Goal: Task Accomplishment & Management: Complete application form

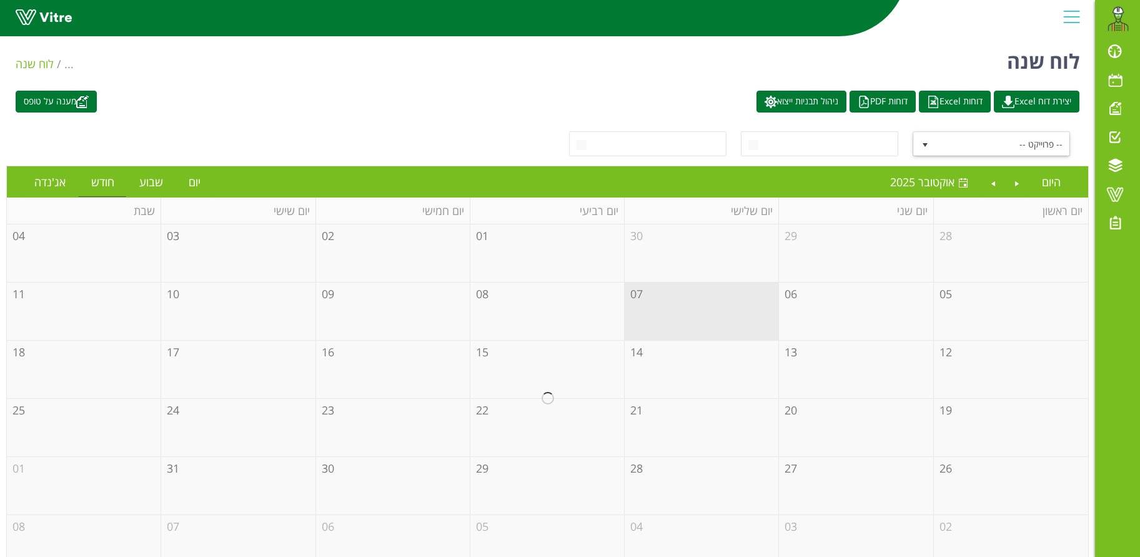
click at [924, 141] on span "select" at bounding box center [925, 145] width 10 height 10
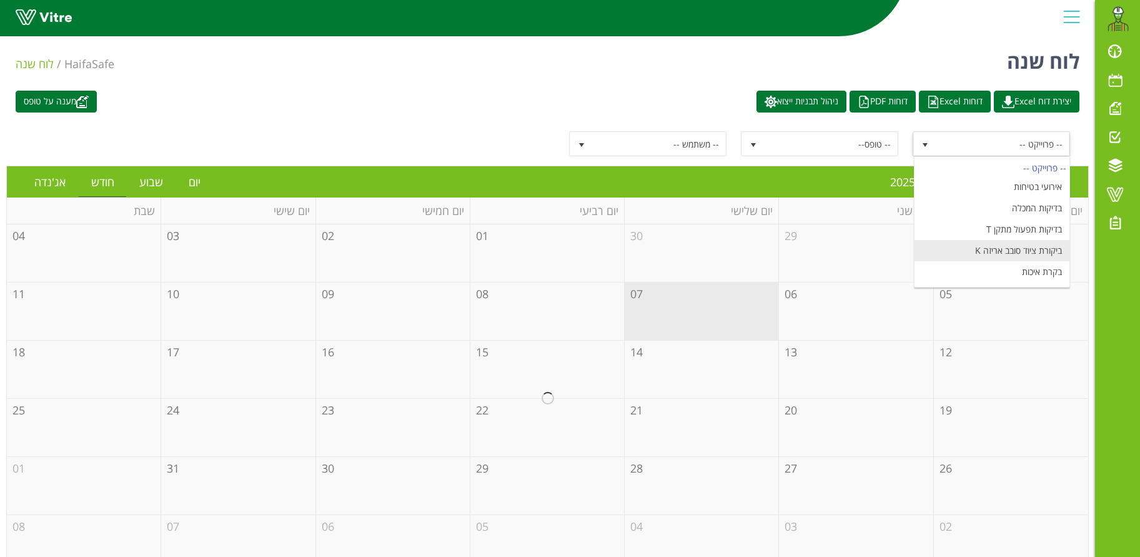
scroll to position [147, 0]
click at [1006, 231] on li "מעבר הזמנה ומוצר" at bounding box center [992, 231] width 155 height 21
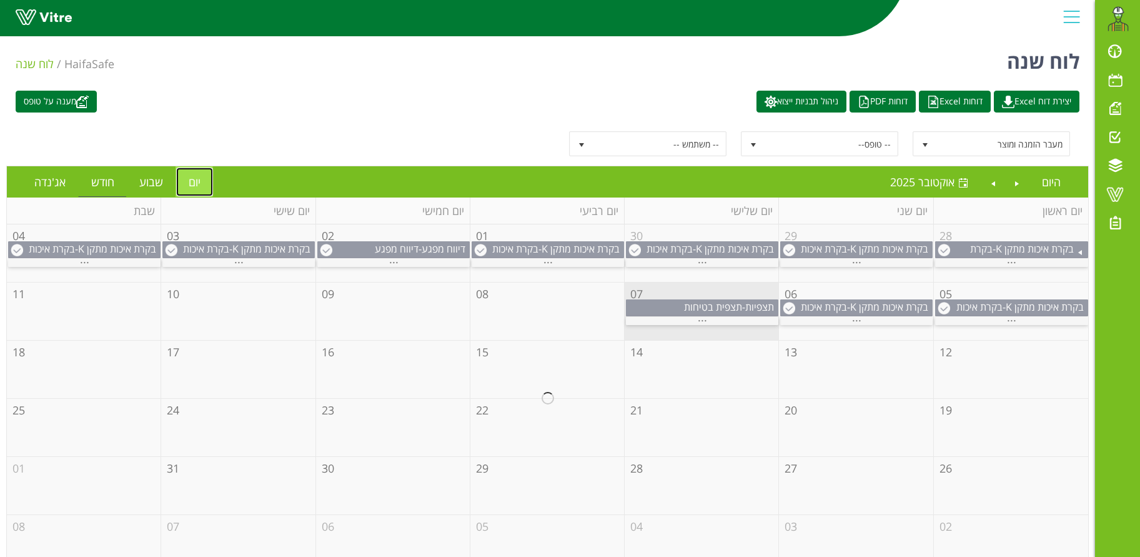
click at [192, 182] on link "יום" at bounding box center [194, 181] width 37 height 29
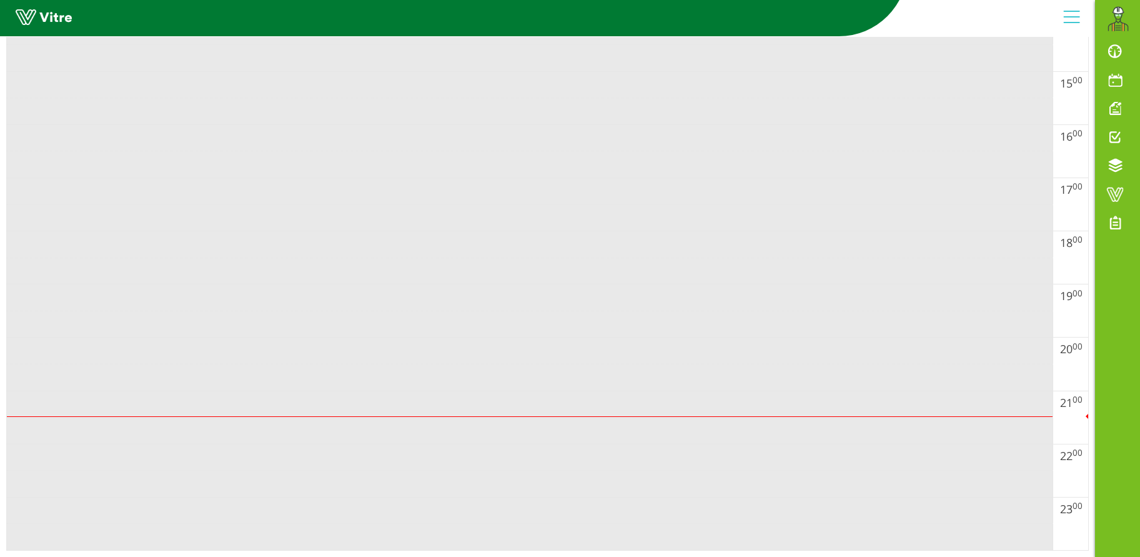
scroll to position [482, 0]
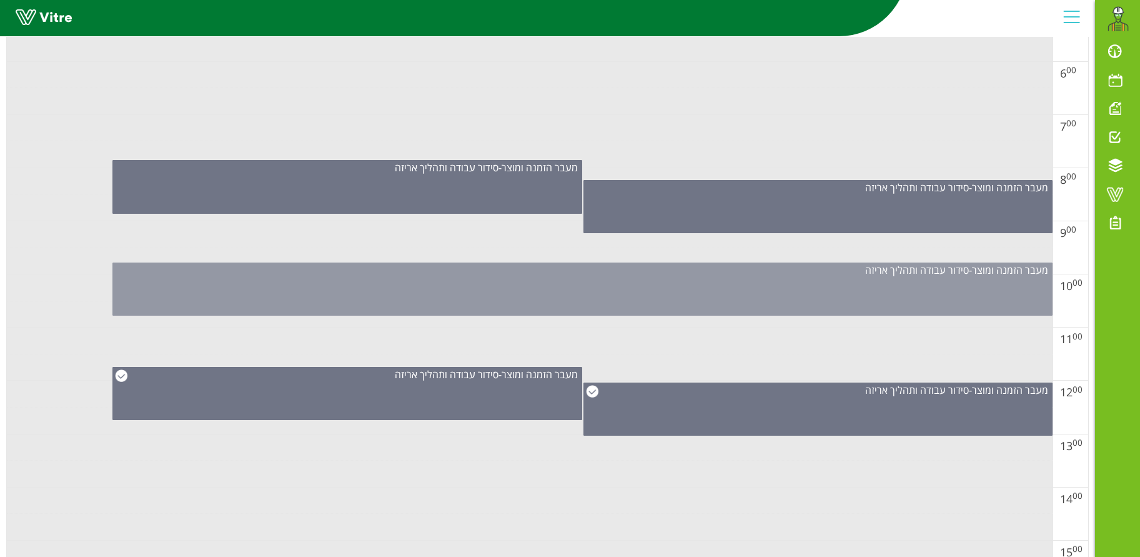
click at [599, 285] on div "מעבר הזמנה ומוצר - סידור עבודה ותהליך אריזה" at bounding box center [582, 288] width 940 height 53
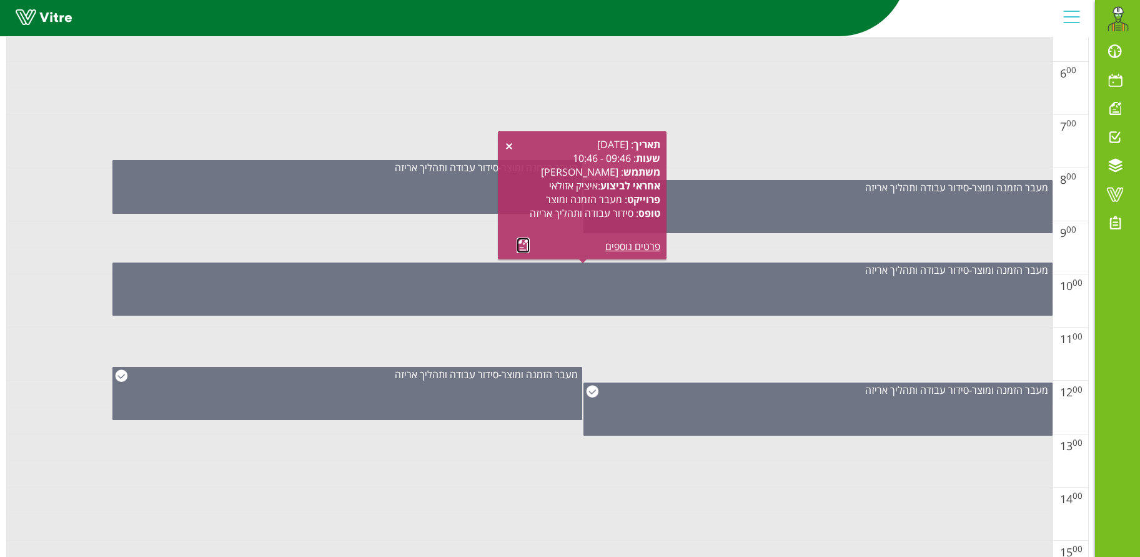
click at [525, 243] on link at bounding box center [523, 245] width 13 height 16
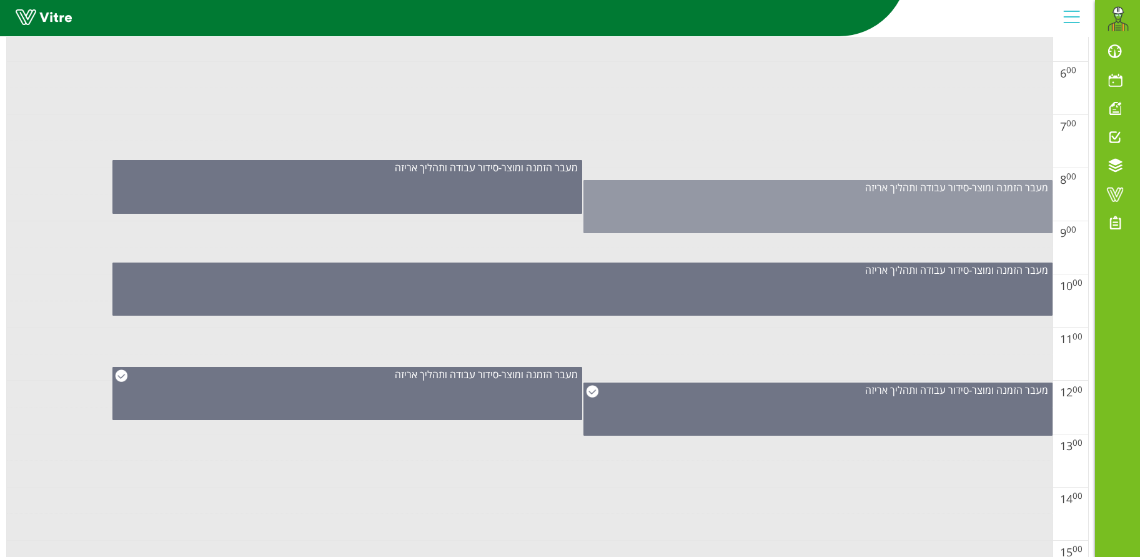
click at [793, 198] on div "מעבר הזמנה ומוצר - סידור עבודה ותהליך אריזה" at bounding box center [818, 206] width 469 height 53
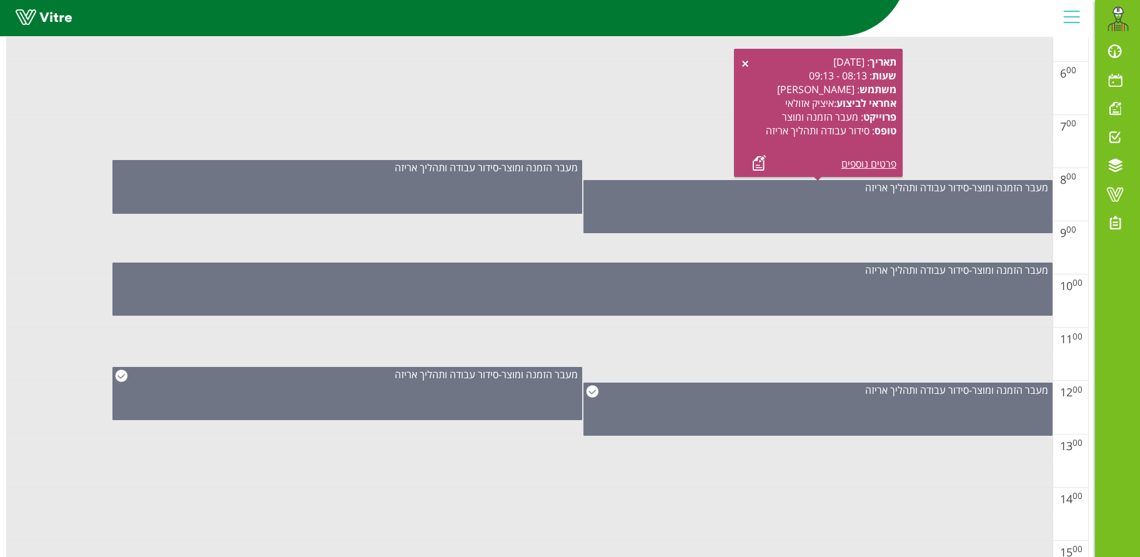
click at [752, 164] on div "תאריך : 07.10.2025 שעות : 08:13 - 09:13 משתמש : אבירם אלמקייס אחראי לביצוע : אי…" at bounding box center [818, 113] width 156 height 116
click at [762, 164] on link at bounding box center [759, 163] width 13 height 16
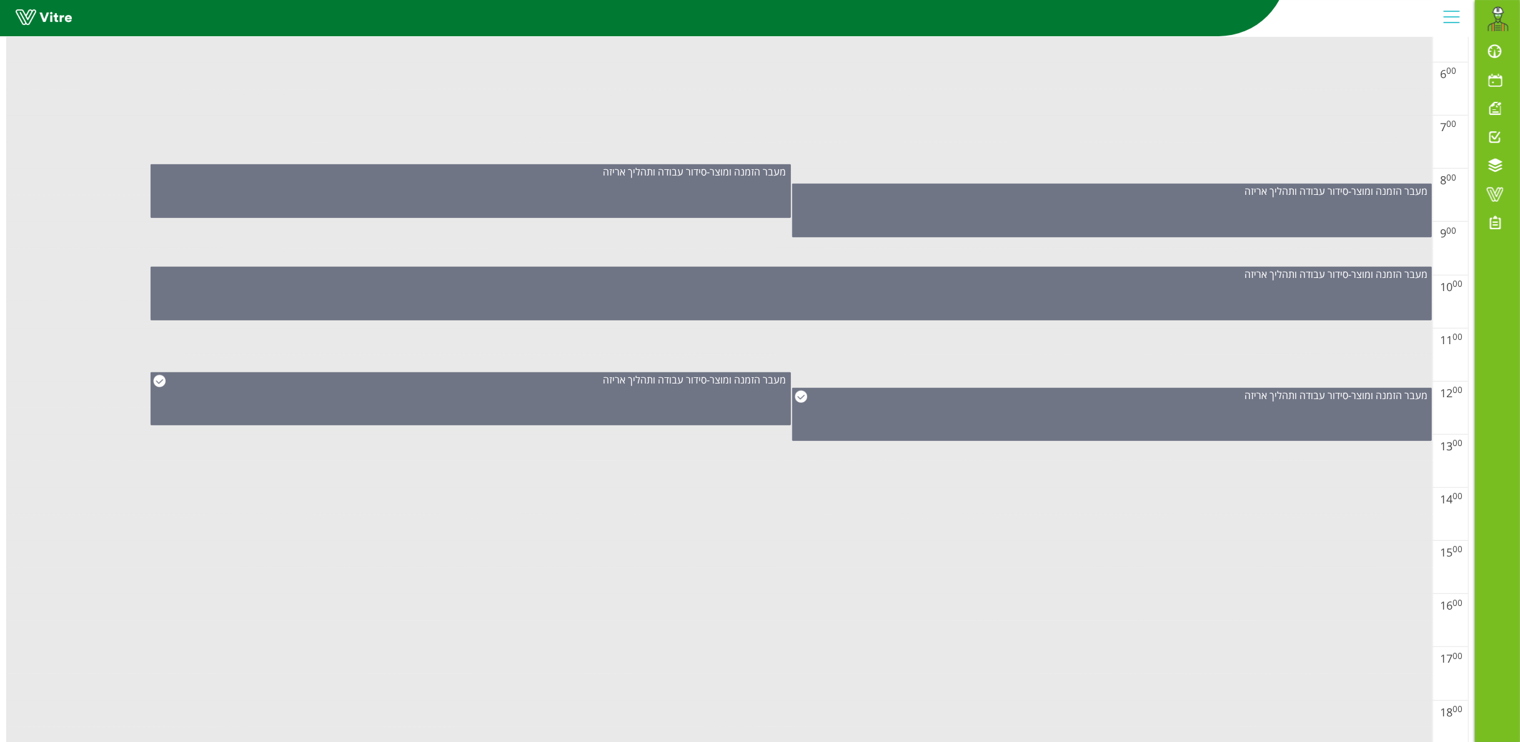
scroll to position [0, 0]
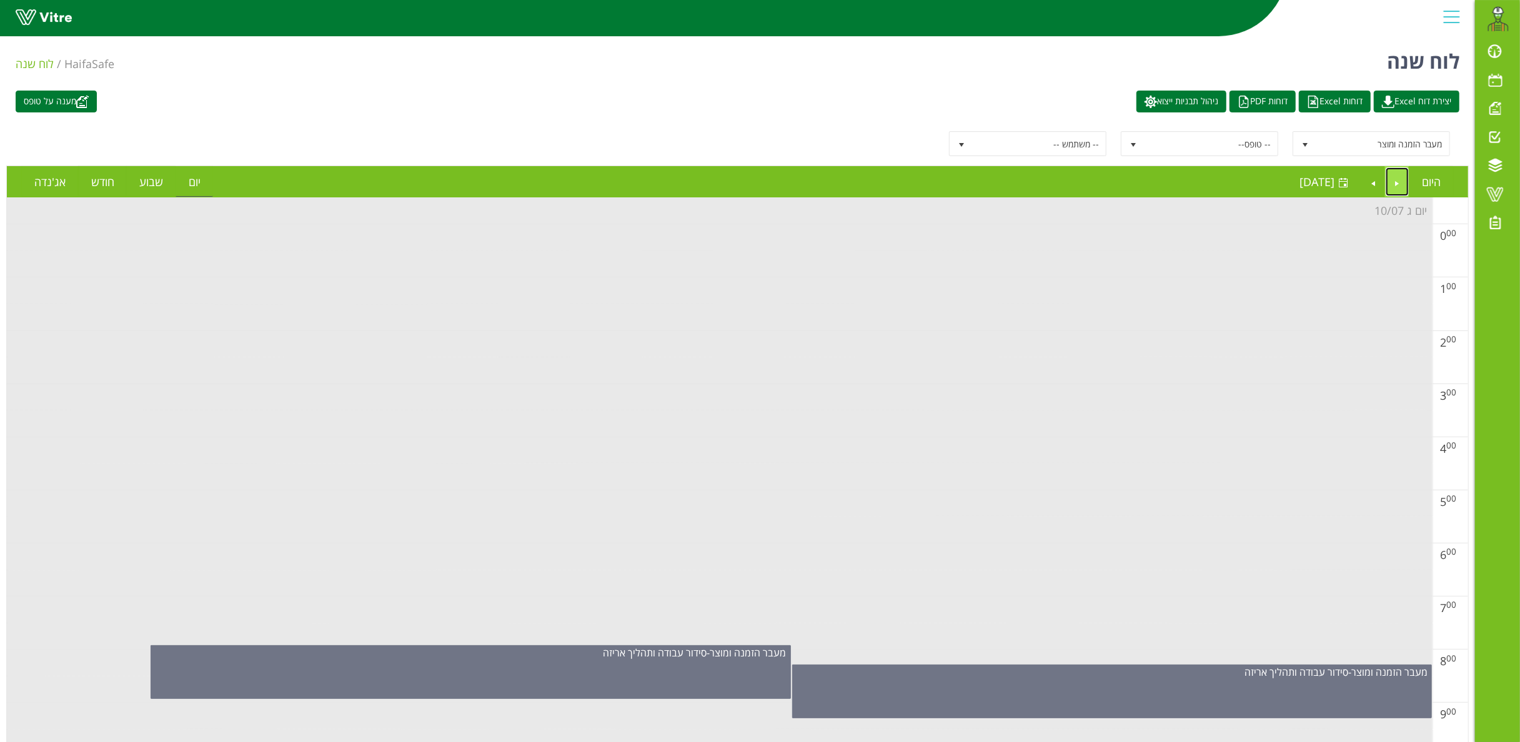
click at [1140, 178] on link "Previous" at bounding box center [1398, 181] width 24 height 29
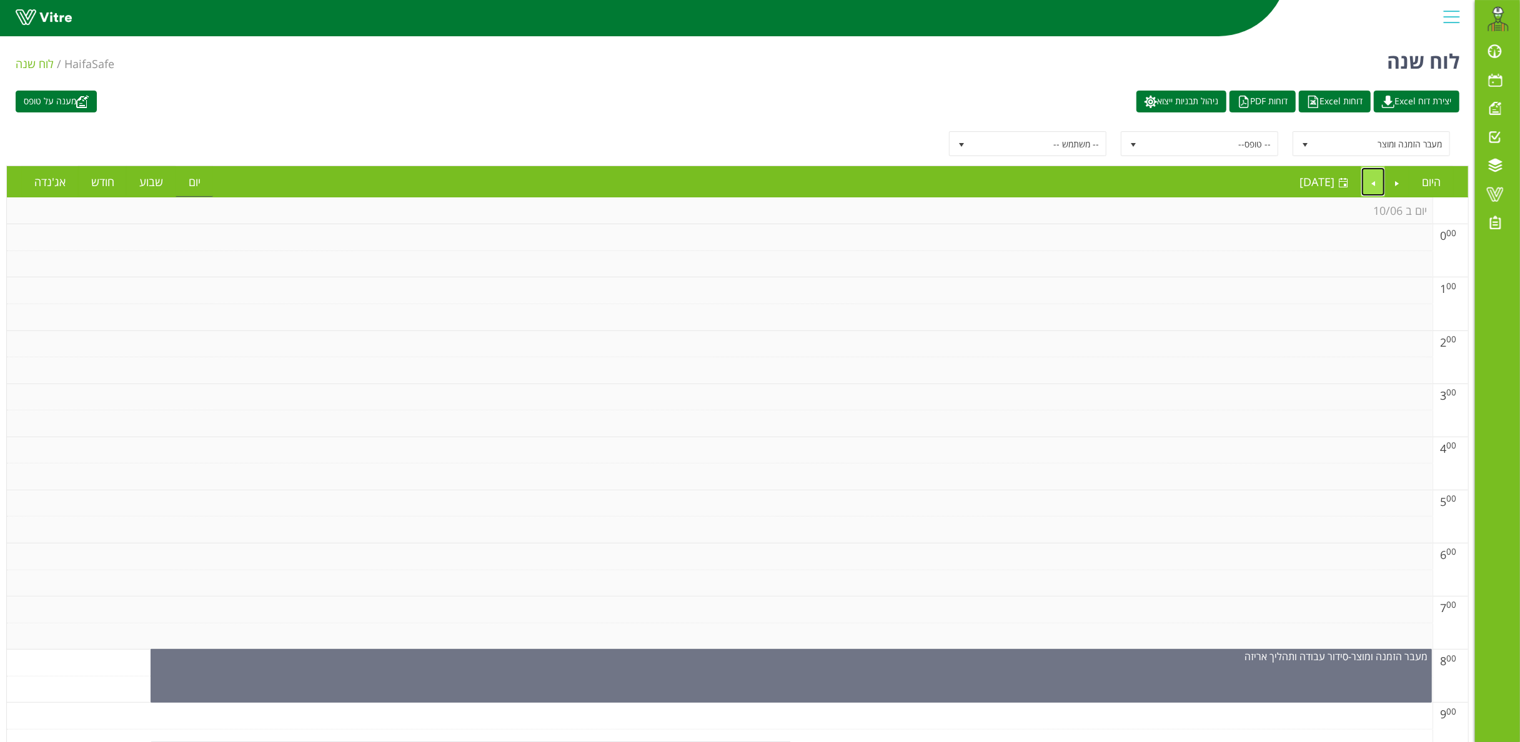
click at [1140, 183] on link "Next" at bounding box center [1373, 181] width 24 height 29
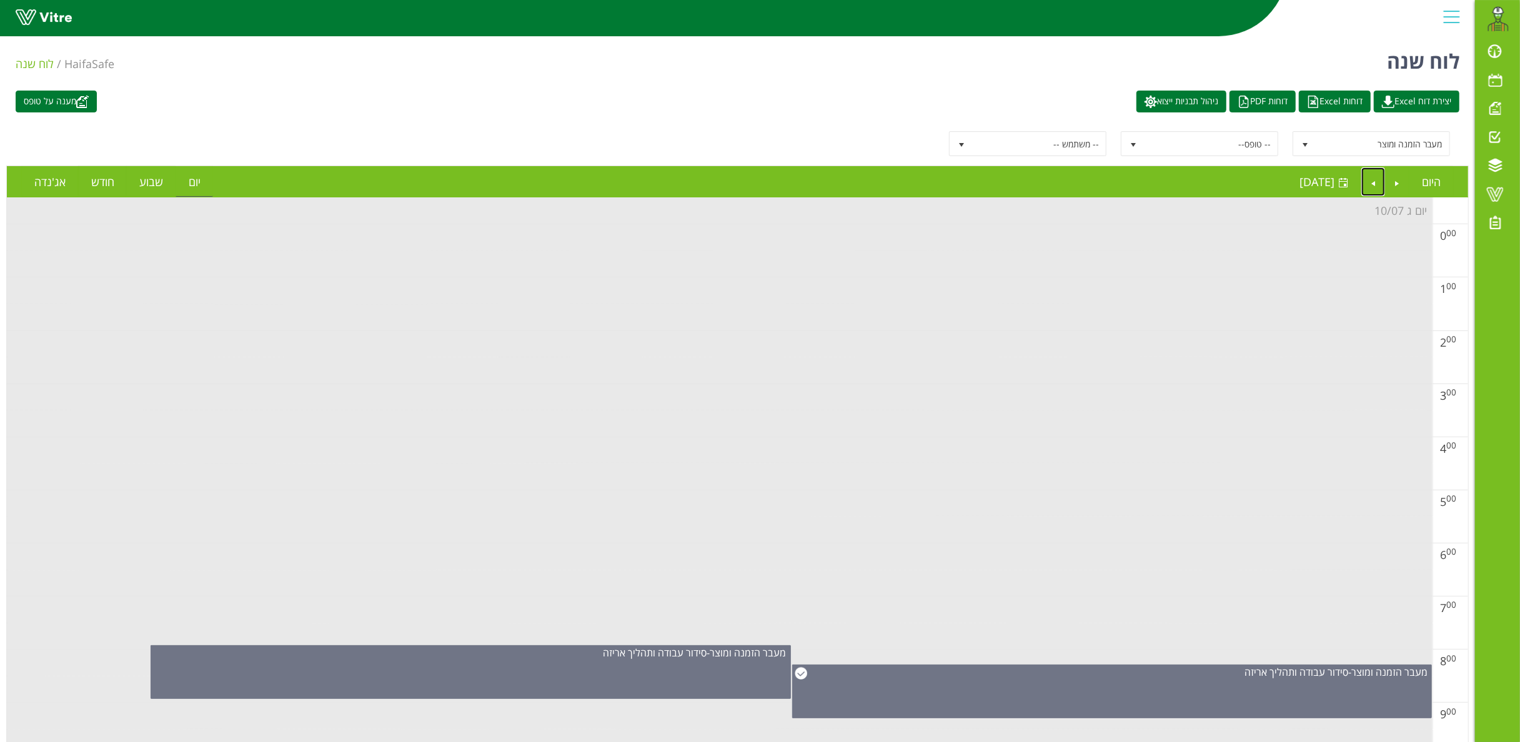
scroll to position [375, 0]
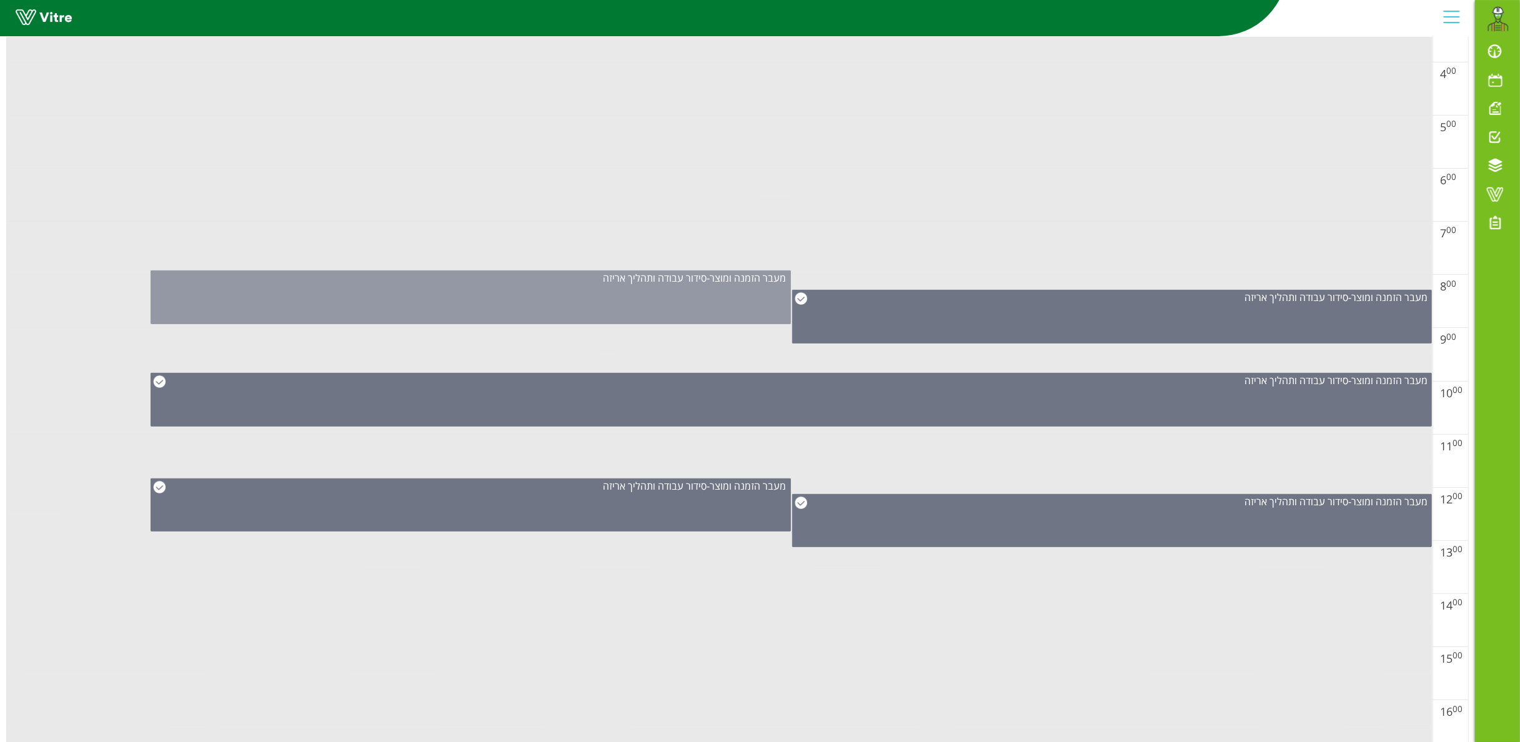
click at [541, 284] on div "מעבר הזמנה ומוצר - סידור עבודה ותהליך אריזה" at bounding box center [470, 278] width 639 height 14
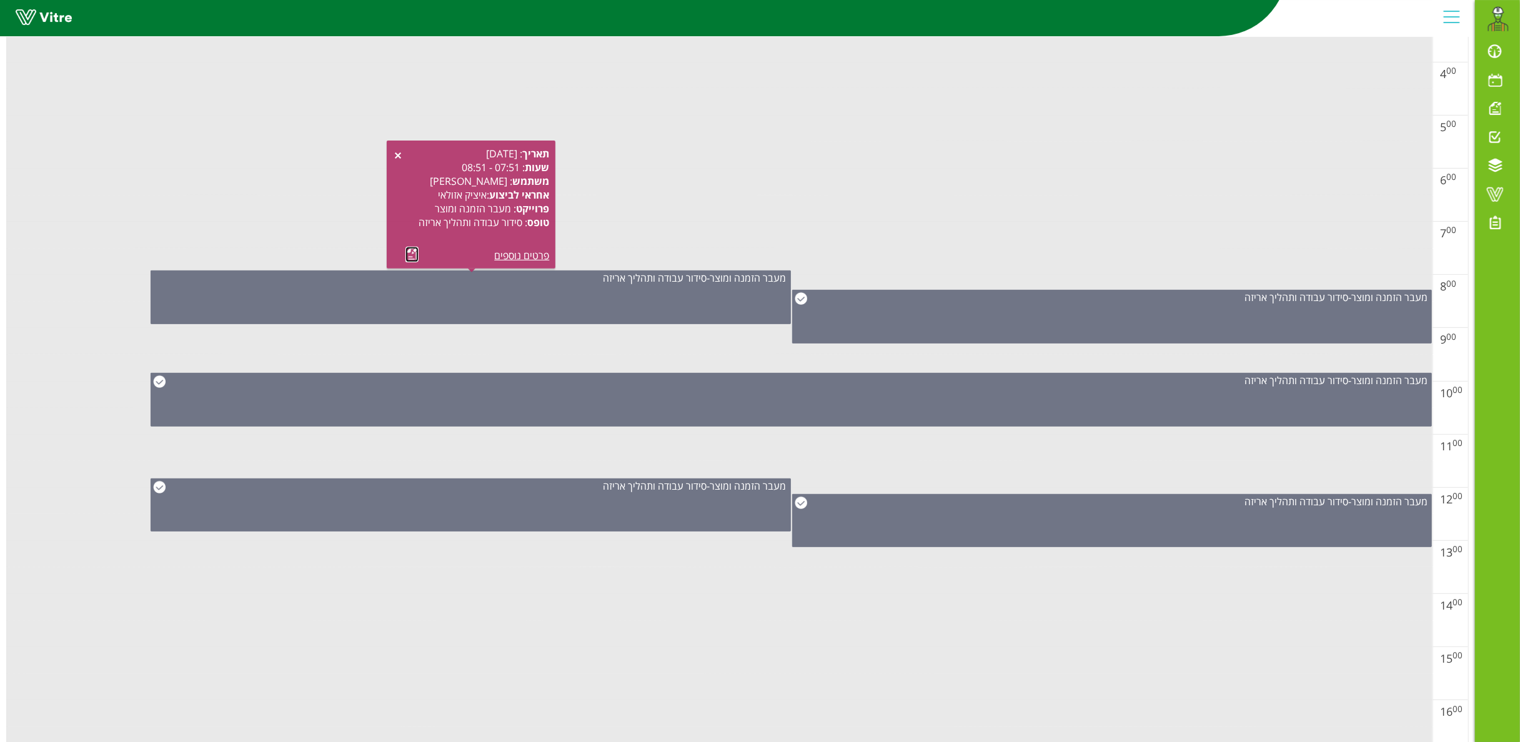
click at [411, 250] on link at bounding box center [411, 255] width 13 height 16
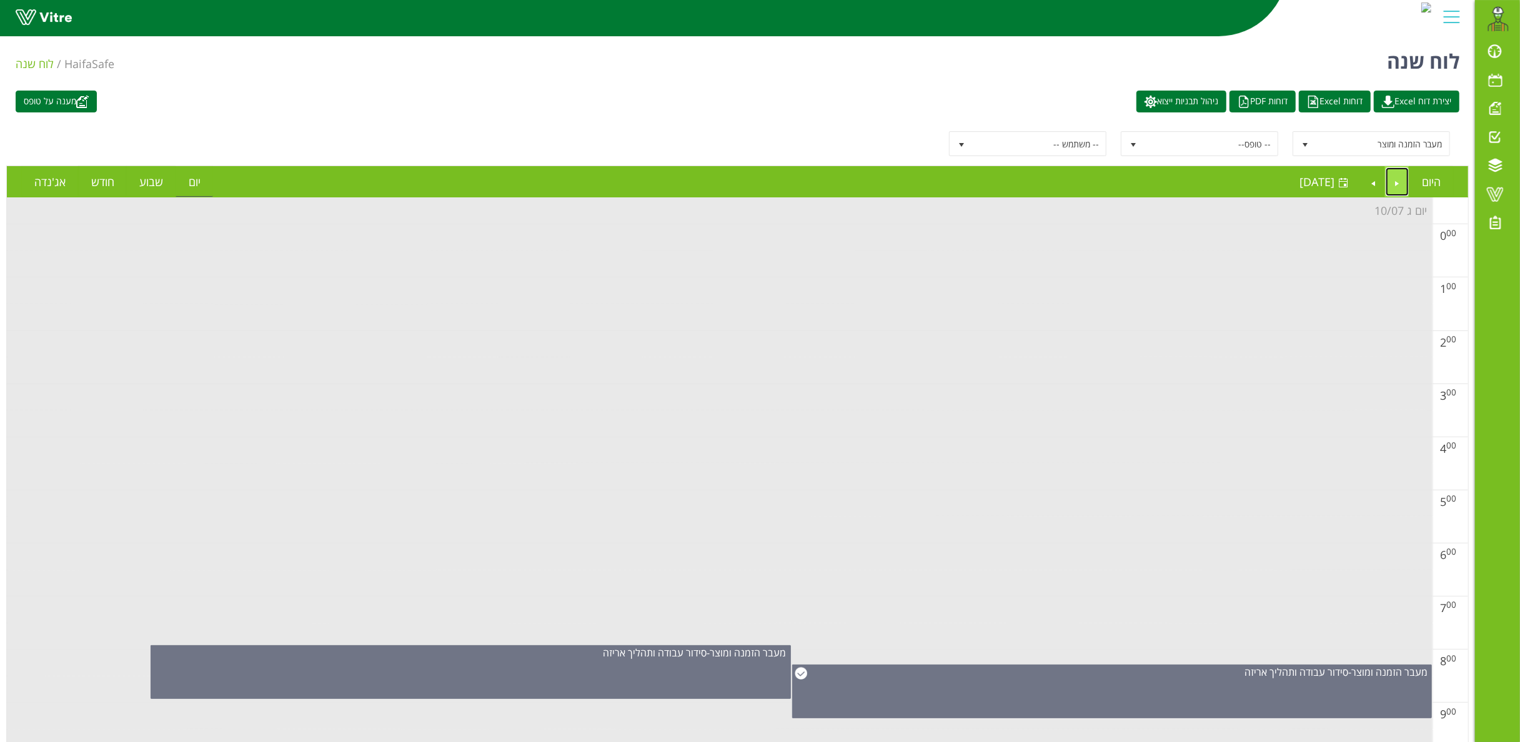
click at [1140, 181] on link "Previous" at bounding box center [1398, 181] width 24 height 29
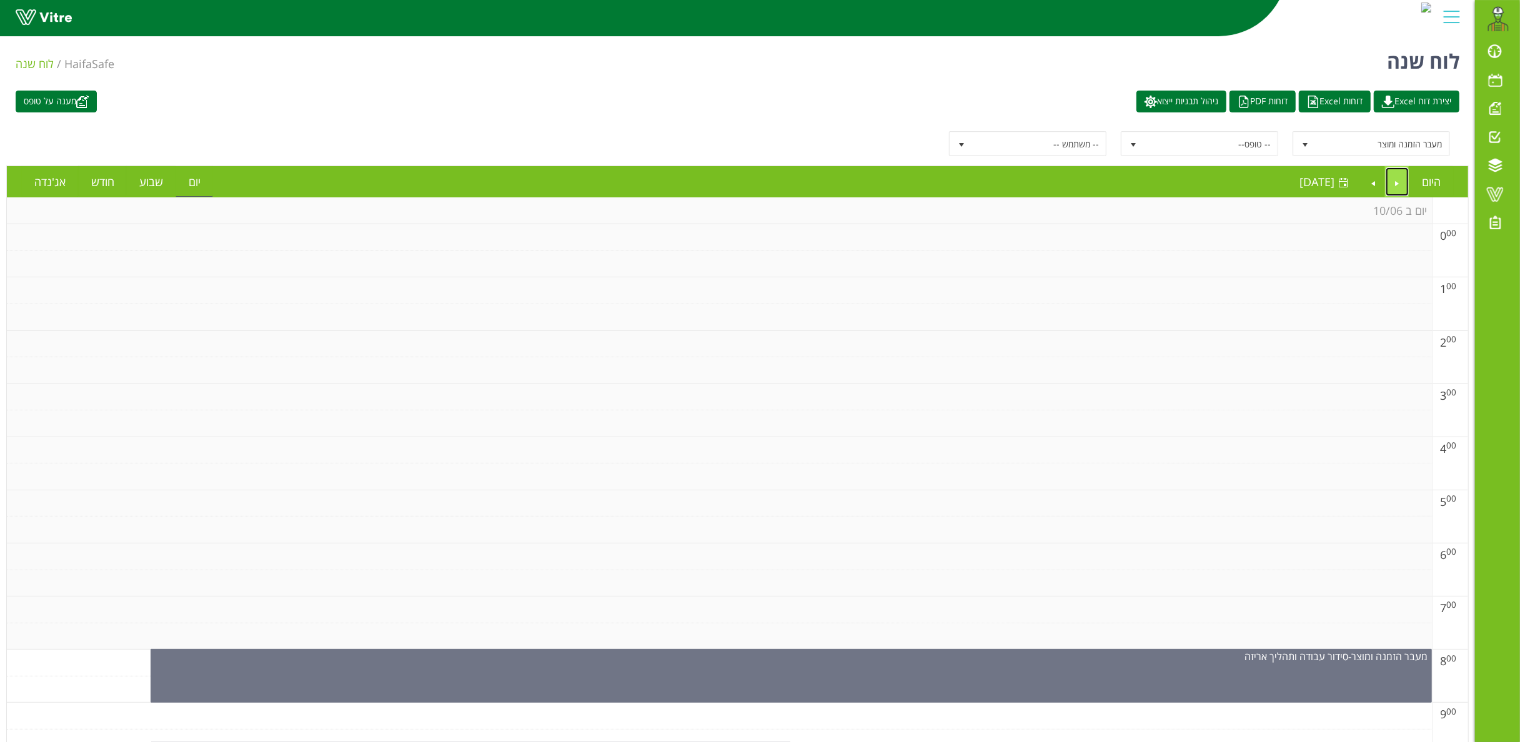
click at [1140, 190] on link "Previous" at bounding box center [1398, 181] width 24 height 29
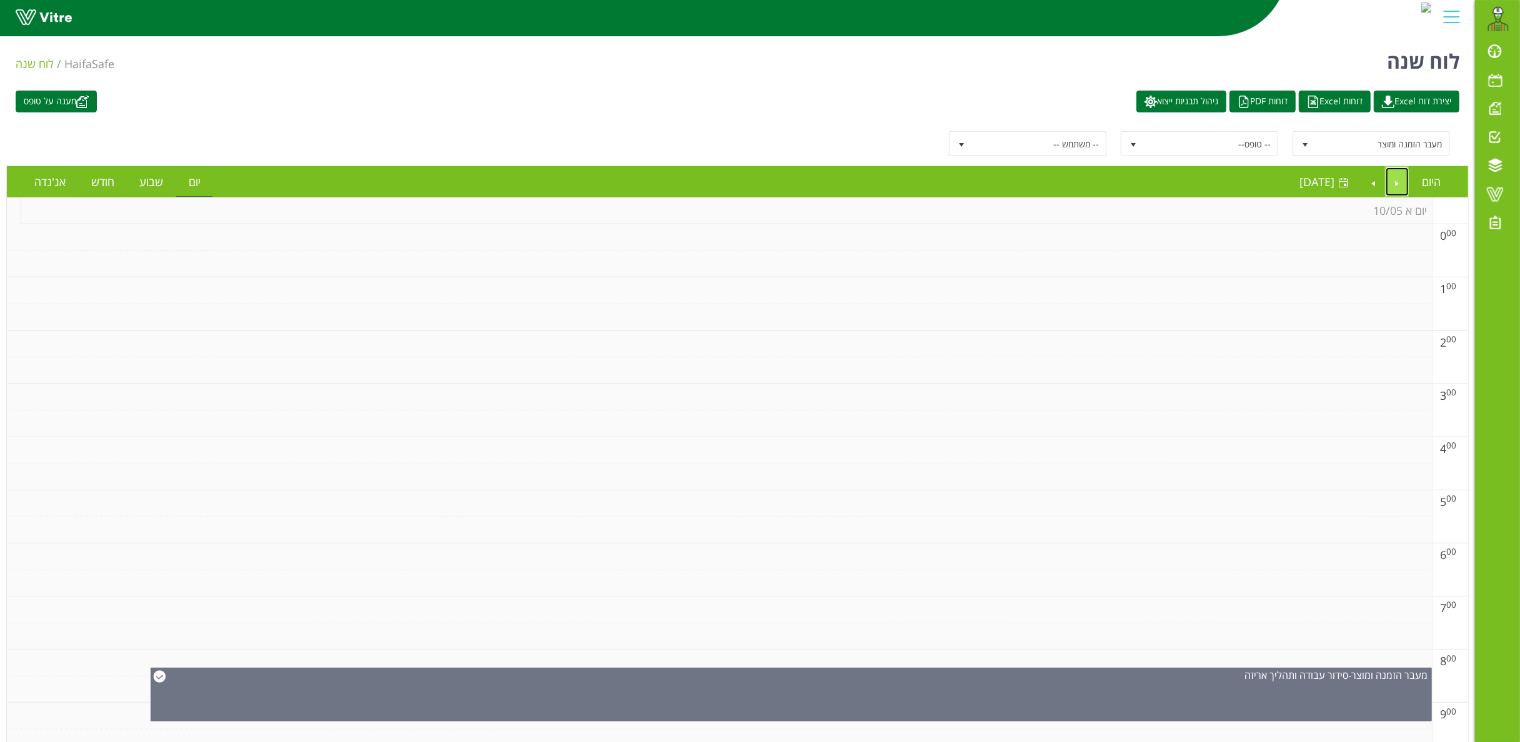
click at [1140, 183] on link "Previous" at bounding box center [1398, 181] width 24 height 29
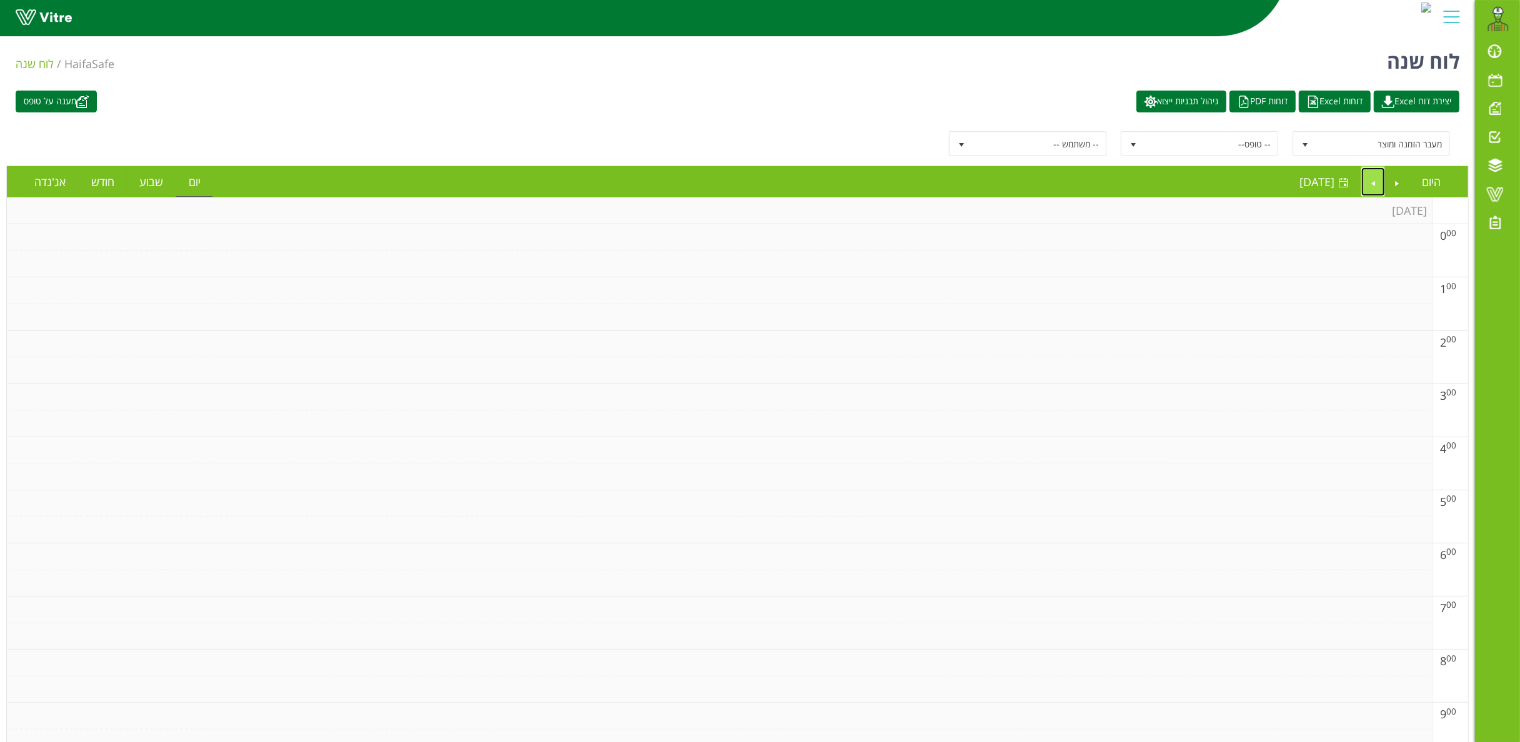
click at [1140, 186] on link "Next" at bounding box center [1373, 181] width 24 height 29
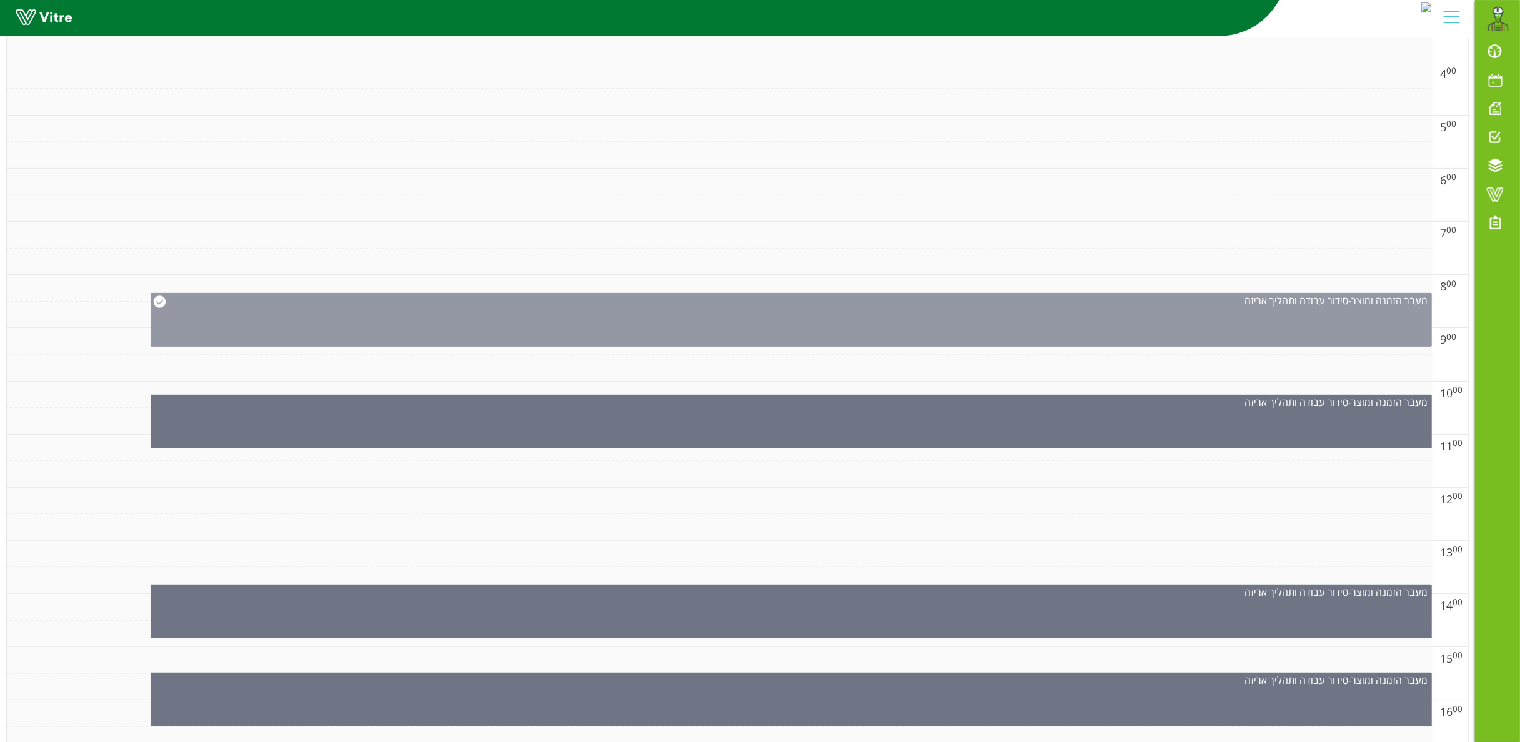
scroll to position [500, 0]
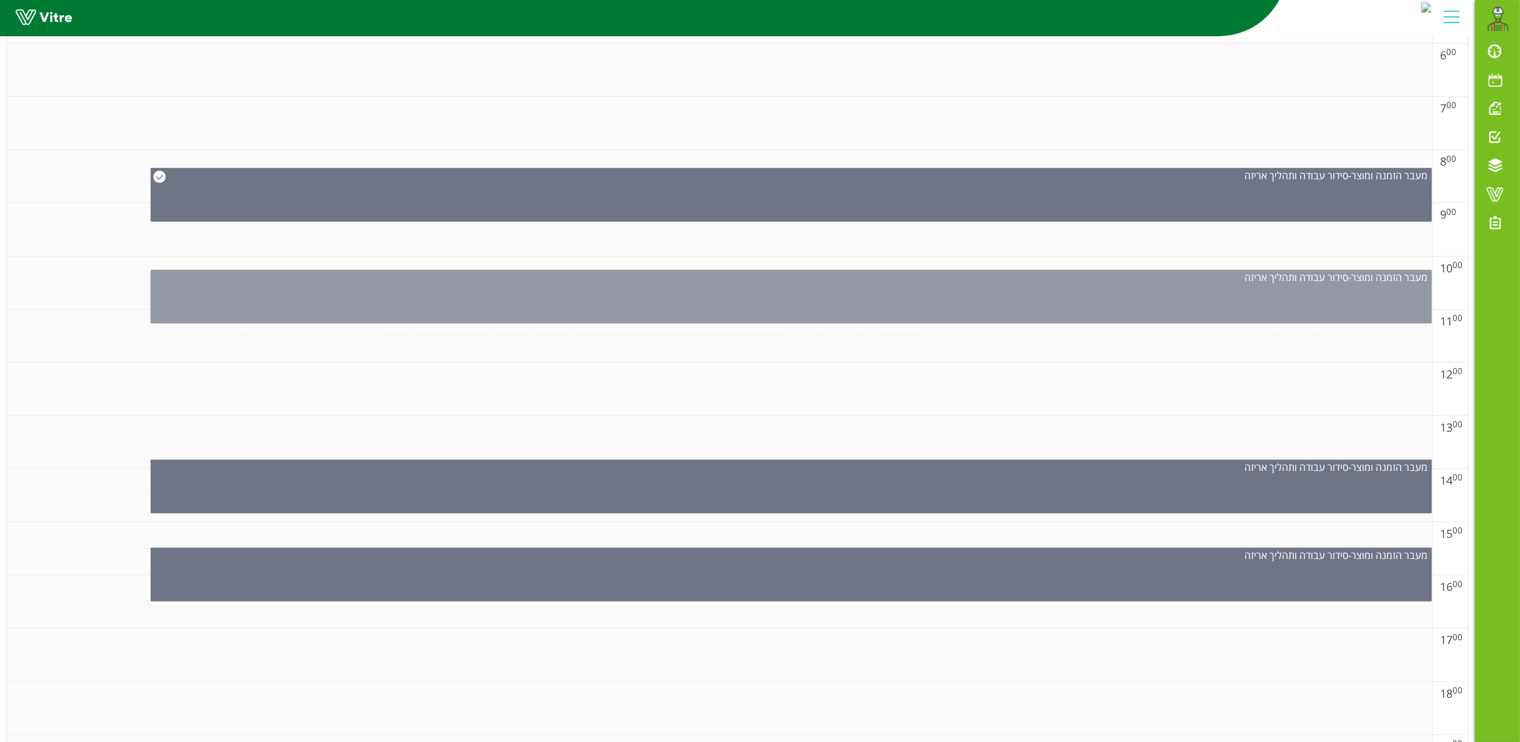
click at [857, 304] on div "מעבר הזמנה ומוצר - סידור עבודה ותהליך אריזה" at bounding box center [791, 297] width 1281 height 54
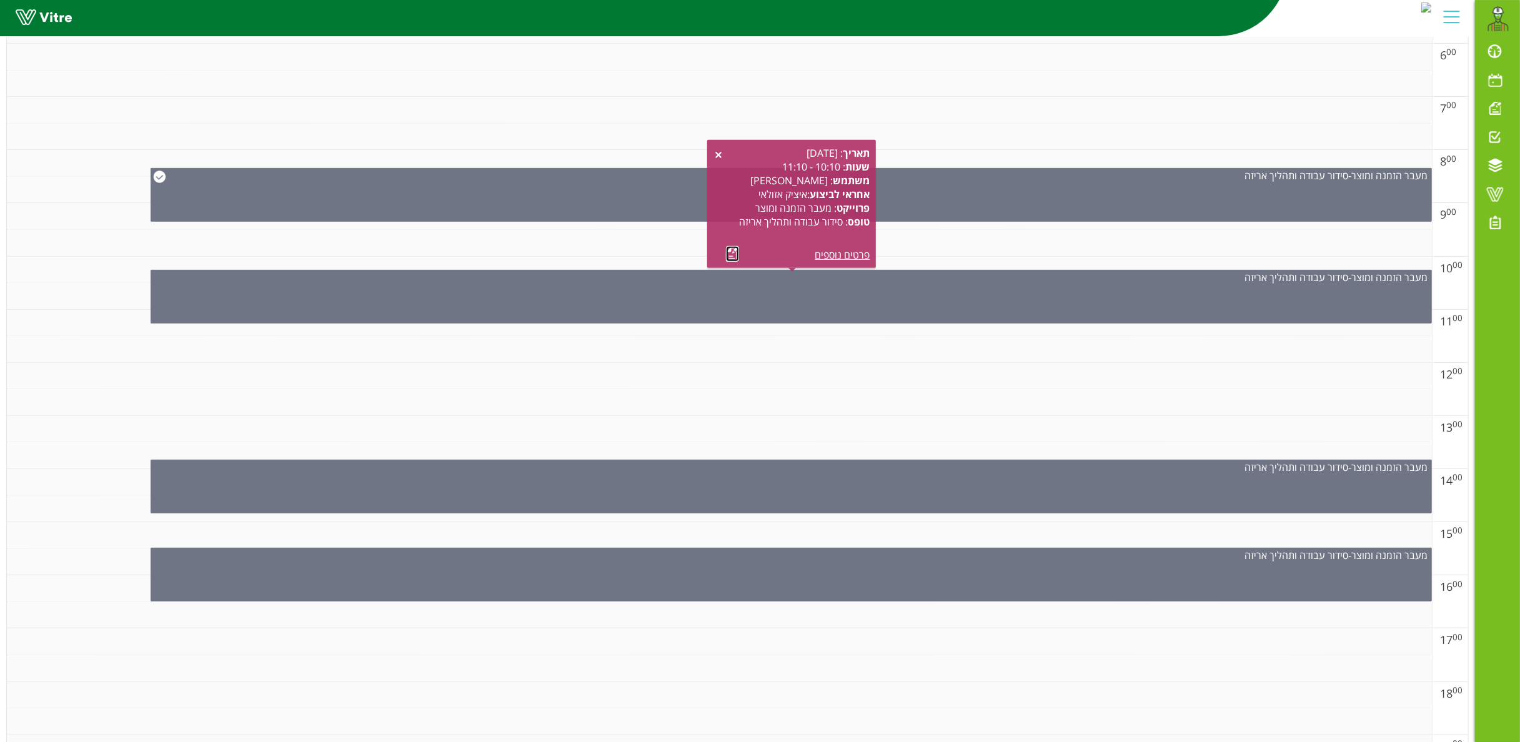
click at [732, 251] on link at bounding box center [732, 254] width 13 height 16
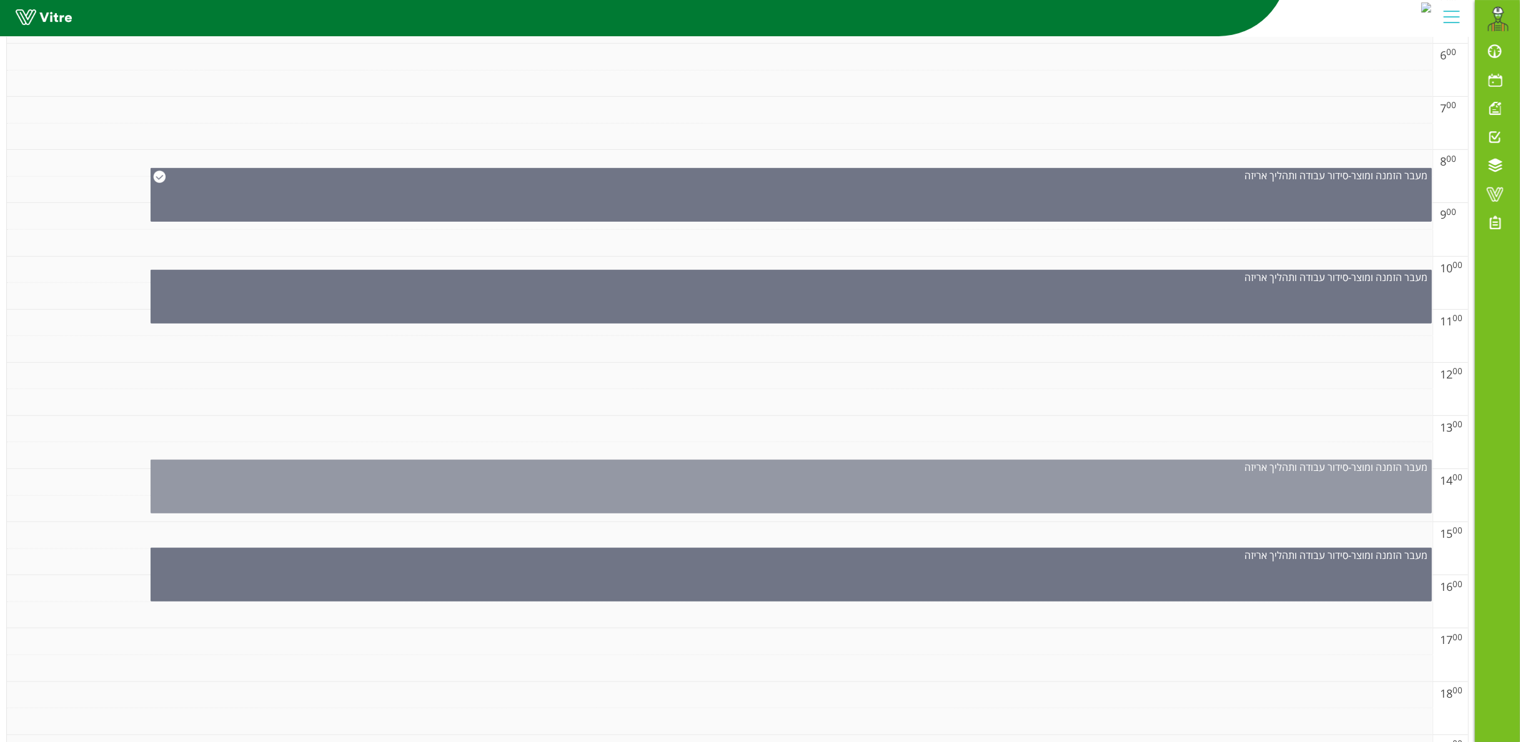
click at [960, 477] on div "מעבר הזמנה ומוצר - סידור עבודה ותהליך אריזה" at bounding box center [791, 487] width 1281 height 54
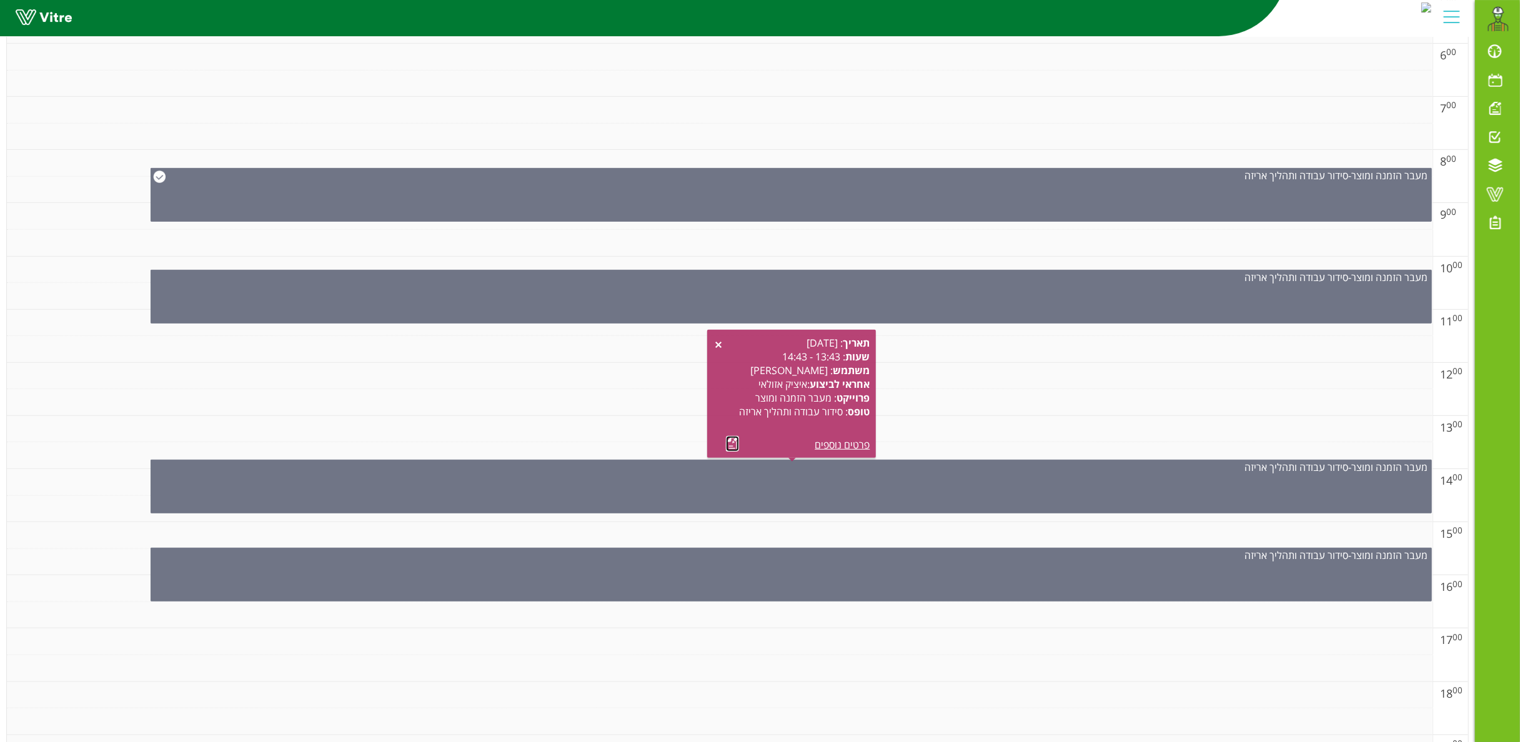
click at [727, 442] on link at bounding box center [732, 444] width 13 height 16
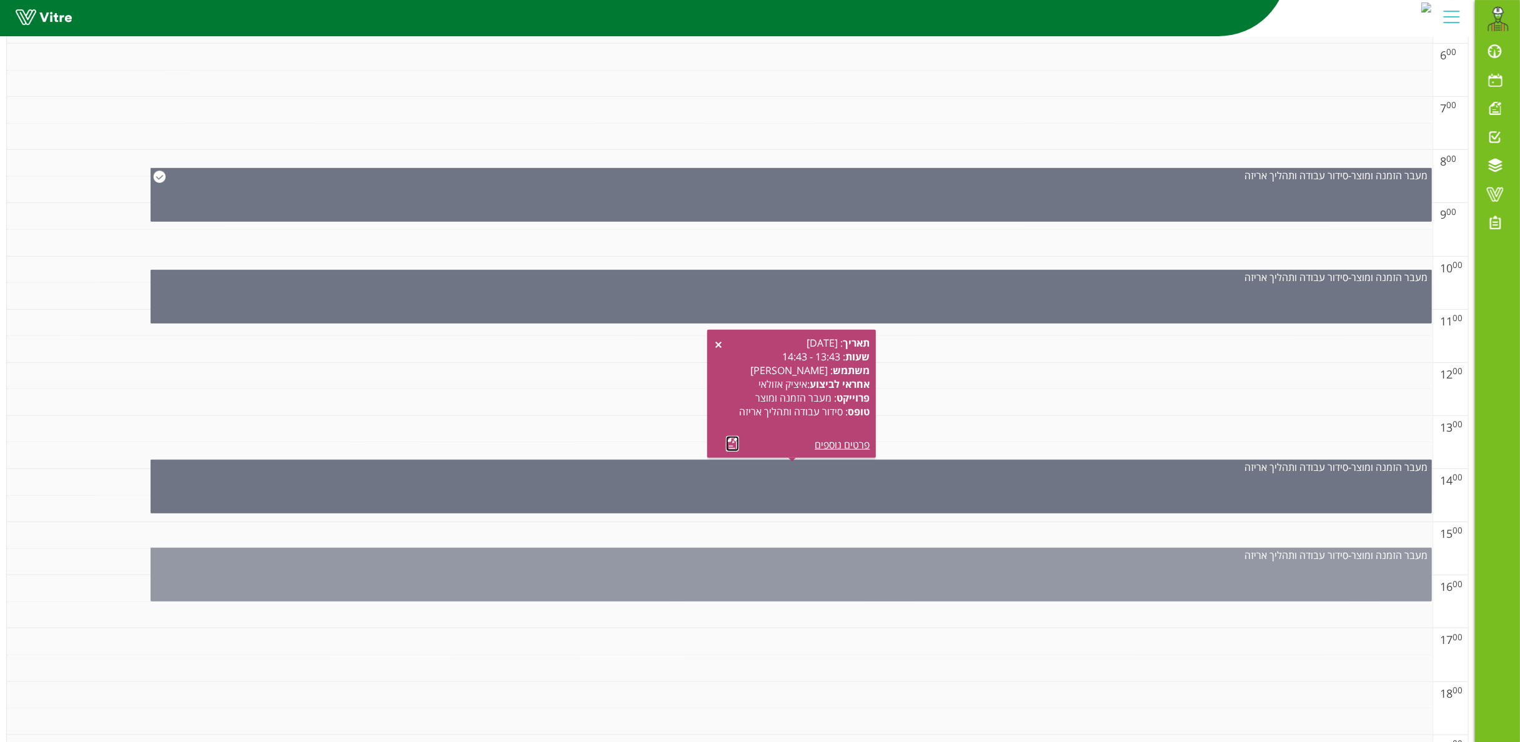
click at [828, 556] on div "מעבר הזמנה ומוצר - סידור עבודה ותהליך אריזה" at bounding box center [791, 575] width 1281 height 54
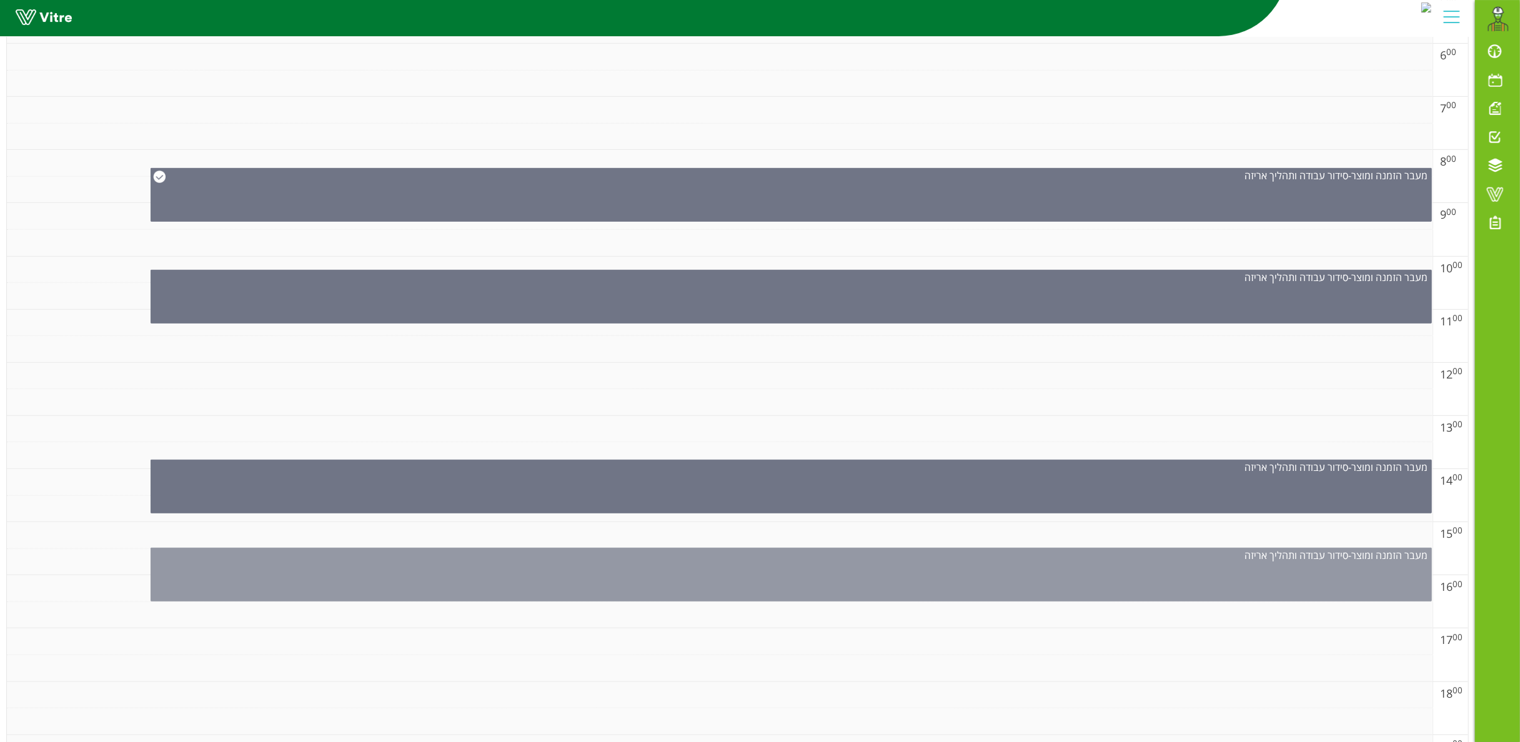
click at [770, 556] on div "מעבר הזמנה ומוצר - סידור עבודה ותהליך אריזה" at bounding box center [791, 575] width 1281 height 54
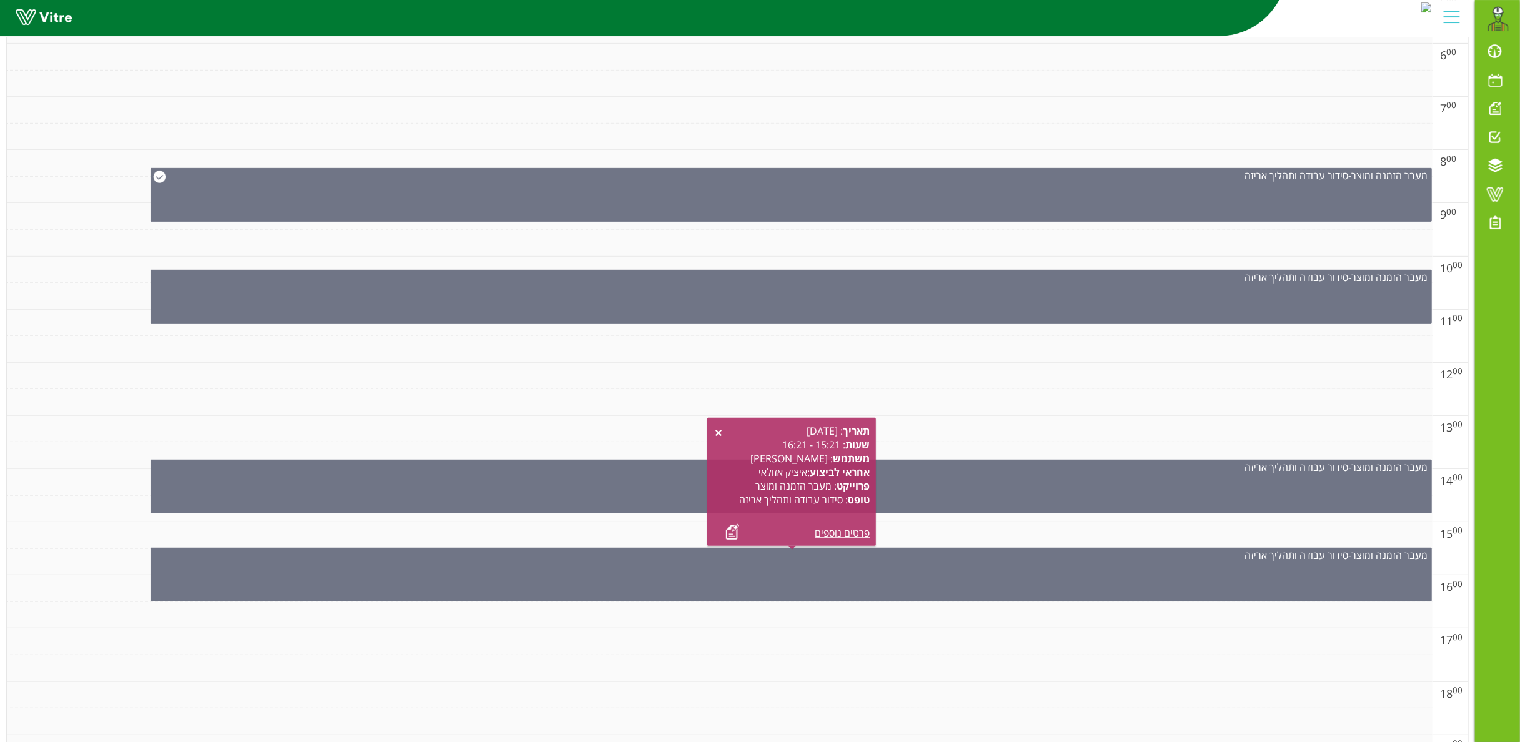
click at [718, 531] on div "תאריך : 05.10.2025 שעות : 15:21 - 16:21 משתמש : אבירם אלמקייס אחראי לביצוע : אי…" at bounding box center [791, 482] width 156 height 116
click at [735, 531] on link at bounding box center [732, 532] width 13 height 16
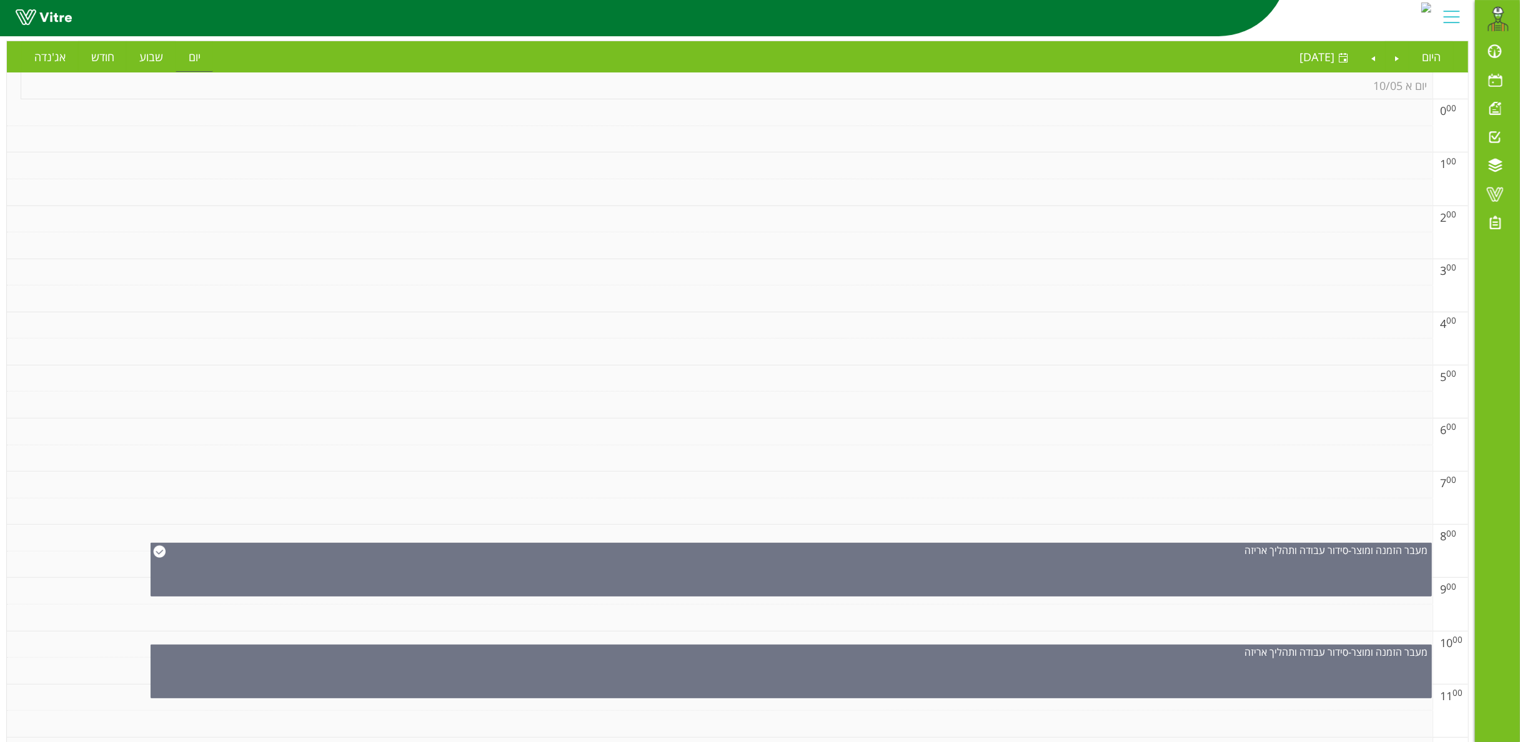
scroll to position [0, 0]
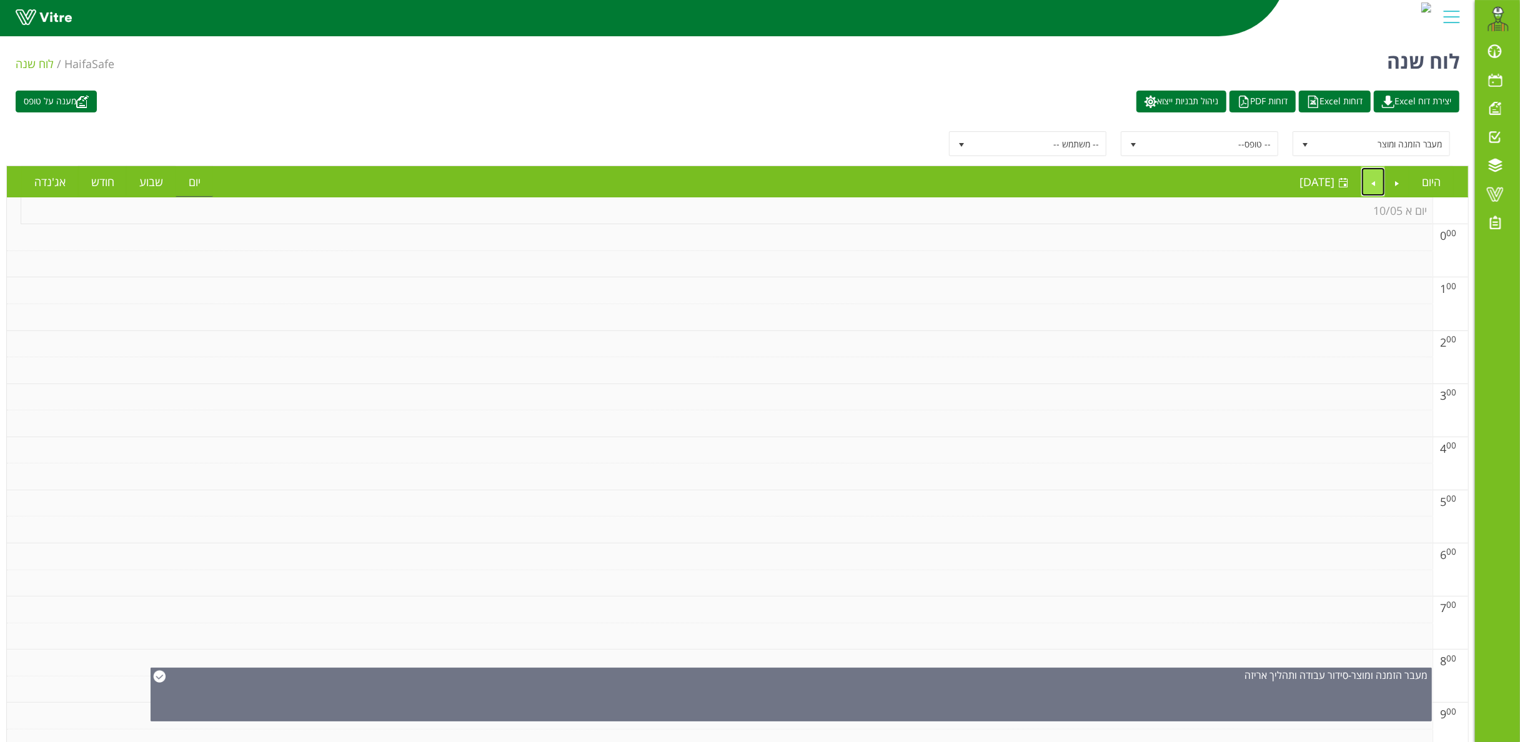
click at [1140, 178] on link "Next" at bounding box center [1373, 181] width 24 height 29
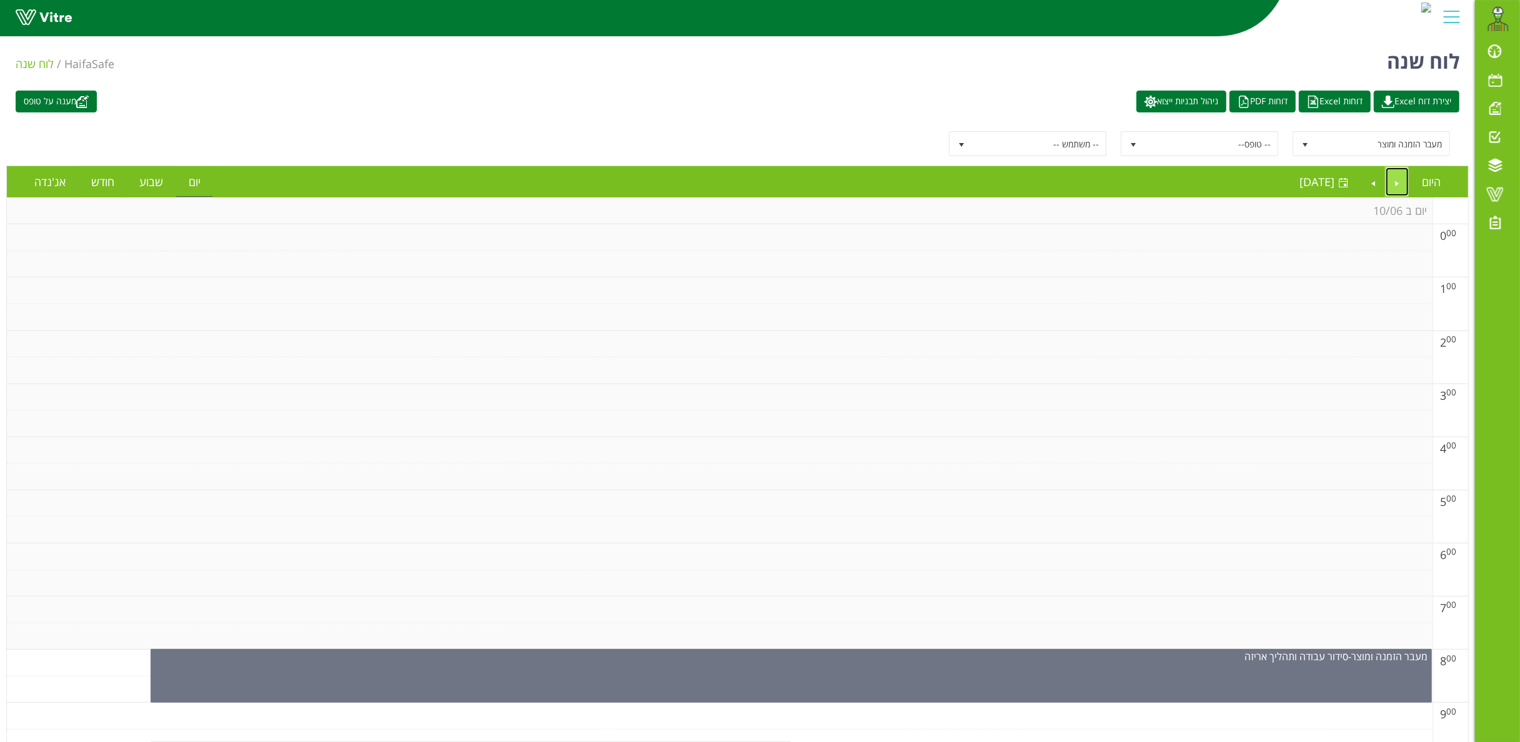
click at [1140, 184] on link "Previous" at bounding box center [1398, 181] width 24 height 29
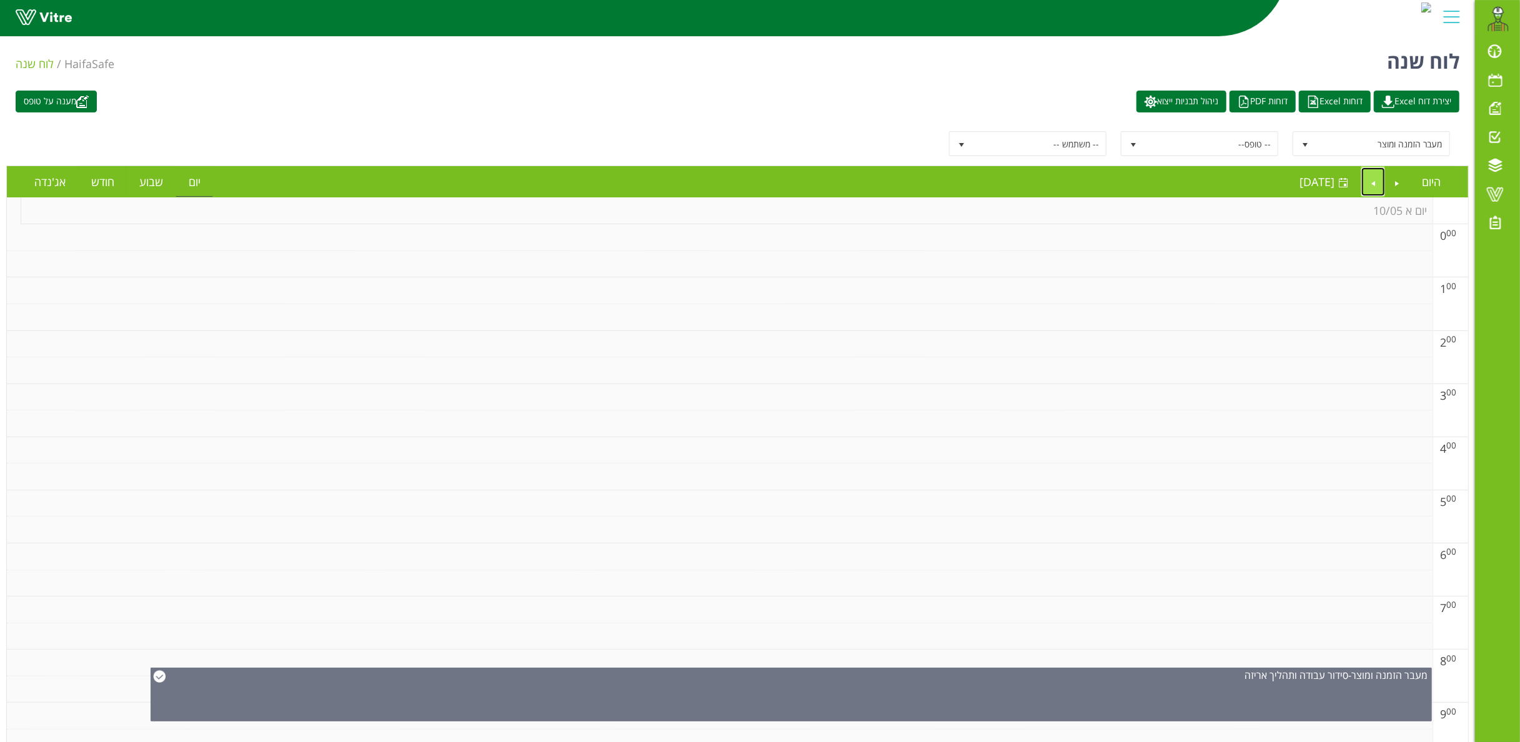
click at [1140, 181] on link "Next" at bounding box center [1373, 181] width 24 height 29
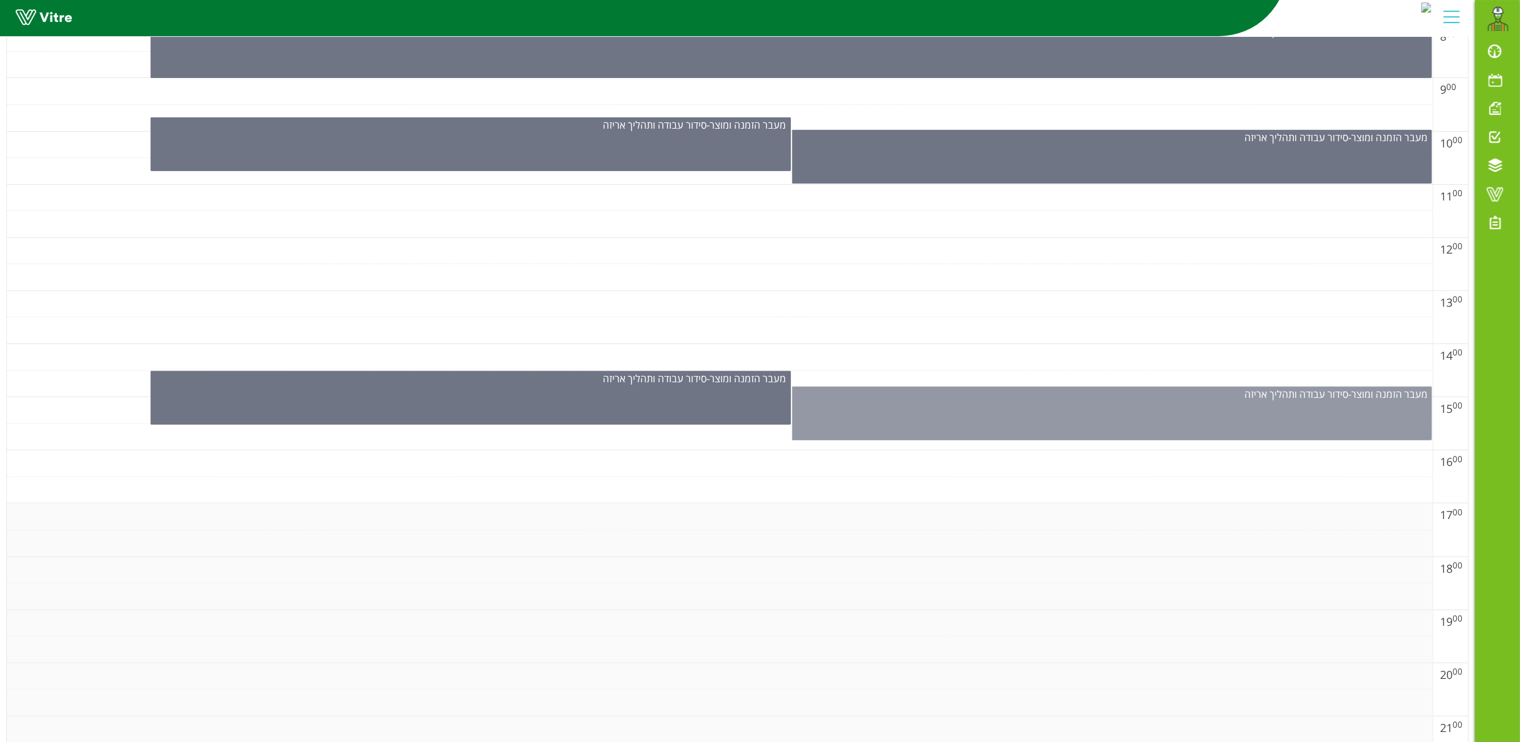
scroll to position [375, 0]
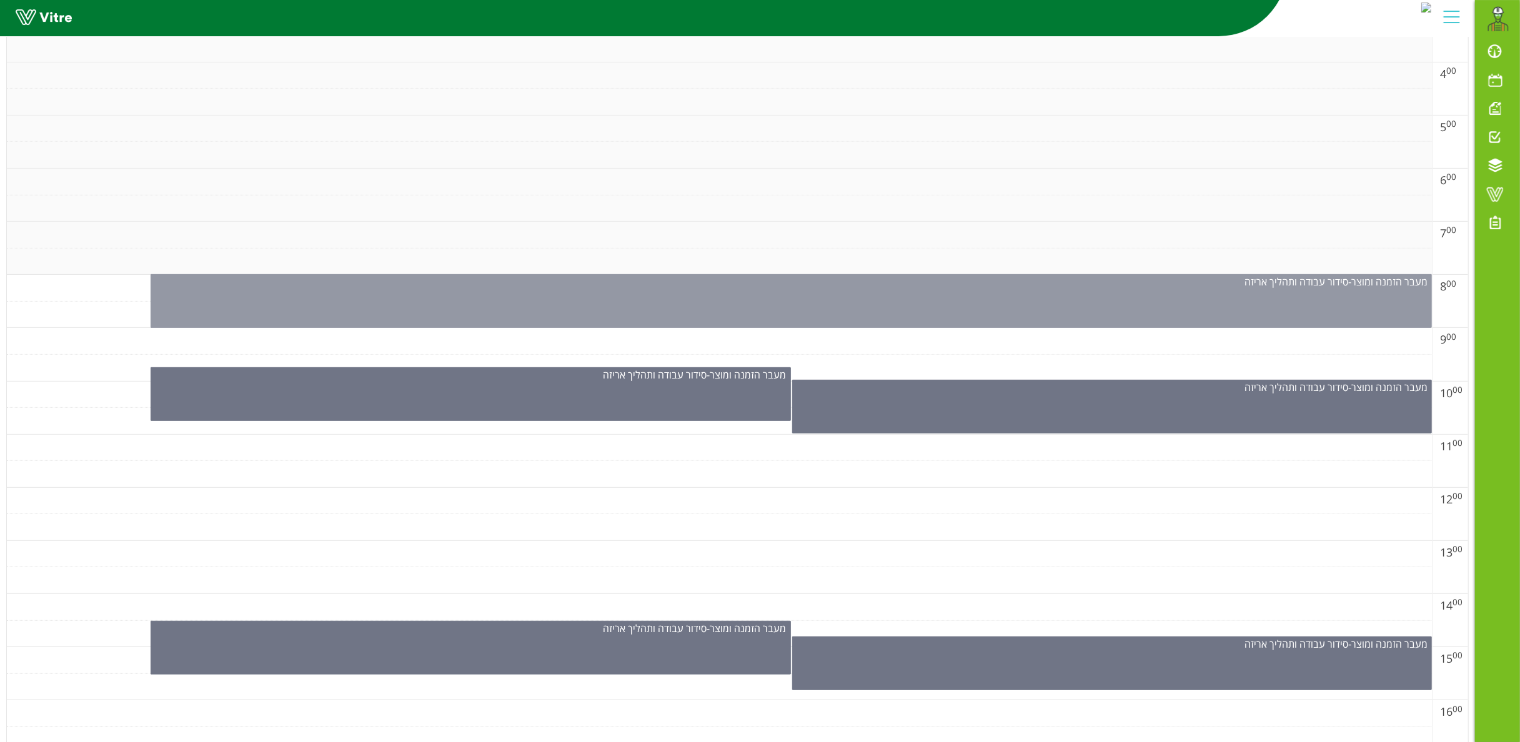
click at [933, 308] on div "מעבר הזמנה ומוצר - סידור עבודה ותהליך אריזה" at bounding box center [791, 301] width 1281 height 54
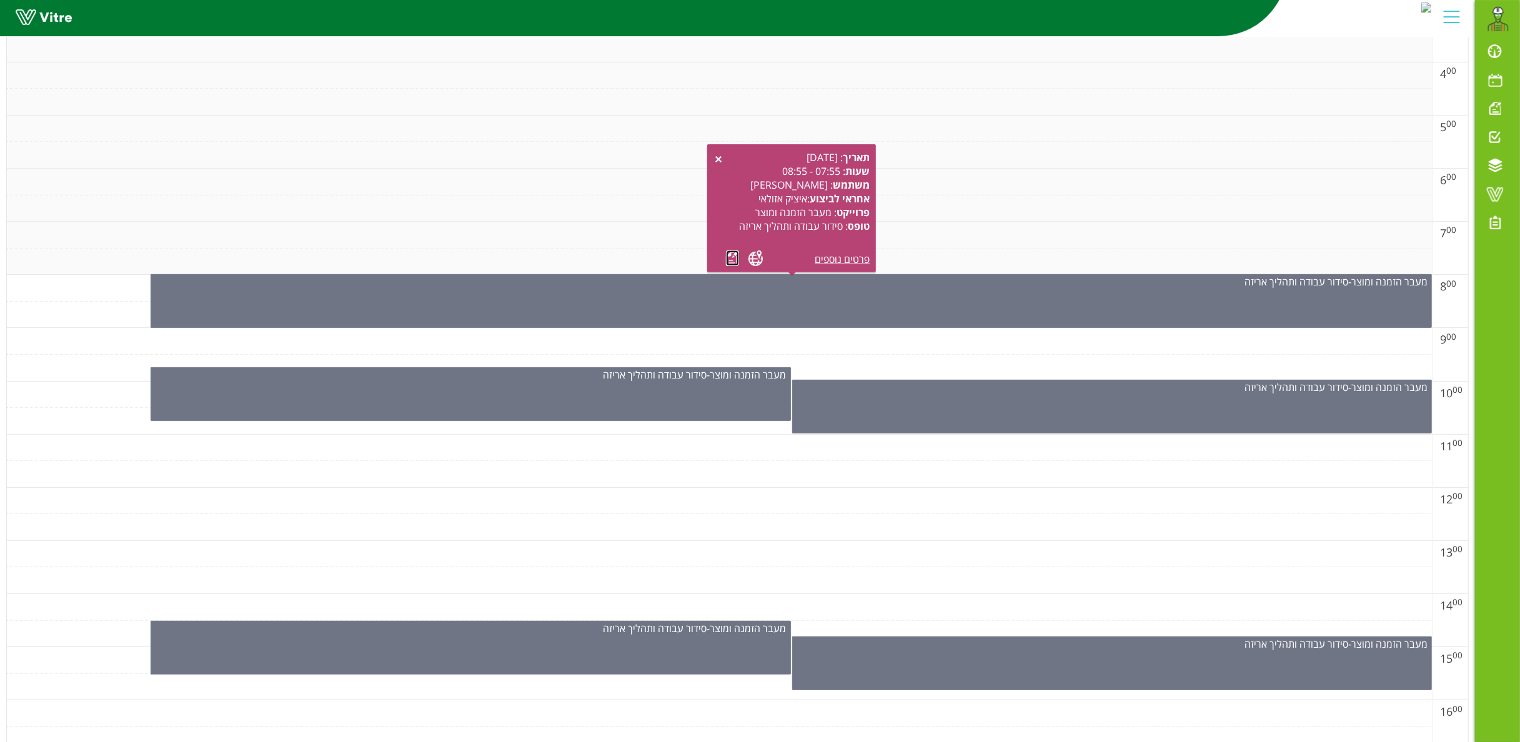
click at [733, 256] on link at bounding box center [732, 259] width 13 height 16
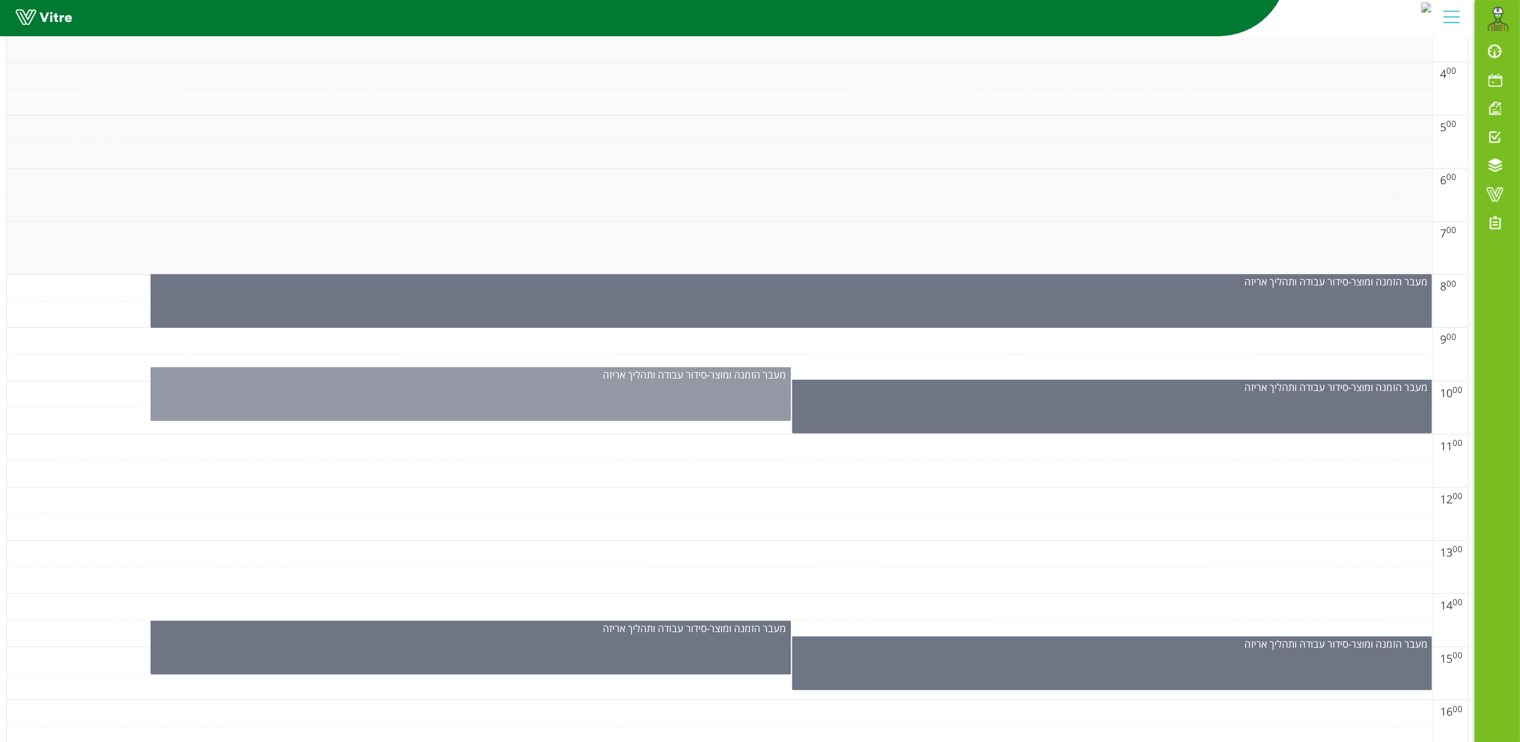
click at [691, 388] on div "מעבר הזמנה ומוצר - סידור עבודה ותהליך אריזה" at bounding box center [471, 394] width 640 height 54
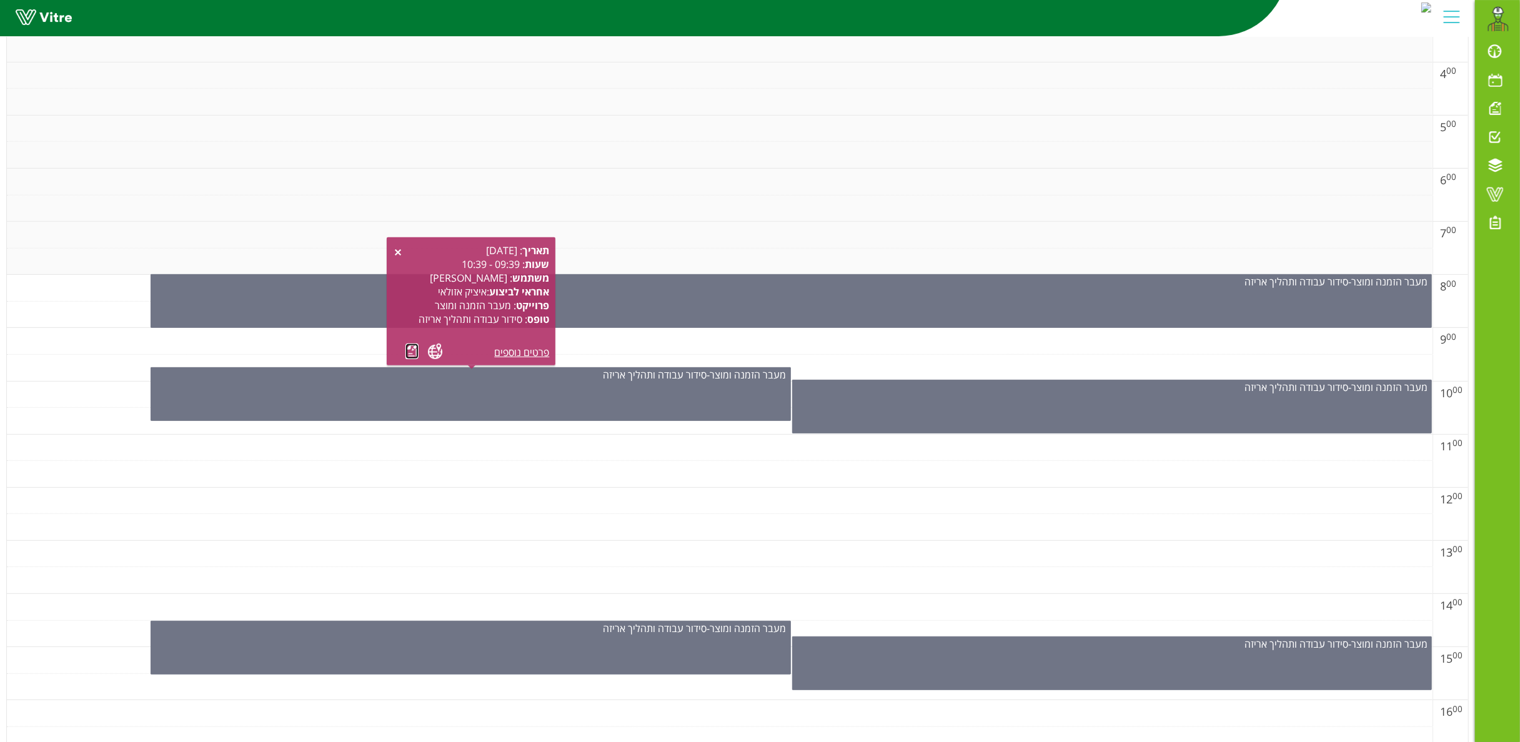
click at [412, 344] on link at bounding box center [411, 352] width 13 height 16
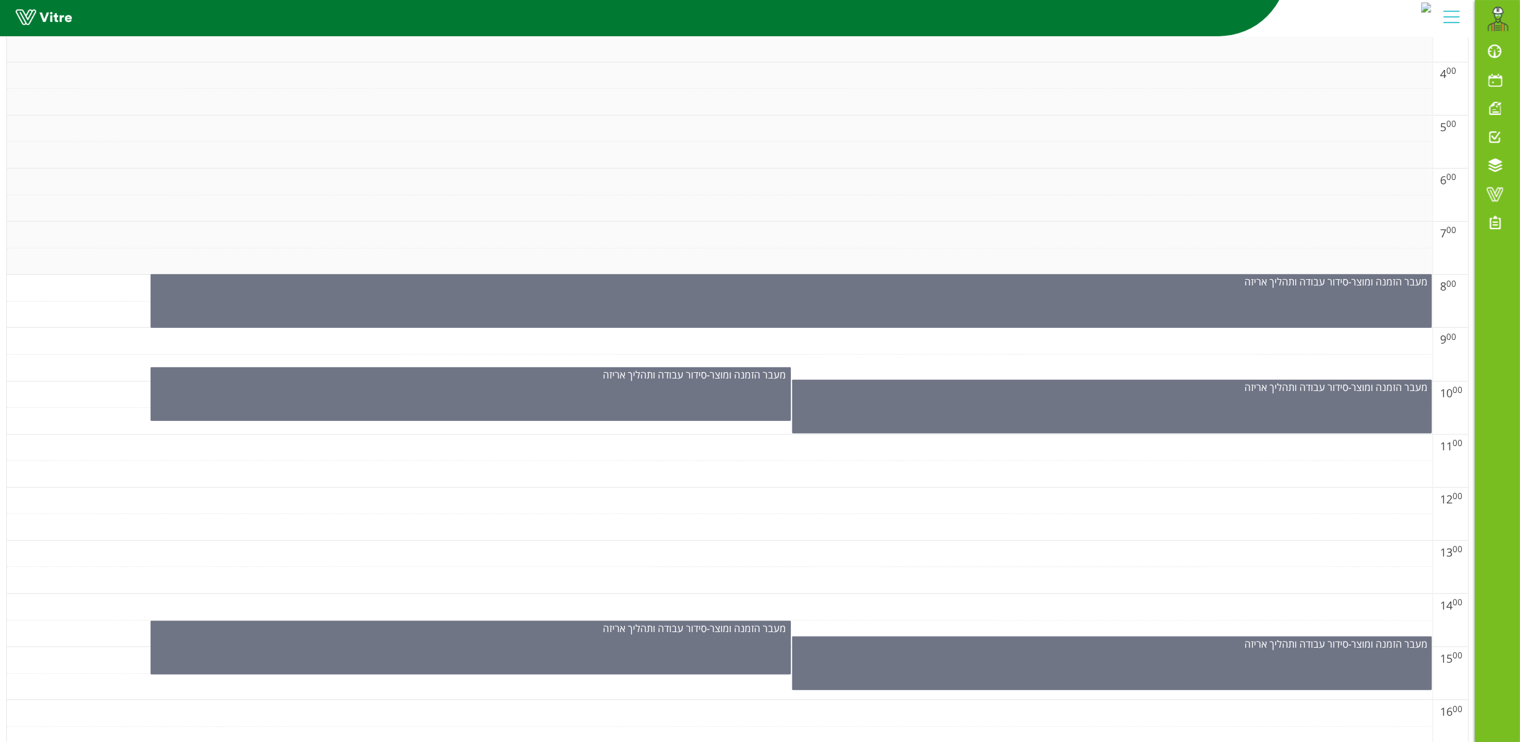
scroll to position [0, 0]
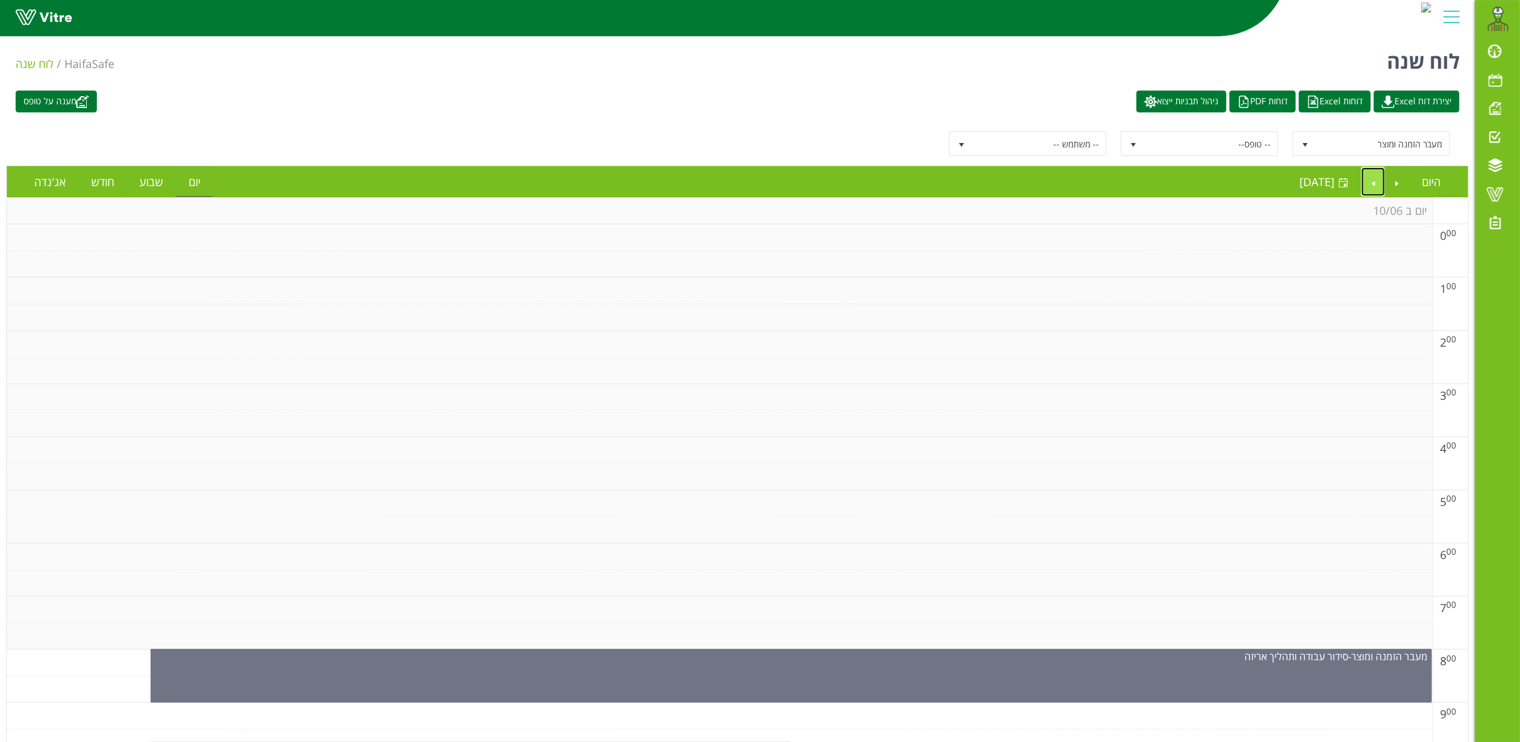
click at [1140, 176] on link "Next" at bounding box center [1373, 181] width 24 height 29
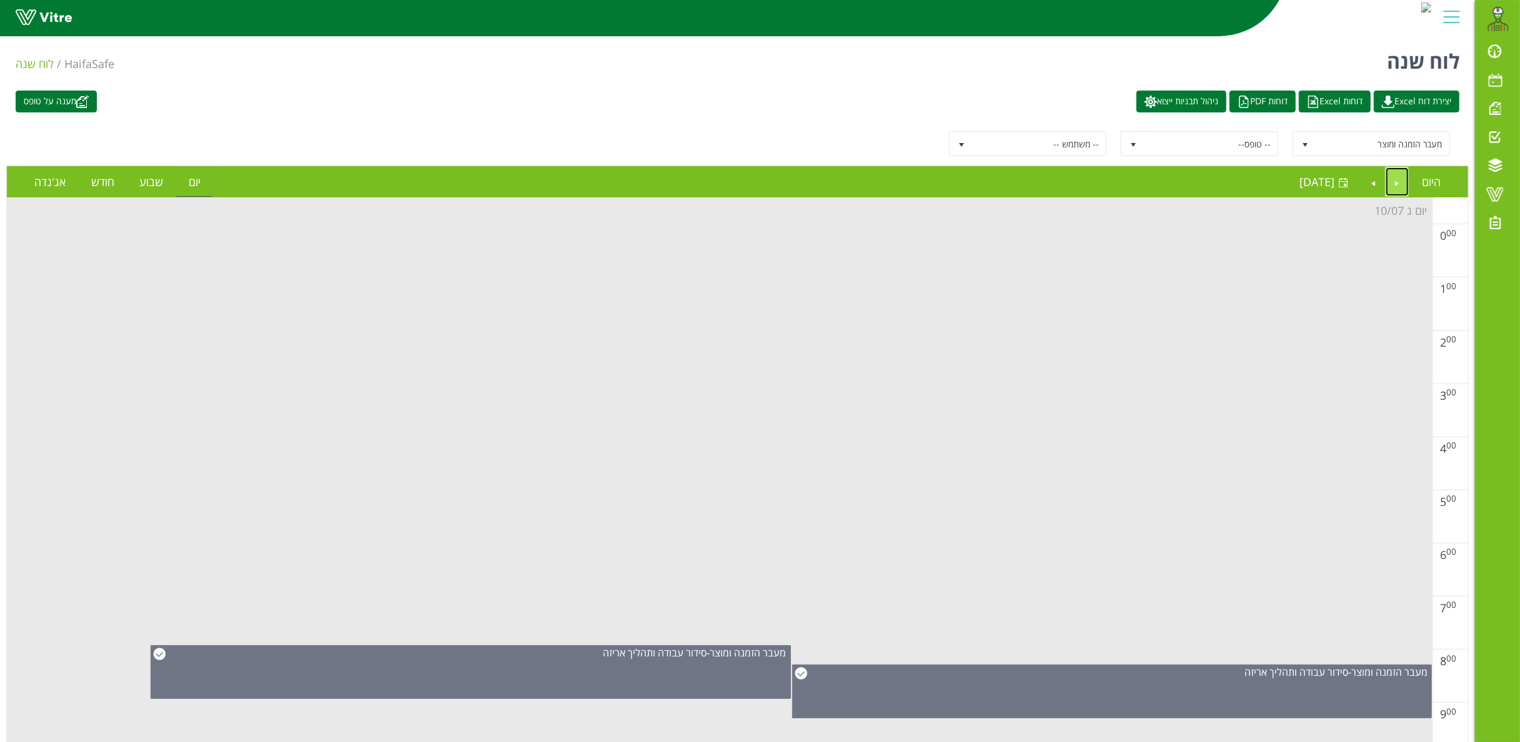
click at [1140, 181] on link "Previous" at bounding box center [1398, 181] width 24 height 29
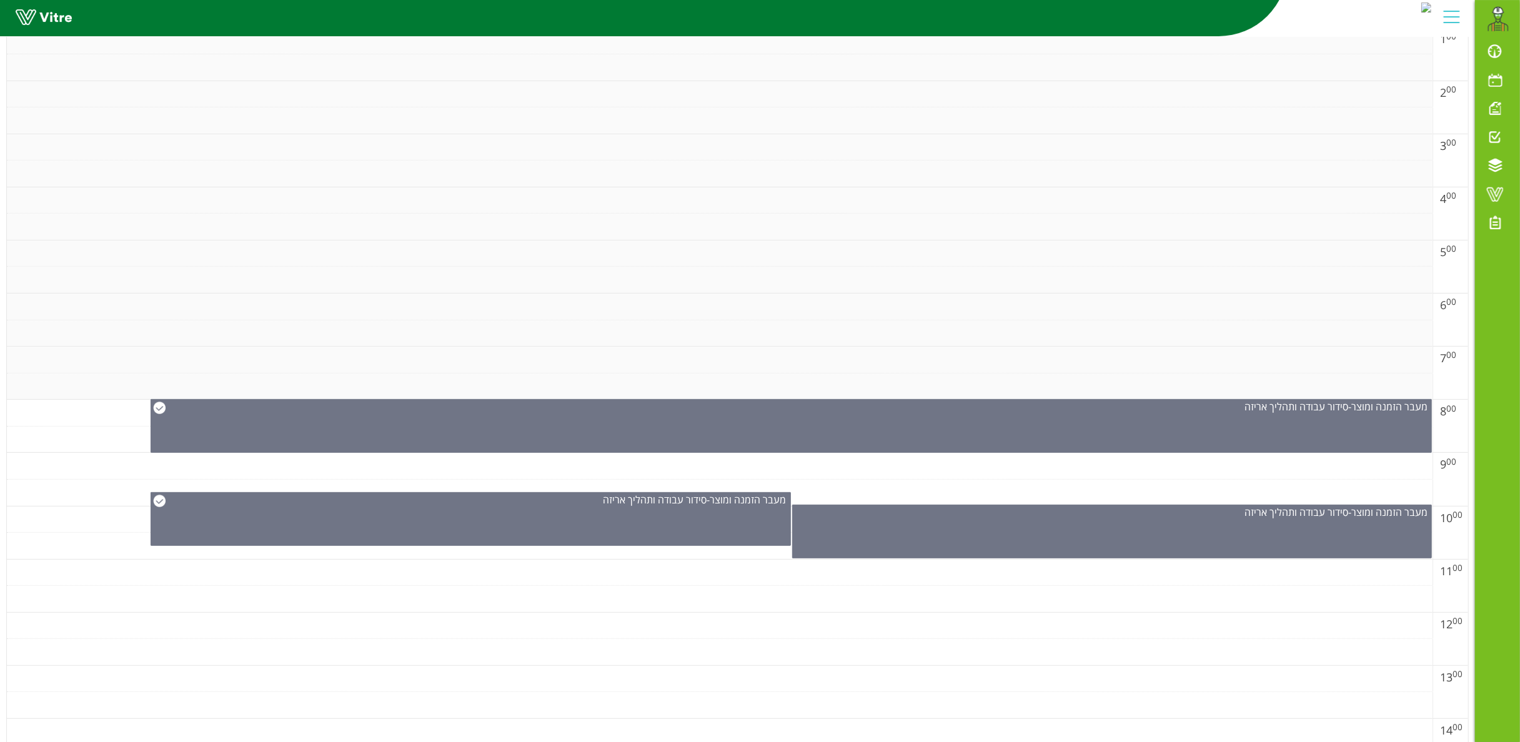
scroll to position [500, 0]
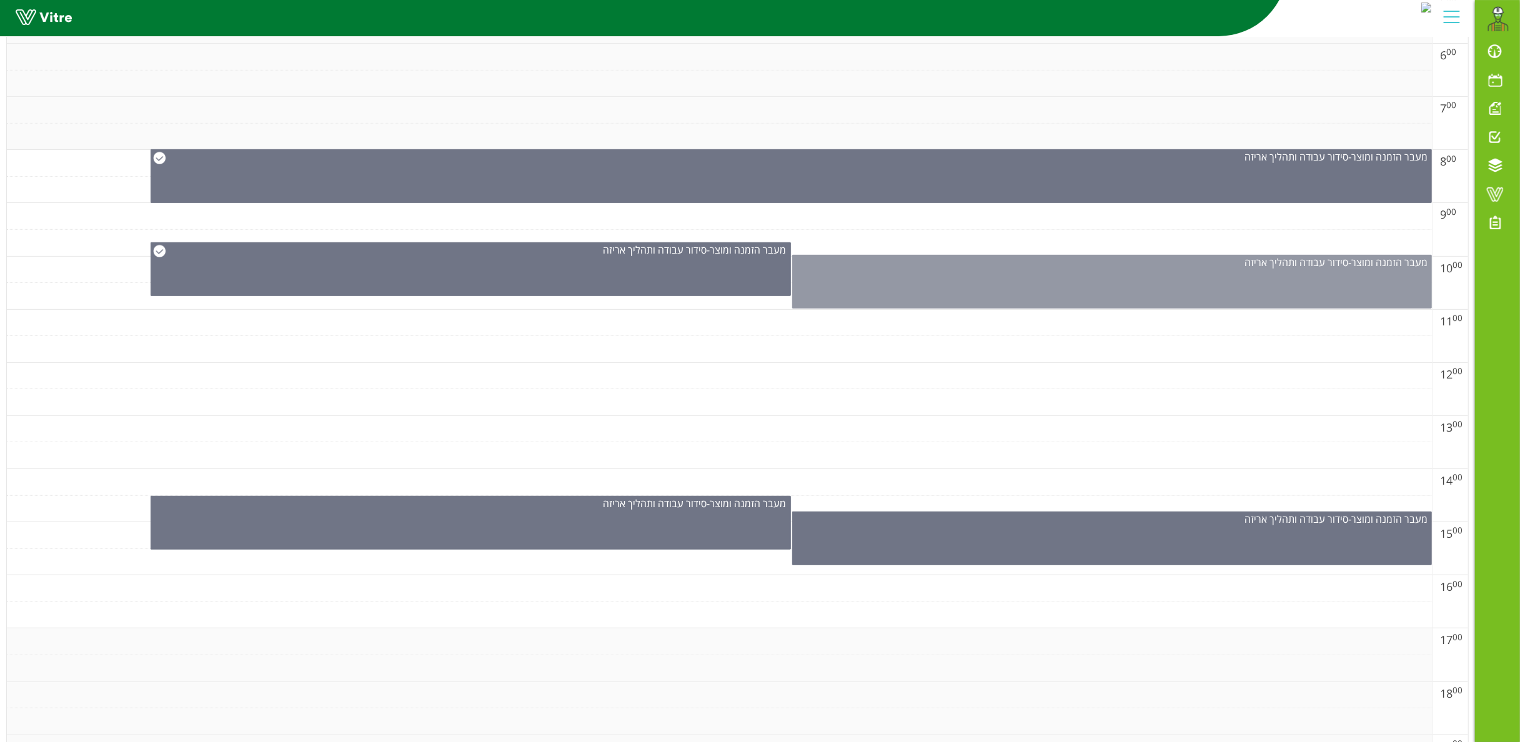
click at [1140, 283] on div "מעבר הזמנה ומוצר - סידור עבודה ותהליך אריזה" at bounding box center [1112, 282] width 640 height 54
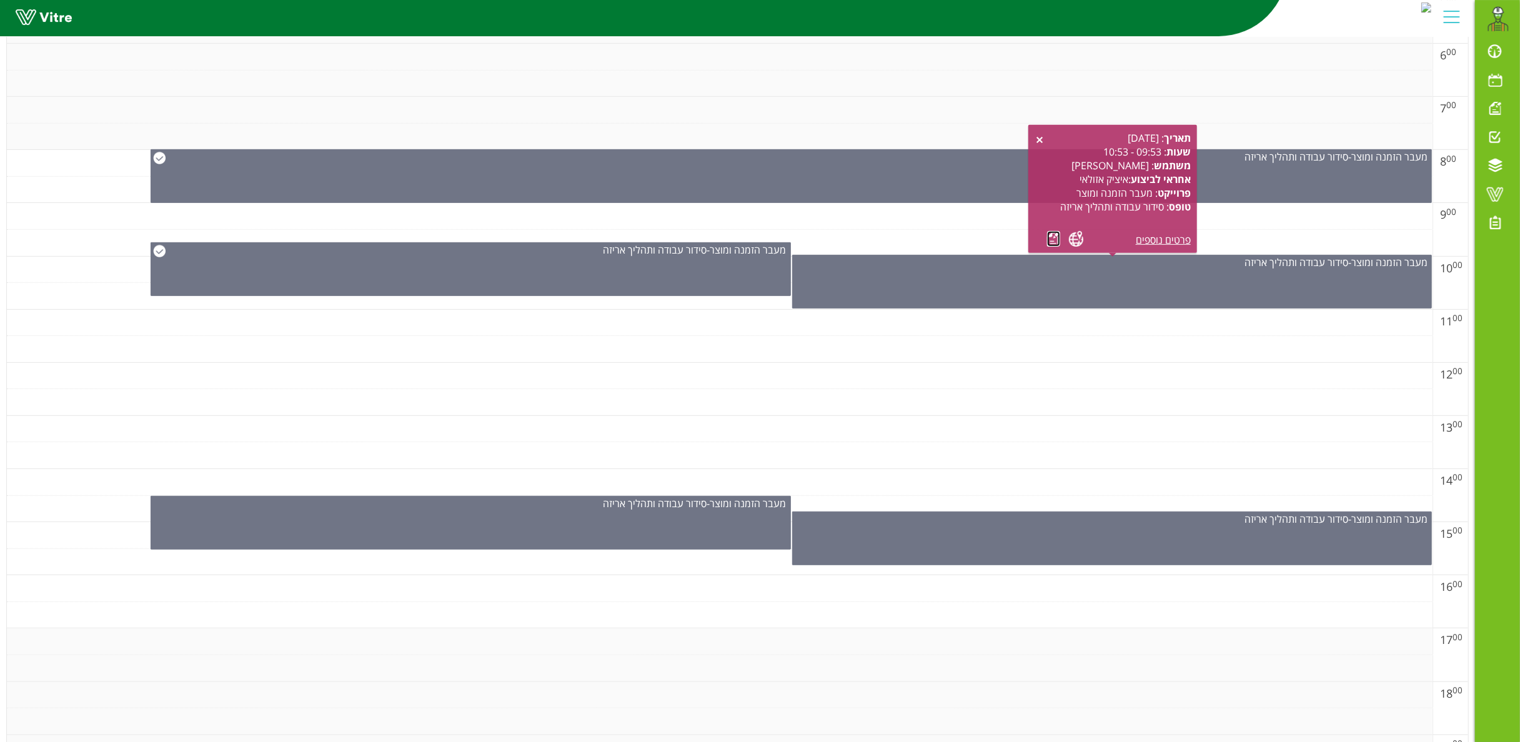
click at [1055, 234] on link at bounding box center [1053, 239] width 13 height 16
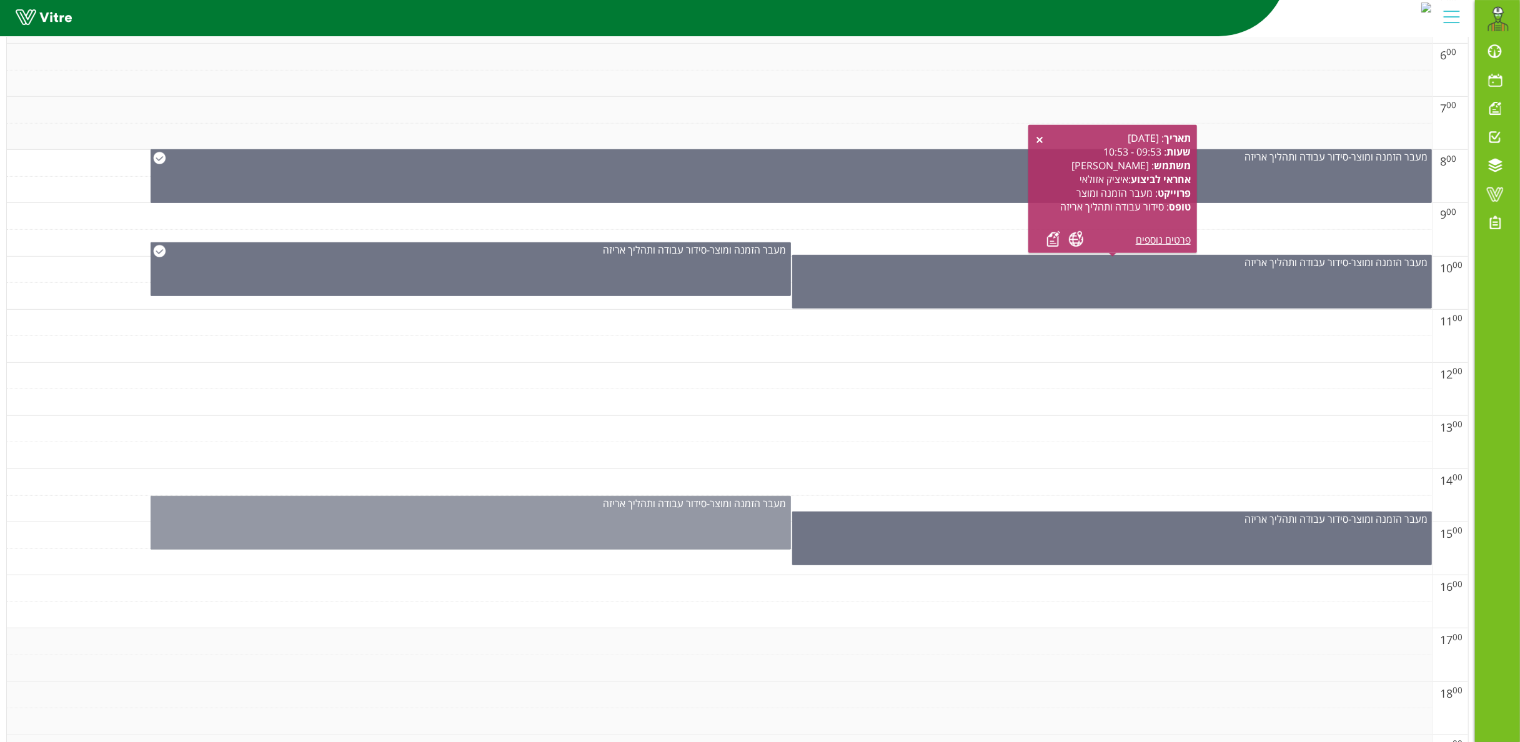
click at [675, 505] on span "סידור עבודה ותהליך אריזה" at bounding box center [656, 504] width 104 height 14
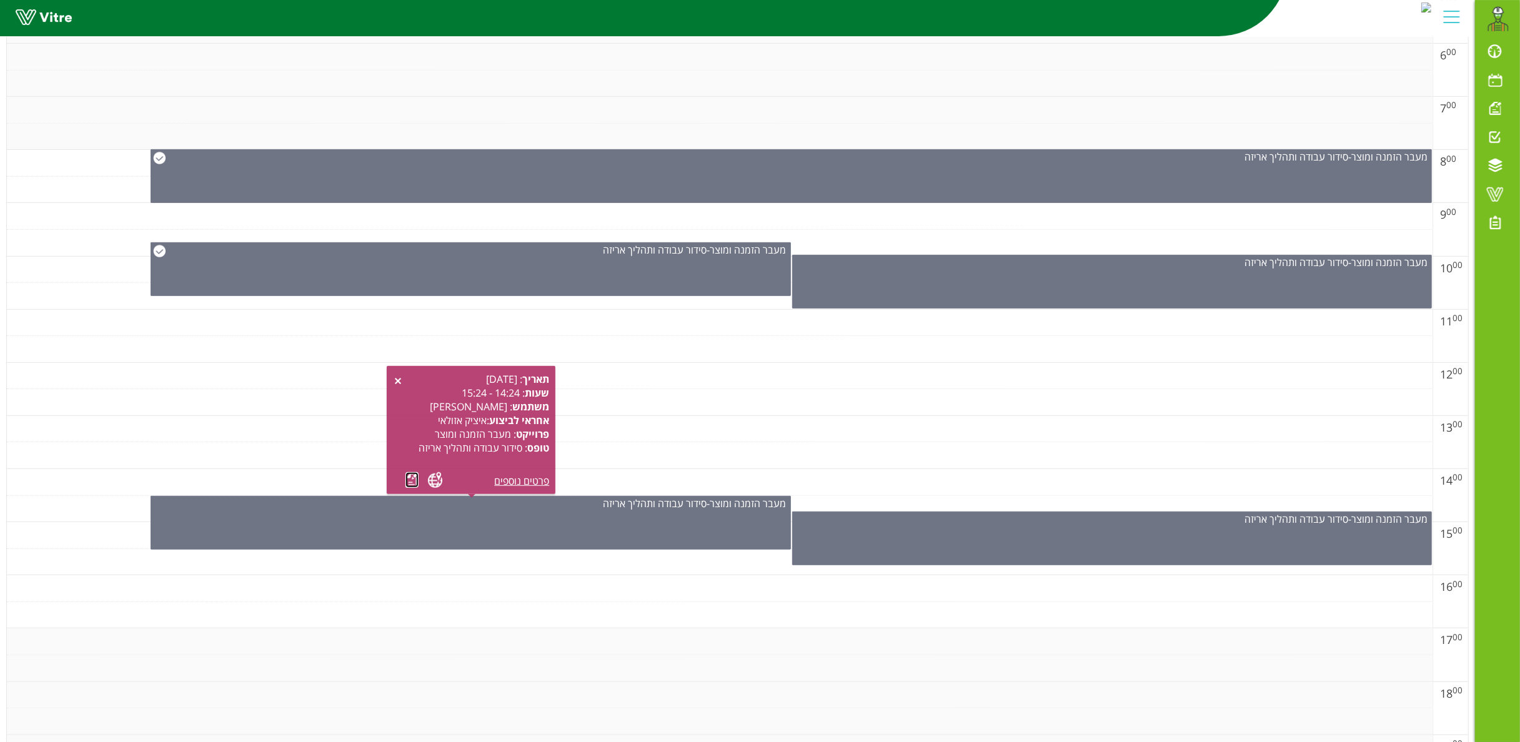
click at [412, 478] on link at bounding box center [411, 480] width 13 height 16
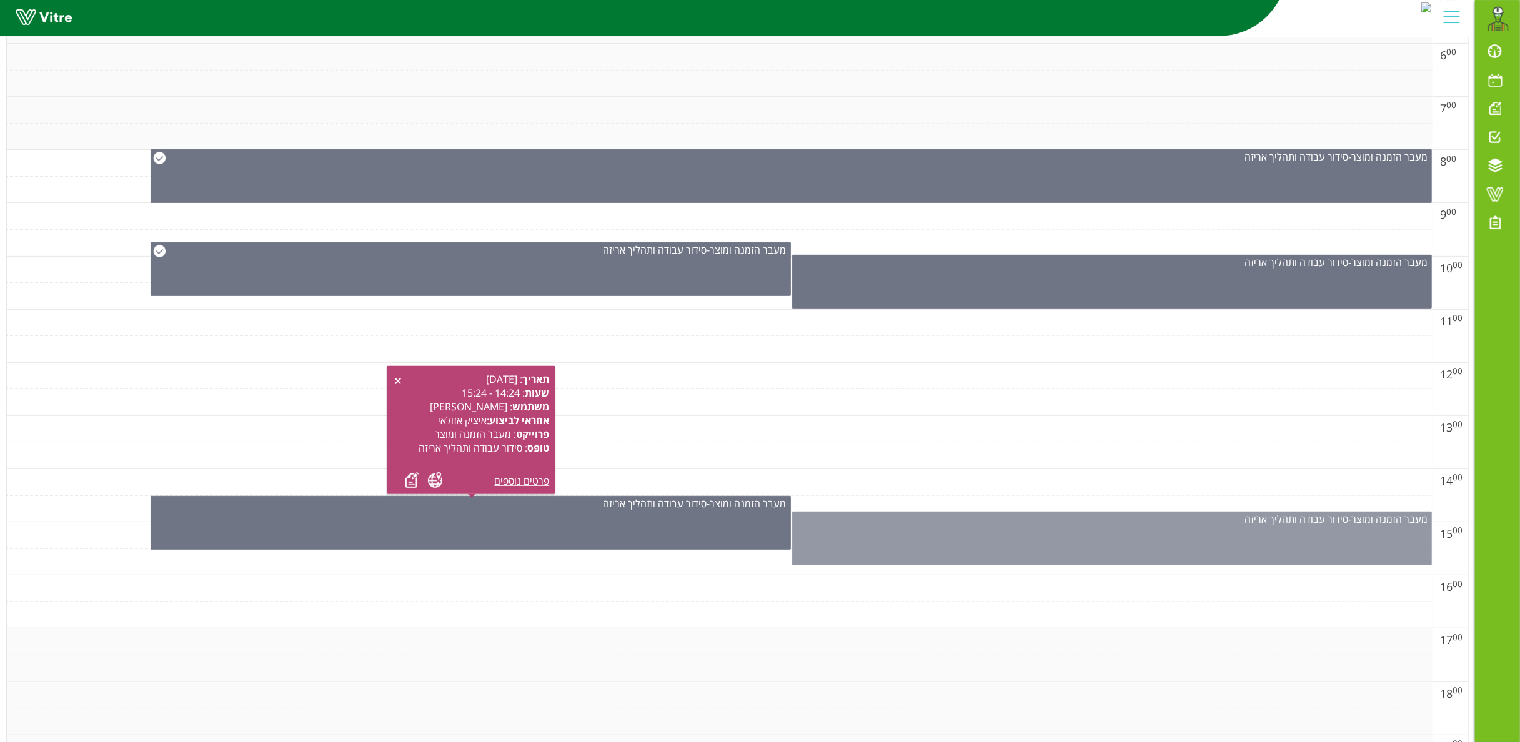
click at [957, 536] on div "מעבר הזמנה ומוצר - סידור עבודה ותהליך אריזה" at bounding box center [1112, 539] width 640 height 54
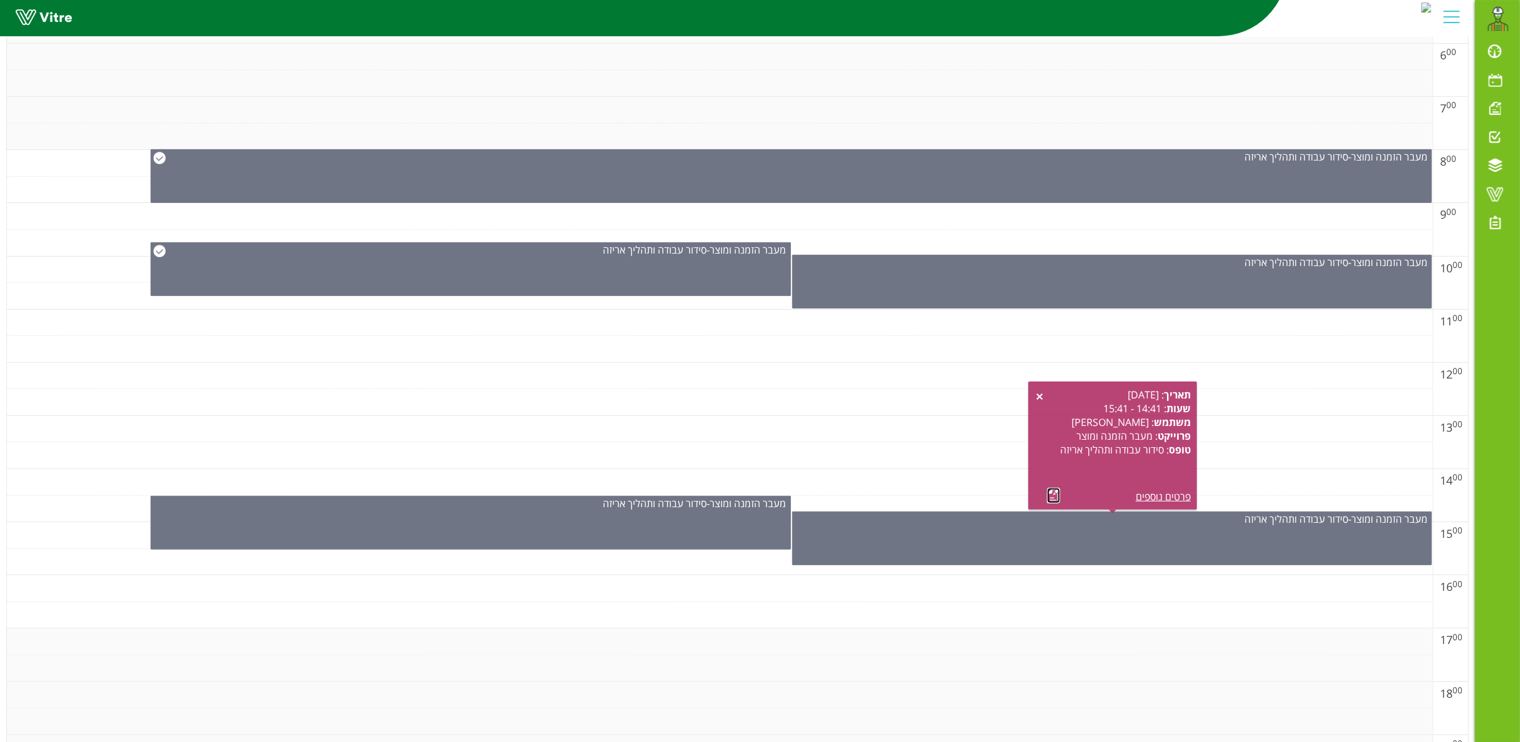
click at [1048, 496] on link at bounding box center [1053, 496] width 13 height 16
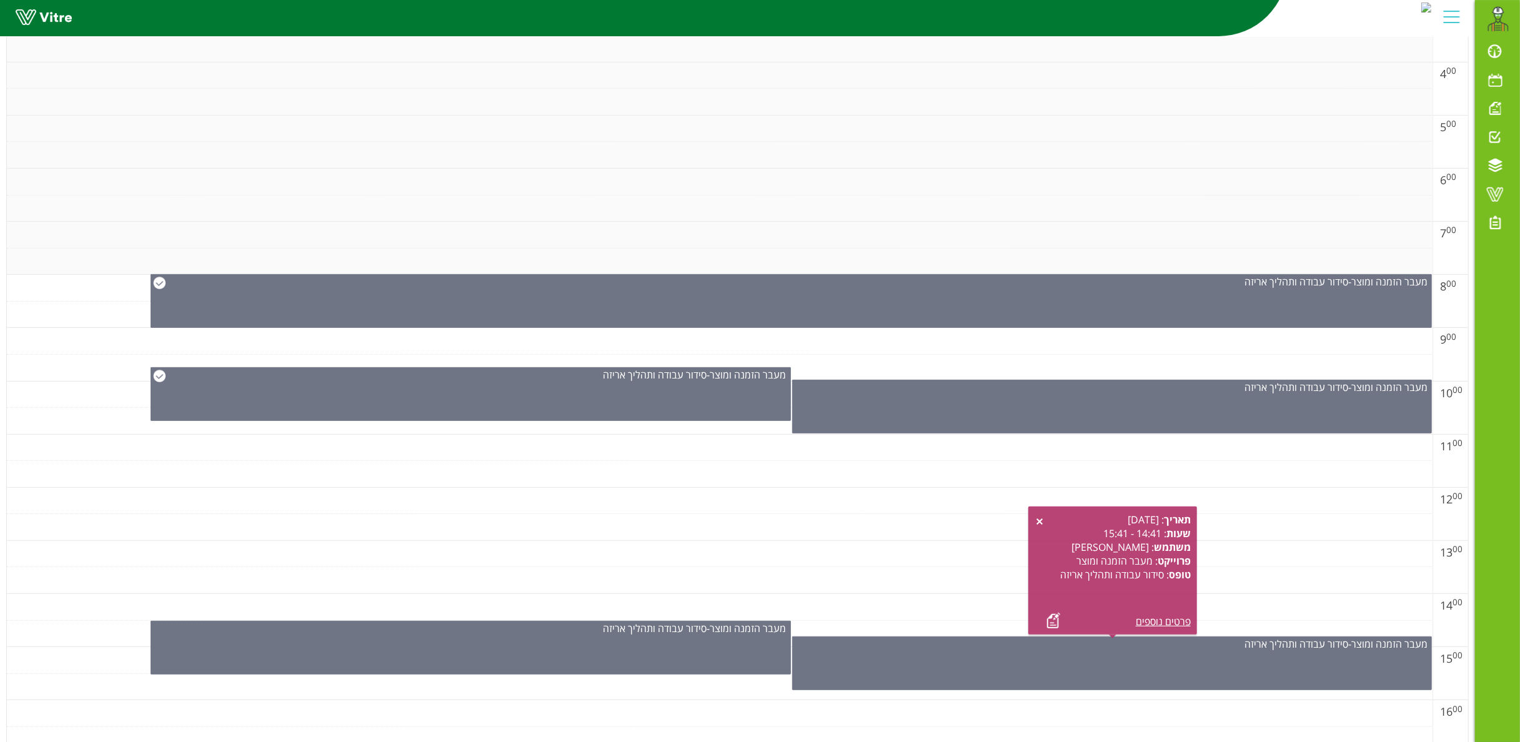
scroll to position [0, 0]
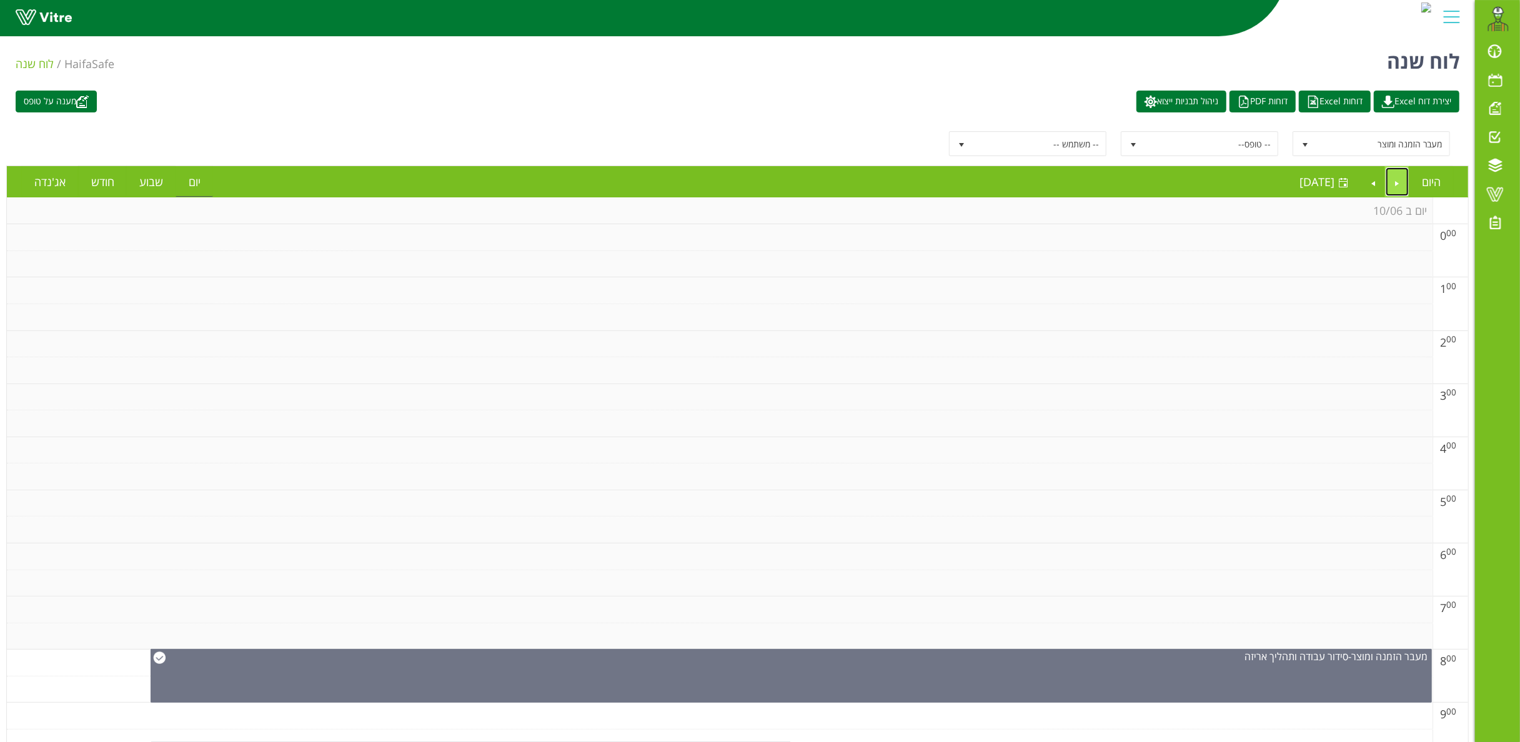
click at [1140, 182] on link "Previous" at bounding box center [1398, 181] width 24 height 29
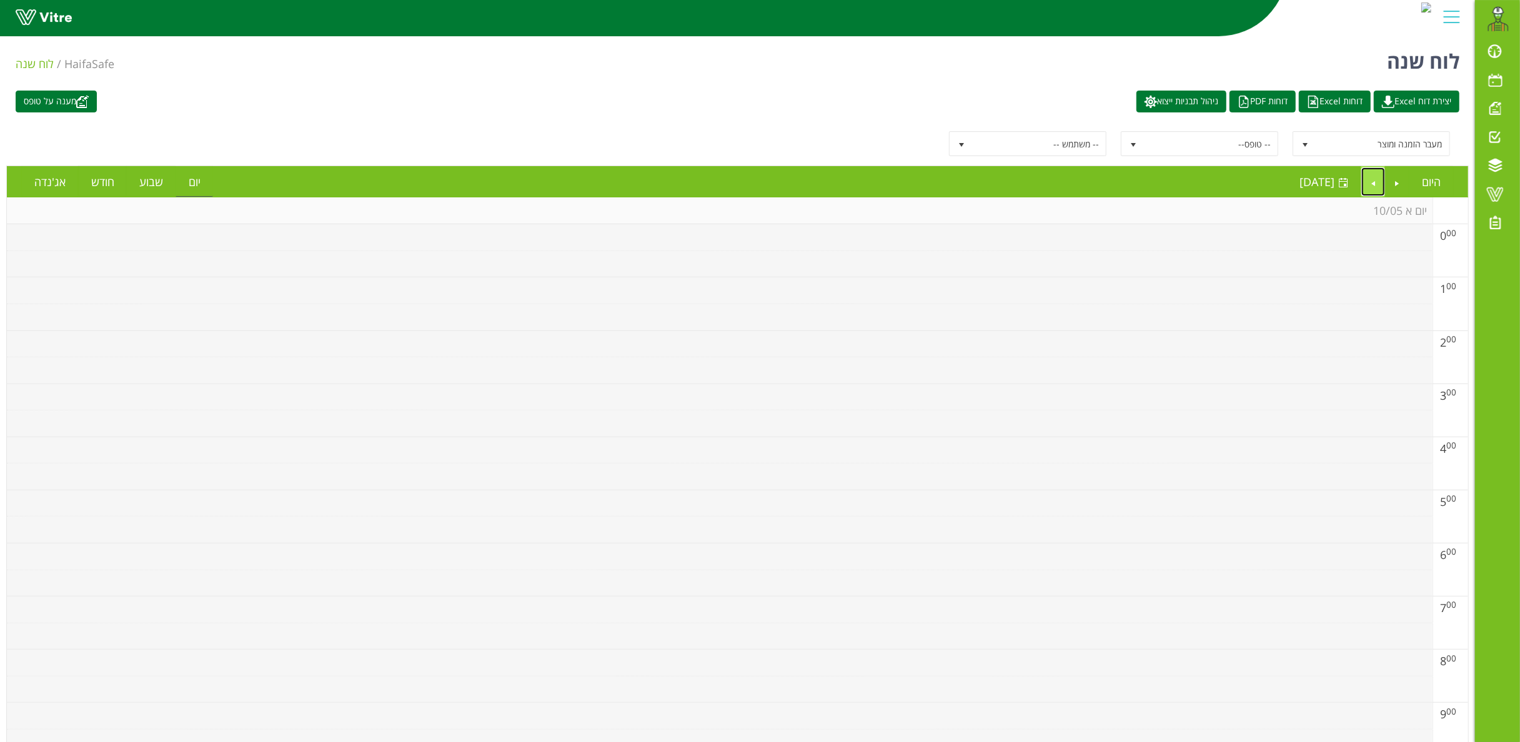
click at [1140, 182] on link "Next" at bounding box center [1373, 181] width 24 height 29
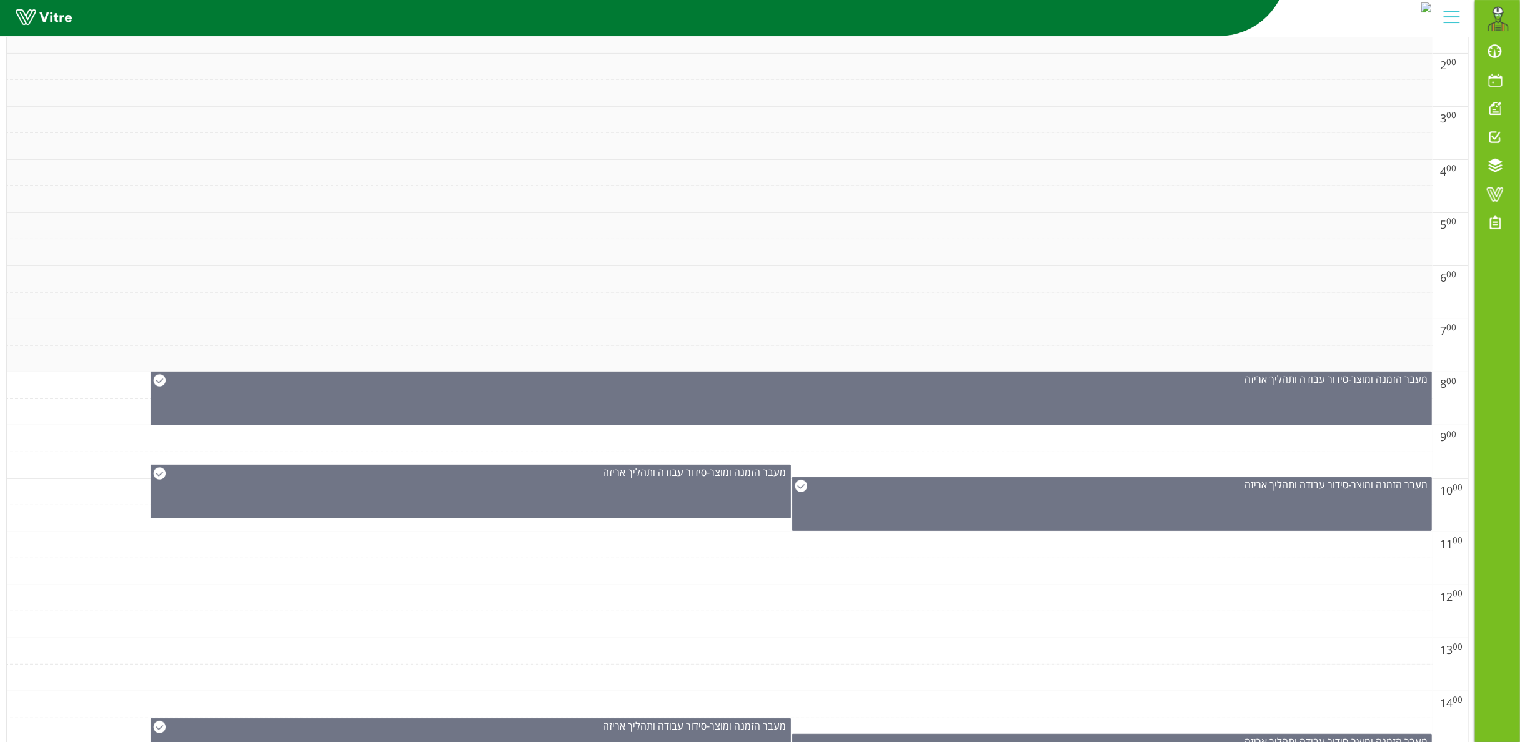
scroll to position [652, 0]
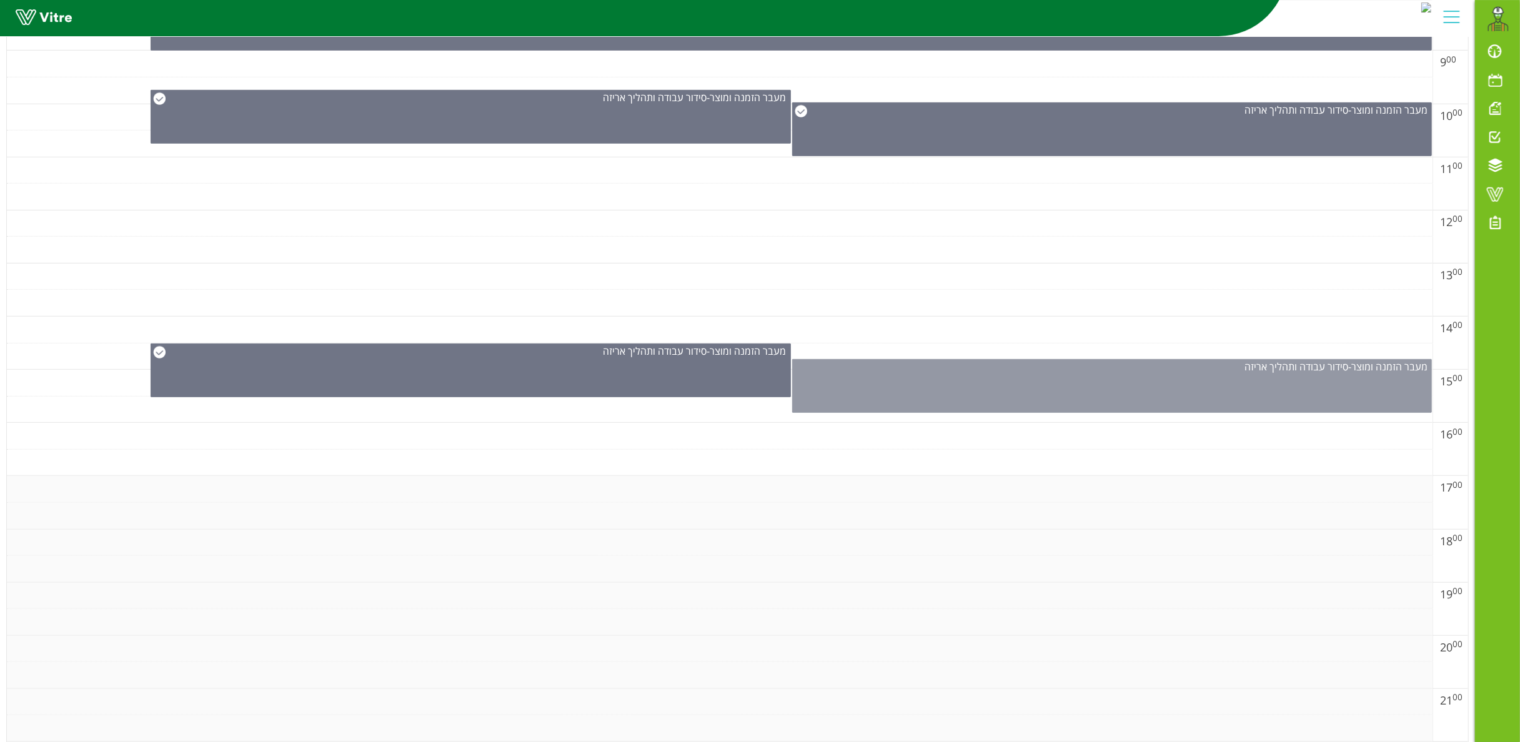
click at [1088, 390] on div "מעבר הזמנה ומוצר - סידור עבודה ותהליך אריזה" at bounding box center [1112, 386] width 640 height 54
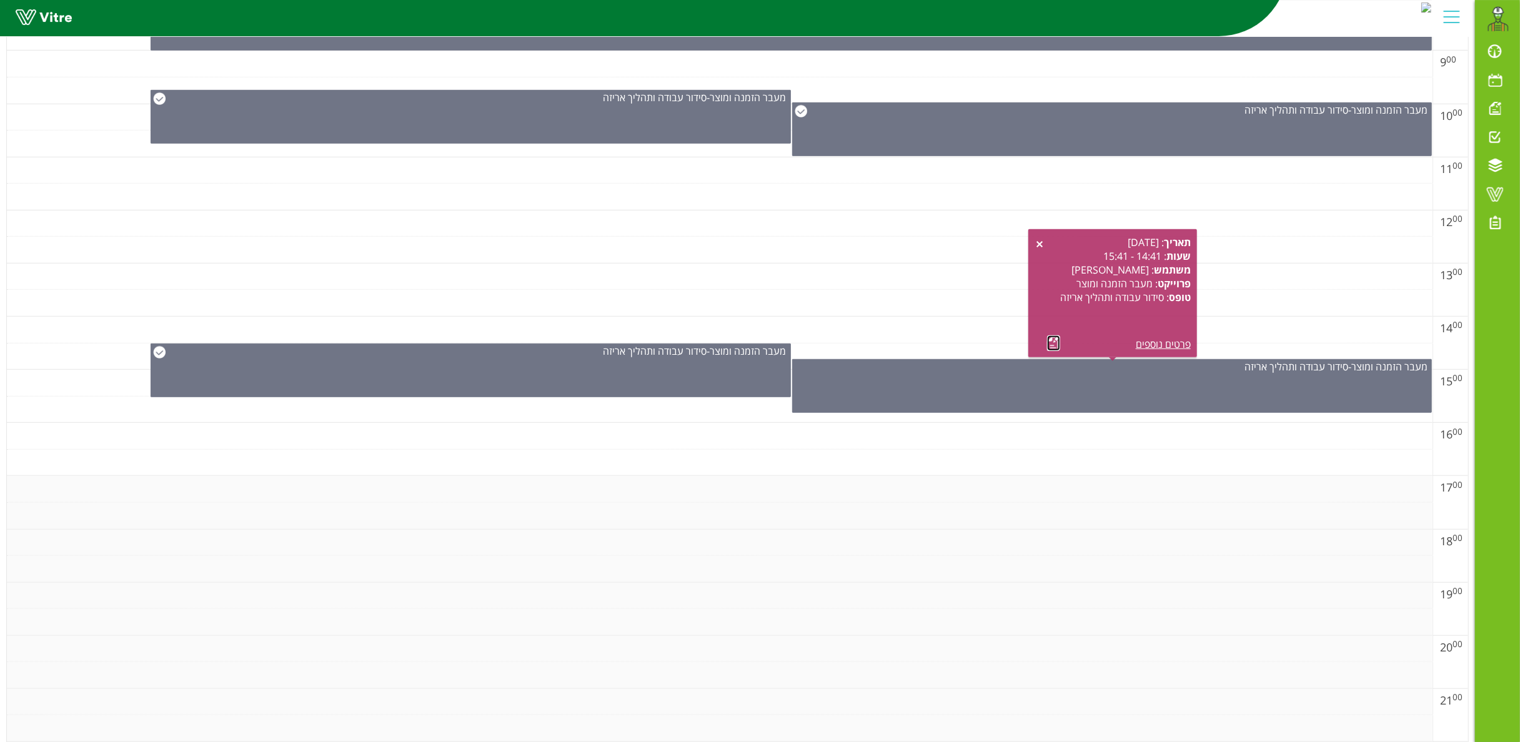
click at [1053, 336] on link at bounding box center [1053, 344] width 13 height 16
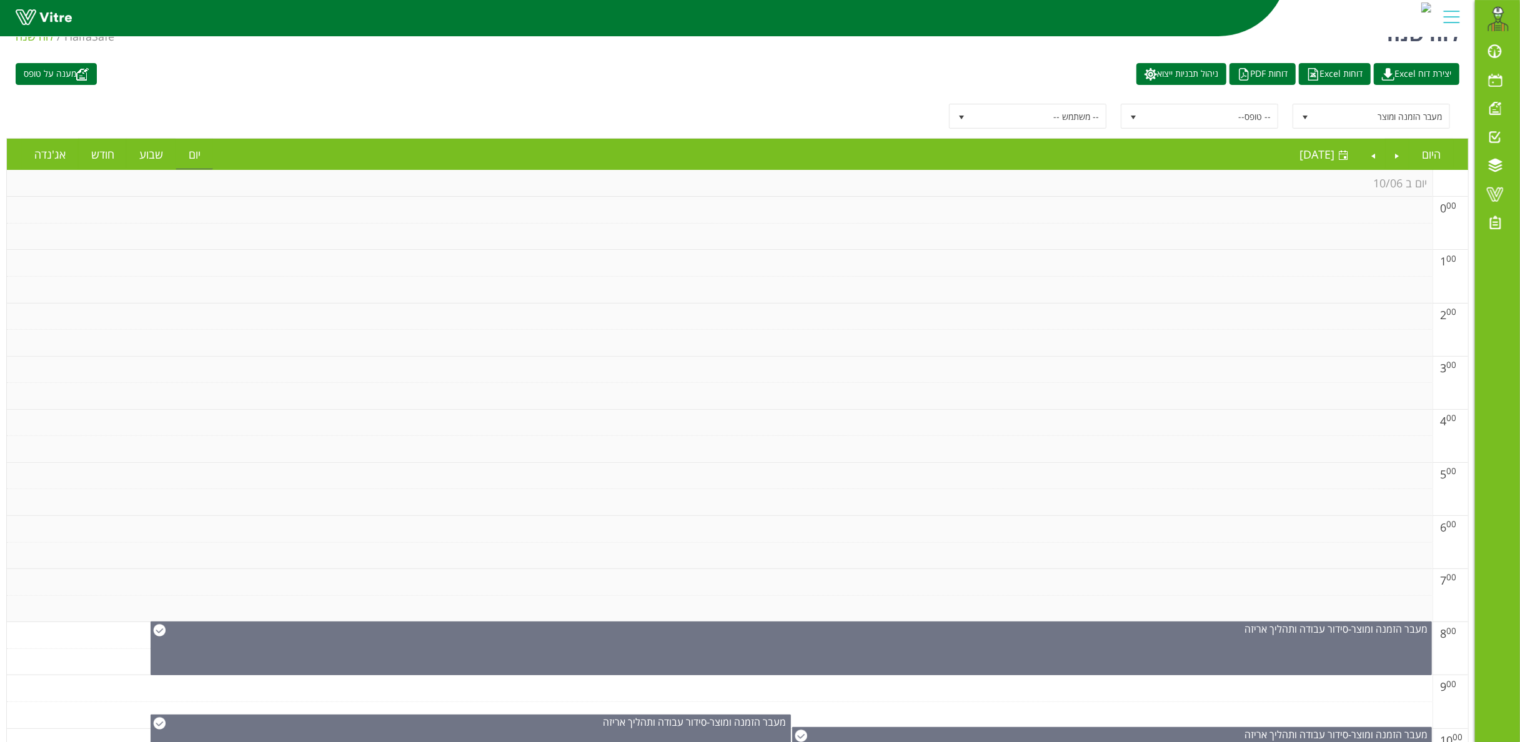
scroll to position [0, 0]
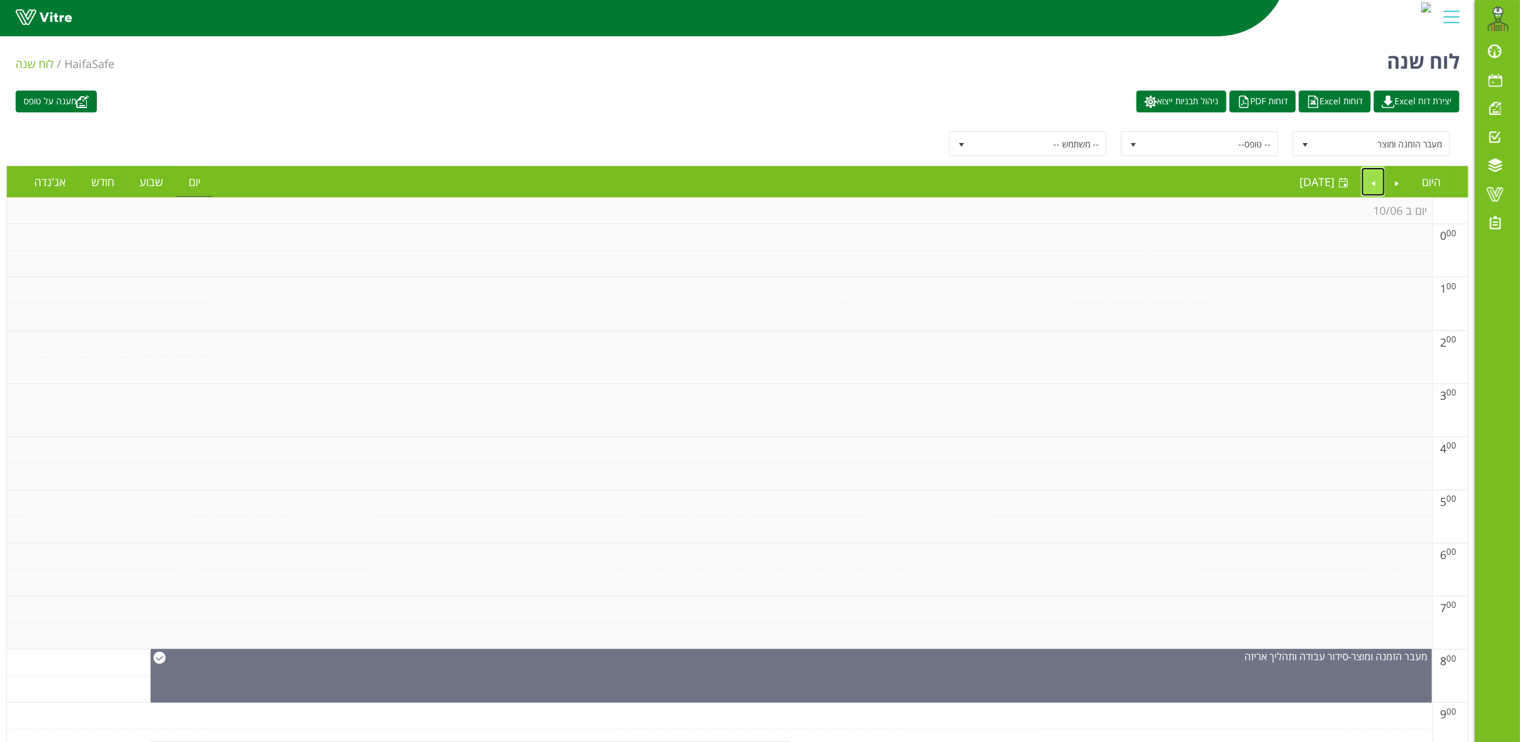
click at [1140, 183] on link "Next" at bounding box center [1373, 181] width 24 height 29
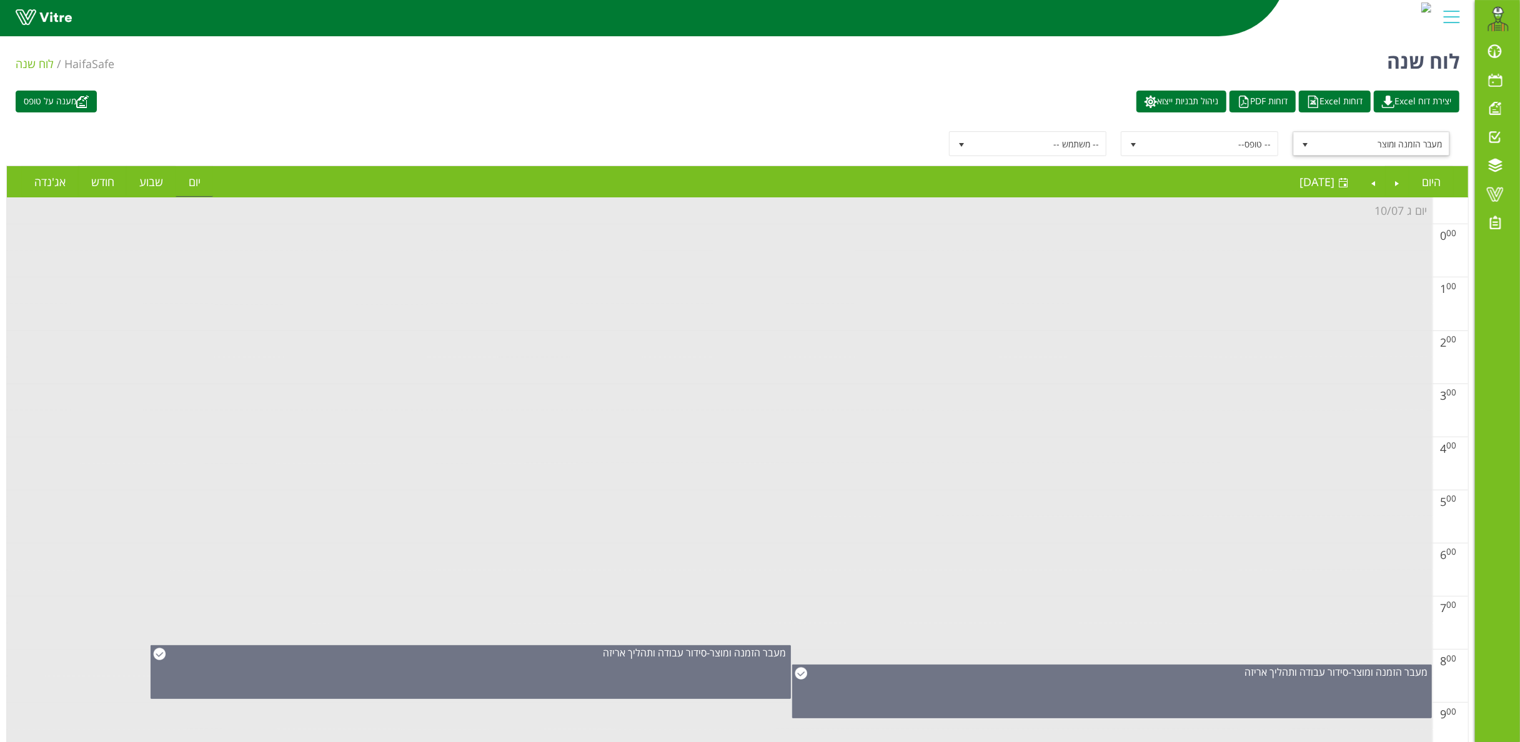
click at [1140, 143] on span "select" at bounding box center [1305, 145] width 10 height 10
click at [1140, 170] on div "-- פרוייקט --" at bounding box center [1372, 169] width 154 height 17
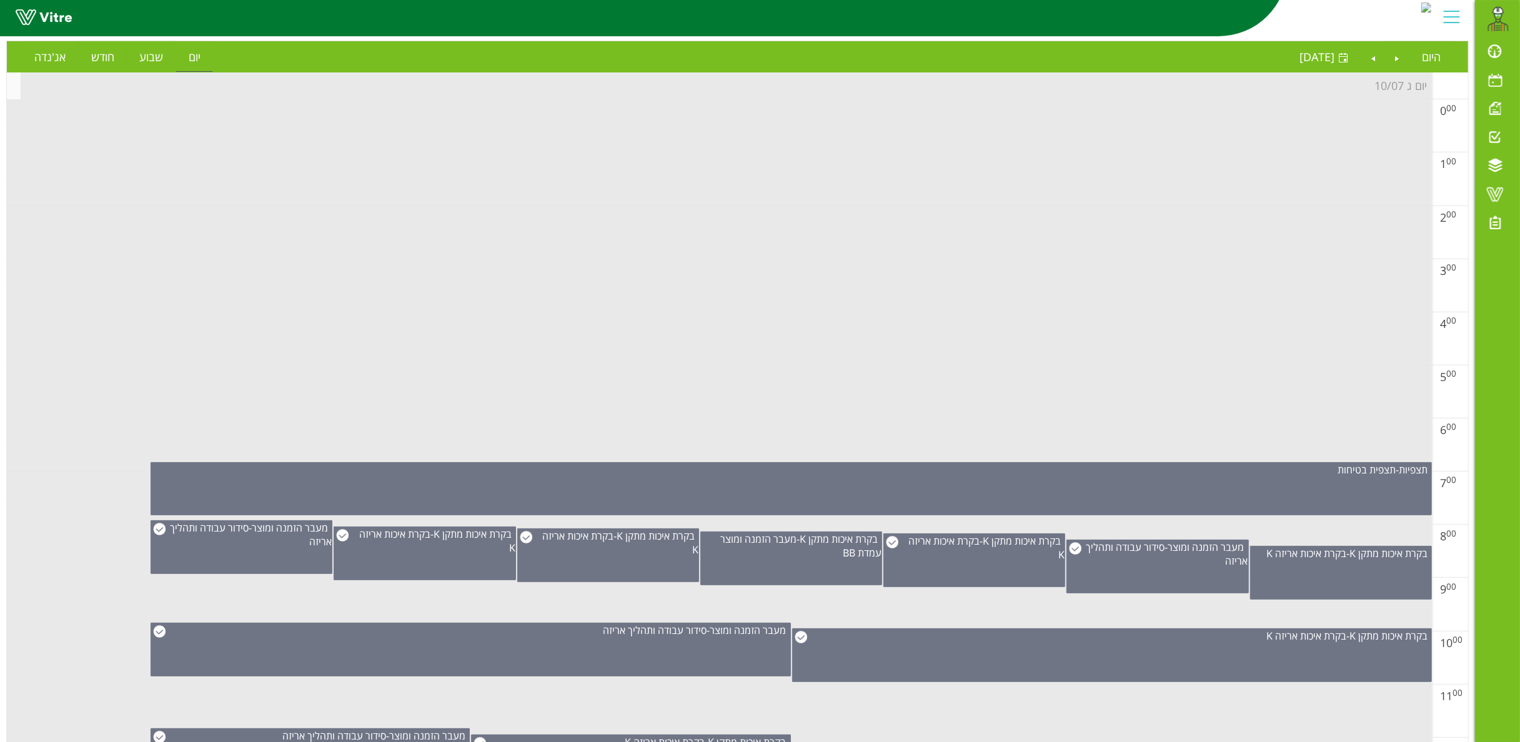
scroll to position [250, 0]
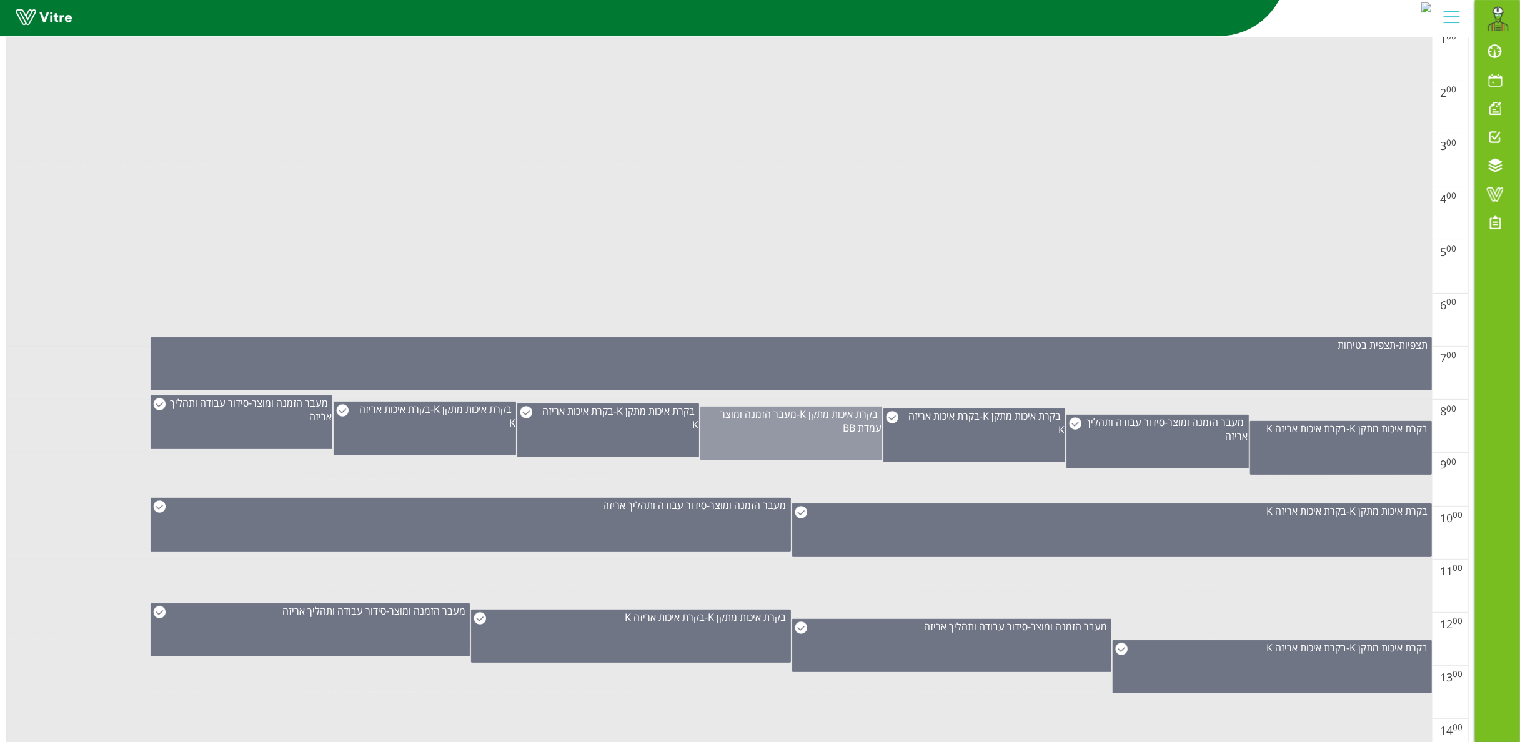
click at [770, 432] on div "בקרת איכות מתקן K - מעבר הזמנה ומוצר עמדת BB" at bounding box center [791, 420] width 181 height 27
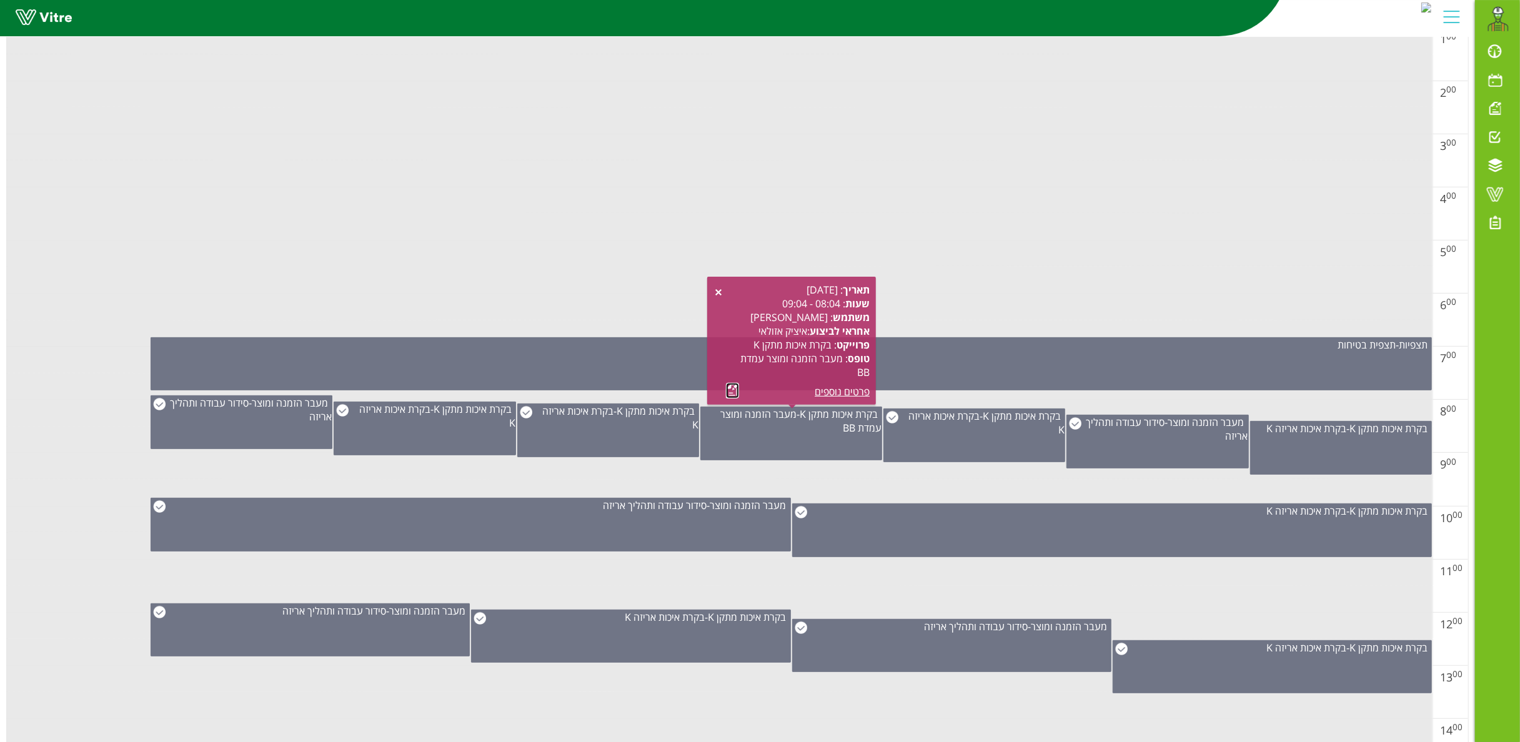
click at [730, 386] on link at bounding box center [732, 391] width 13 height 16
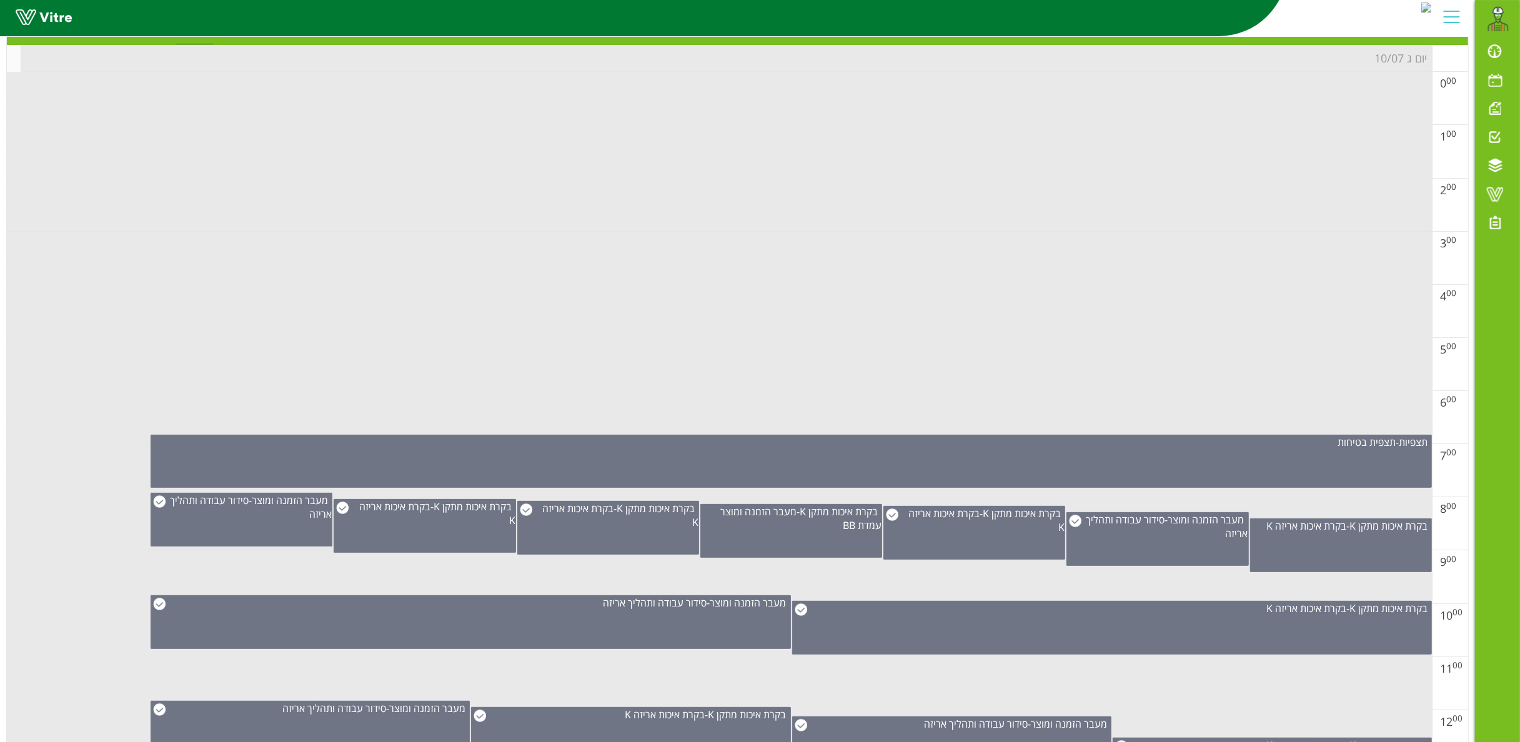
scroll to position [0, 0]
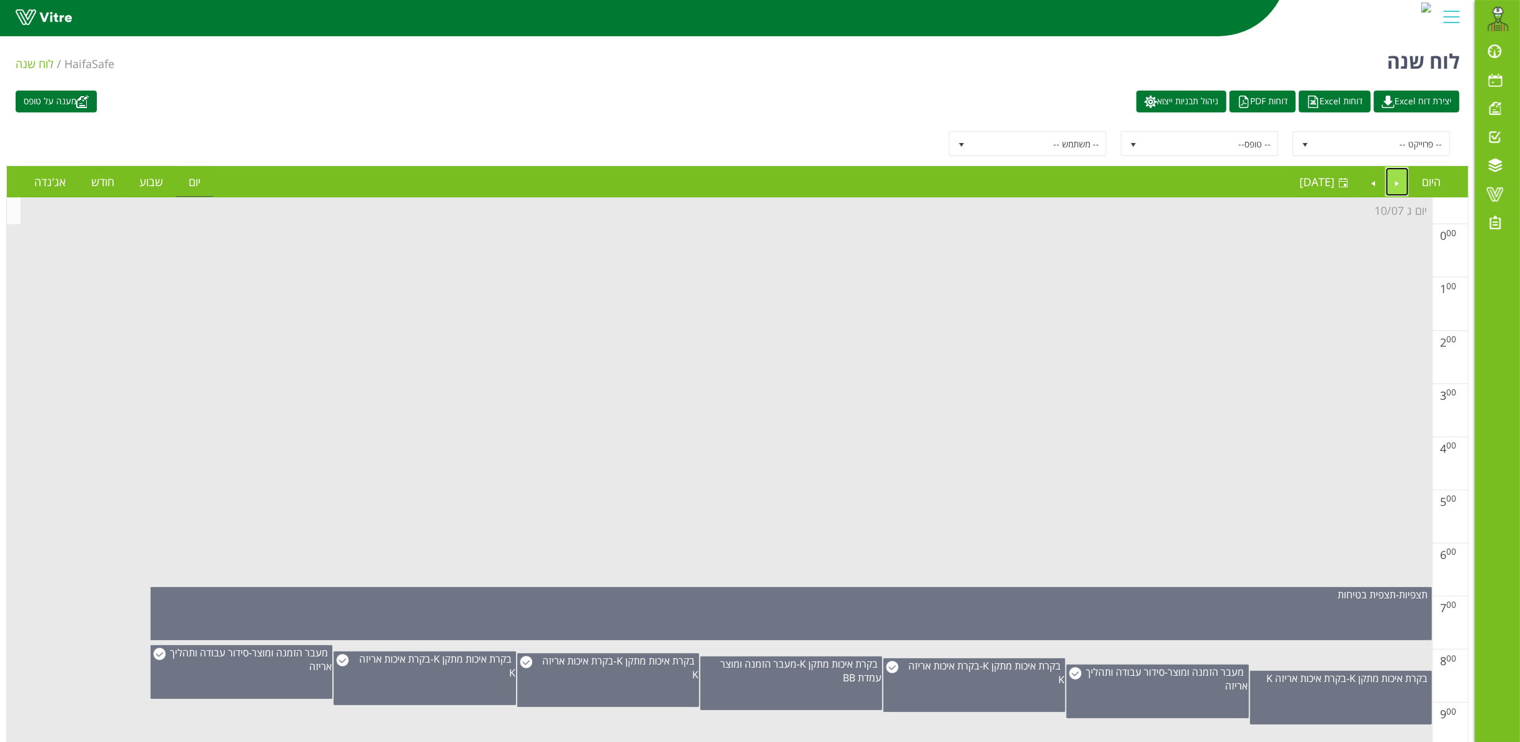
click at [1140, 176] on link "Previous" at bounding box center [1398, 181] width 24 height 29
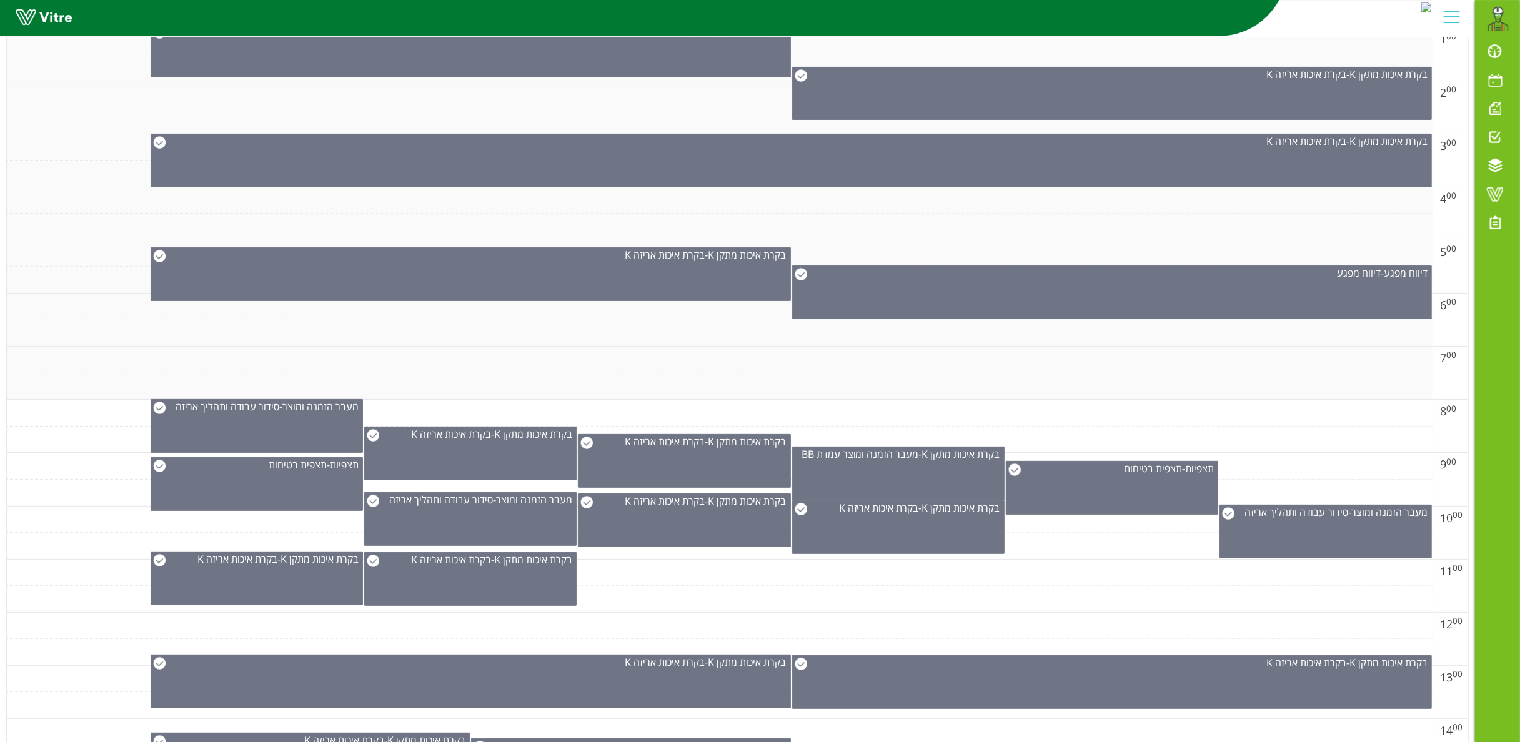
scroll to position [375, 0]
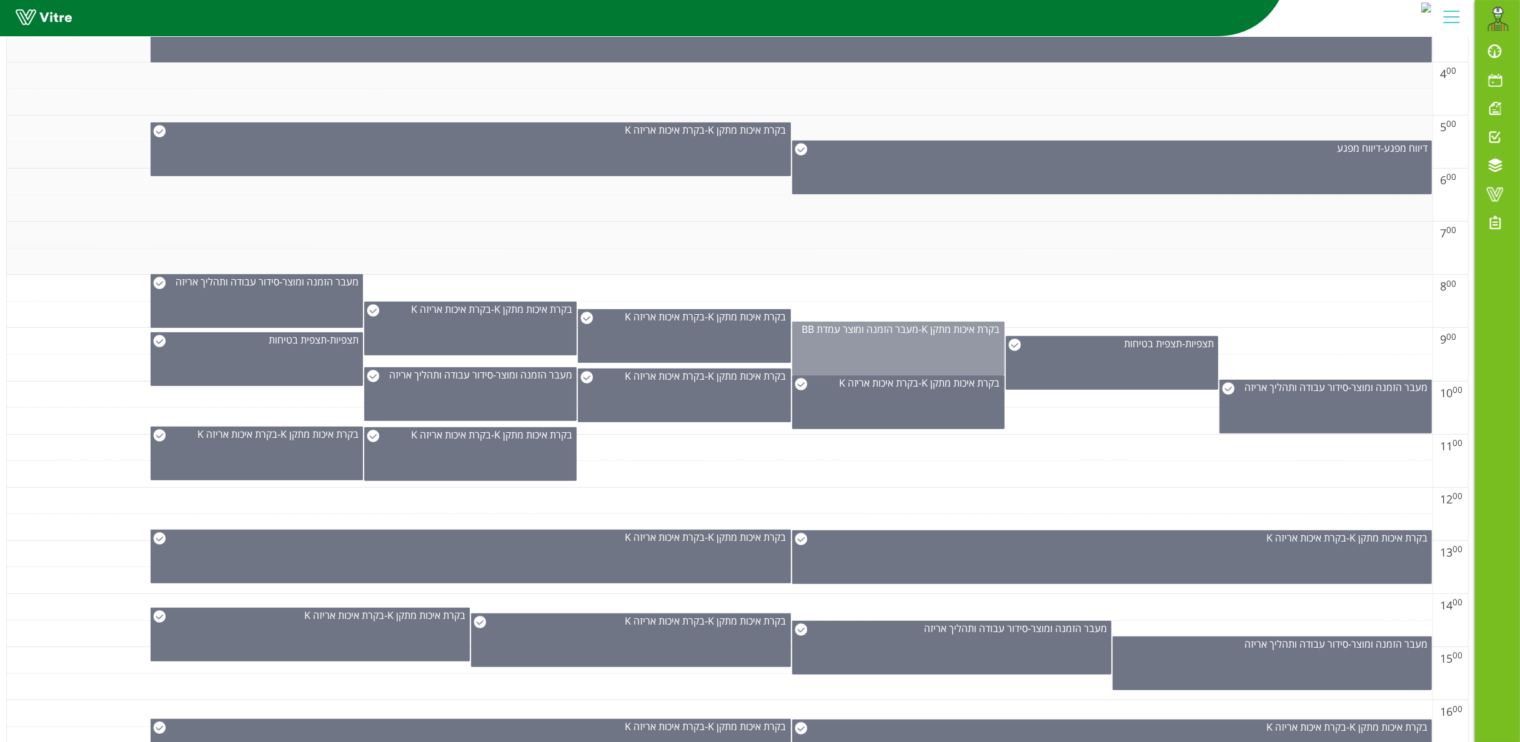
click at [907, 352] on div "בקרת איכות מתקן K - מעבר הזמנה ומוצר עמדת BB" at bounding box center [898, 349] width 212 height 54
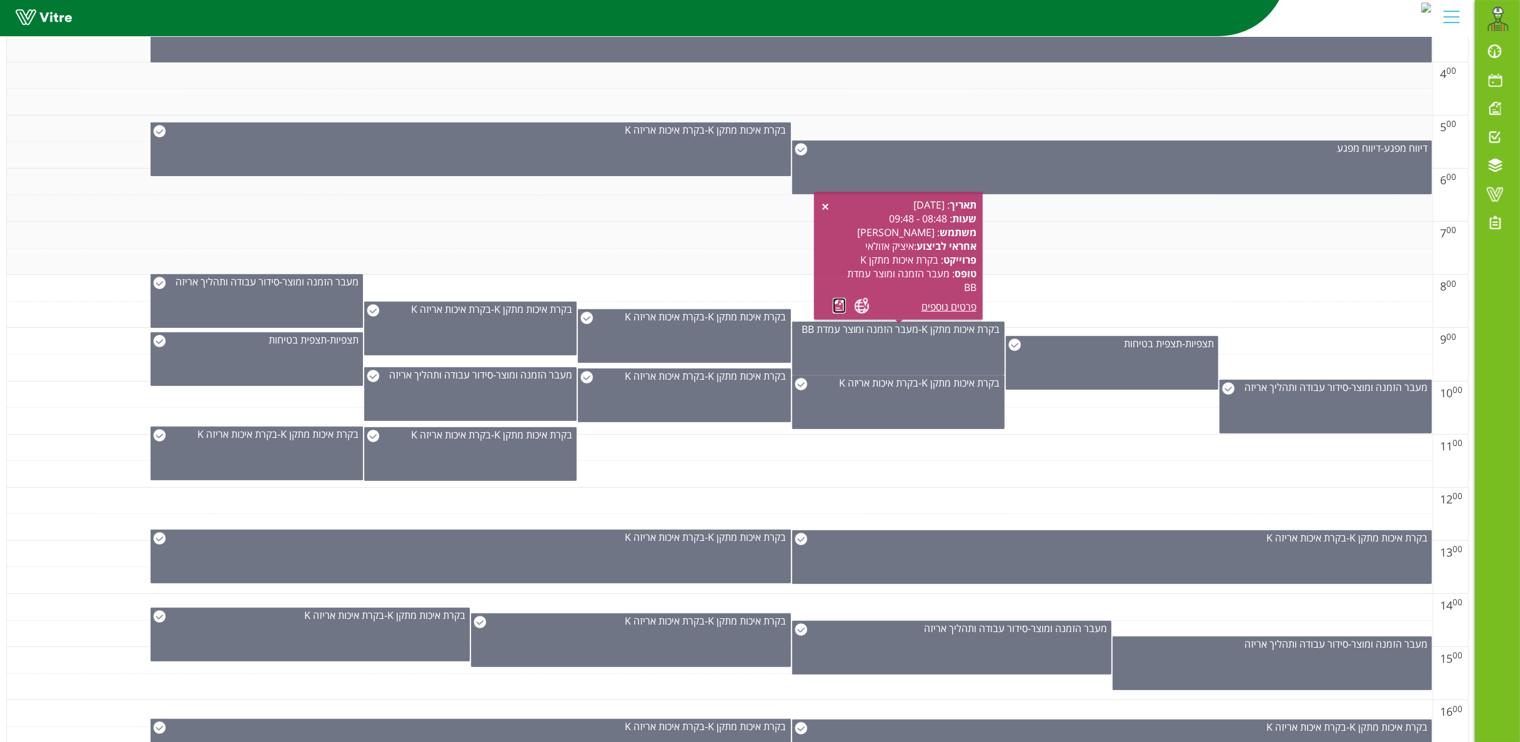
click at [838, 300] on link at bounding box center [839, 306] width 13 height 16
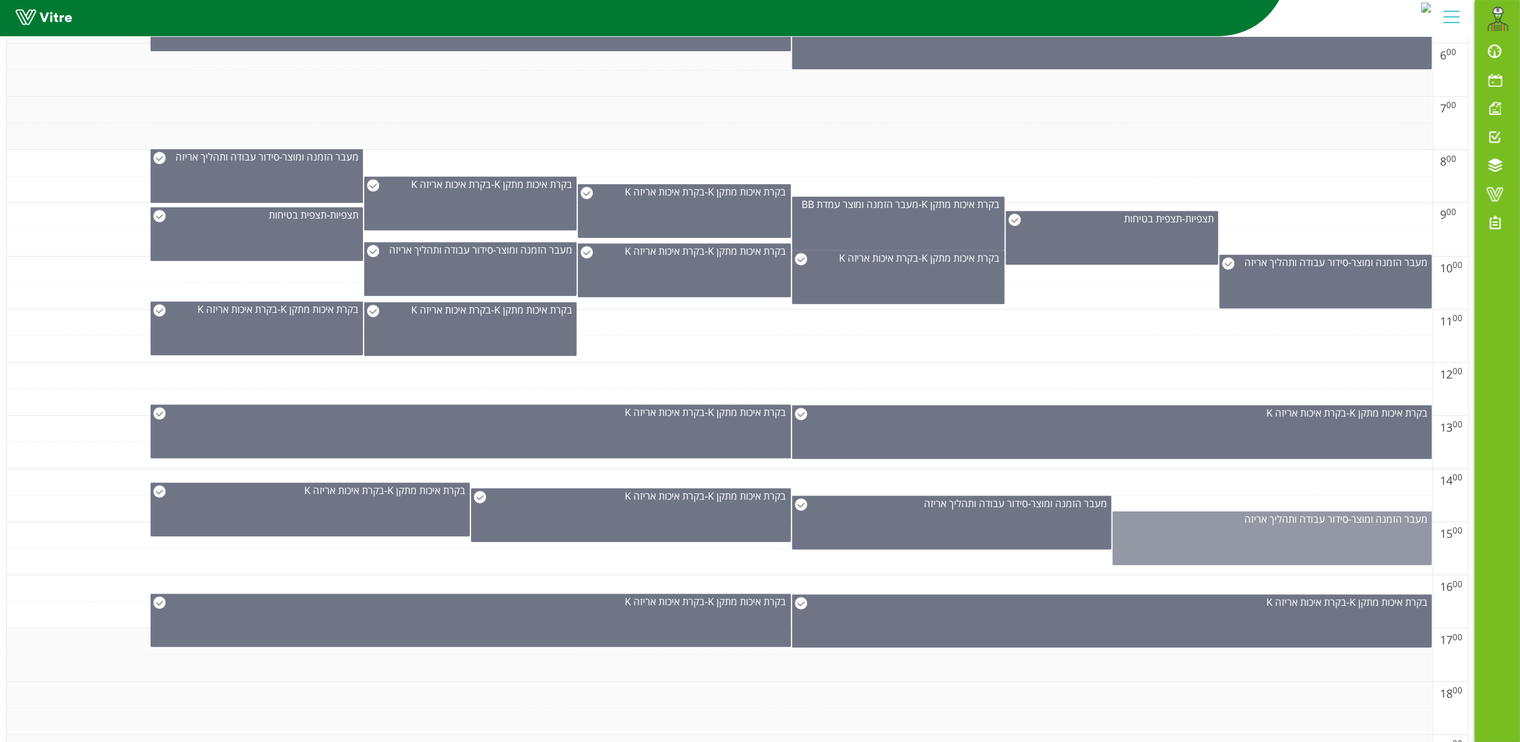
scroll to position [625, 0]
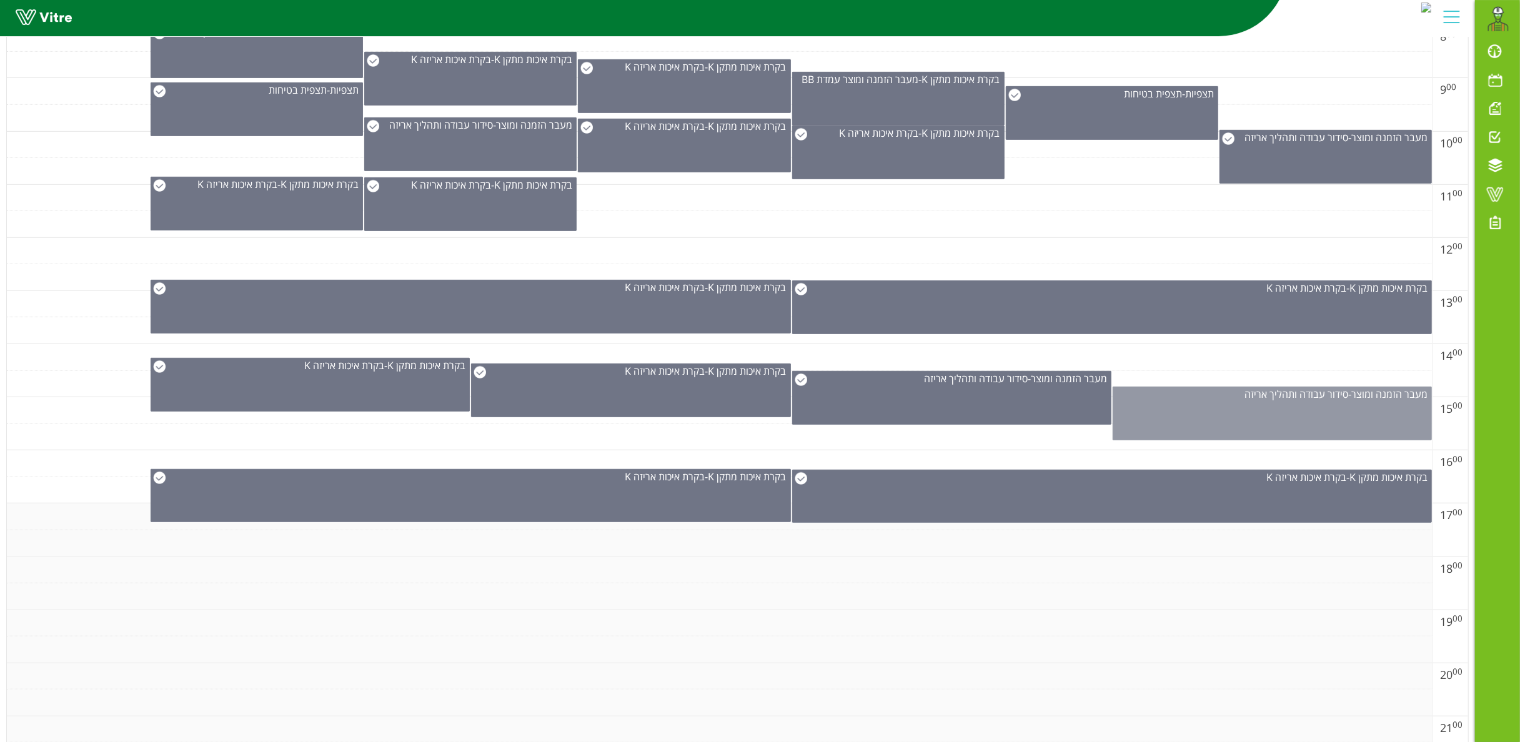
click at [1140, 405] on div "מעבר הזמנה ומוצר - סידור עבודה ותהליך אריזה" at bounding box center [1272, 414] width 319 height 54
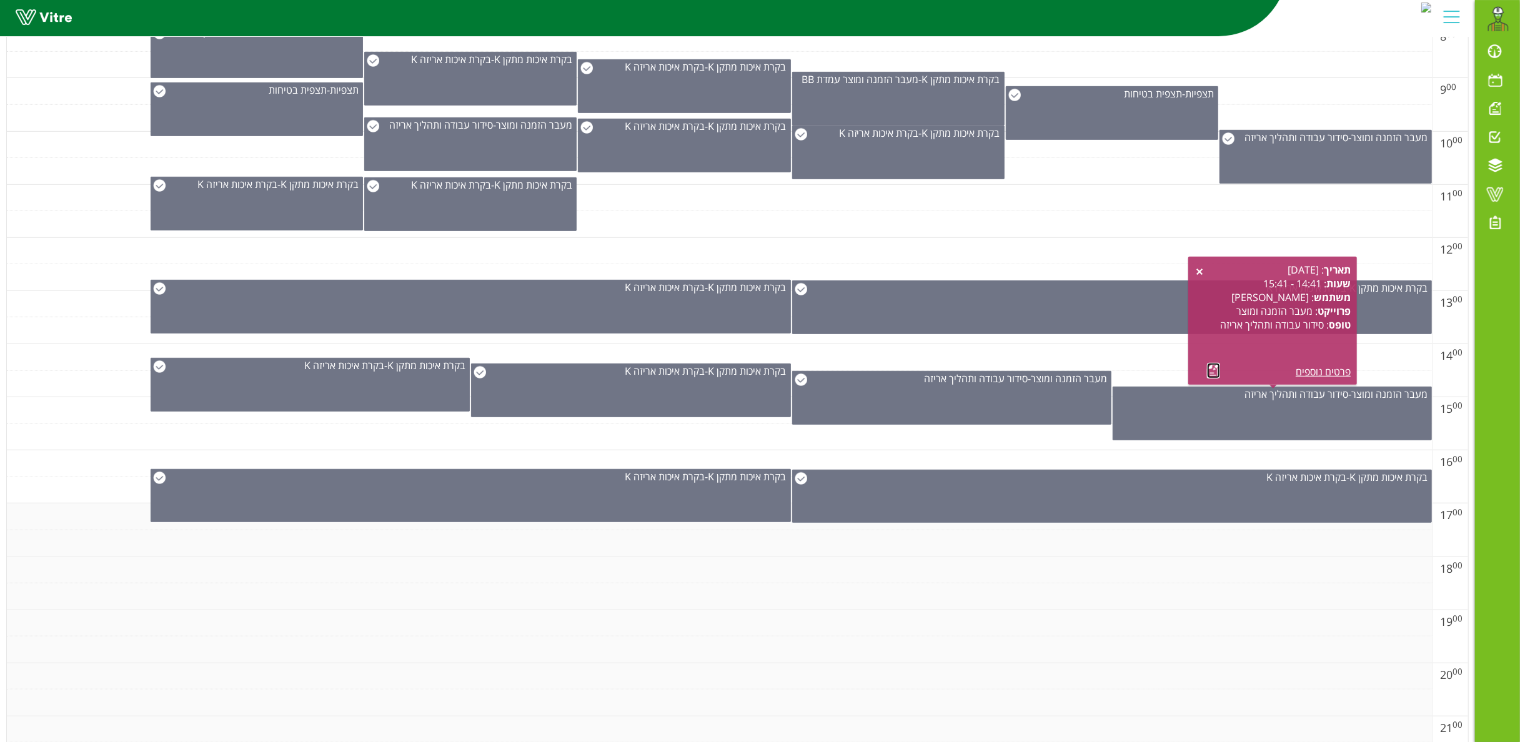
click at [1140, 372] on link at bounding box center [1213, 371] width 13 height 16
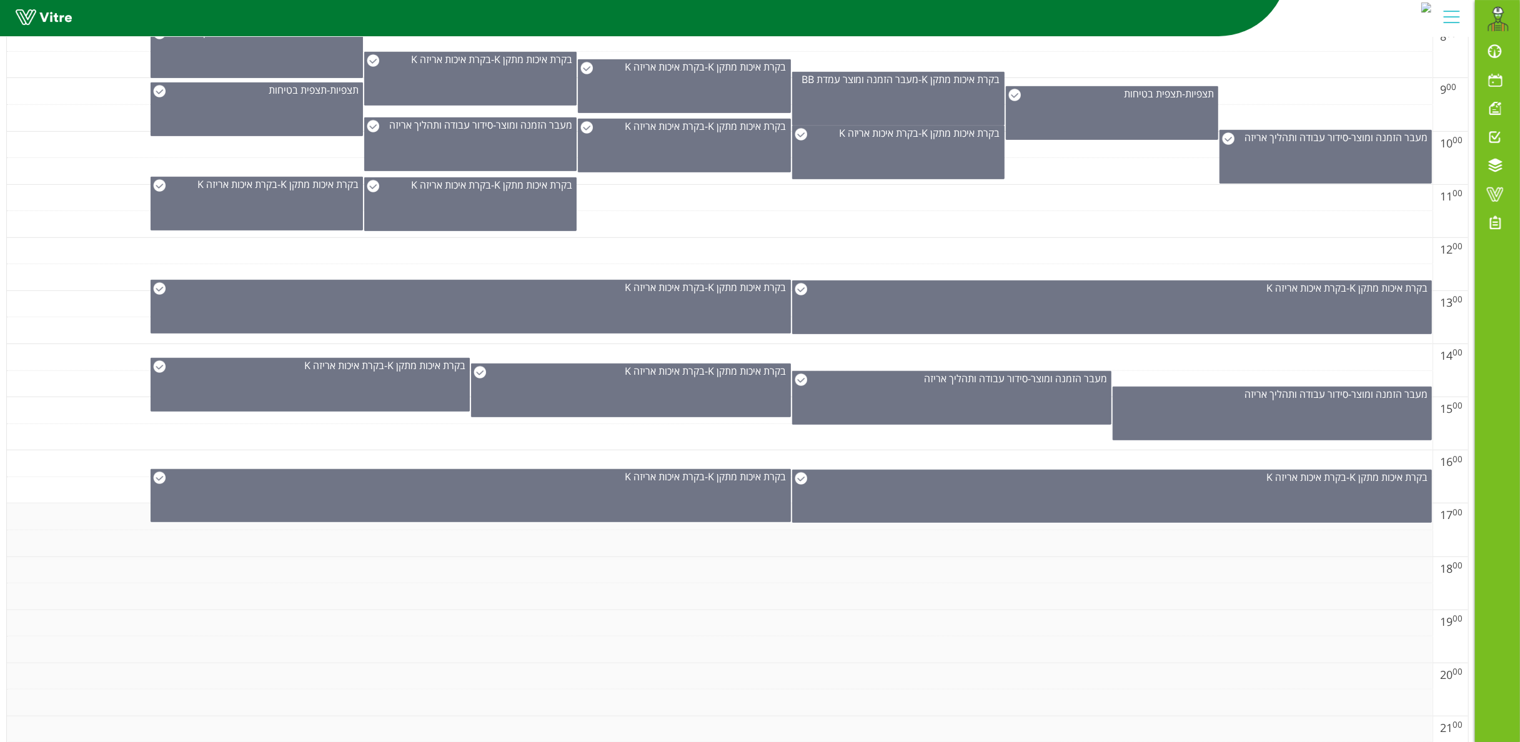
scroll to position [0, 0]
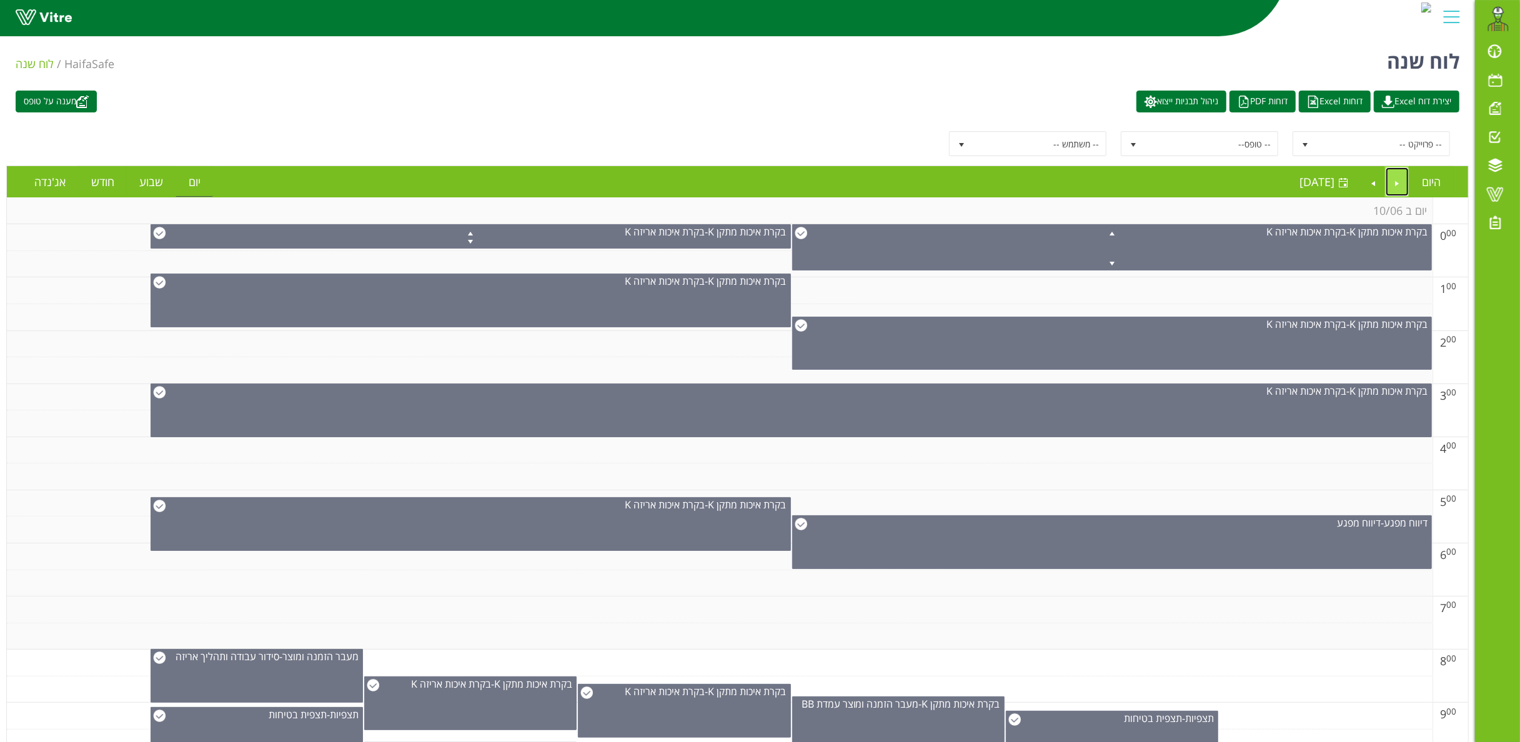
click at [1140, 175] on link "Previous" at bounding box center [1398, 181] width 24 height 29
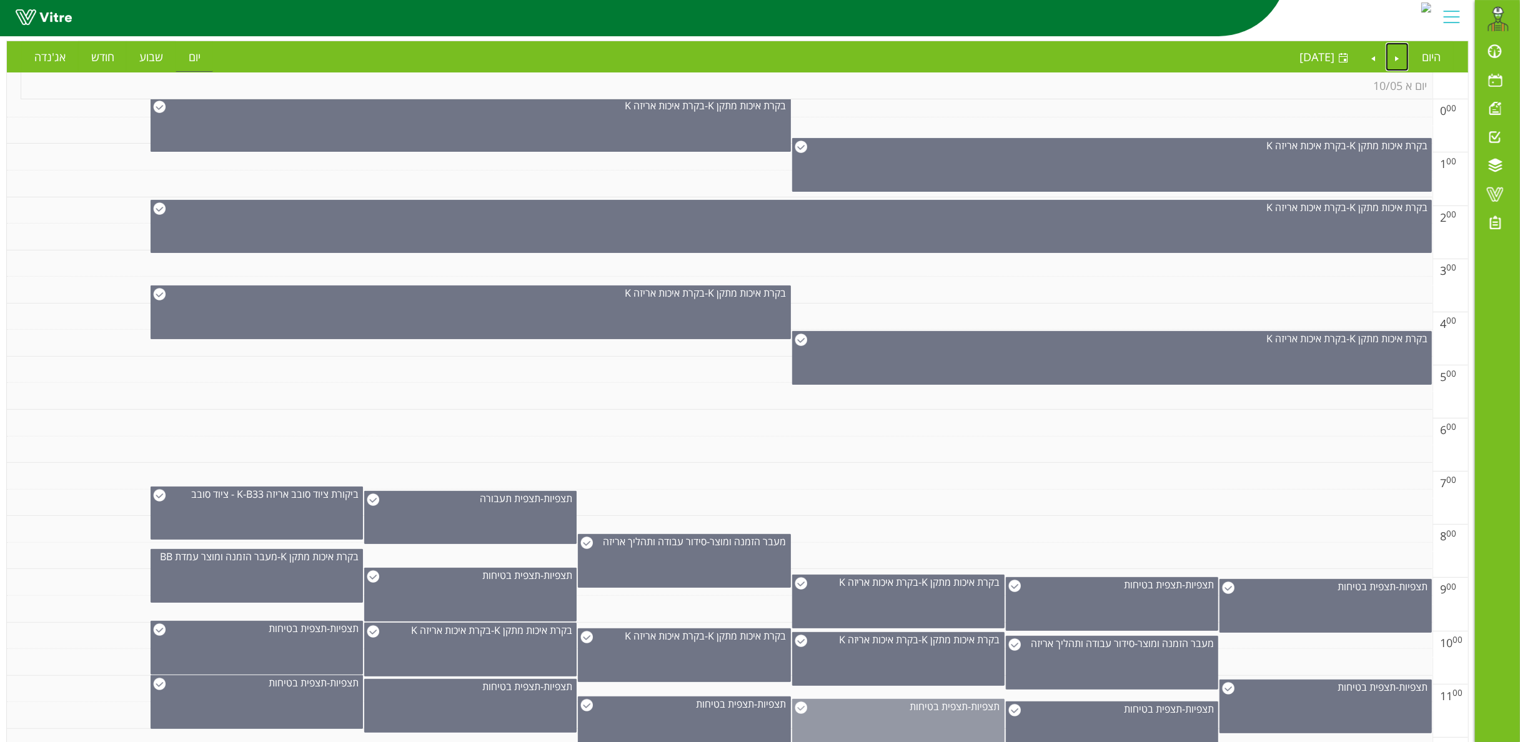
scroll to position [250, 0]
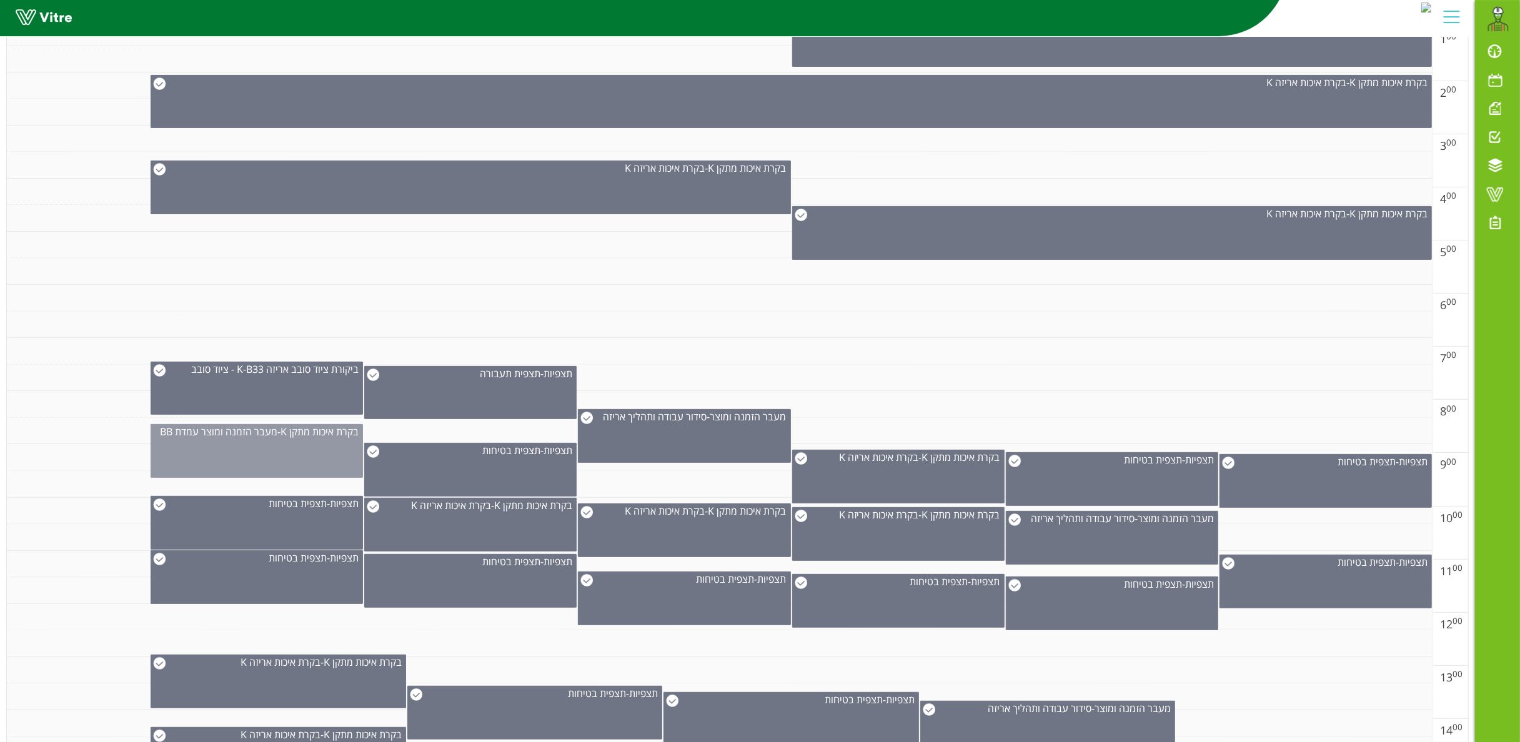
click at [268, 447] on div "בקרת איכות מתקן K - מעבר הזמנה ומוצר עמדת BB" at bounding box center [257, 451] width 212 height 54
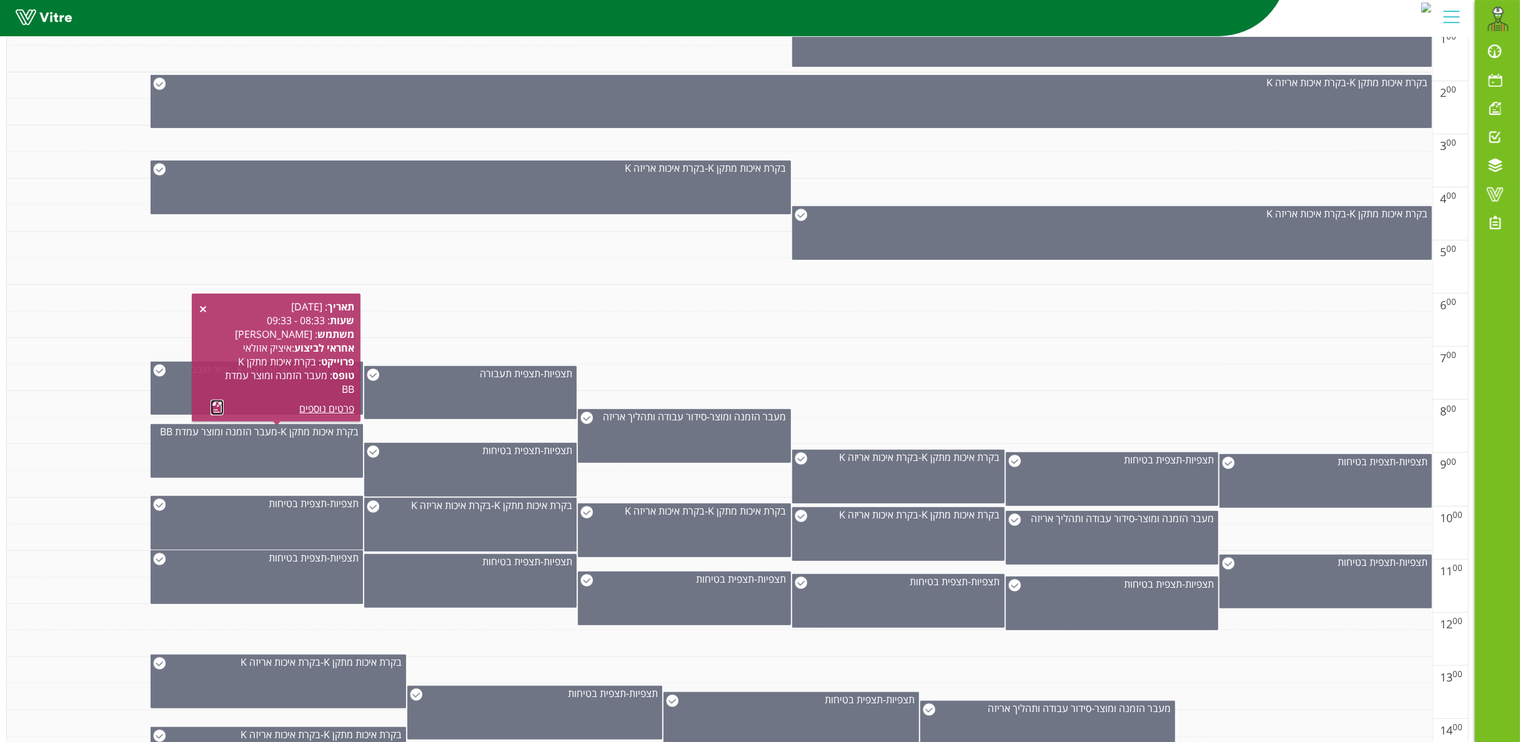
click at [220, 403] on link at bounding box center [217, 408] width 13 height 16
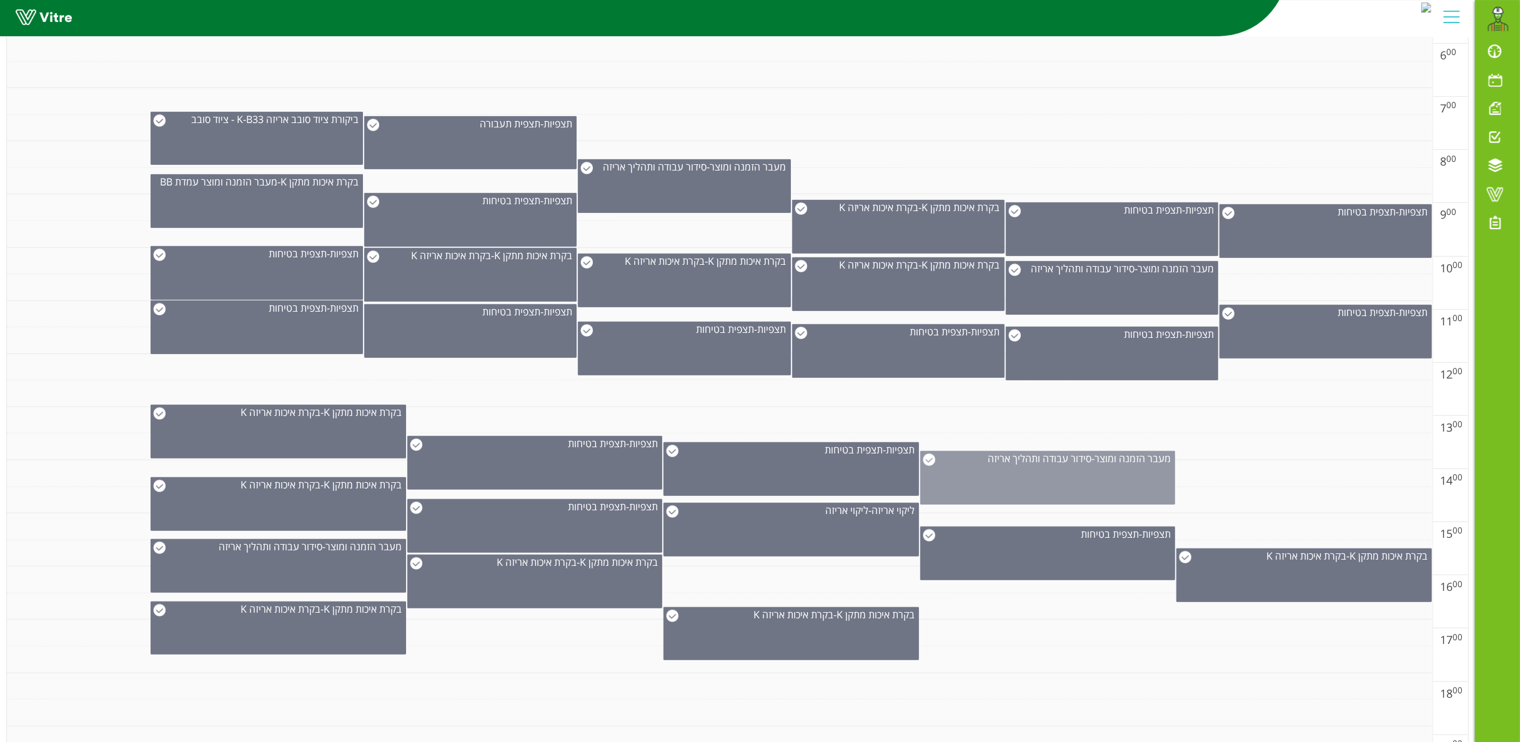
scroll to position [777, 0]
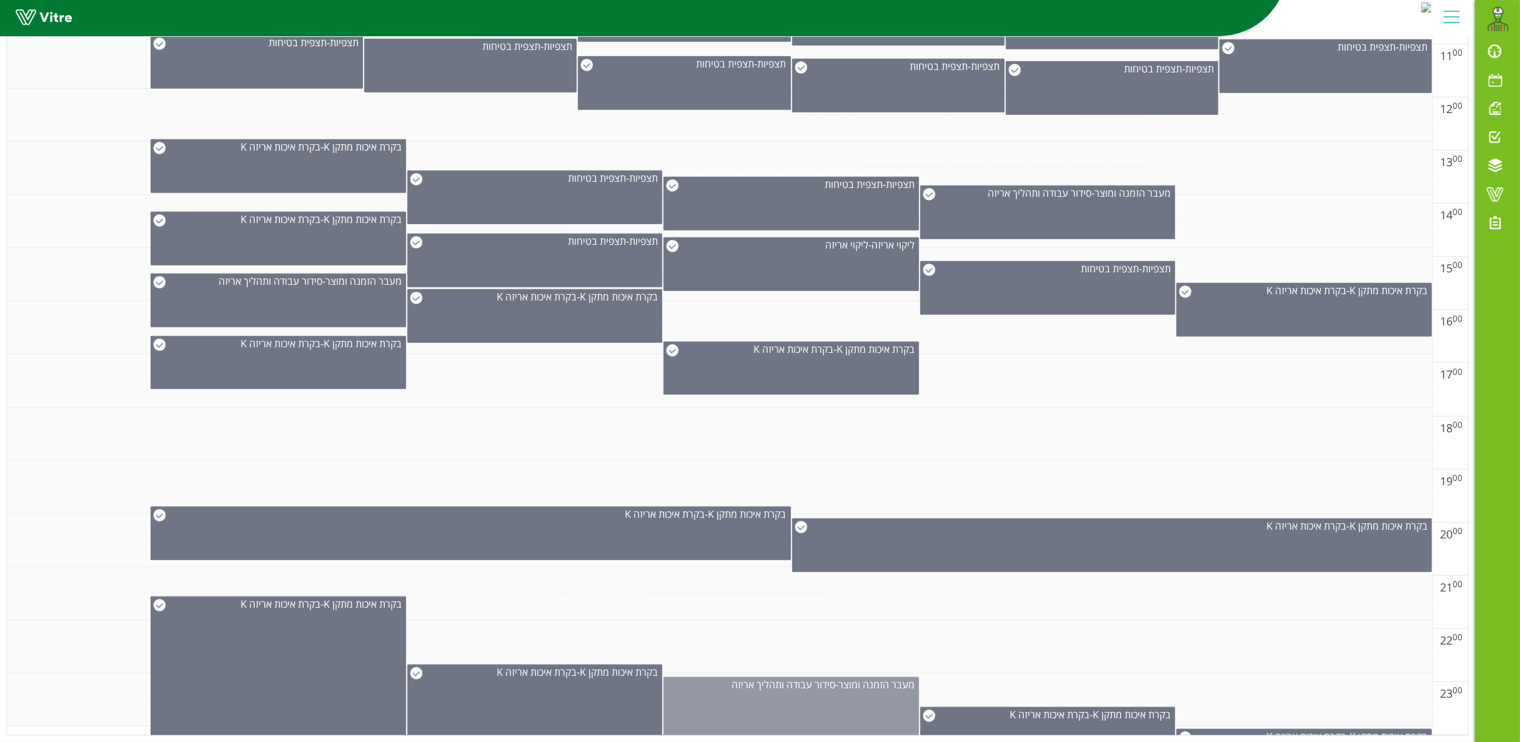
click at [793, 556] on div "מעבר הזמנה ומוצר - סידור עבודה ותהליך אריזה" at bounding box center [792, 706] width 256 height 59
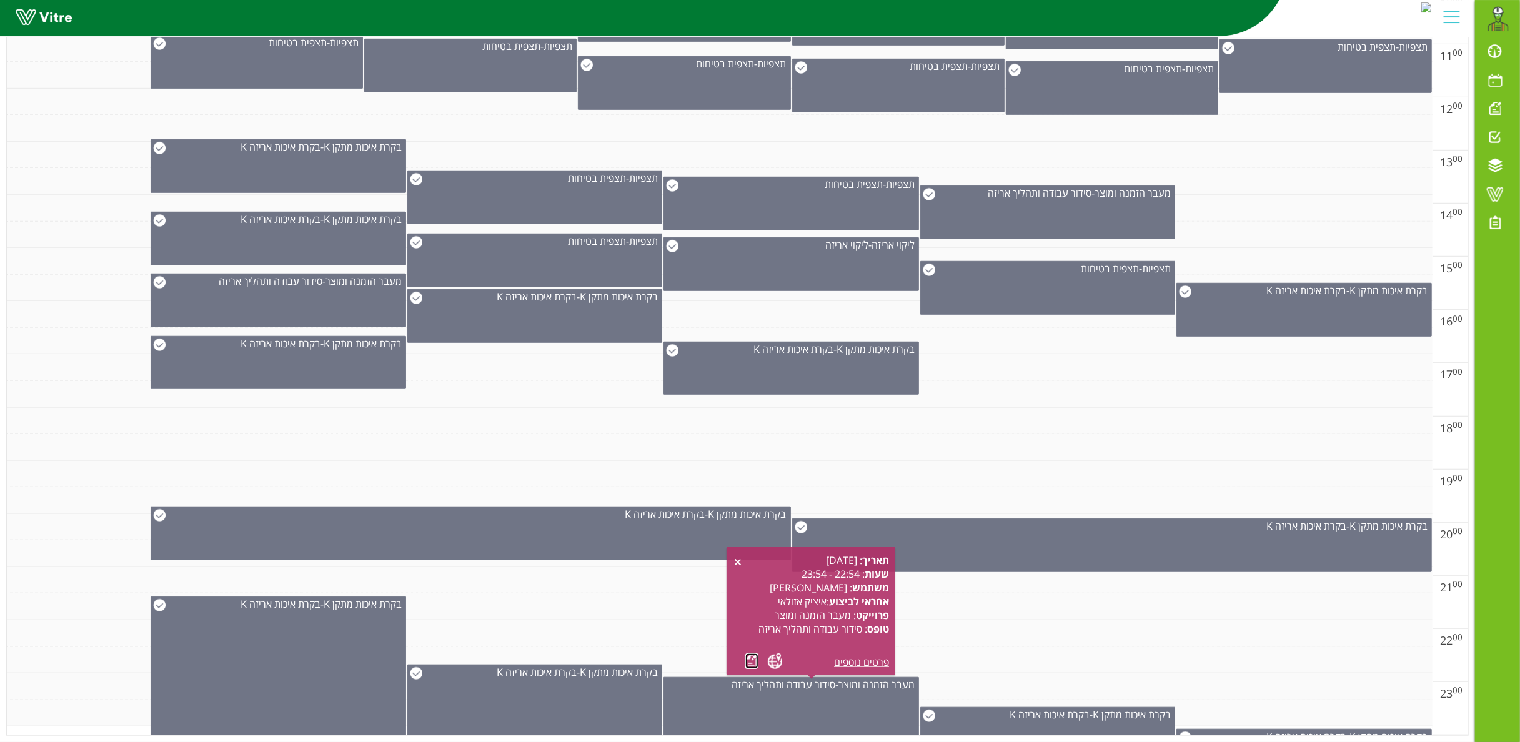
click at [752, 556] on link at bounding box center [751, 662] width 13 height 16
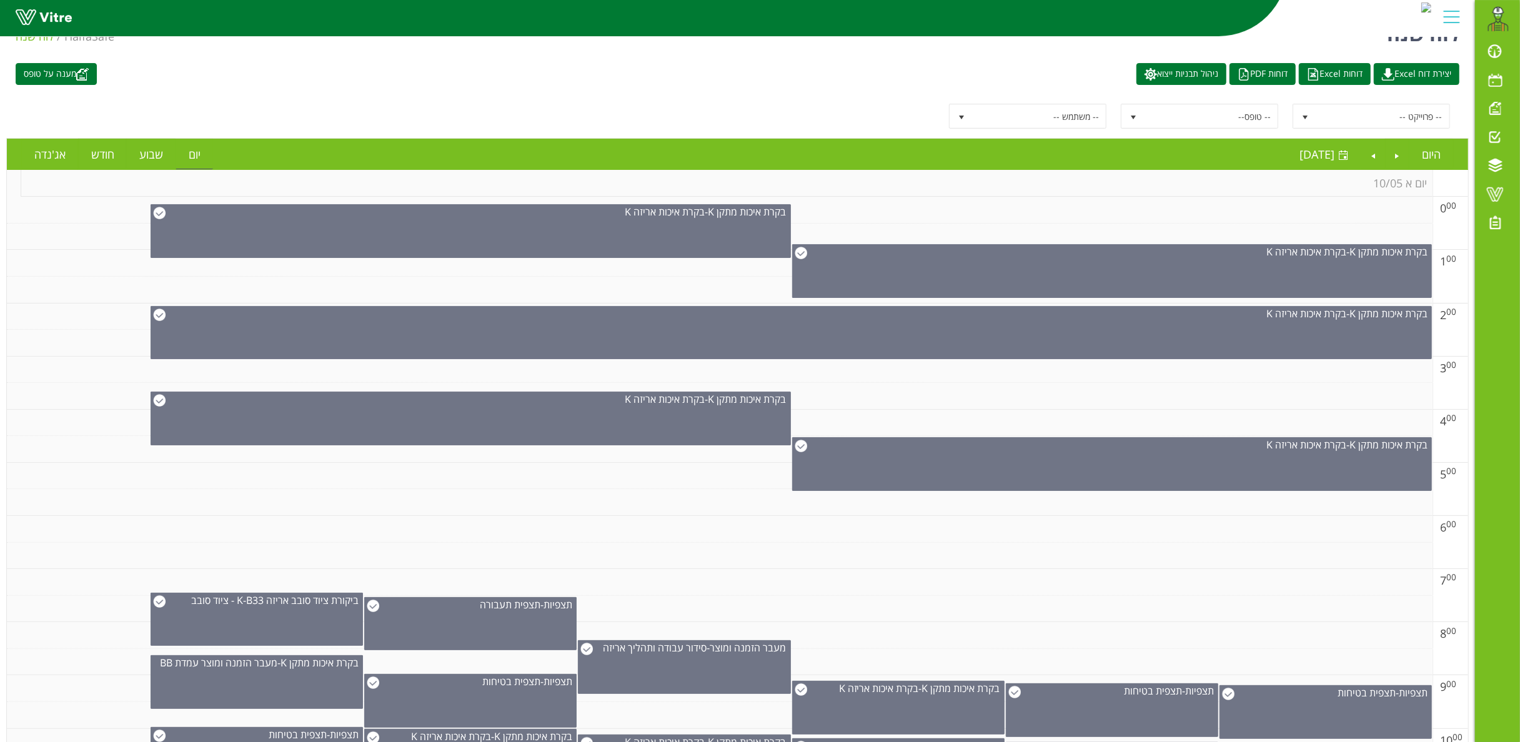
scroll to position [0, 0]
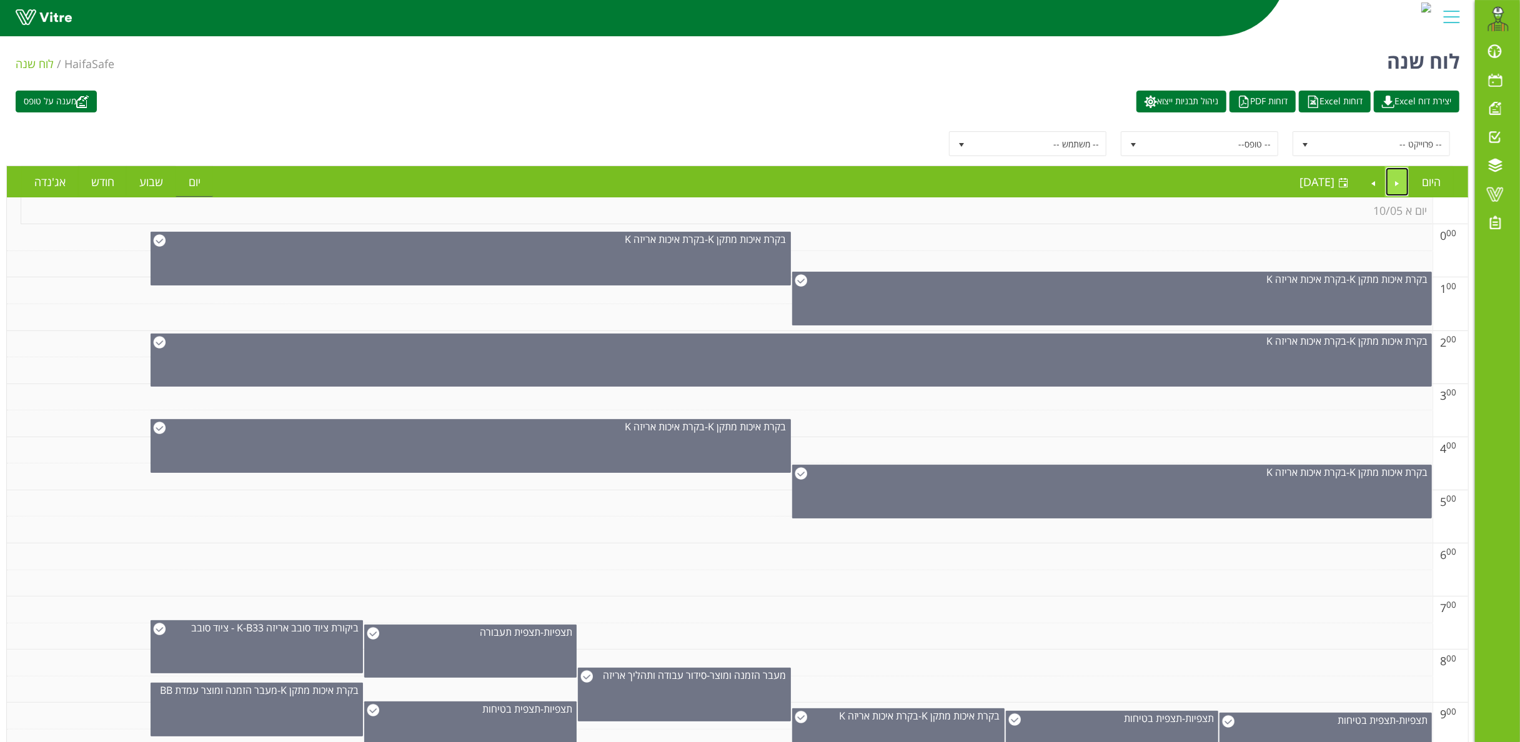
click at [1140, 173] on link "Previous" at bounding box center [1398, 181] width 24 height 29
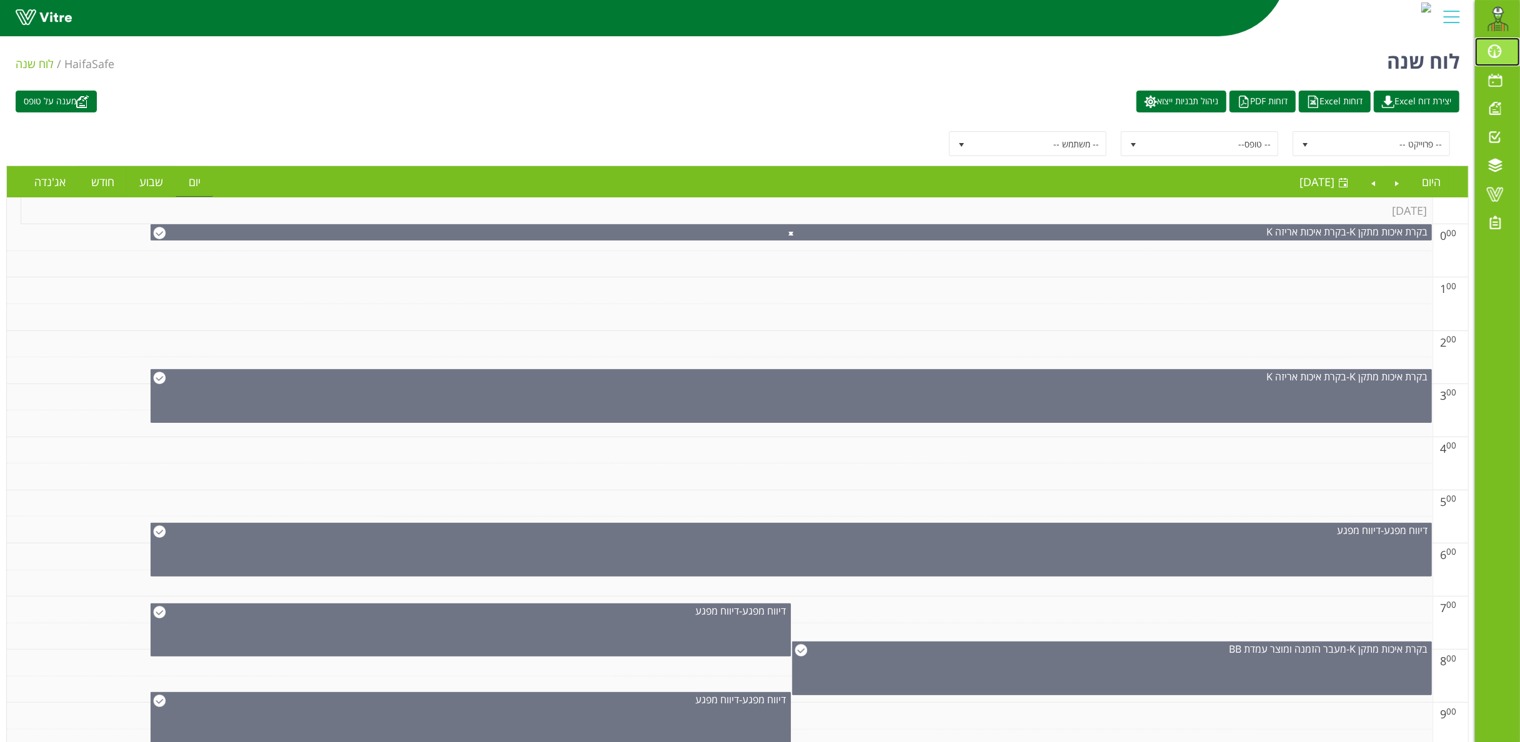
click at [1140, 49] on span at bounding box center [1494, 51] width 31 height 15
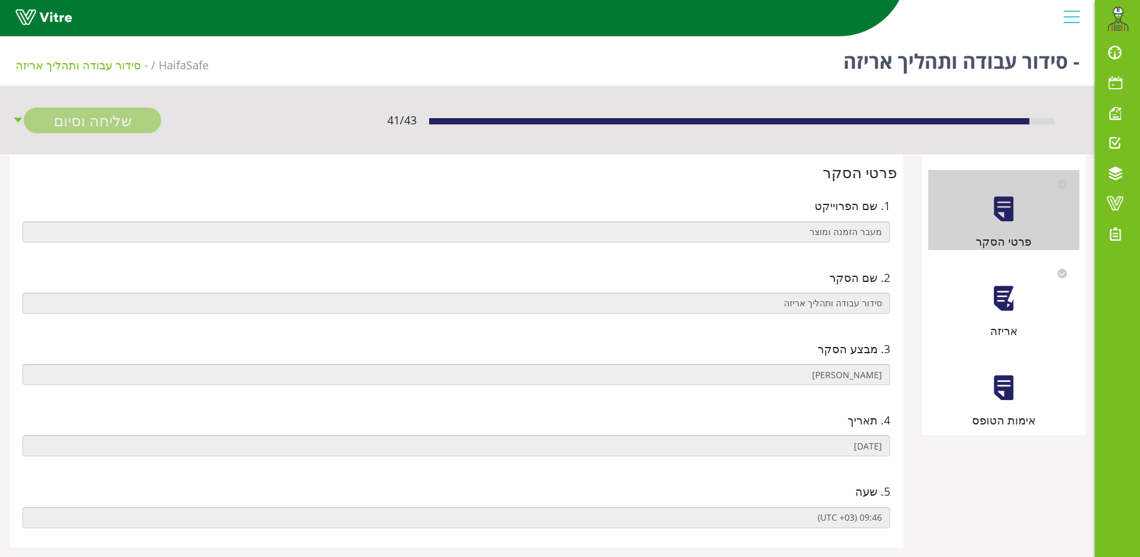
click at [991, 301] on div at bounding box center [1004, 298] width 28 height 28
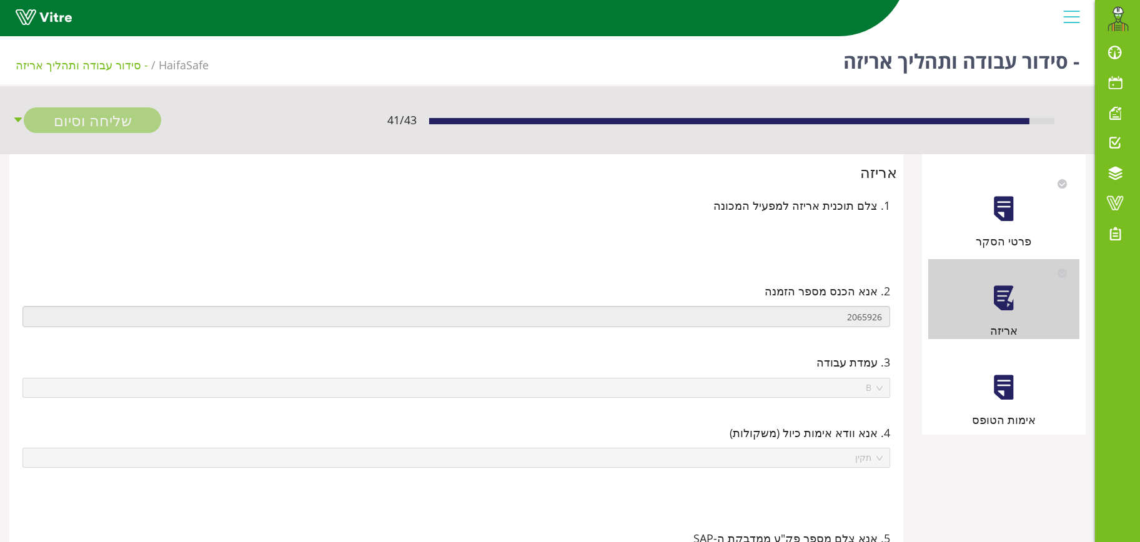
click at [999, 387] on div at bounding box center [1004, 388] width 28 height 28
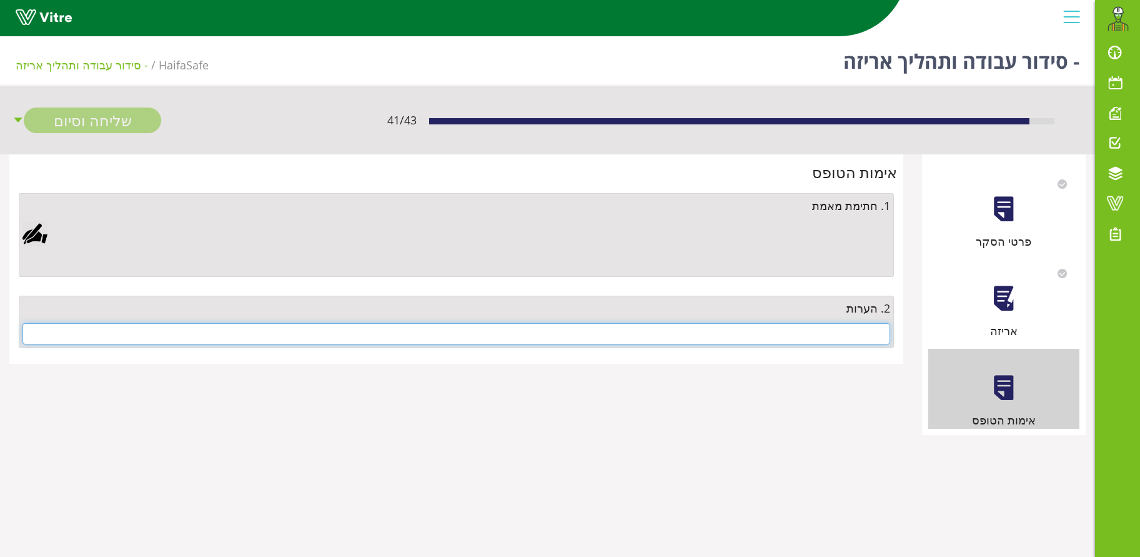
click at [768, 336] on input "text" at bounding box center [456, 333] width 868 height 21
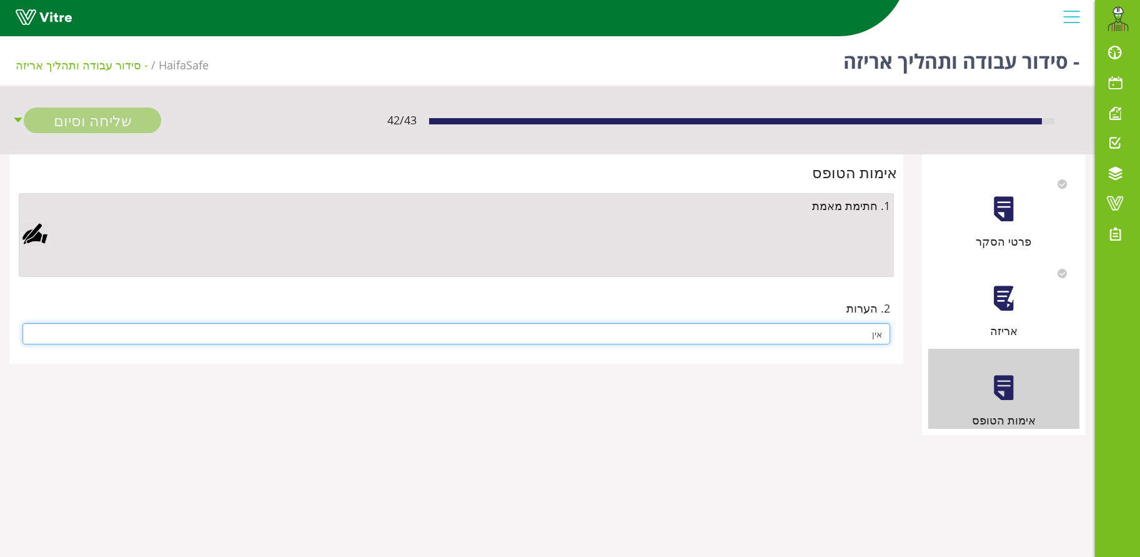
type input "אין"
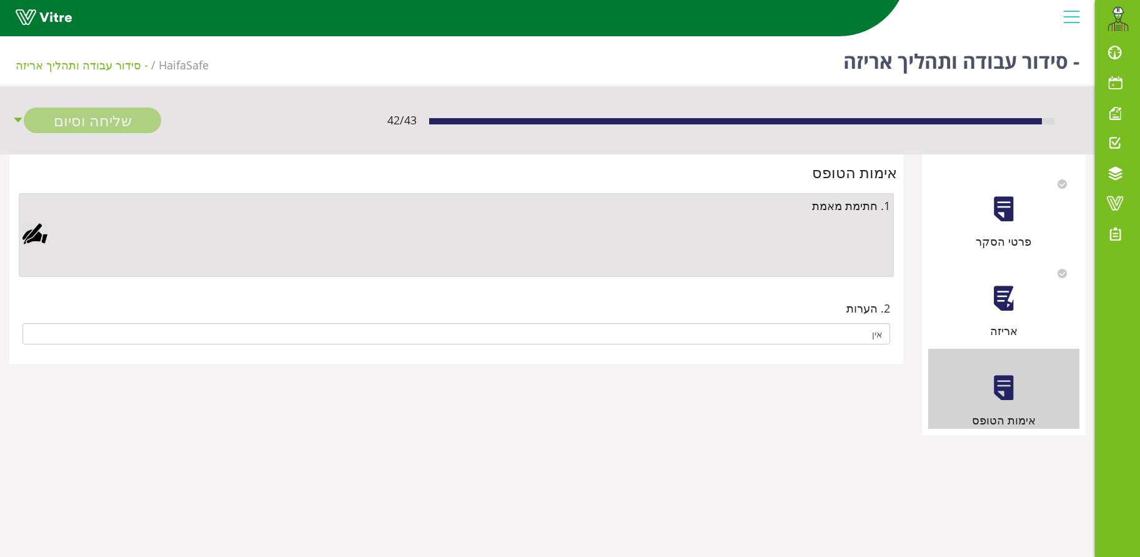
click at [34, 229] on div at bounding box center [34, 233] width 25 height 25
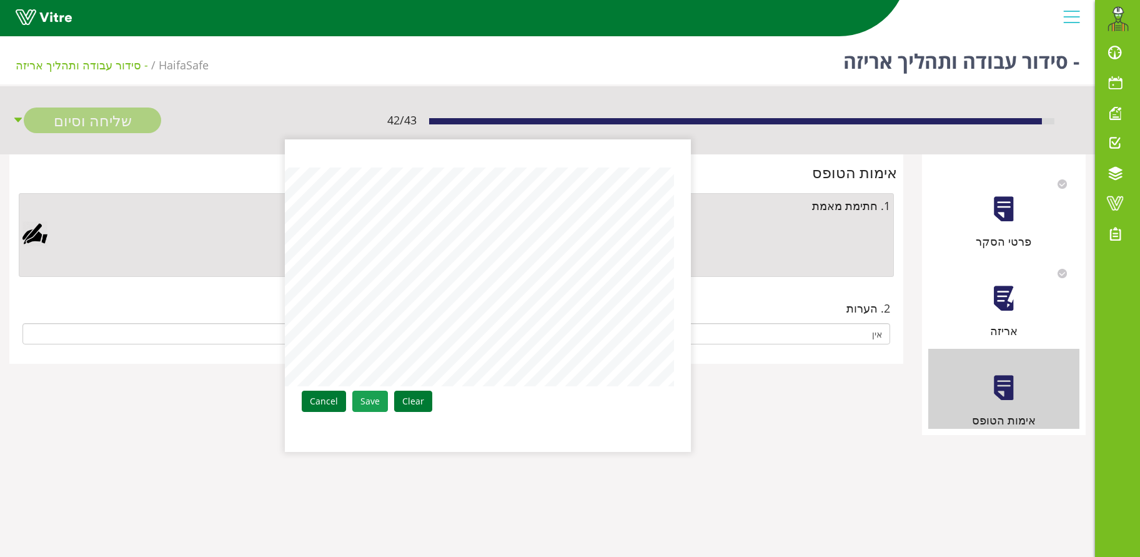
click at [366, 396] on link "Save" at bounding box center [370, 400] width 36 height 21
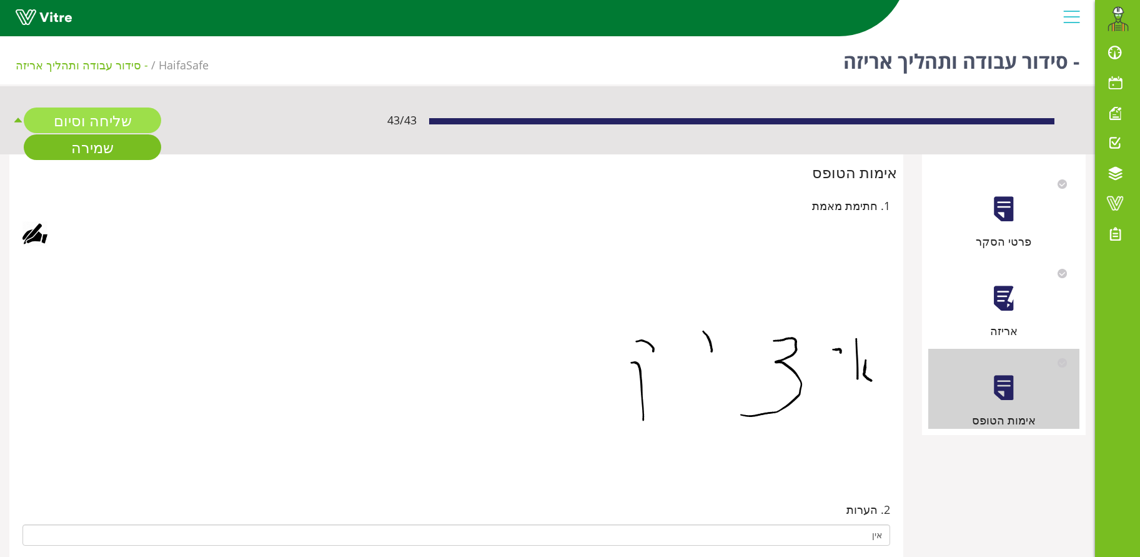
click at [96, 115] on link "שליחה וסיום" at bounding box center [92, 120] width 137 height 26
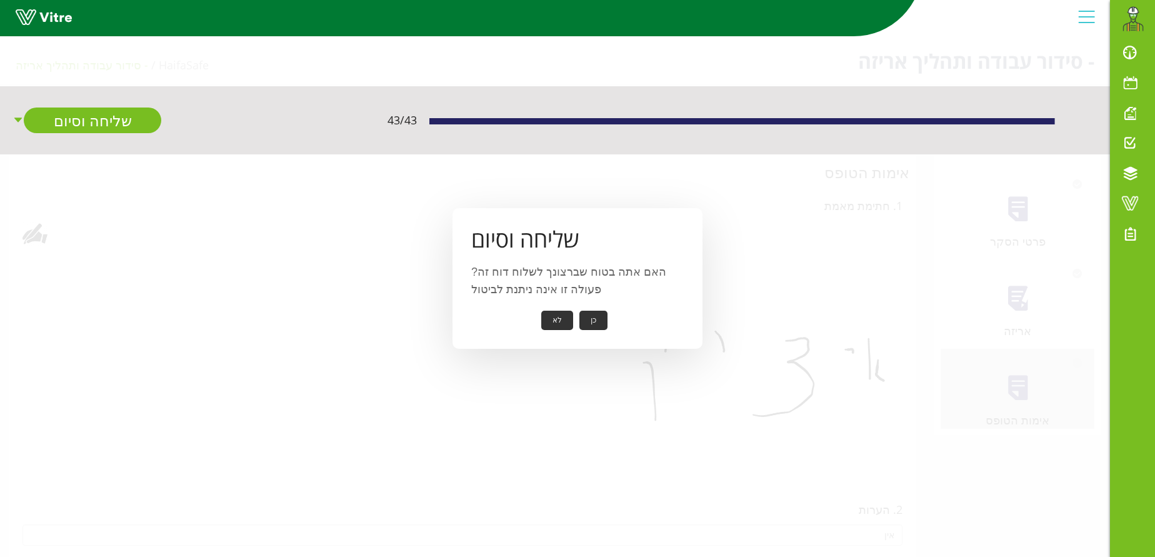
click at [580, 316] on button "כן" at bounding box center [593, 320] width 28 height 19
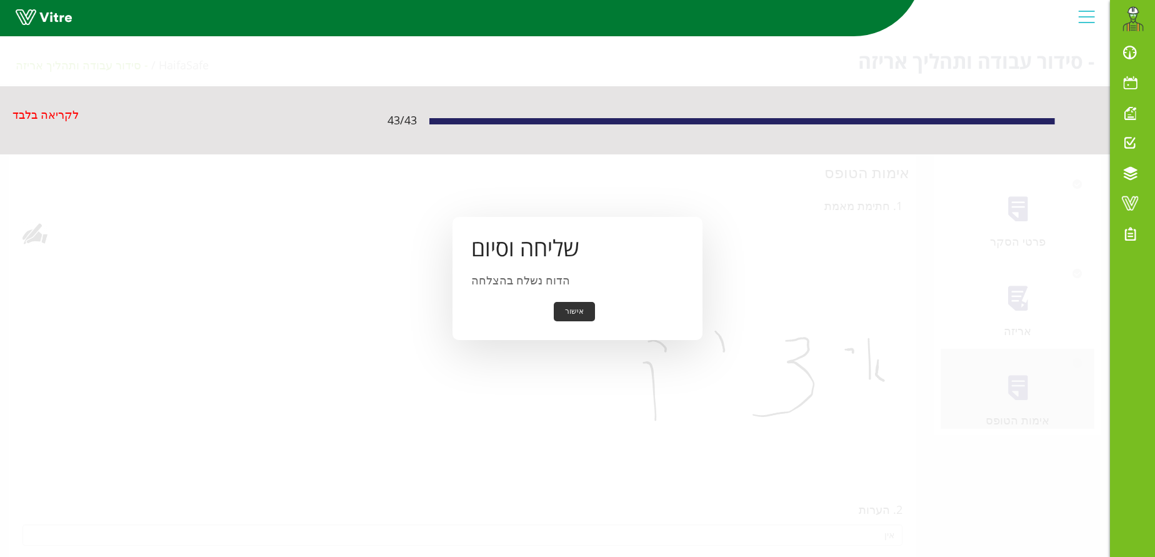
click at [564, 308] on button "אישור" at bounding box center [574, 311] width 41 height 19
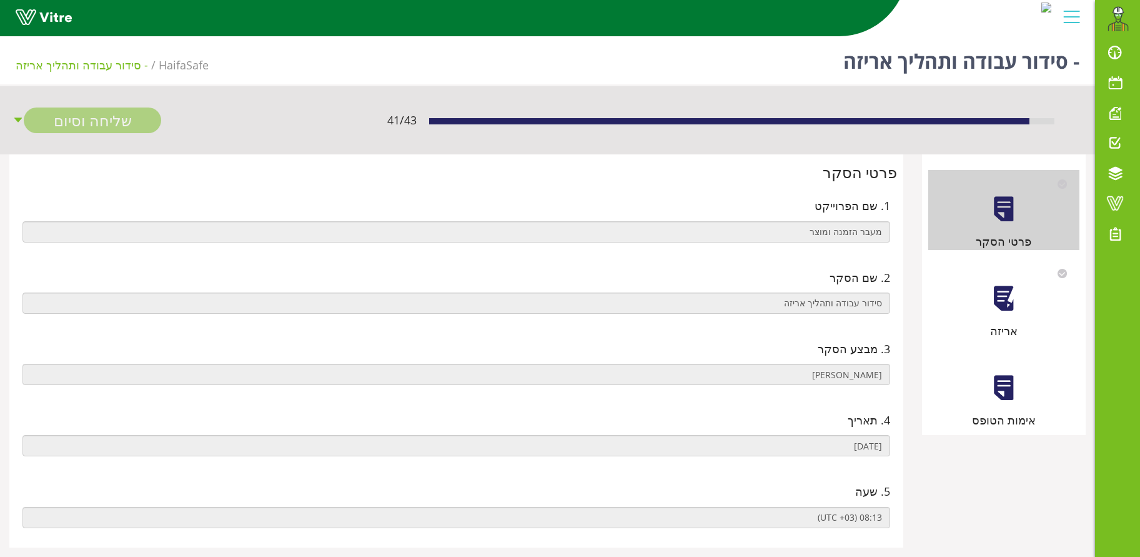
click at [1011, 297] on div at bounding box center [1004, 298] width 28 height 28
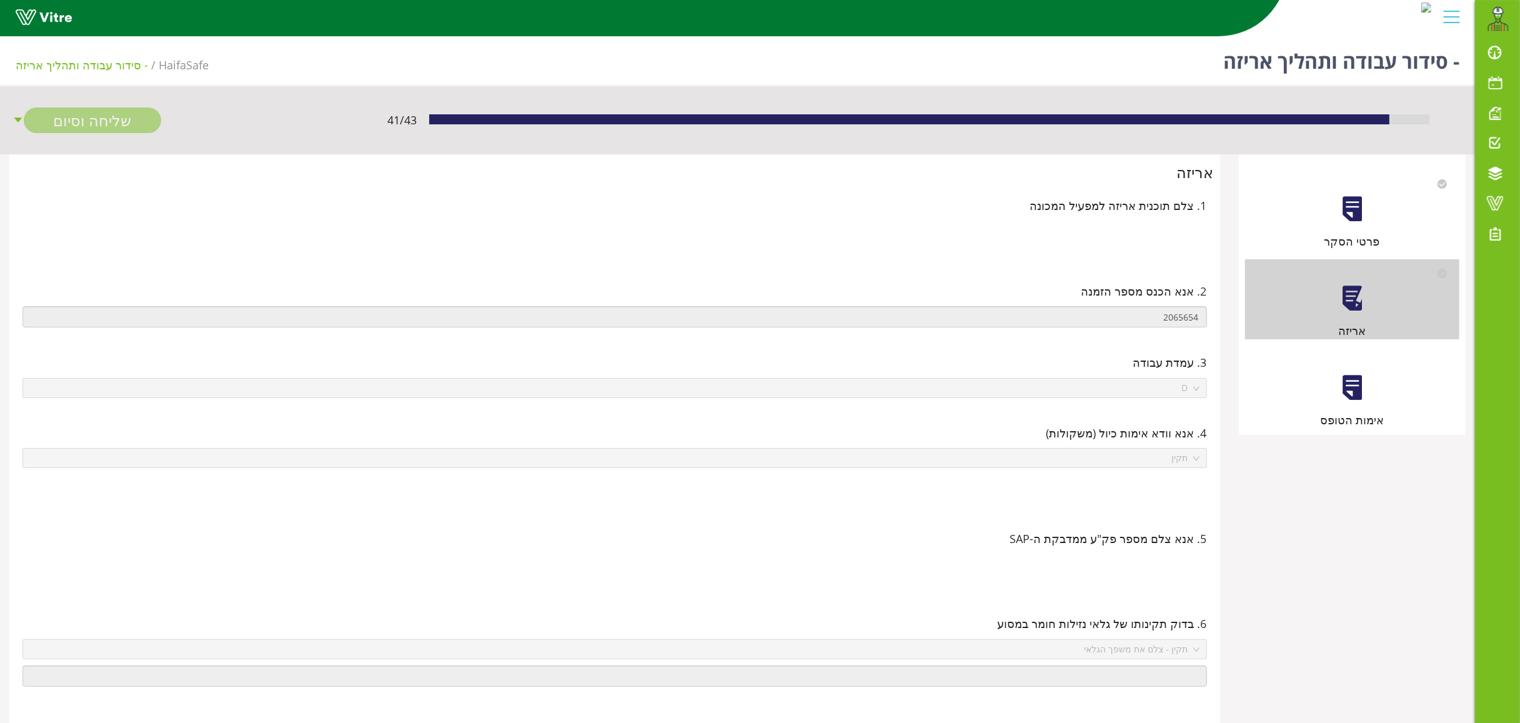
click at [1140, 208] on div at bounding box center [1352, 209] width 28 height 28
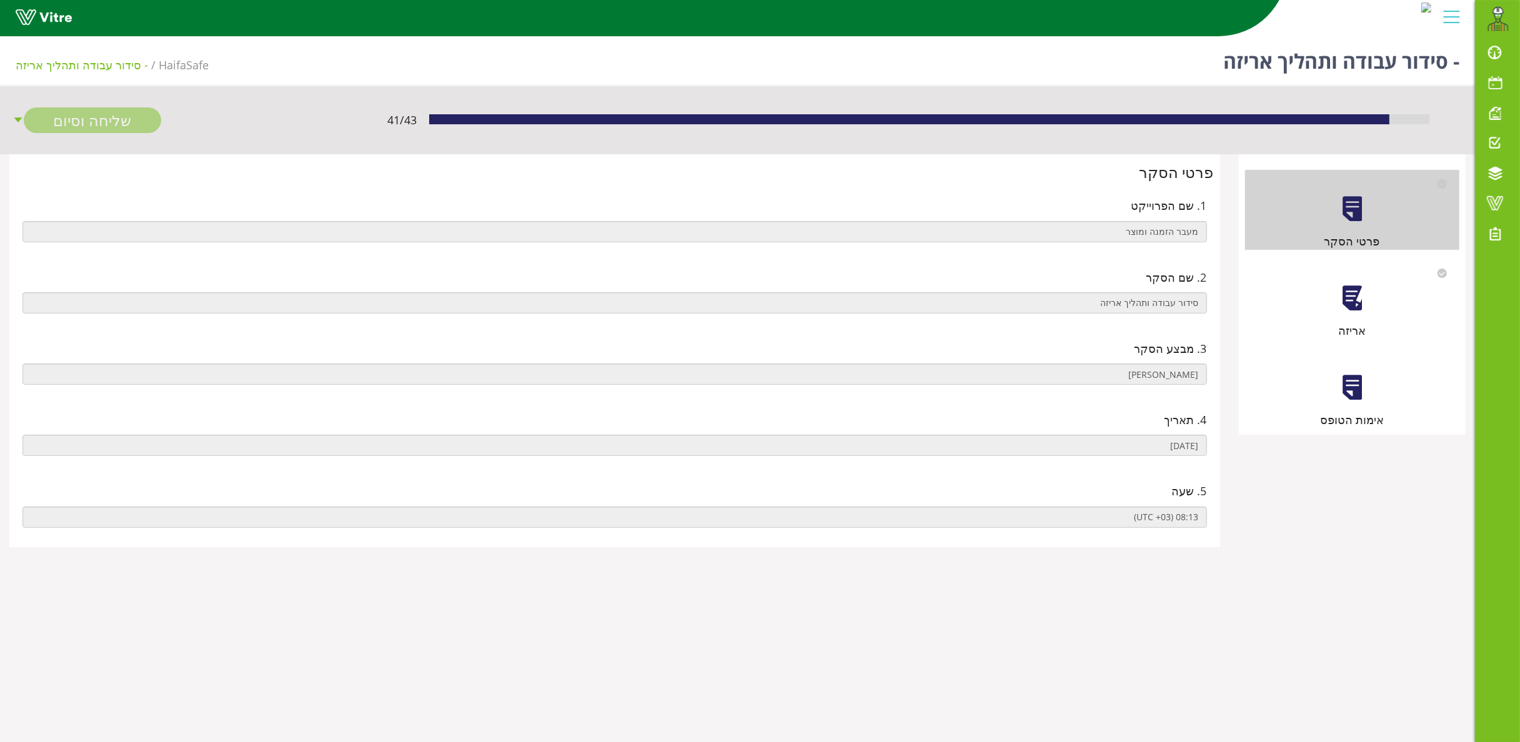
click at [1140, 394] on div at bounding box center [1352, 388] width 28 height 28
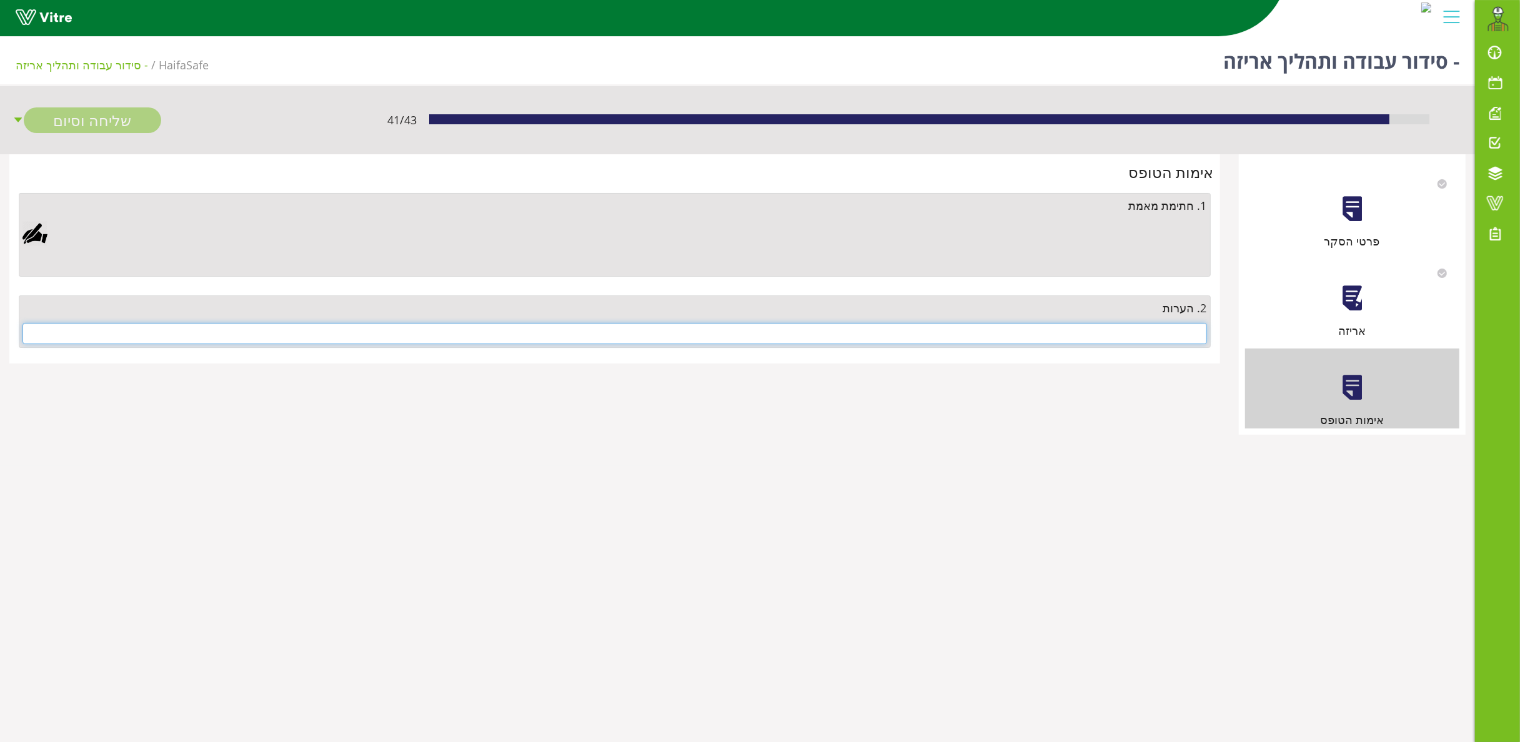
click at [1140, 331] on input "text" at bounding box center [614, 333] width 1185 height 21
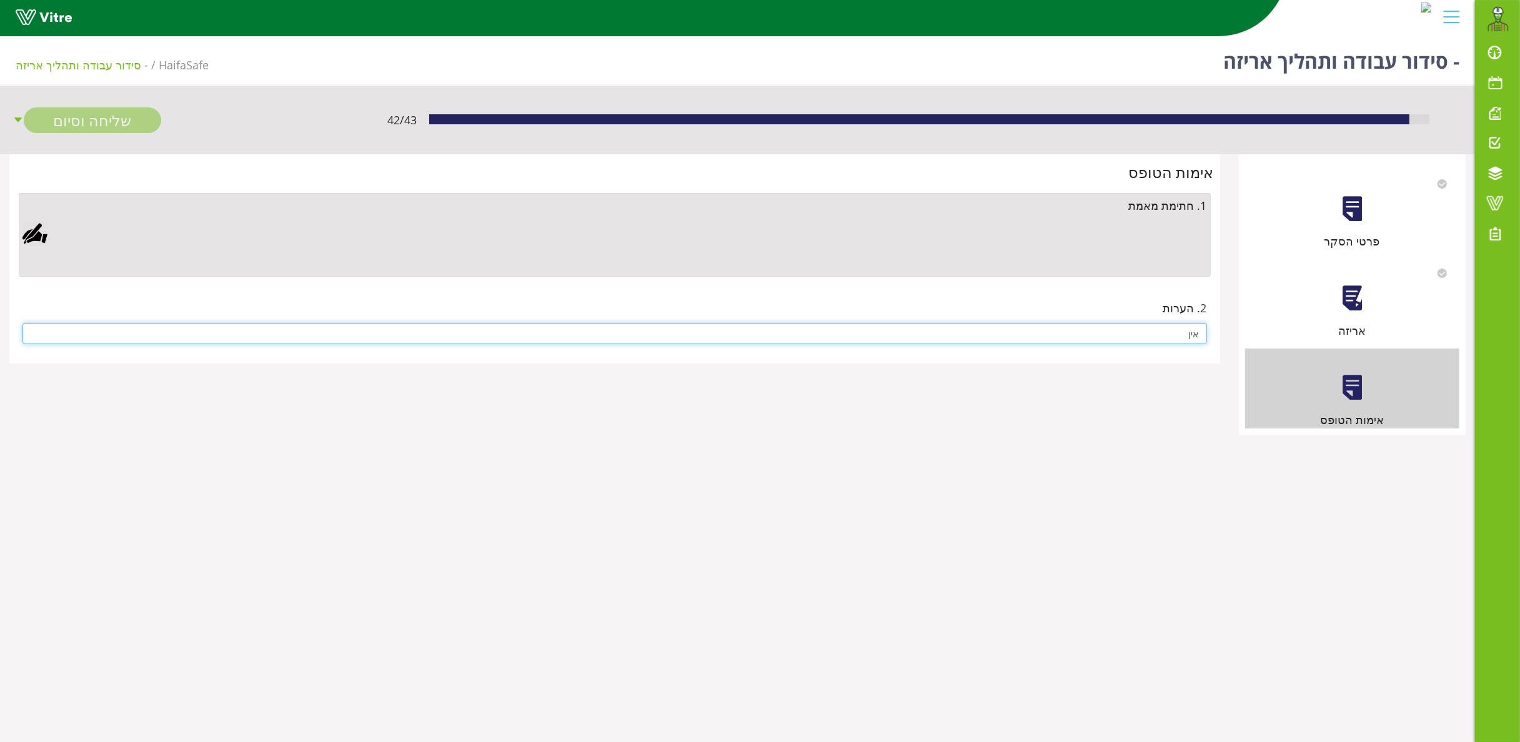
type input "אין"
click at [33, 235] on div at bounding box center [34, 233] width 25 height 25
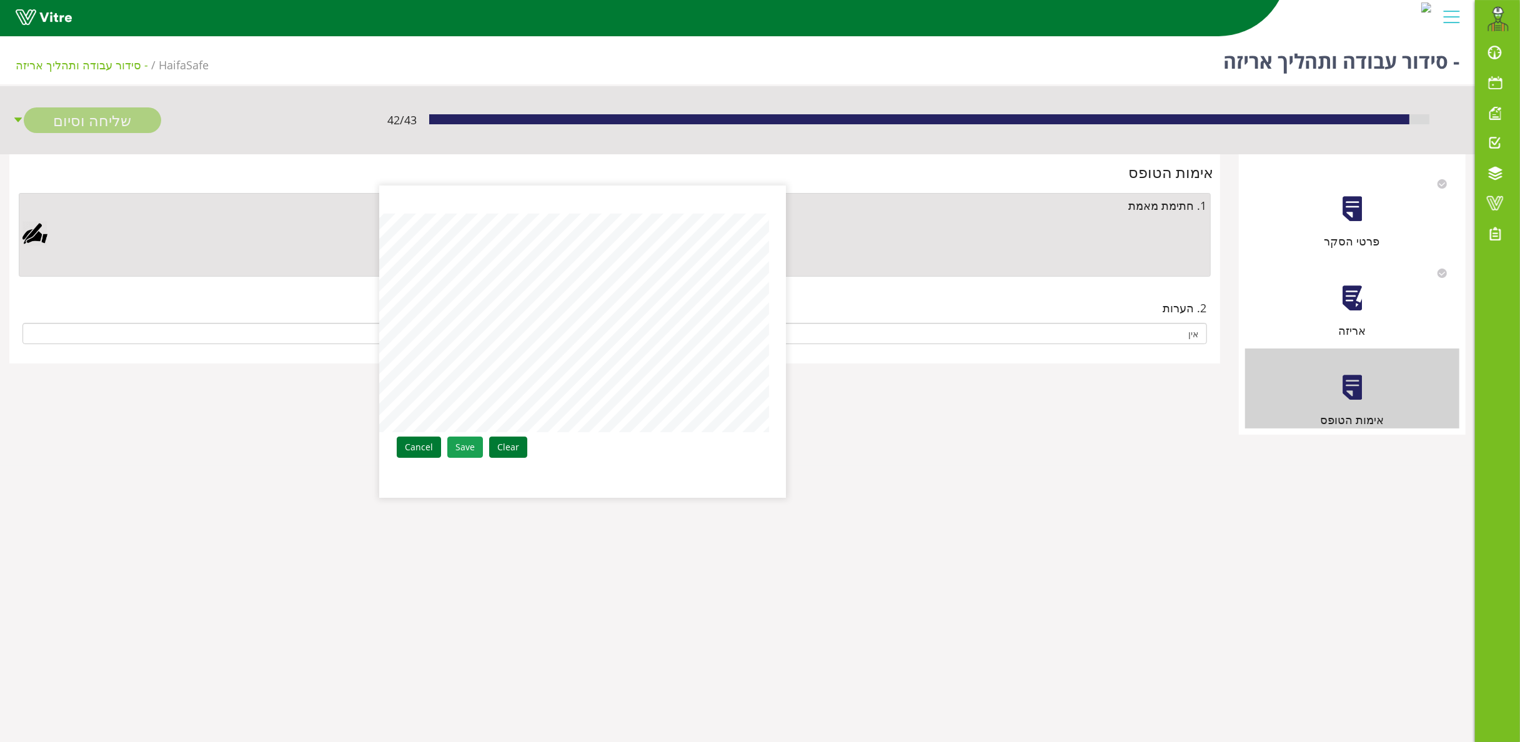
click at [455, 452] on link "Save" at bounding box center [465, 447] width 36 height 21
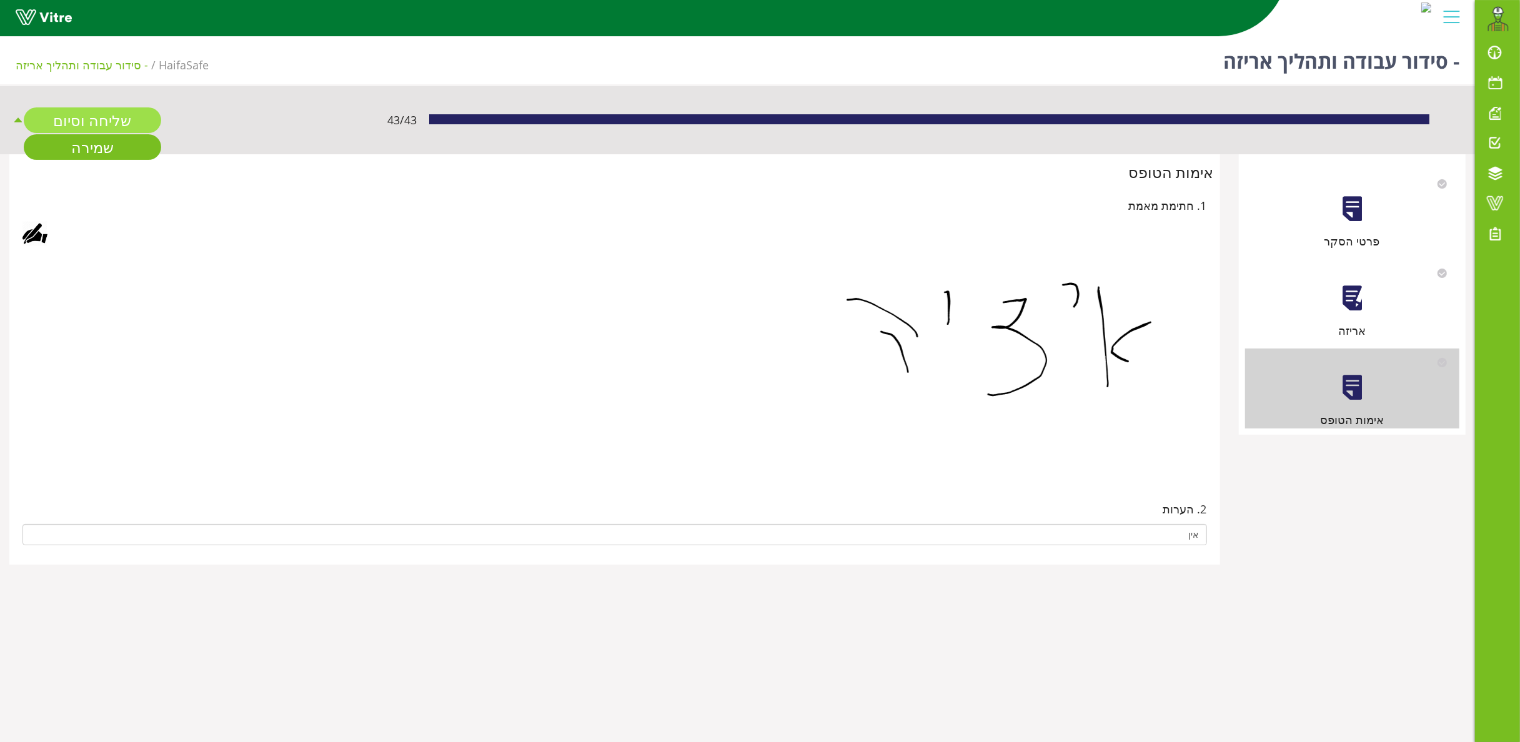
click at [111, 114] on link "שליחה וסיום" at bounding box center [92, 120] width 137 height 26
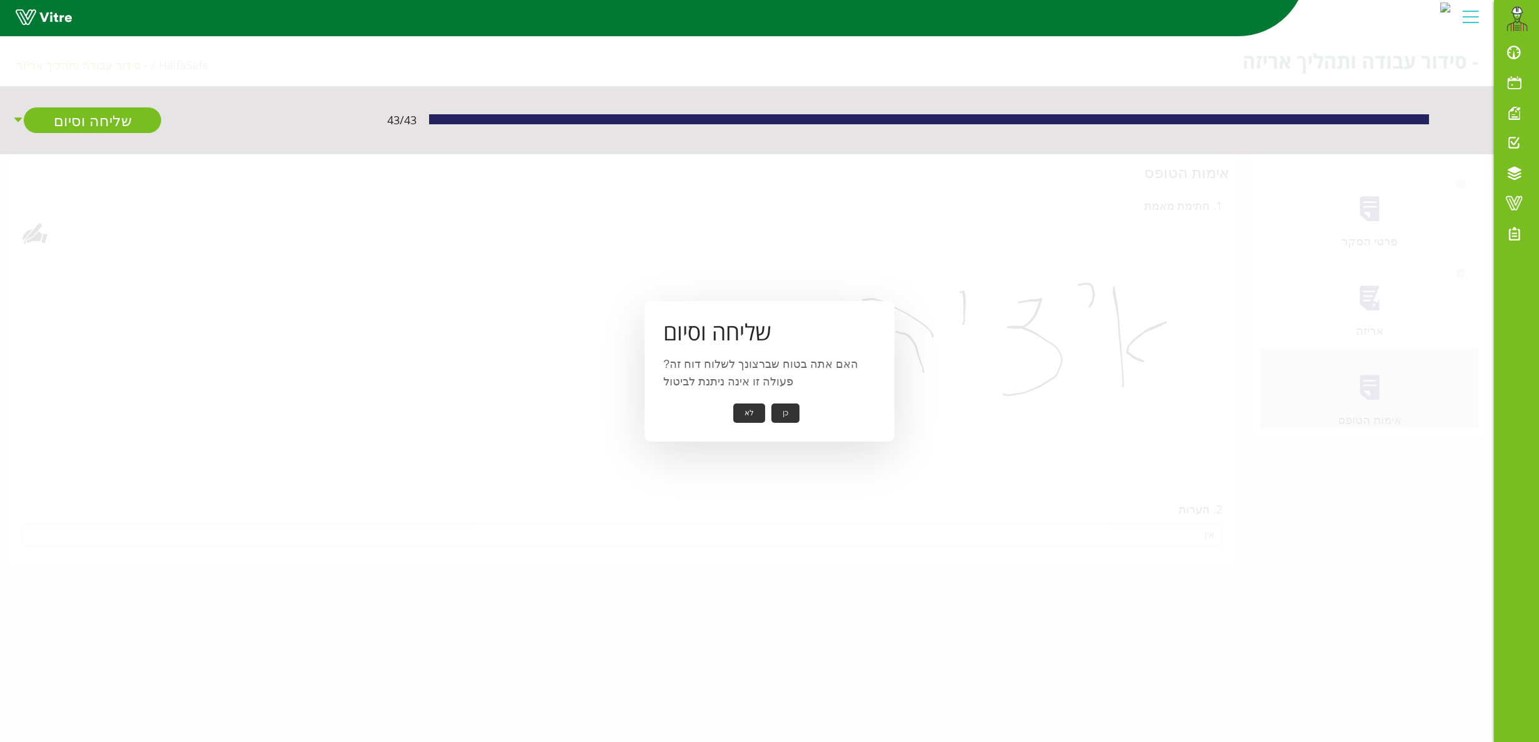
click at [787, 408] on button "כן" at bounding box center [786, 413] width 28 height 19
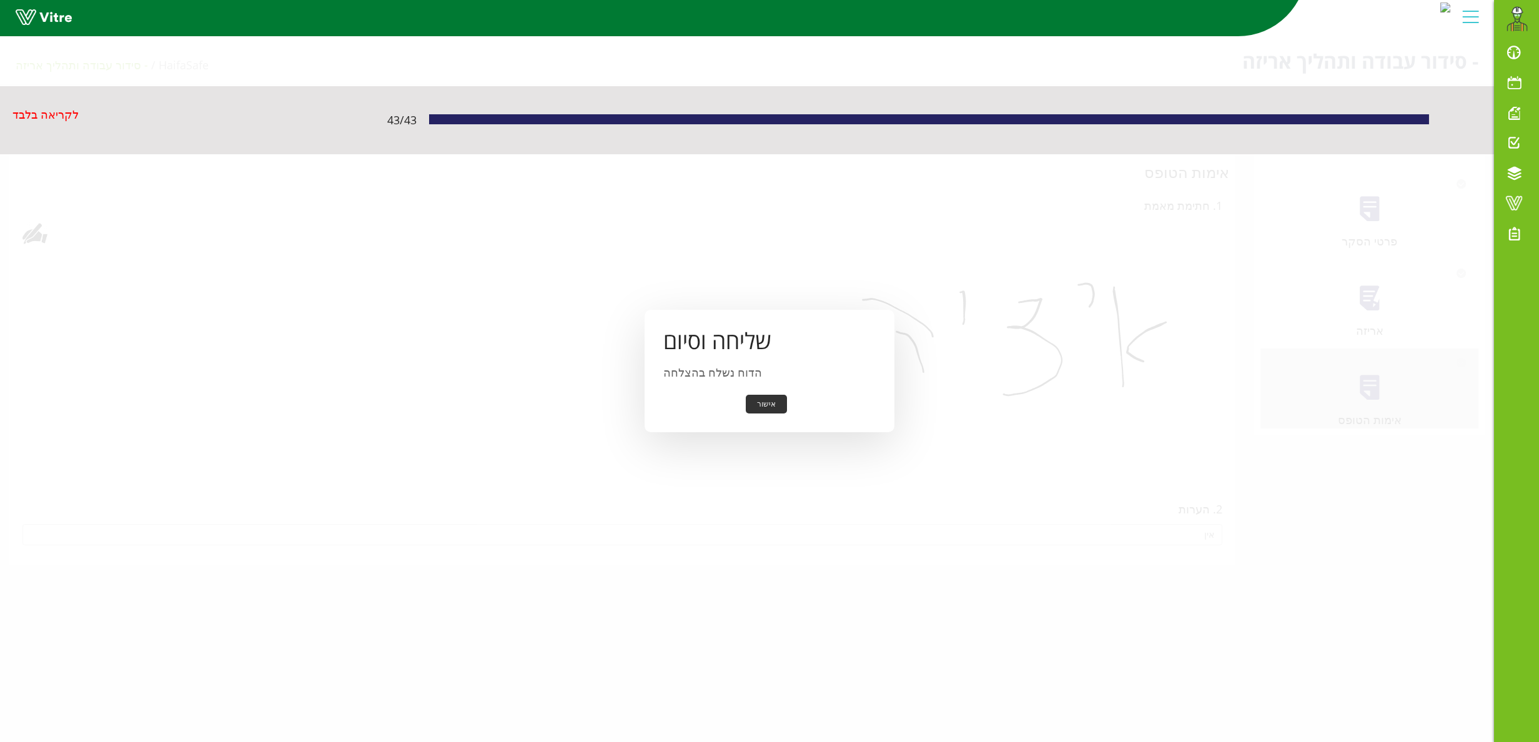
click at [773, 399] on button "אישור" at bounding box center [766, 404] width 41 height 19
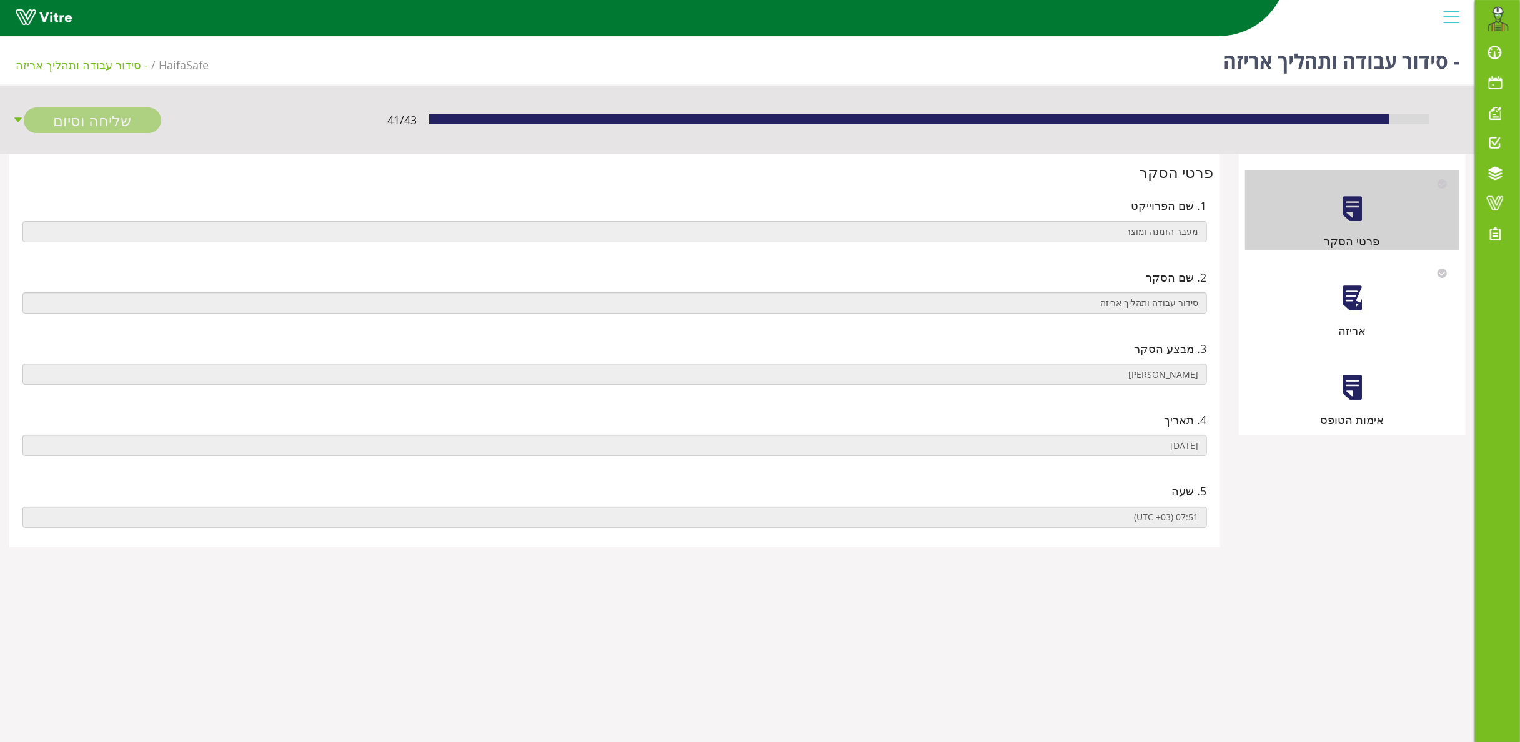
click at [1361, 298] on div at bounding box center [1352, 298] width 28 height 28
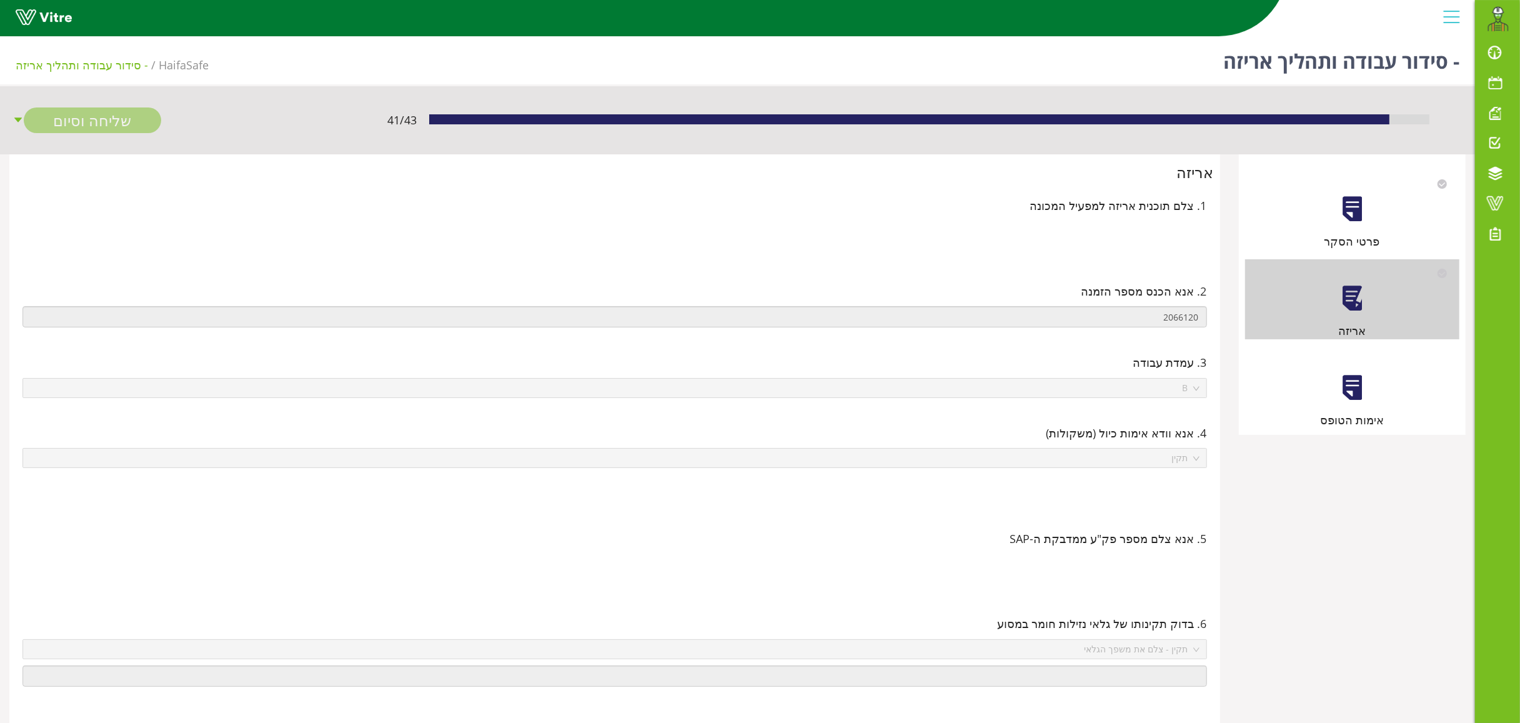
click at [1360, 385] on div at bounding box center [1352, 388] width 28 height 28
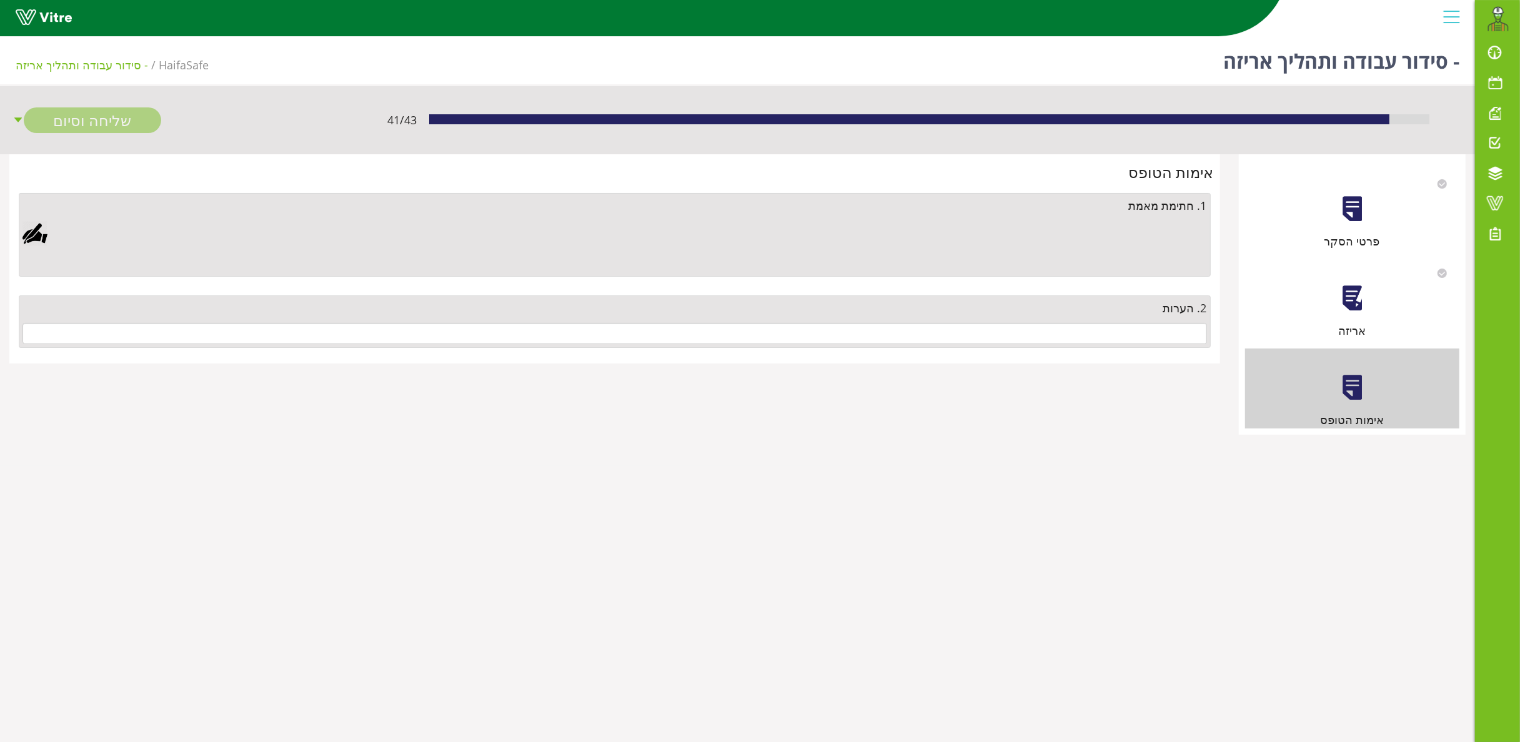
click at [1125, 321] on div "2. הערות" at bounding box center [615, 322] width 1192 height 52
click at [1126, 326] on input "text" at bounding box center [614, 333] width 1185 height 21
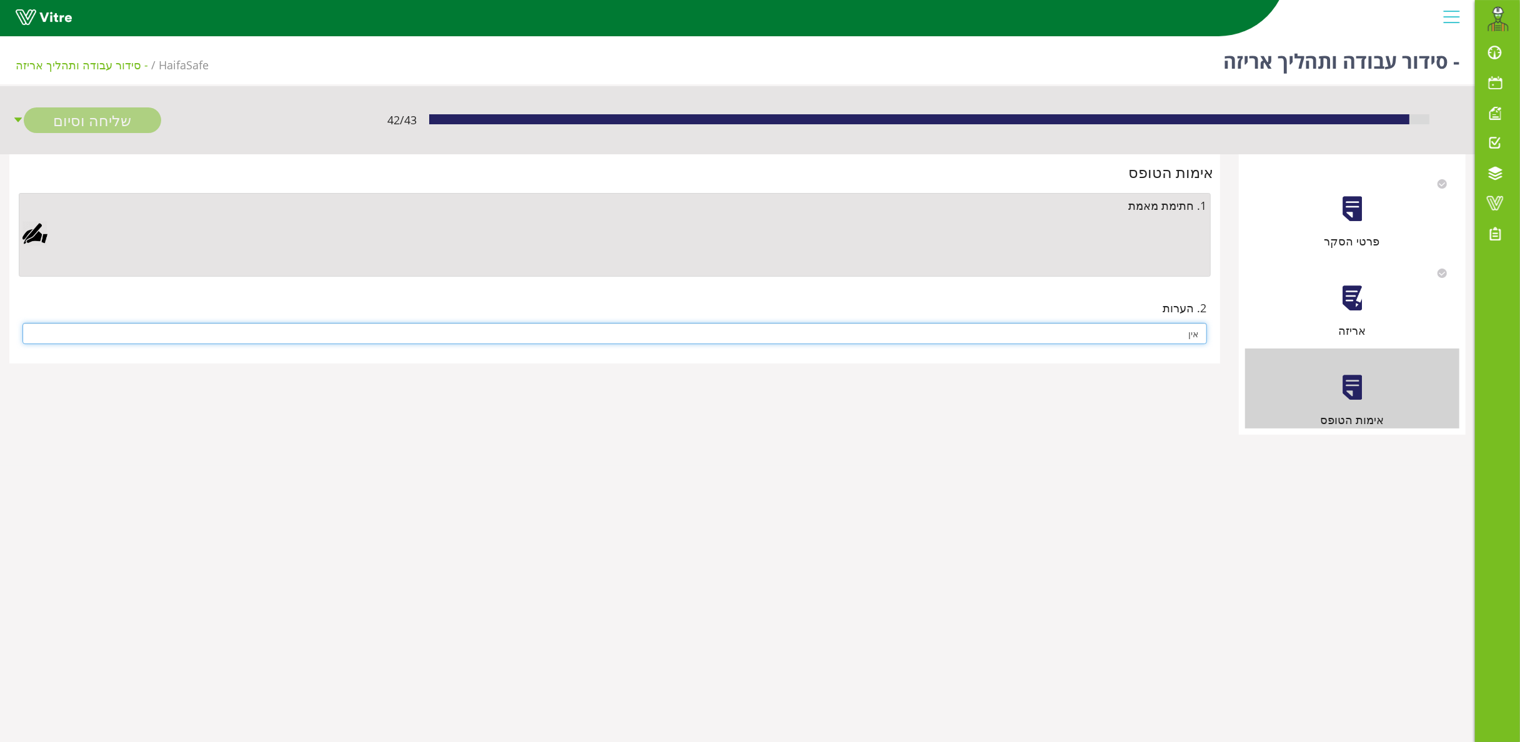
type input "אין"
click at [35, 231] on div at bounding box center [34, 233] width 25 height 25
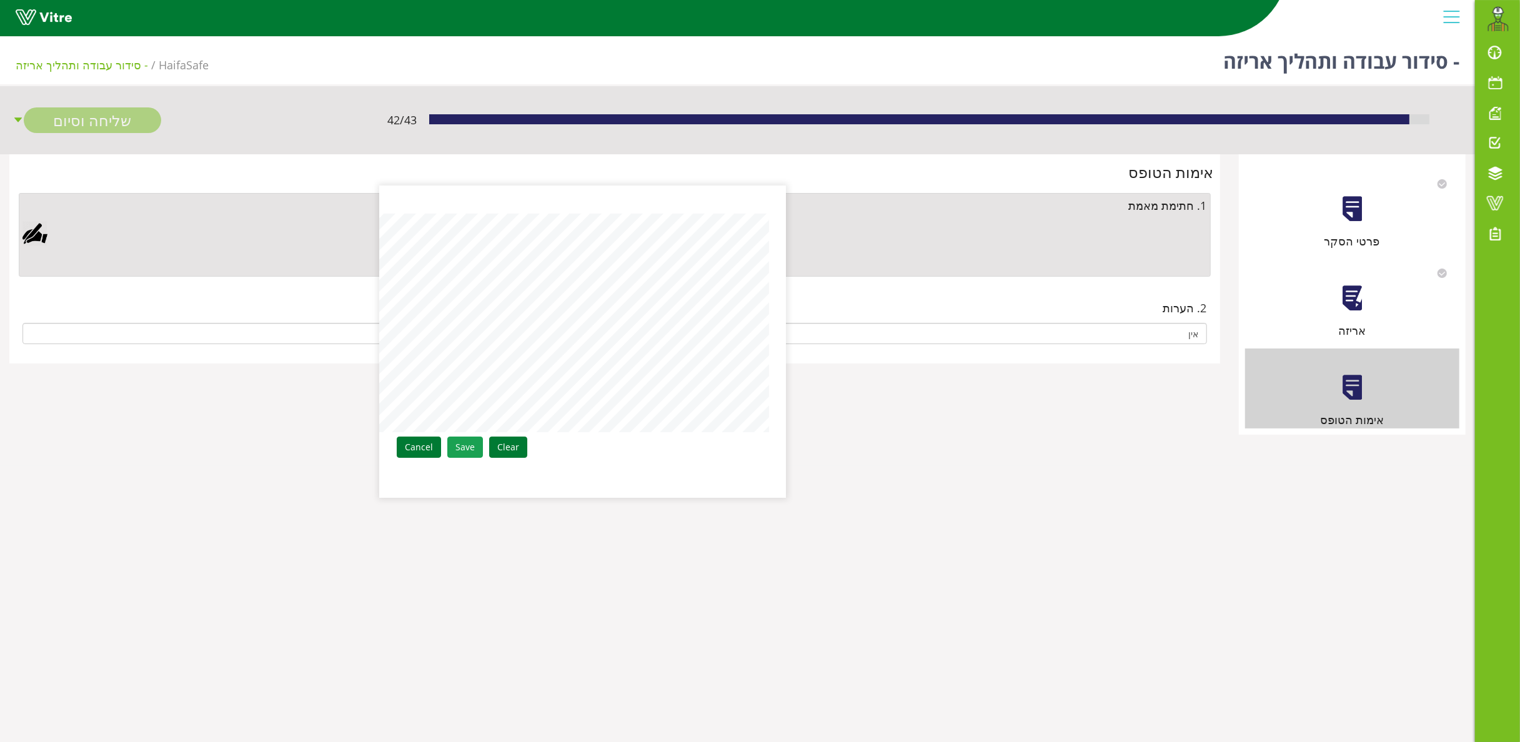
click at [456, 446] on link "Save" at bounding box center [465, 447] width 36 height 21
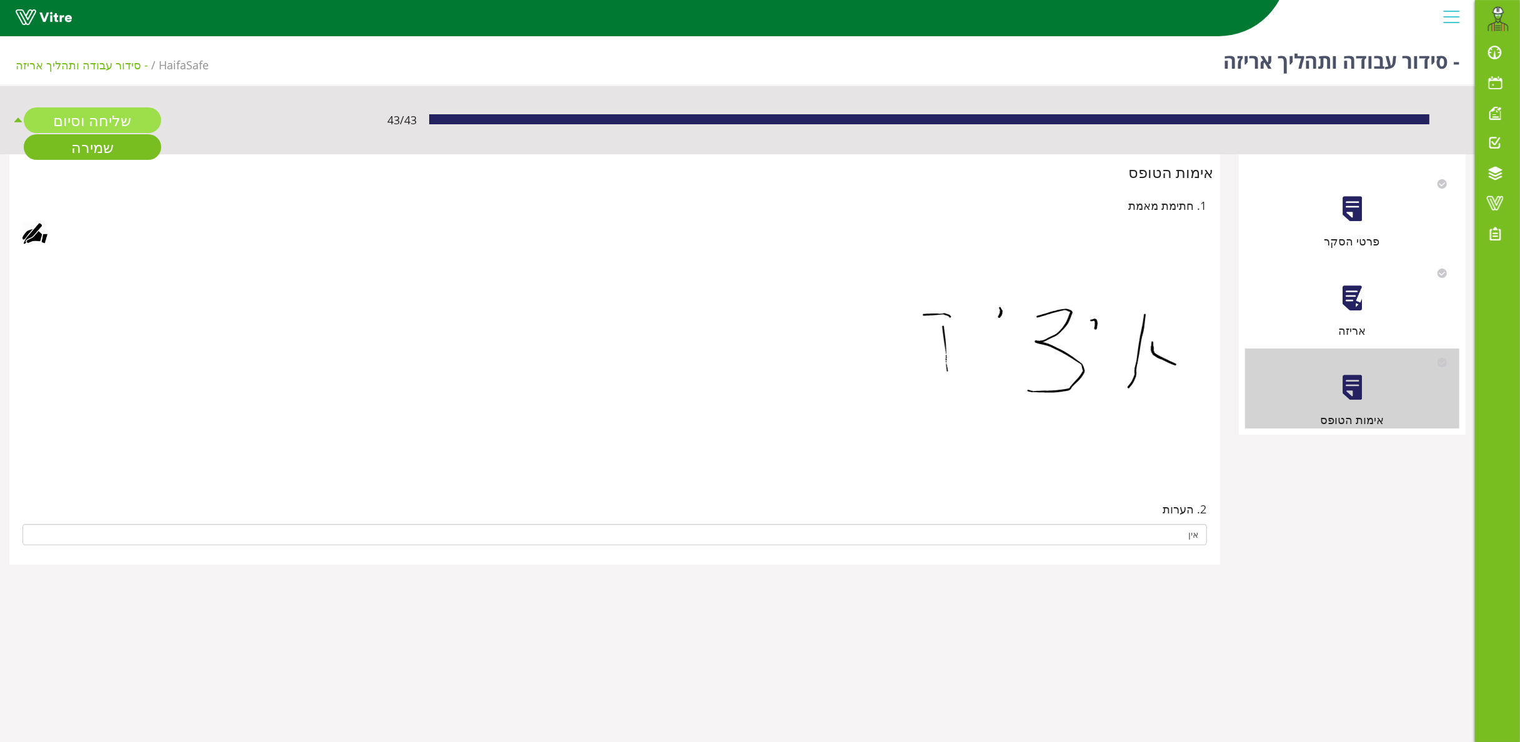
click at [119, 121] on link "שליחה וסיום" at bounding box center [92, 120] width 137 height 26
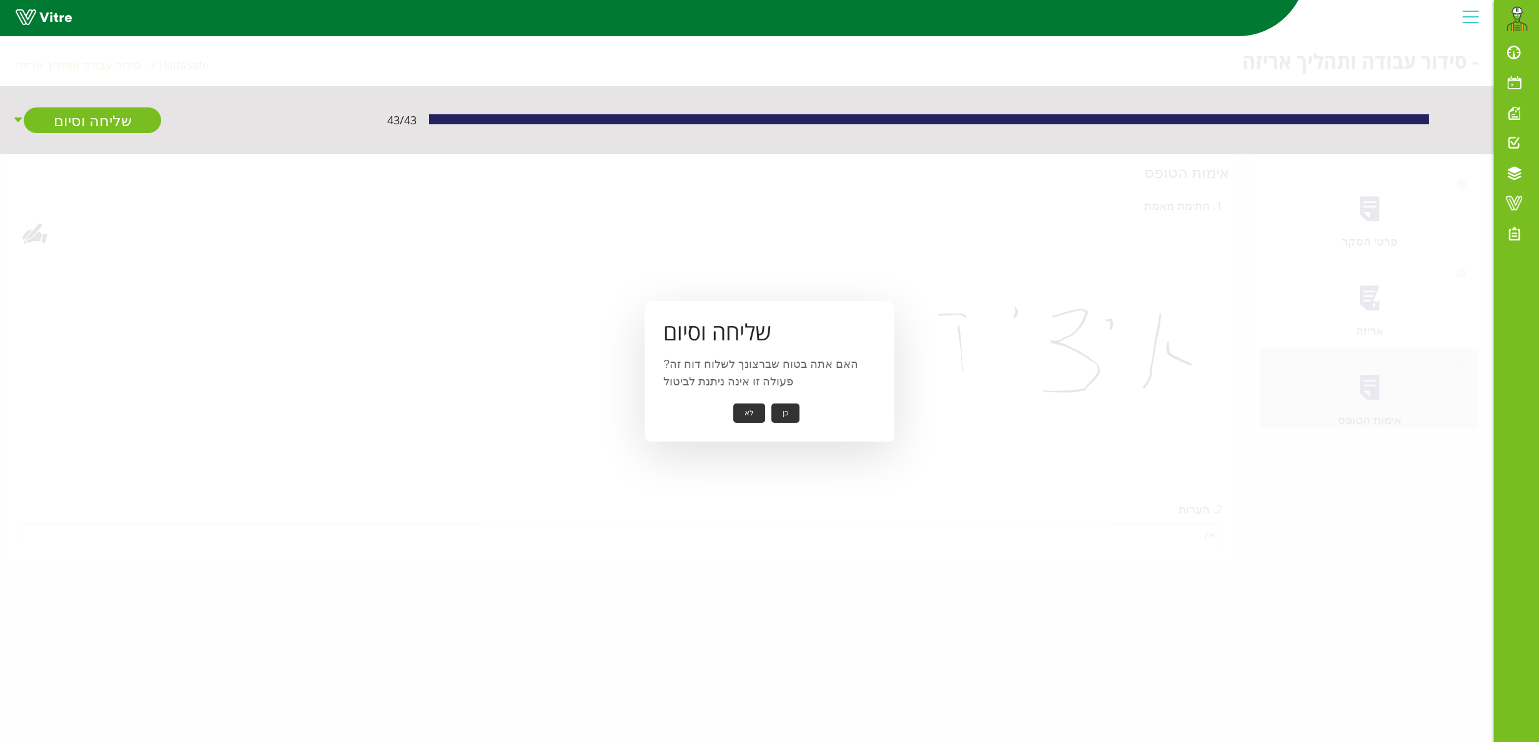
click at [782, 409] on button "כן" at bounding box center [786, 413] width 28 height 19
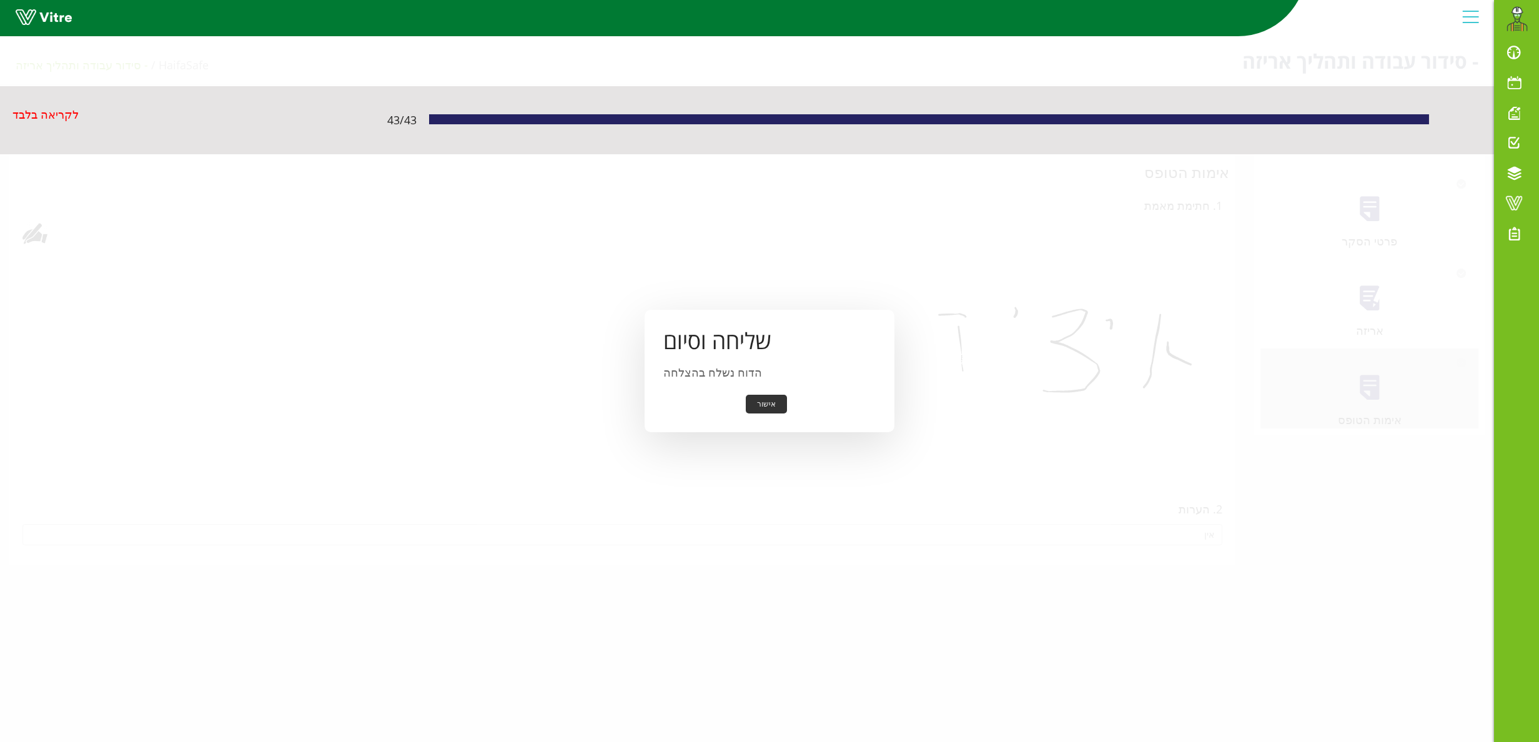
click at [766, 405] on button "אישור" at bounding box center [766, 404] width 41 height 19
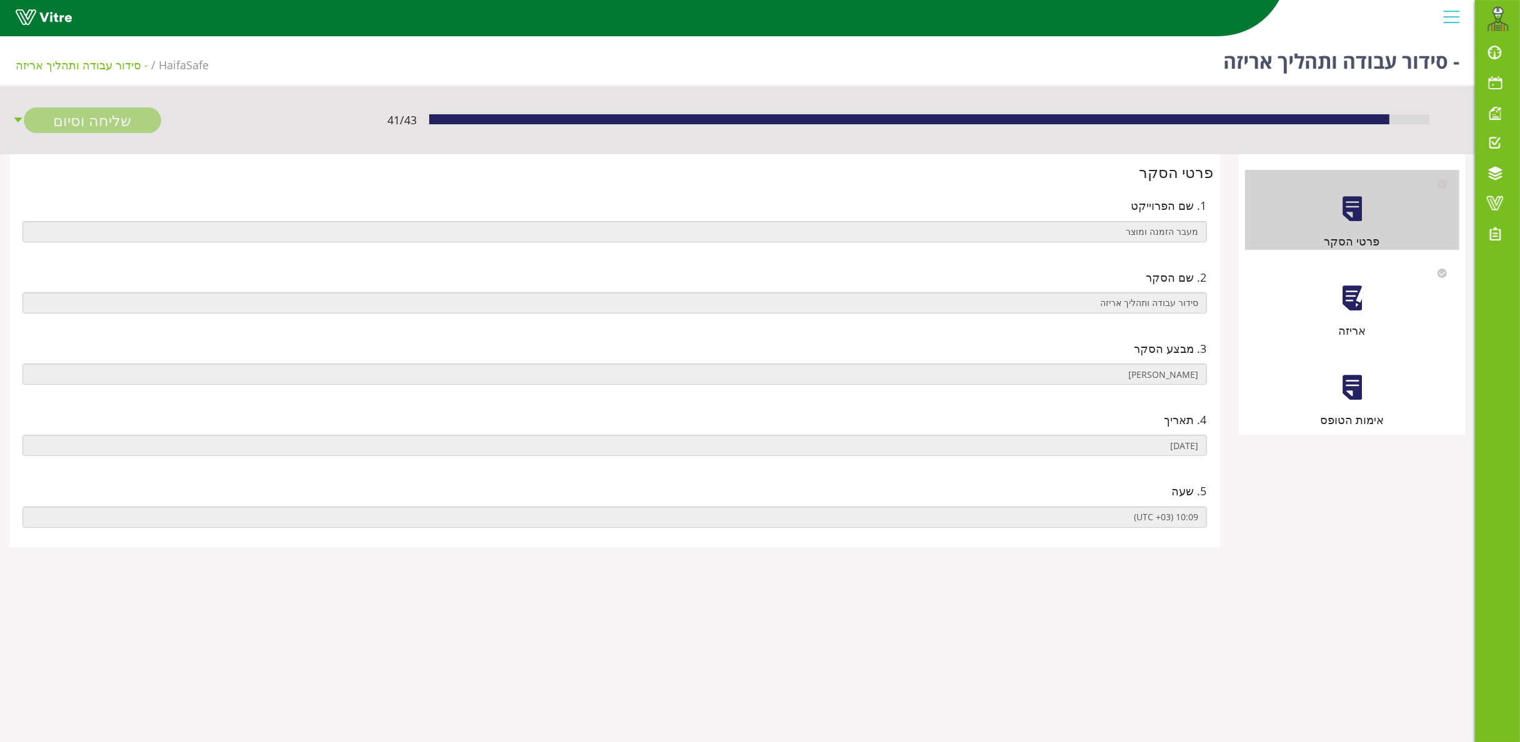
click at [1357, 298] on div at bounding box center [1352, 298] width 28 height 28
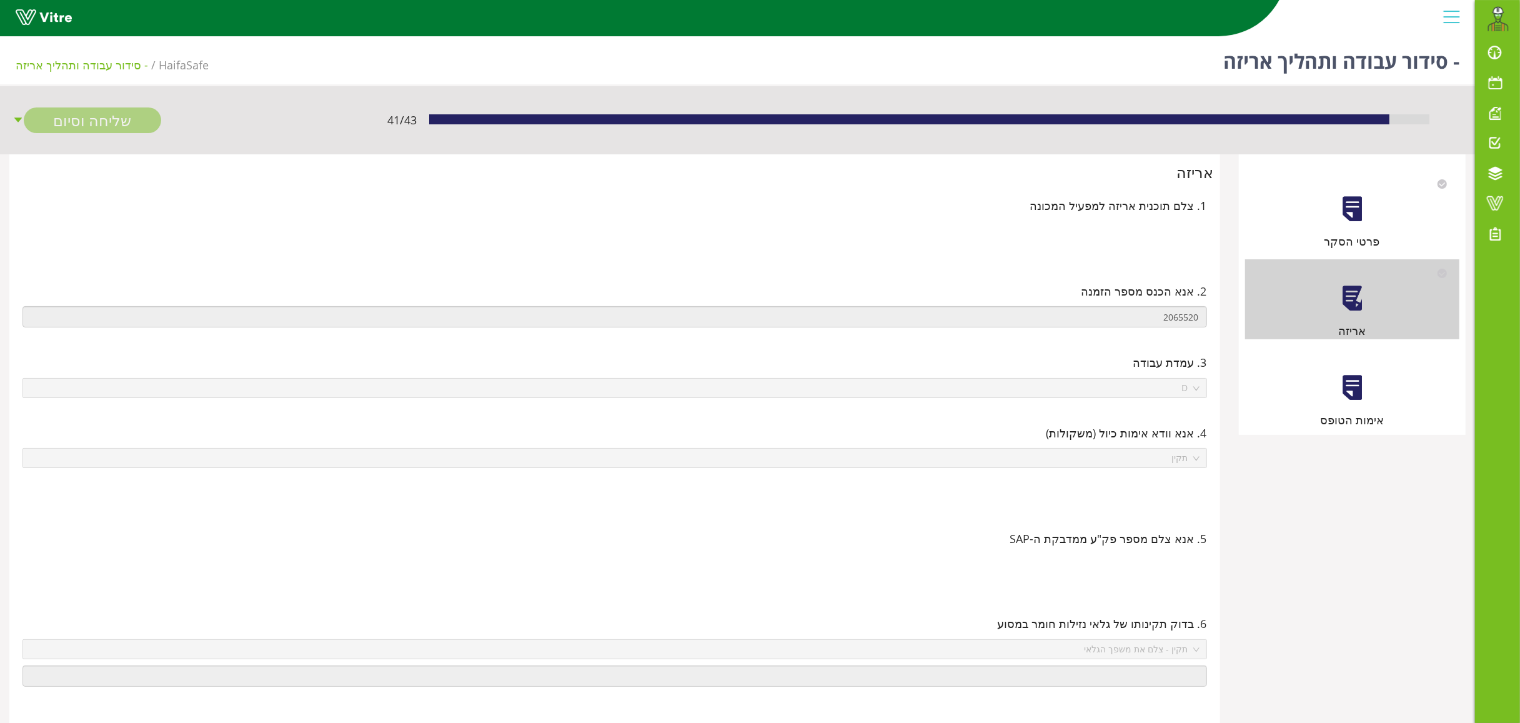
click at [1362, 388] on div at bounding box center [1352, 388] width 28 height 28
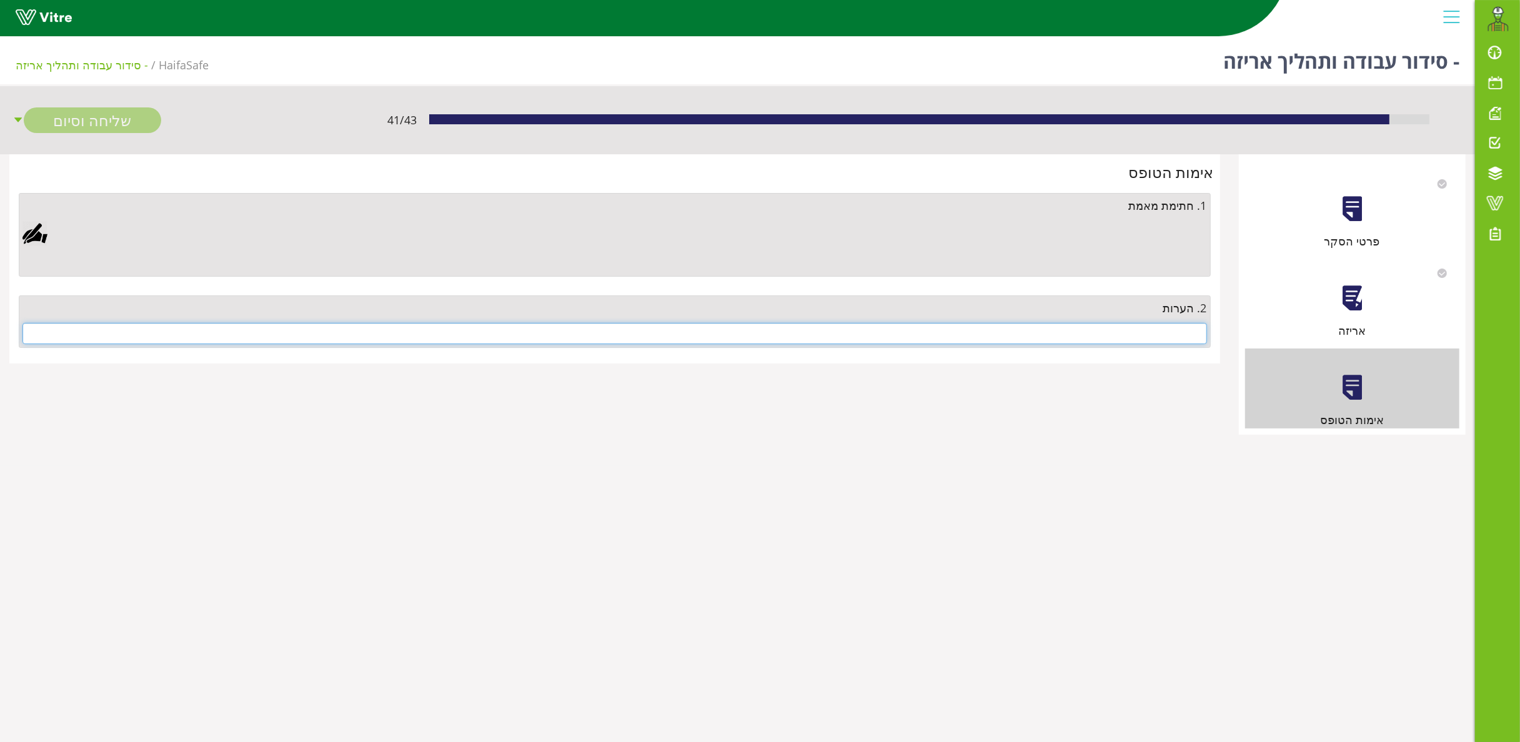
click at [1165, 335] on input "text" at bounding box center [614, 333] width 1185 height 21
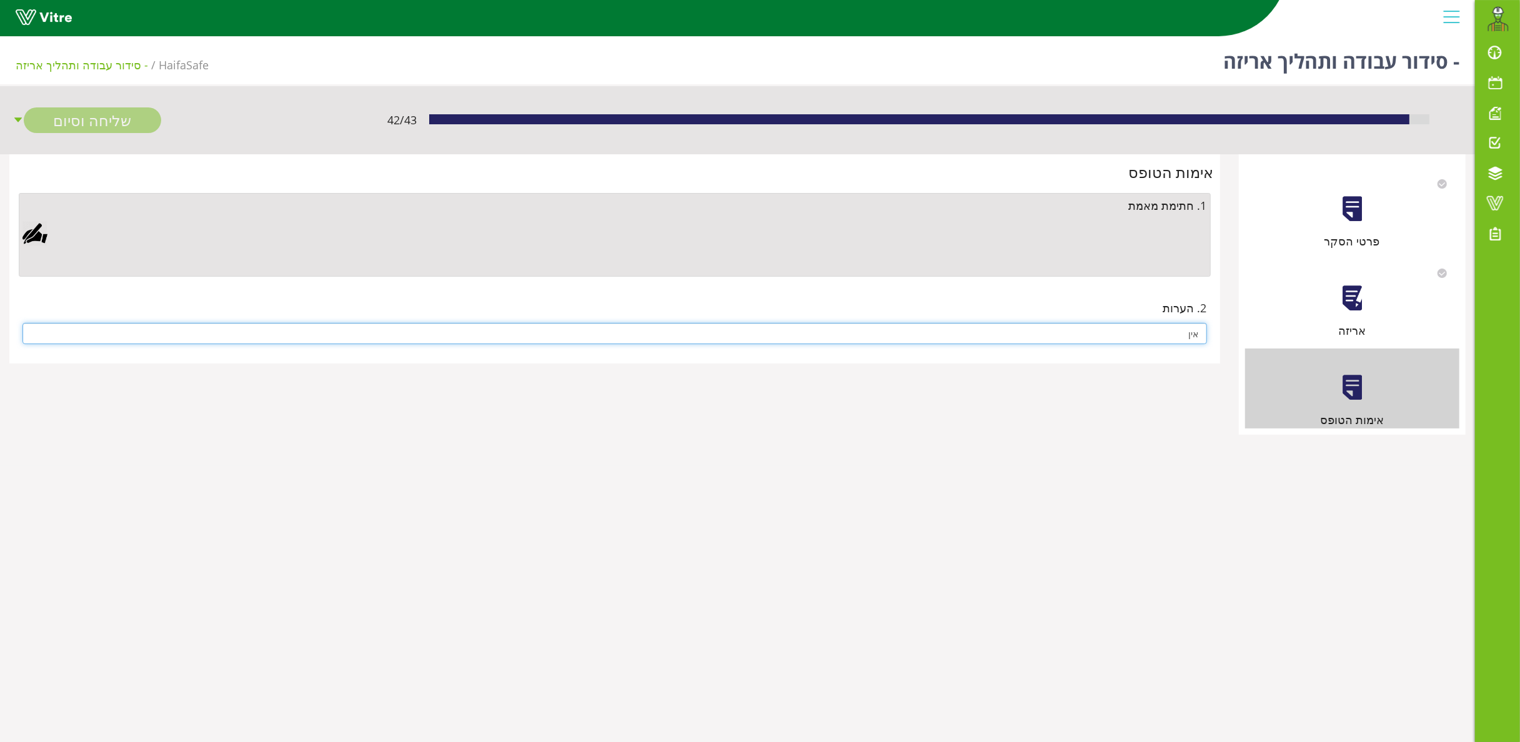
type input "אין"
click at [38, 227] on div at bounding box center [34, 233] width 25 height 25
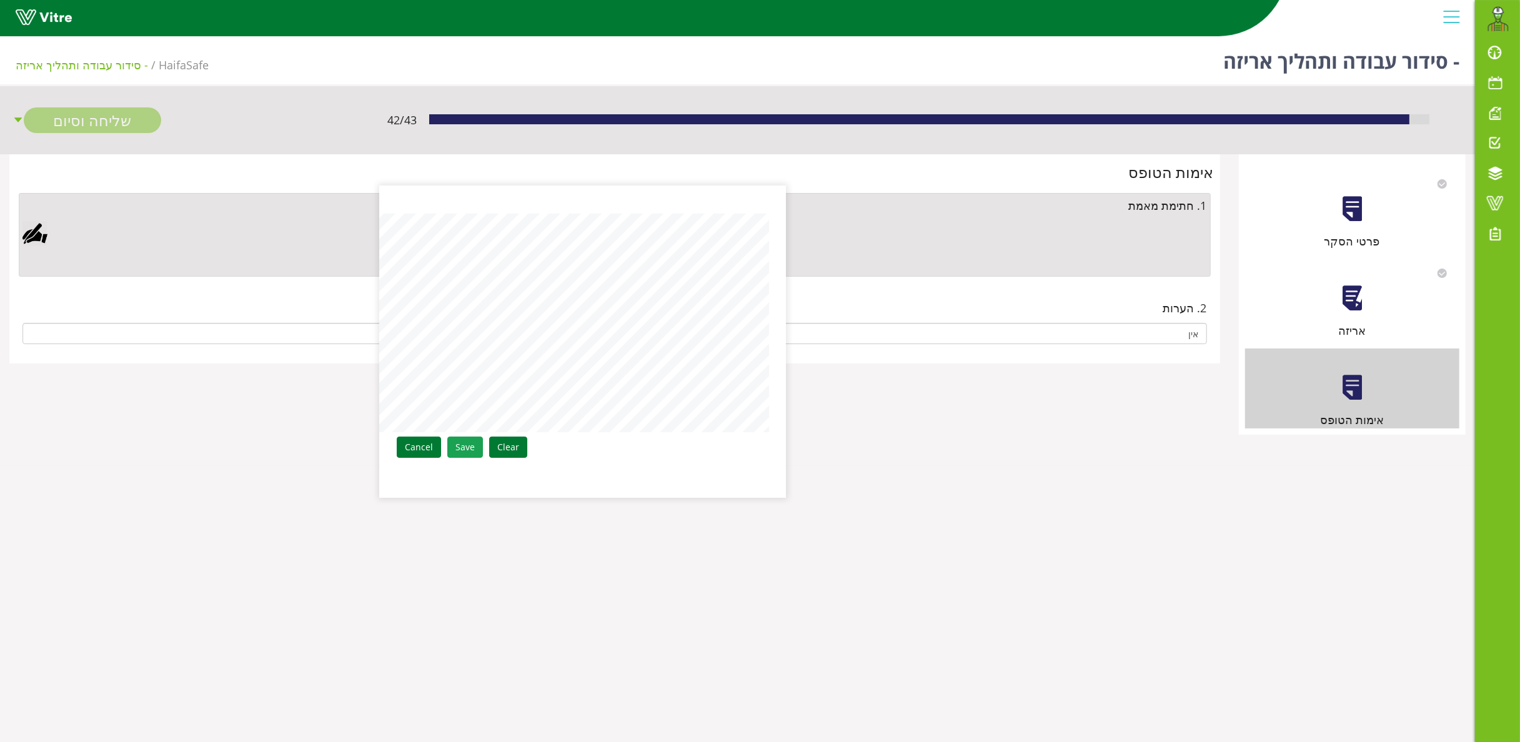
click at [465, 443] on link "Save" at bounding box center [465, 447] width 36 height 21
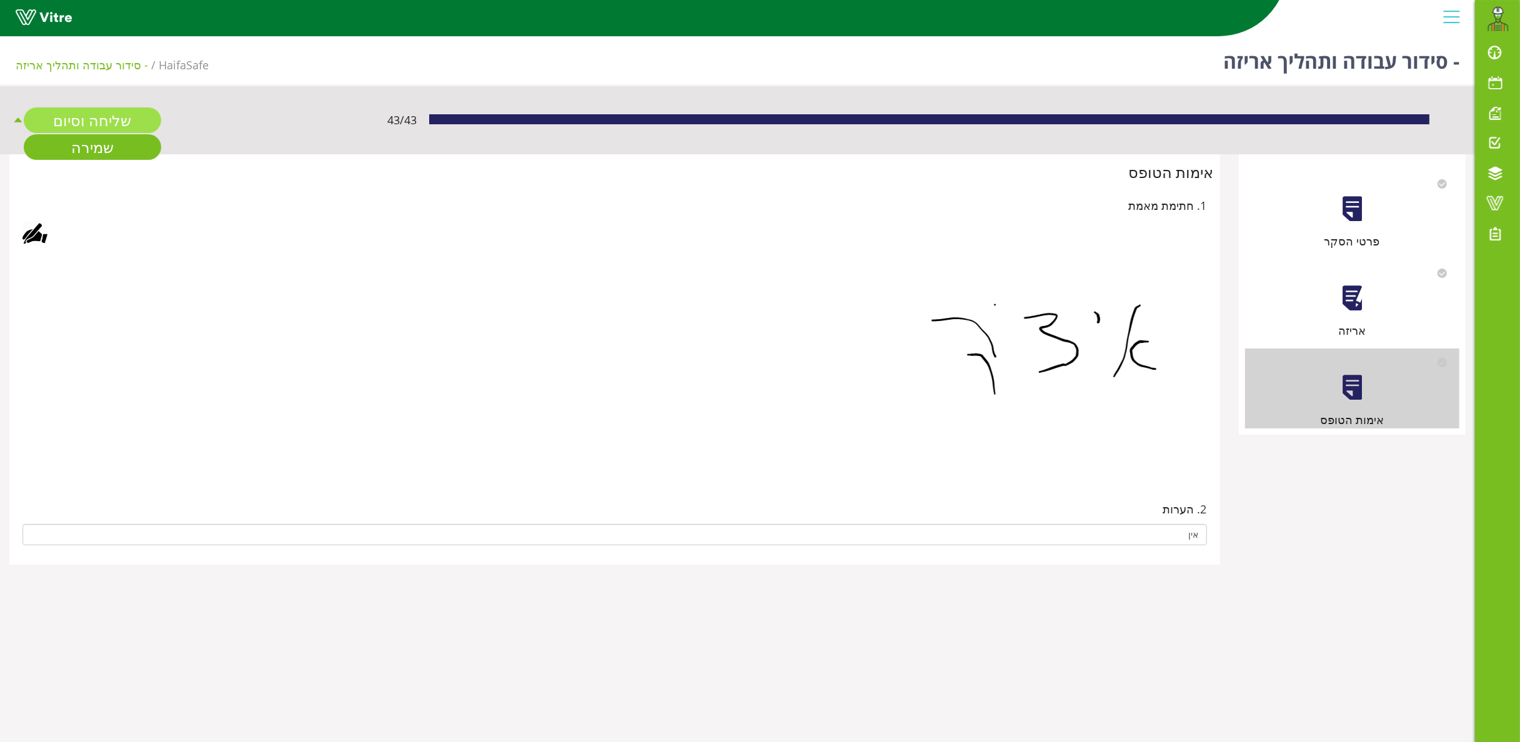
click at [105, 113] on link "שליחה וסיום" at bounding box center [92, 120] width 137 height 26
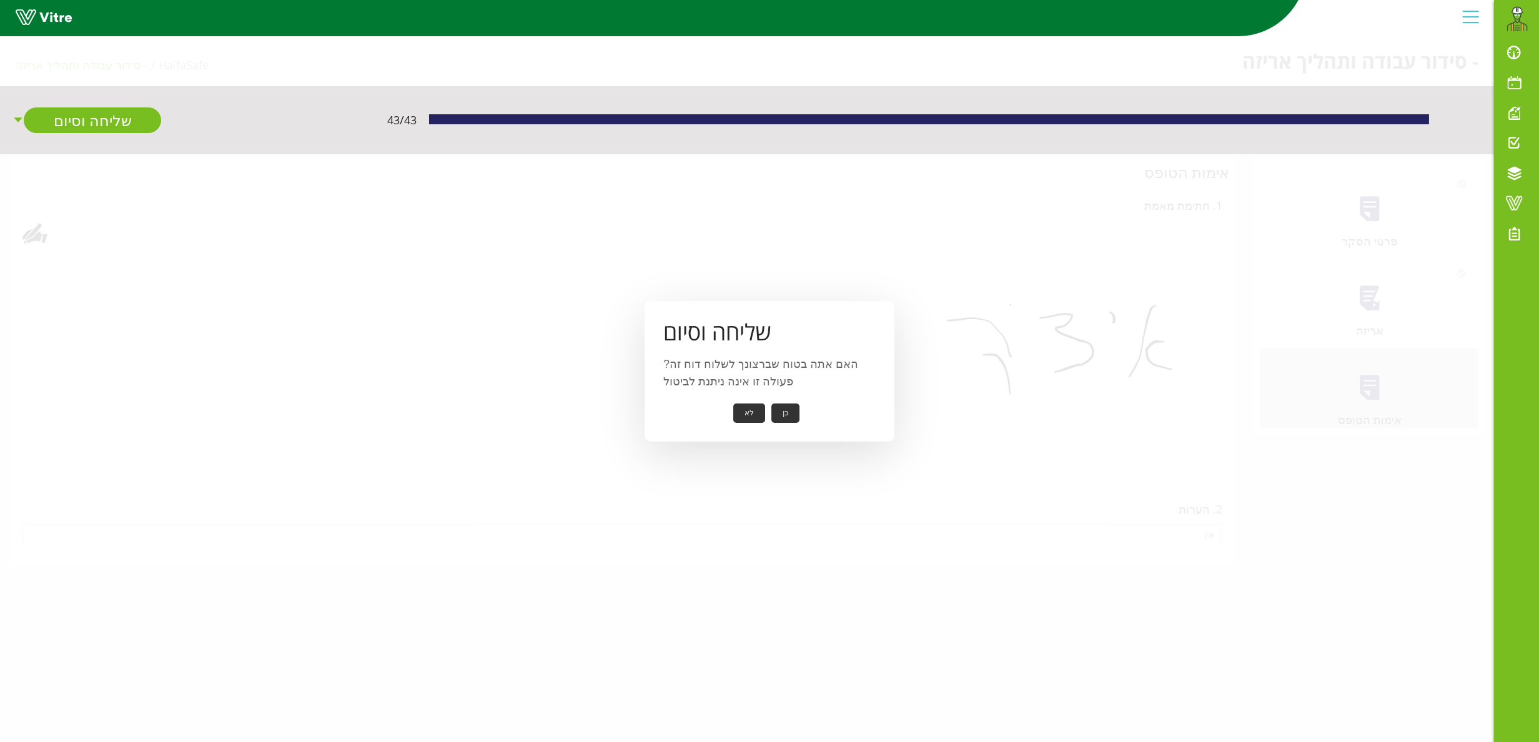
click at [785, 414] on button "כן" at bounding box center [786, 413] width 28 height 19
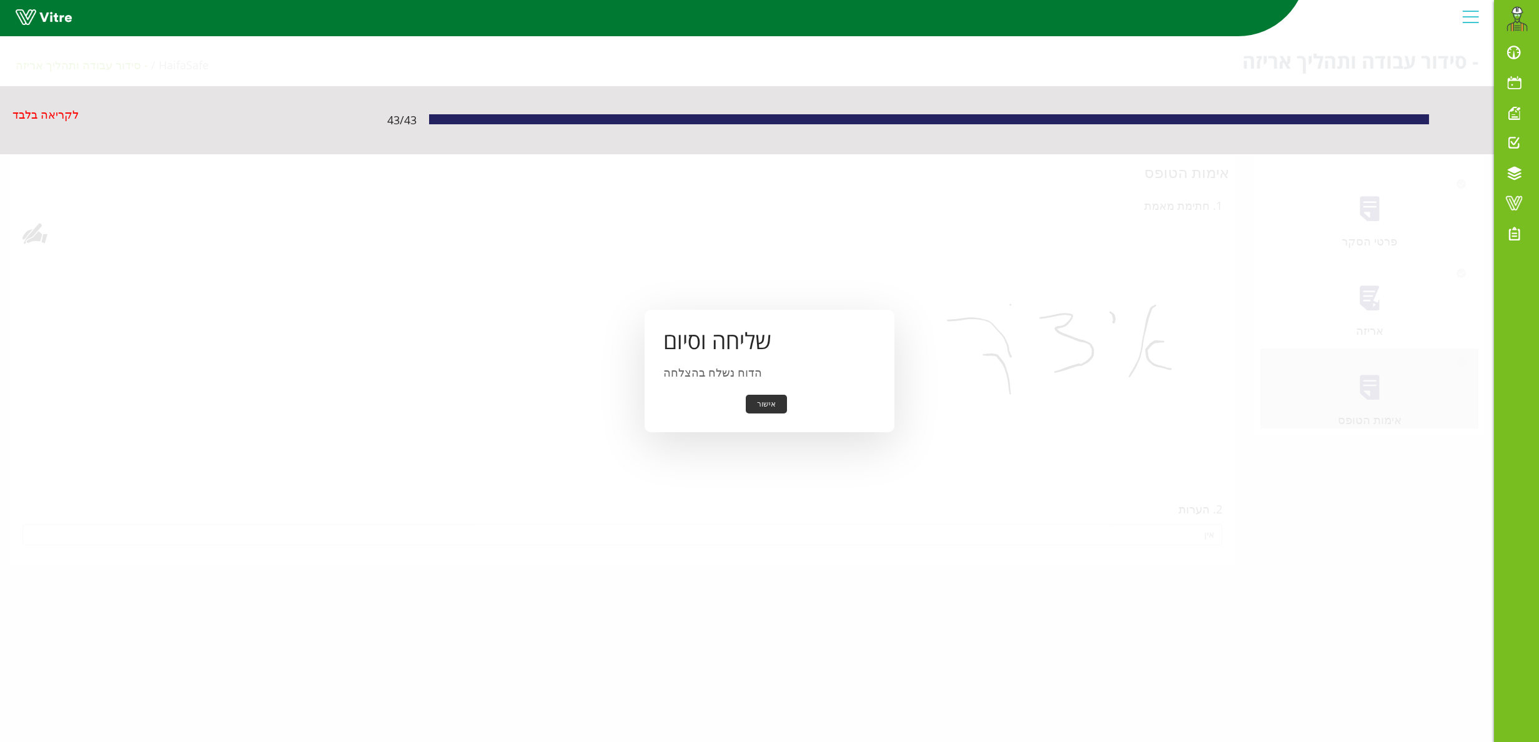
click at [770, 397] on button "אישור" at bounding box center [766, 404] width 41 height 19
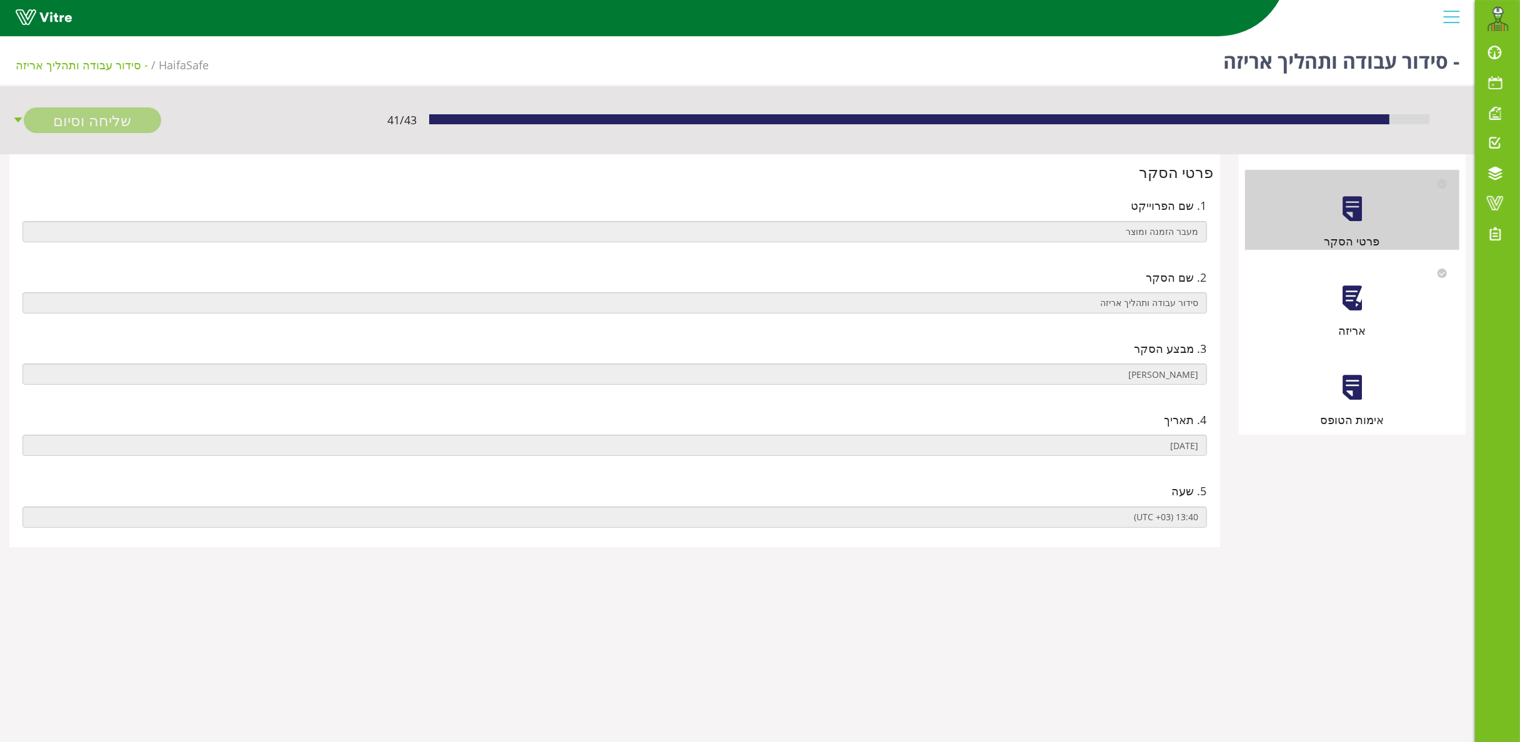
click at [1357, 289] on div at bounding box center [1352, 298] width 28 height 28
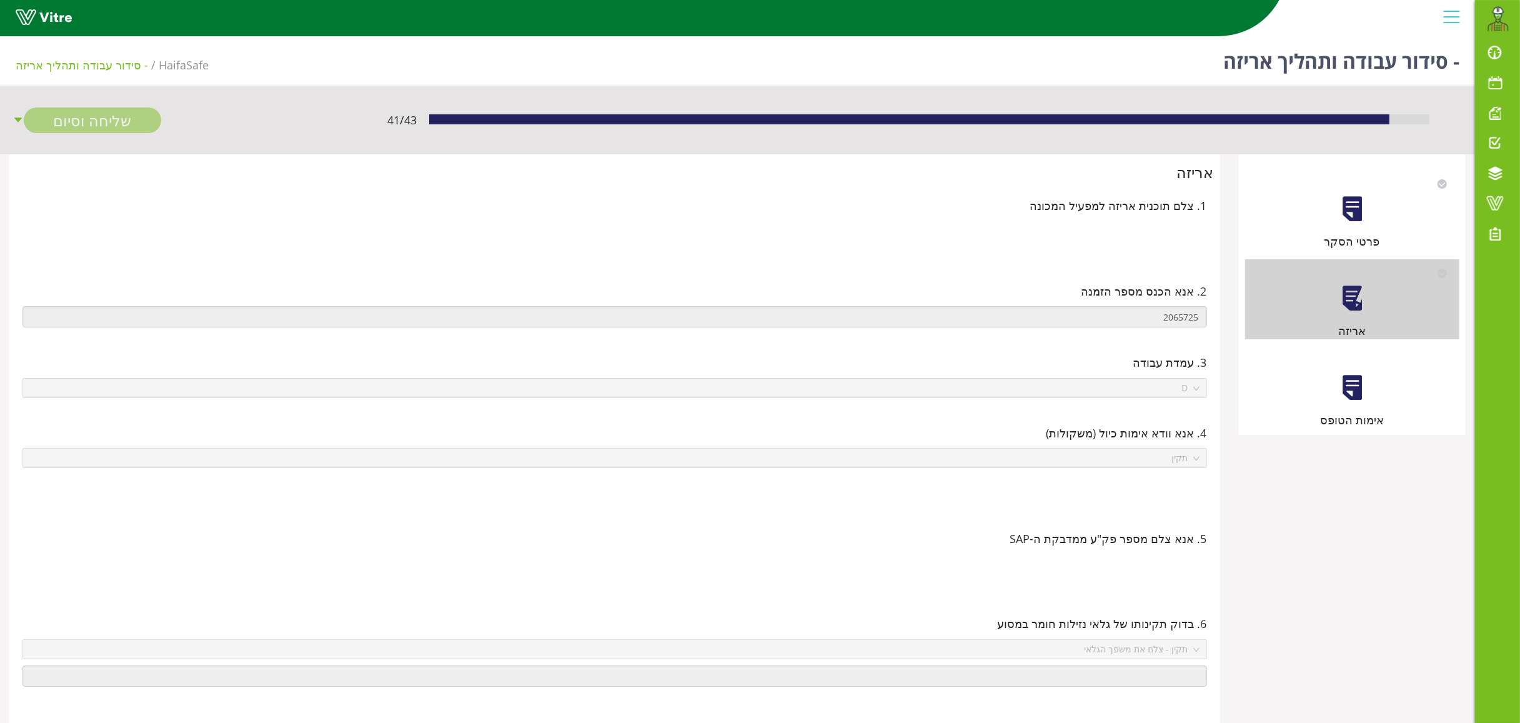
click at [1355, 380] on div at bounding box center [1352, 388] width 28 height 28
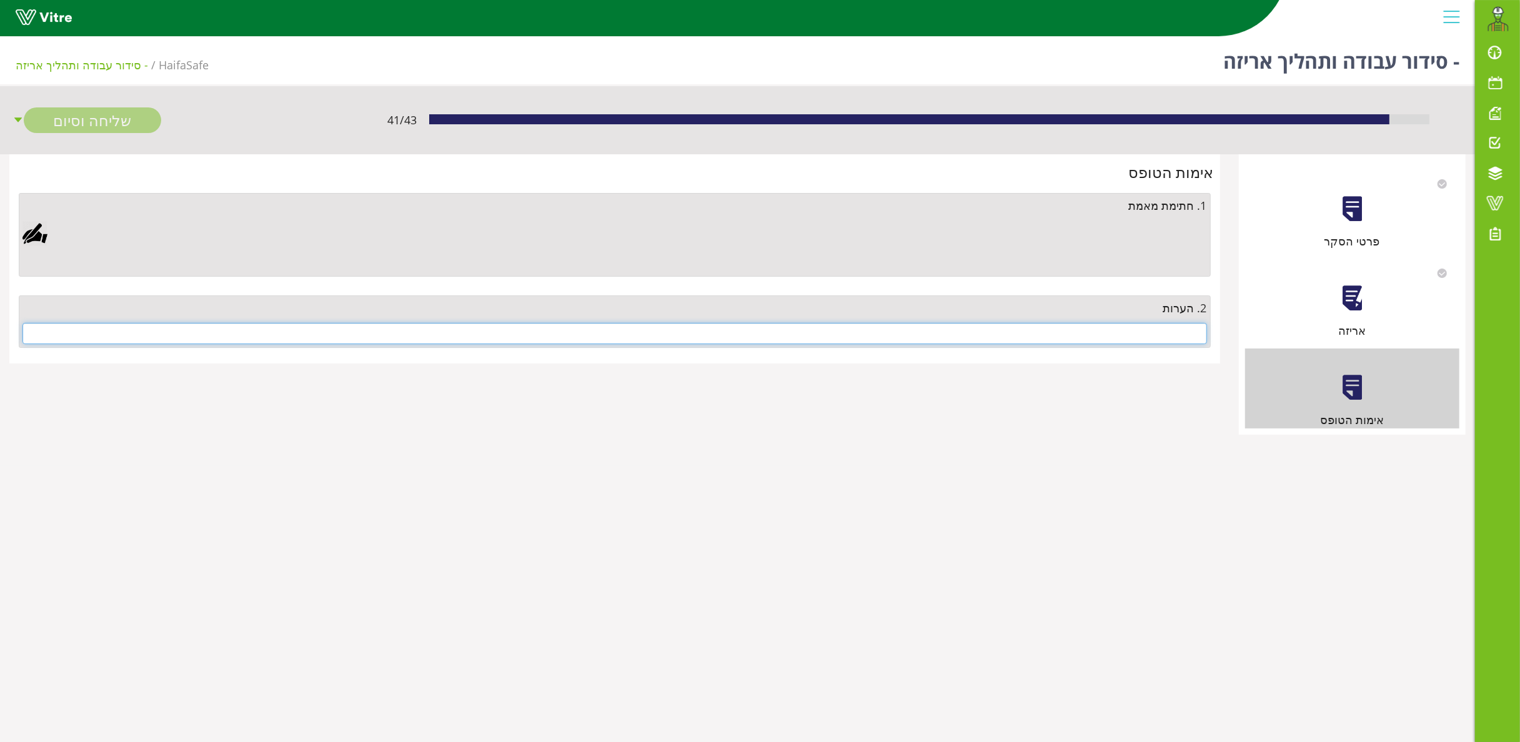
click at [1090, 323] on input "text" at bounding box center [614, 333] width 1185 height 21
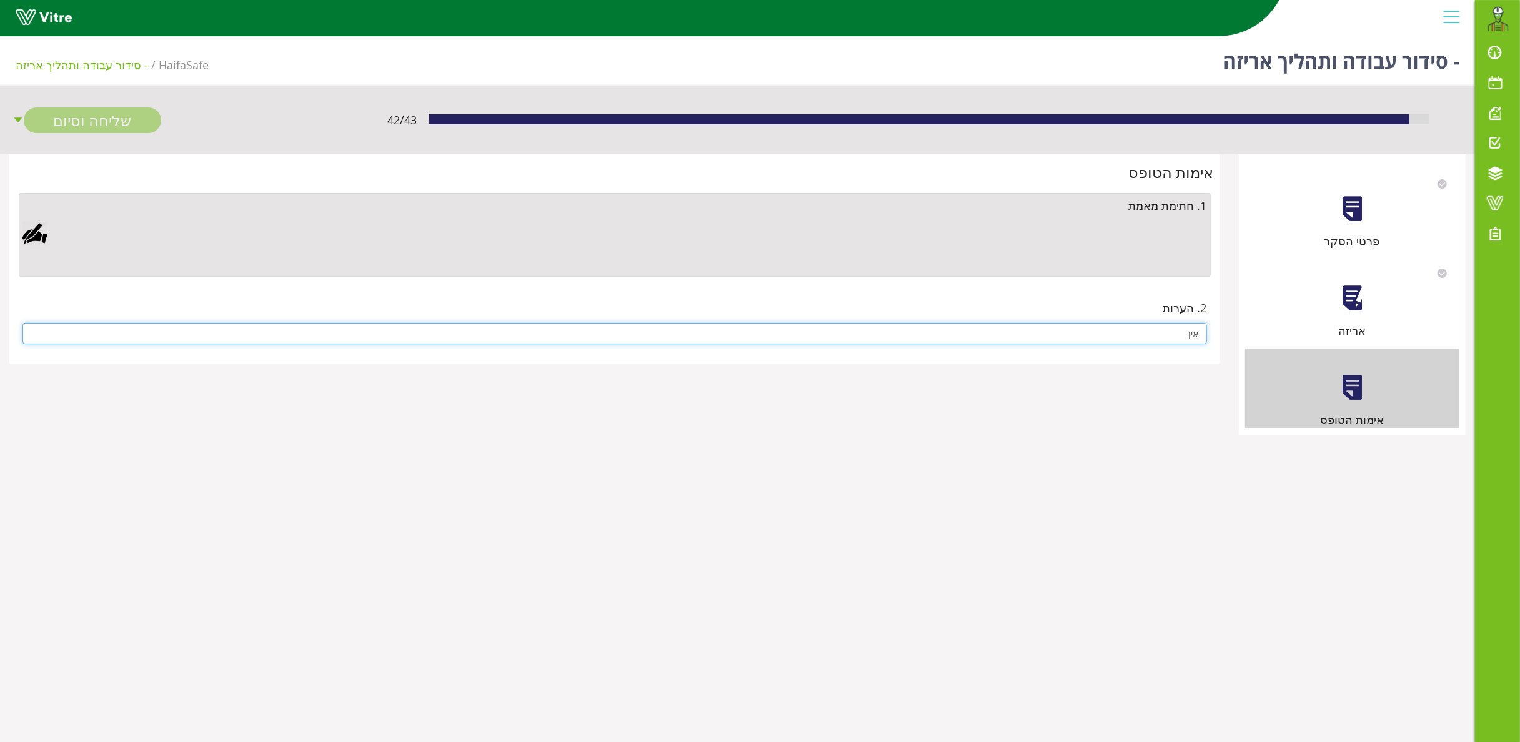
type input "אין"
click at [32, 227] on div at bounding box center [34, 233] width 25 height 25
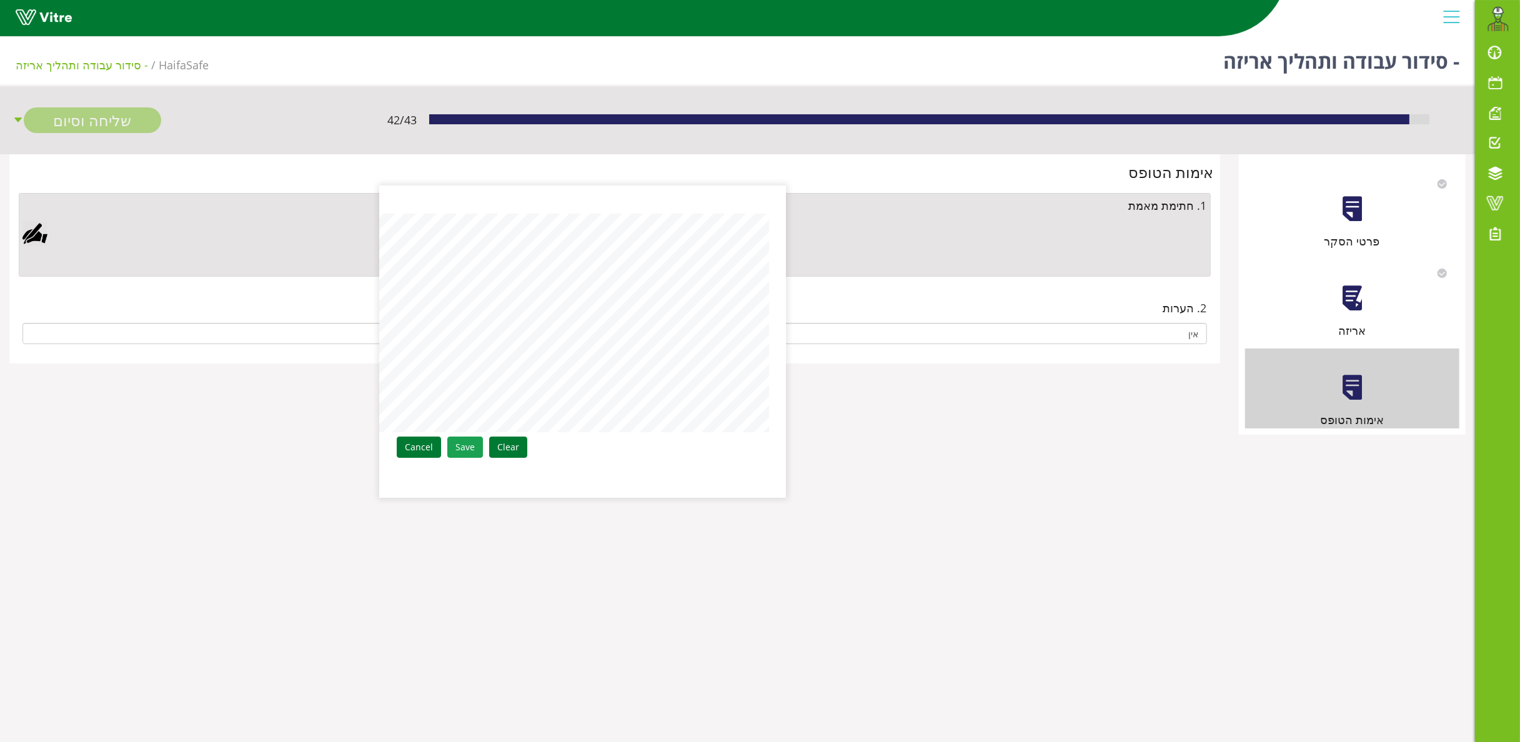
click at [471, 450] on link "Save" at bounding box center [465, 447] width 36 height 21
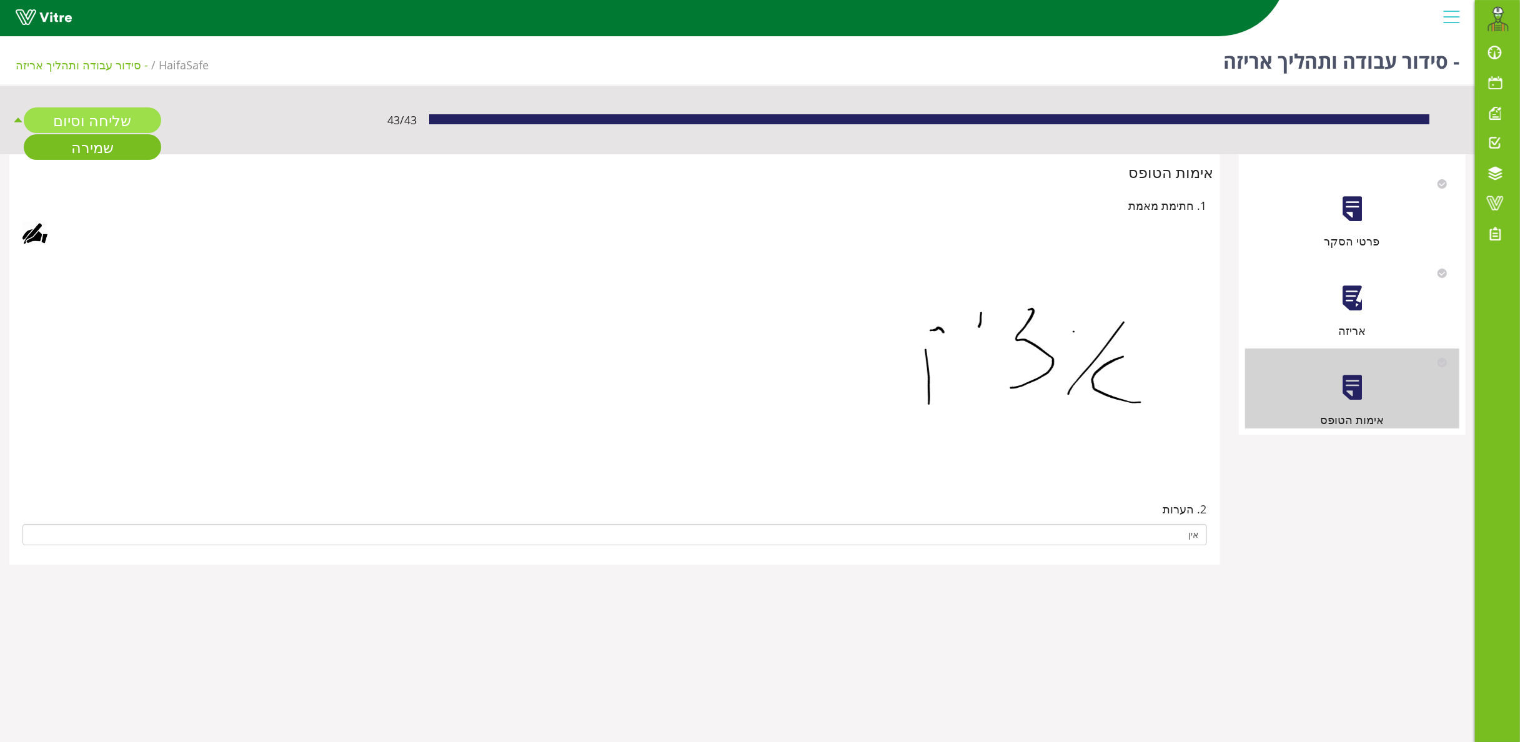
click at [114, 119] on link "שליחה וסיום" at bounding box center [92, 120] width 137 height 26
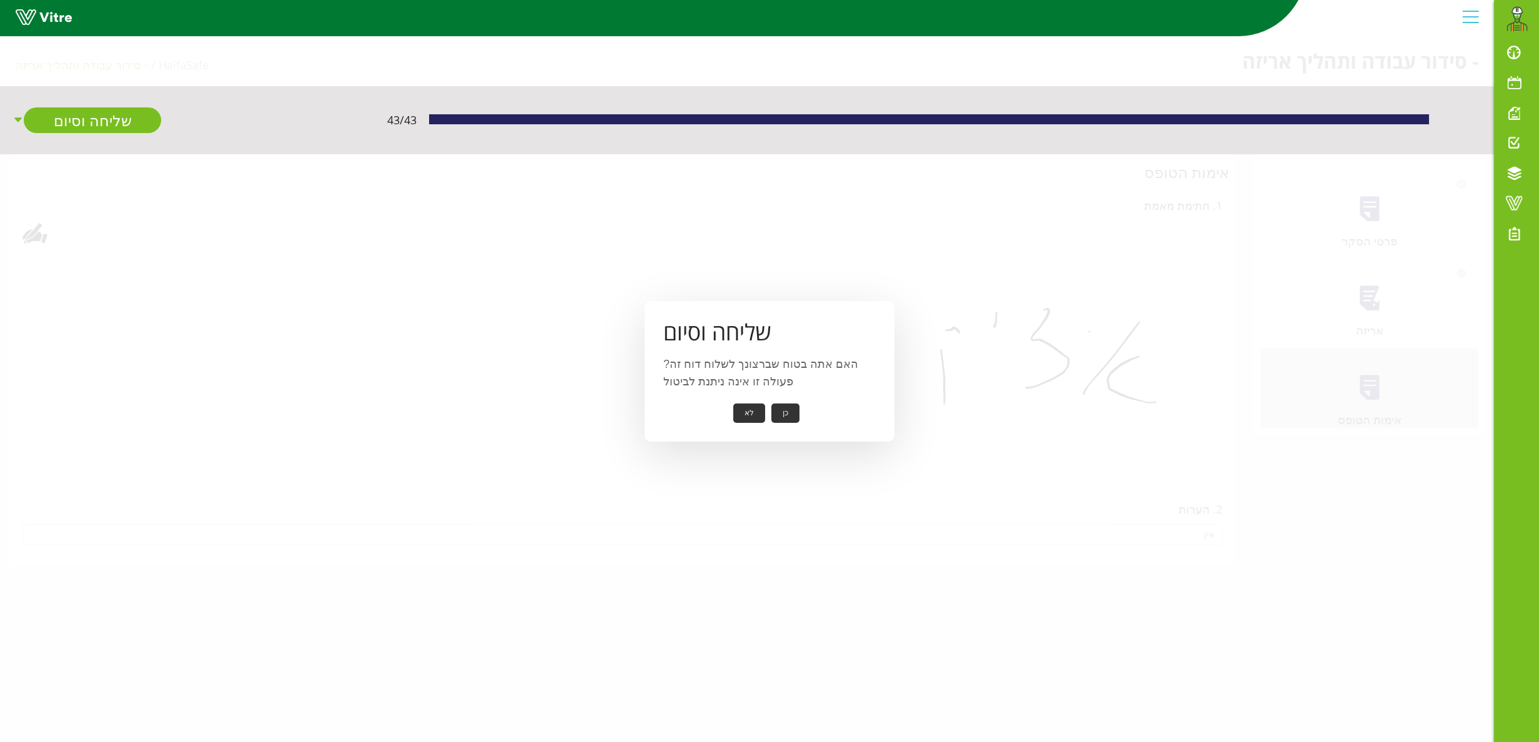
click at [788, 410] on button "כן" at bounding box center [786, 413] width 28 height 19
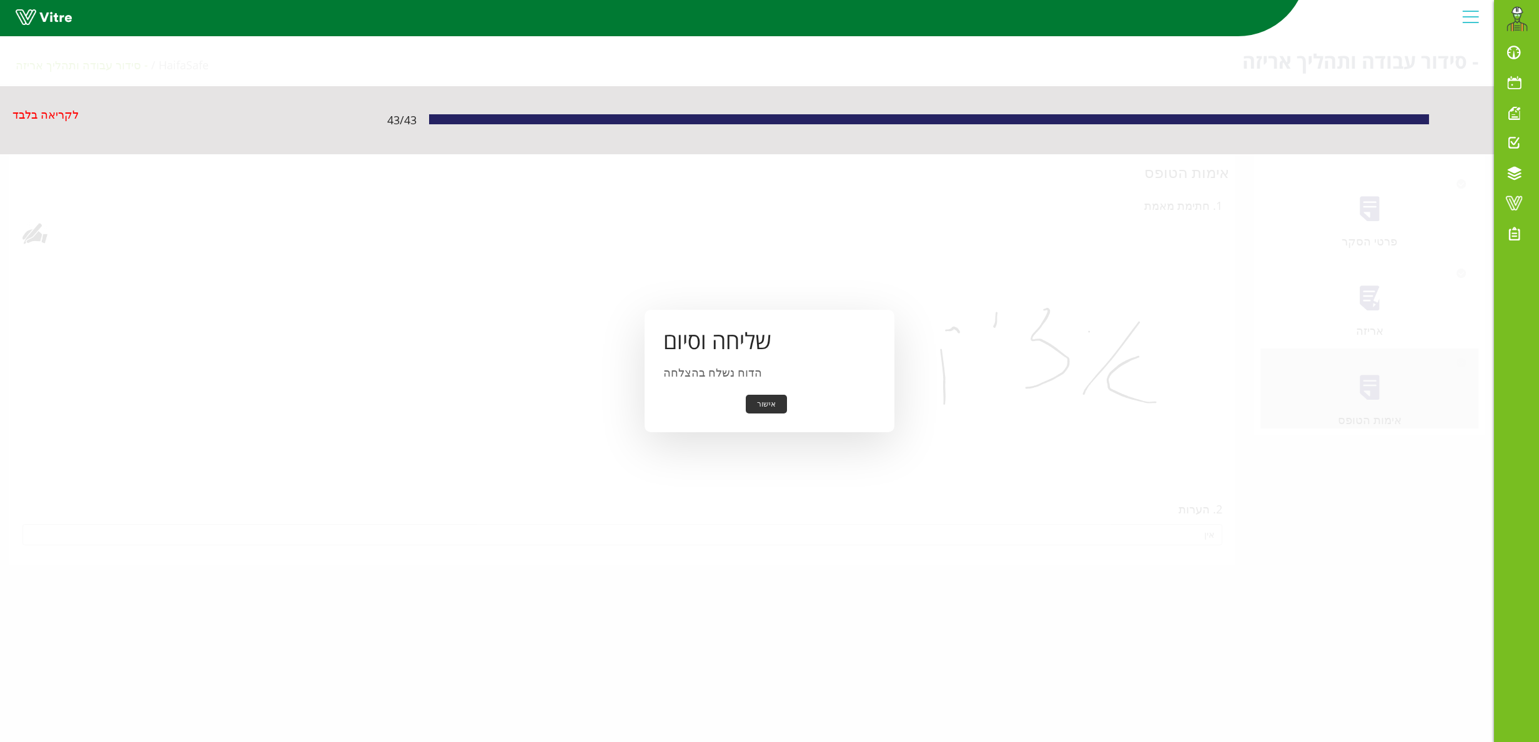
click at [768, 404] on button "אישור" at bounding box center [766, 404] width 41 height 19
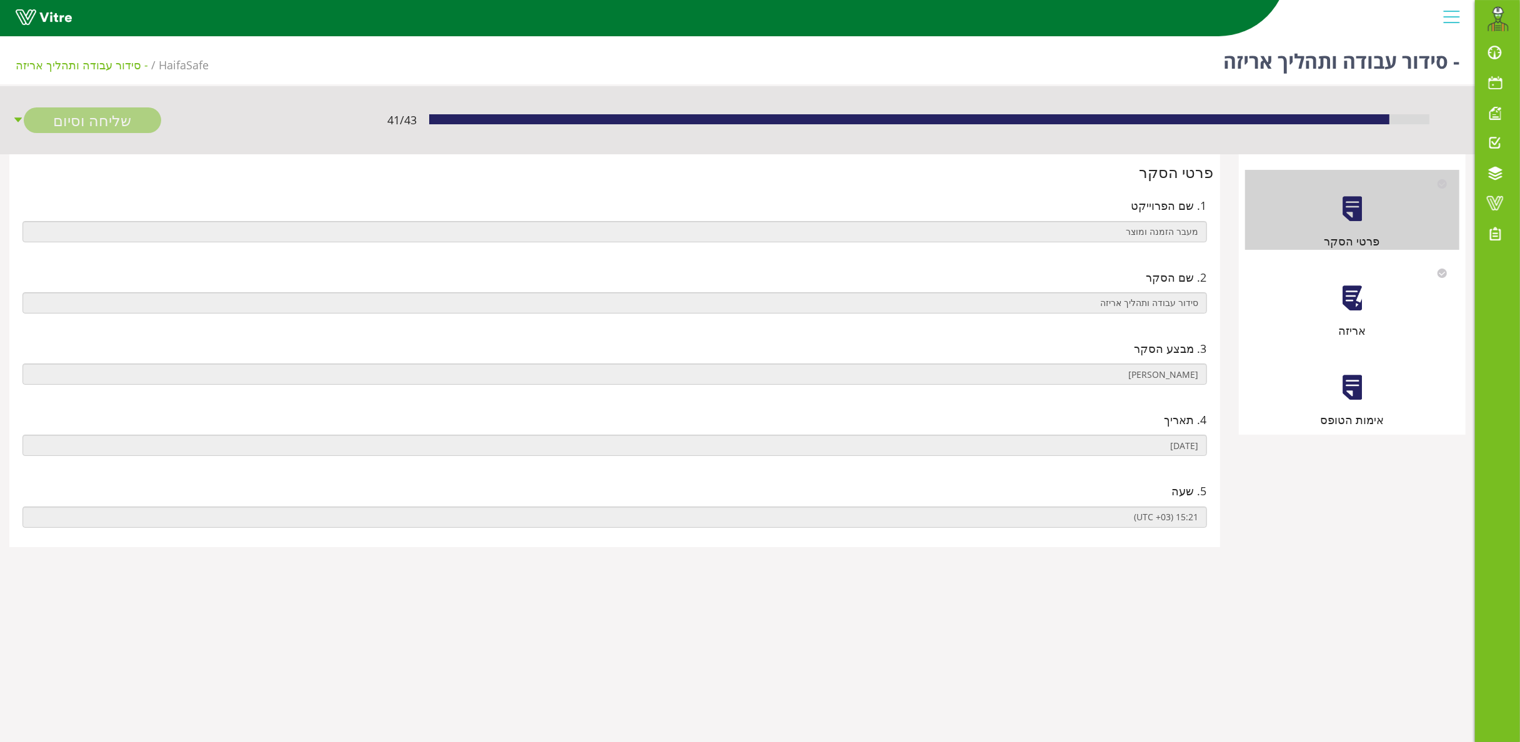
click at [1355, 297] on div at bounding box center [1352, 298] width 28 height 28
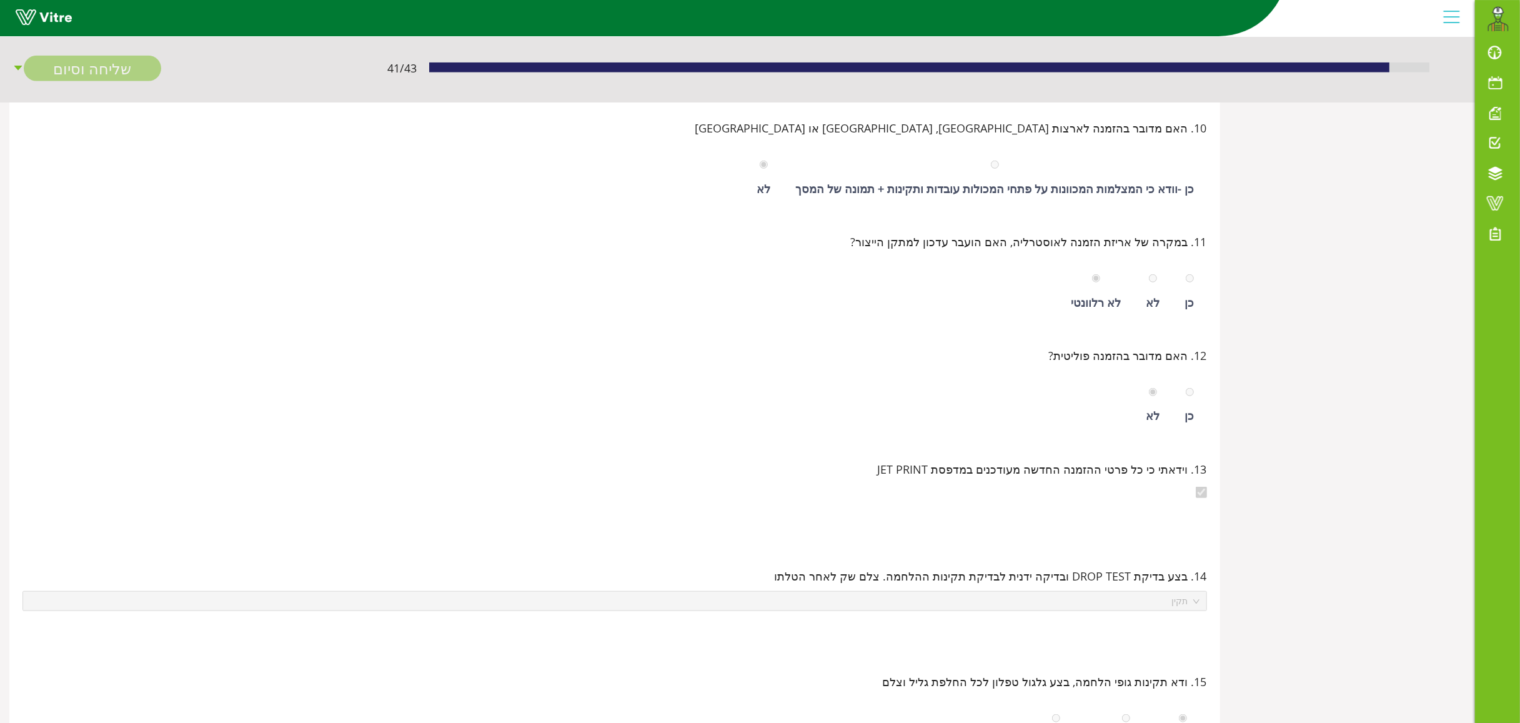
scroll to position [141, 0]
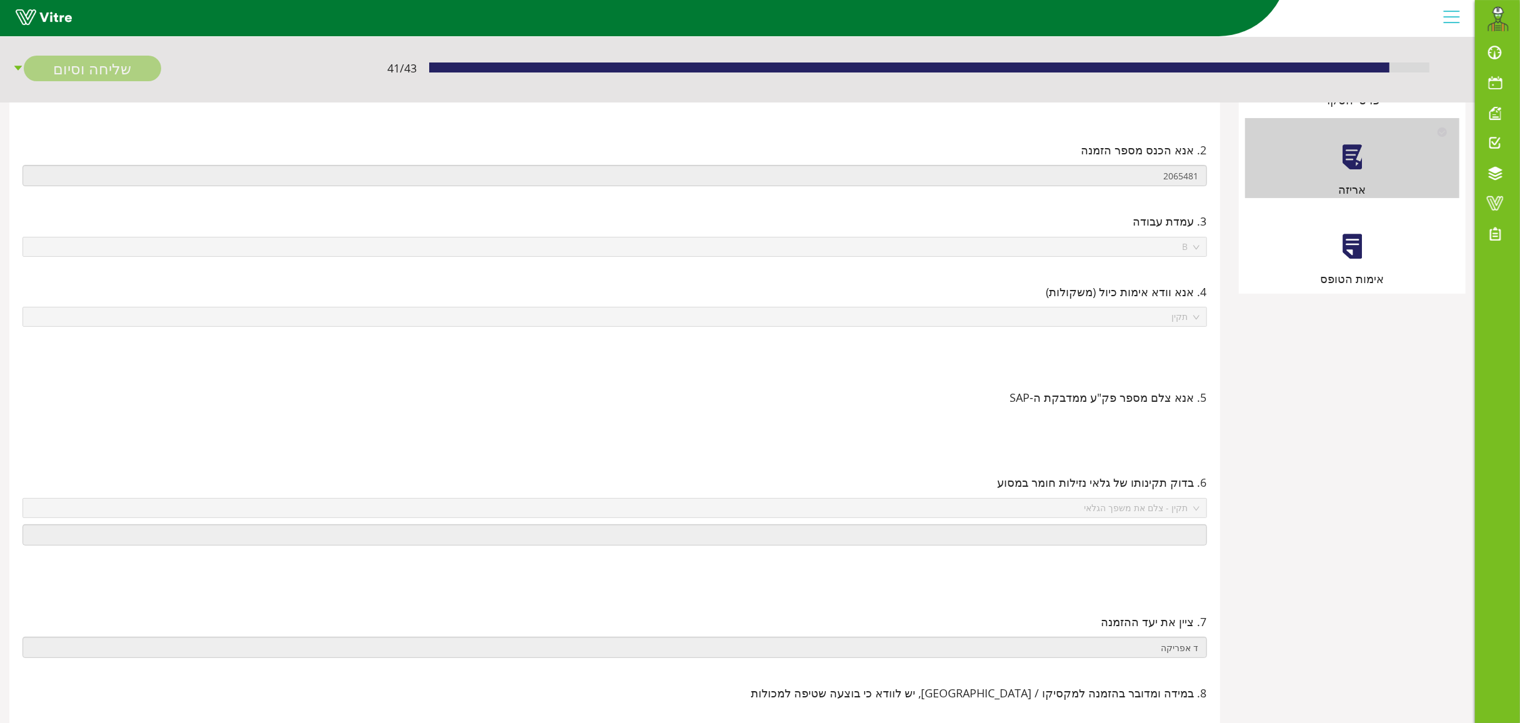
click at [1365, 245] on div at bounding box center [1352, 246] width 28 height 28
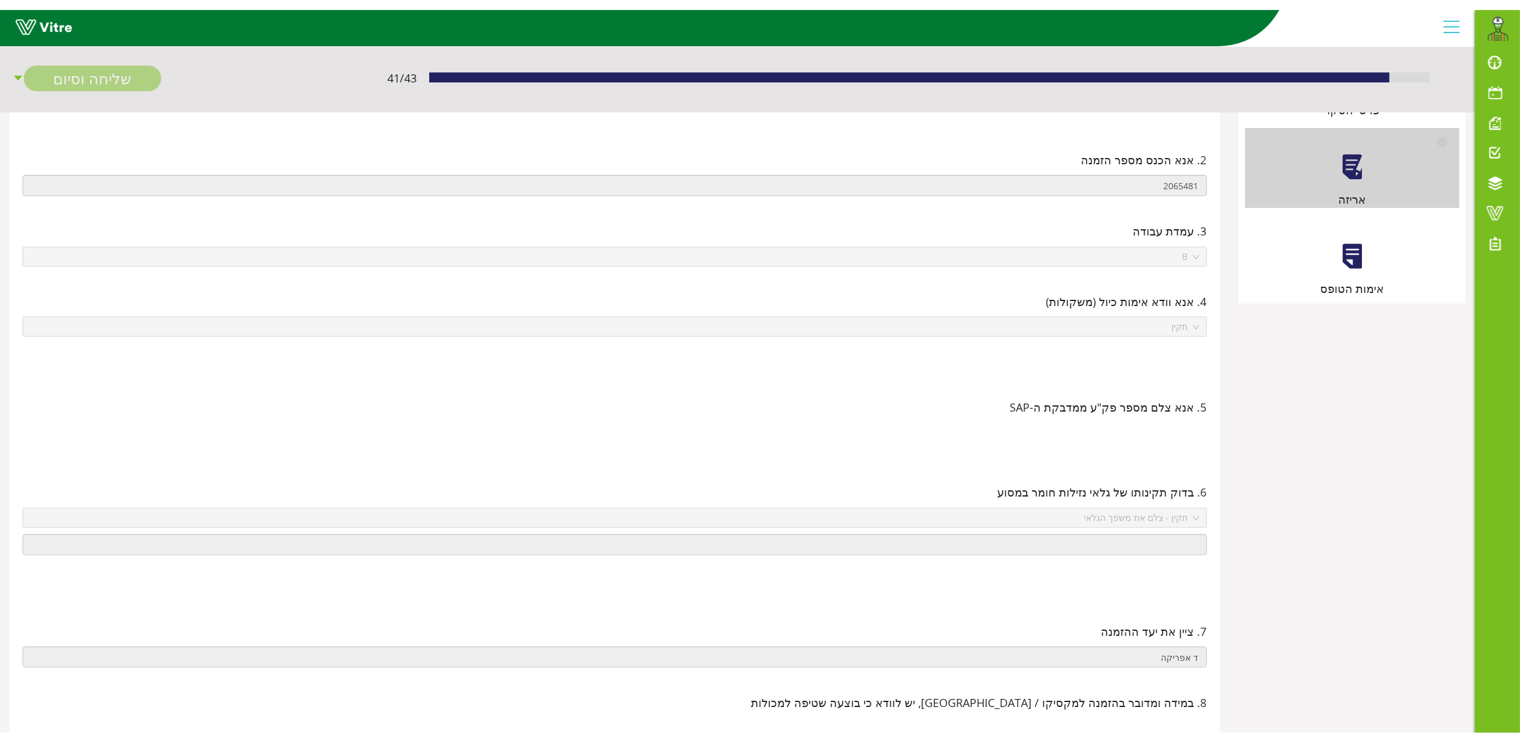
scroll to position [0, 0]
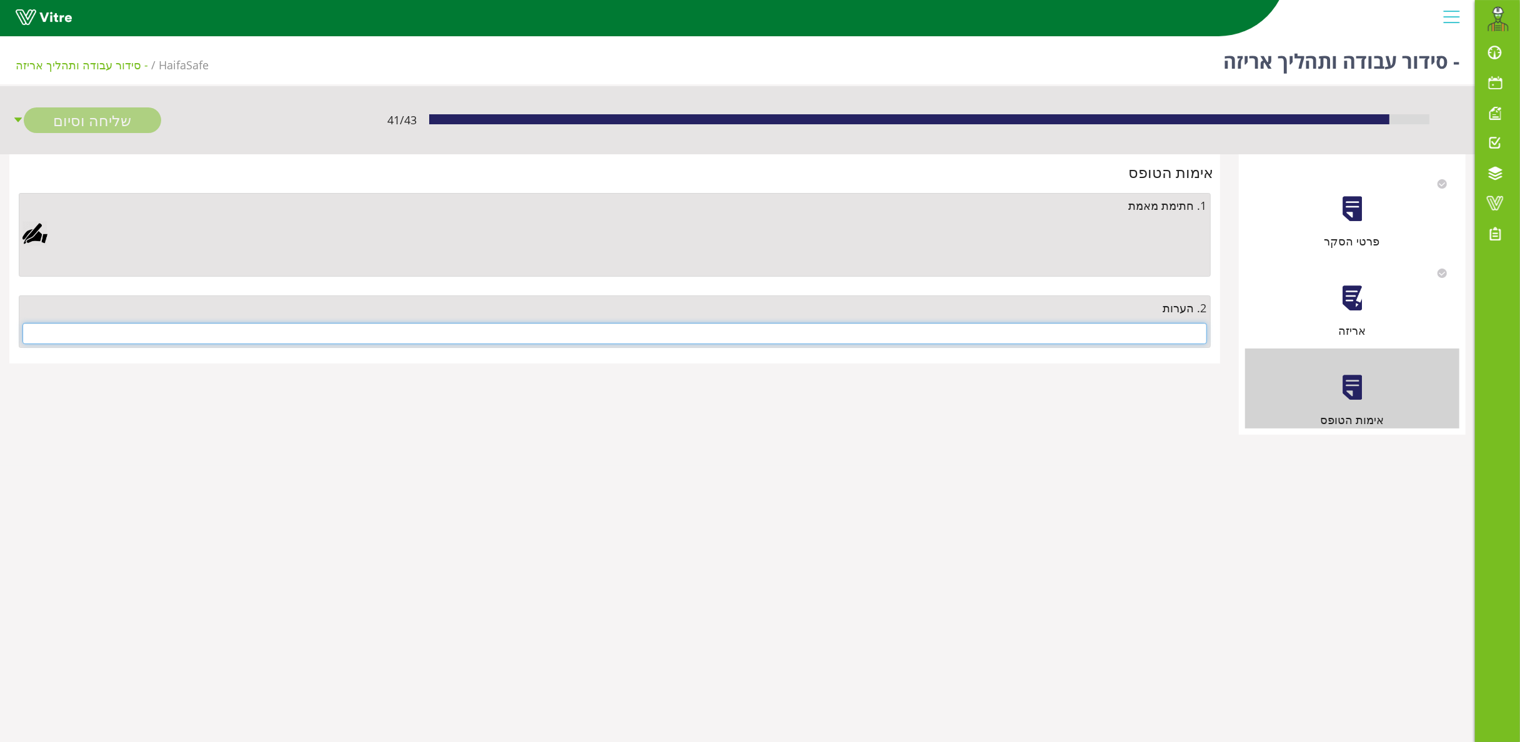
click at [1193, 342] on input "text" at bounding box center [614, 333] width 1185 height 21
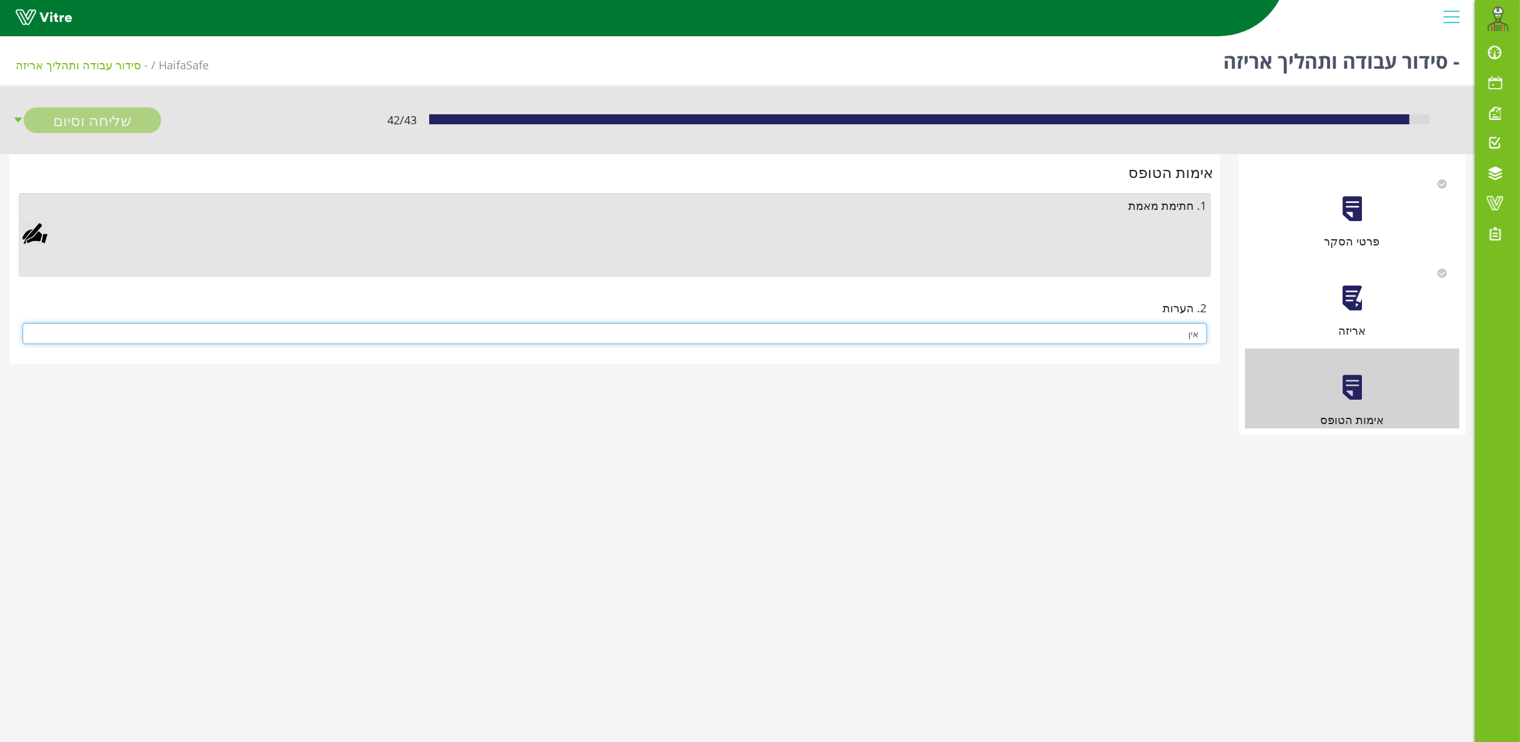
type input "אין"
click at [40, 227] on div at bounding box center [34, 233] width 25 height 25
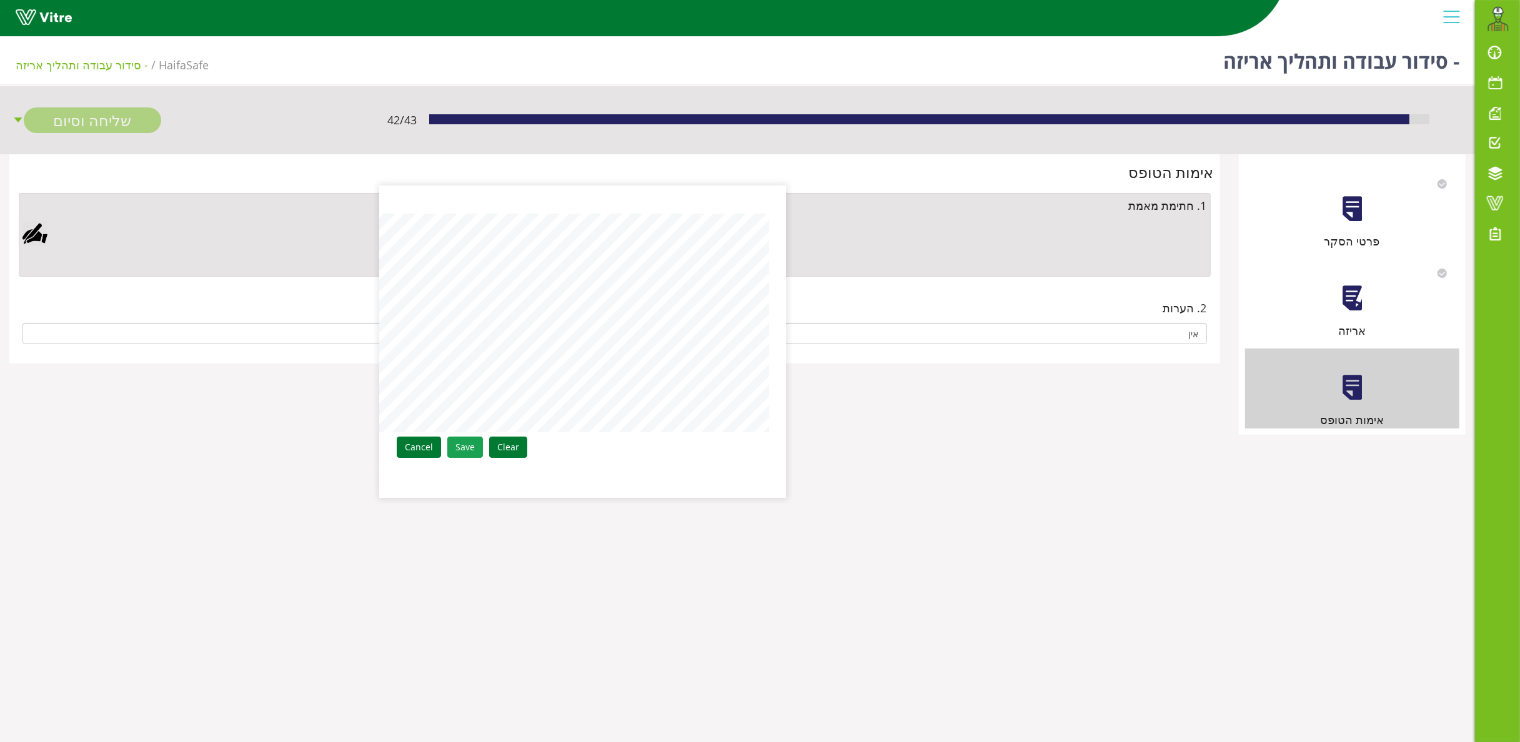
click at [470, 442] on link "Save" at bounding box center [465, 447] width 36 height 21
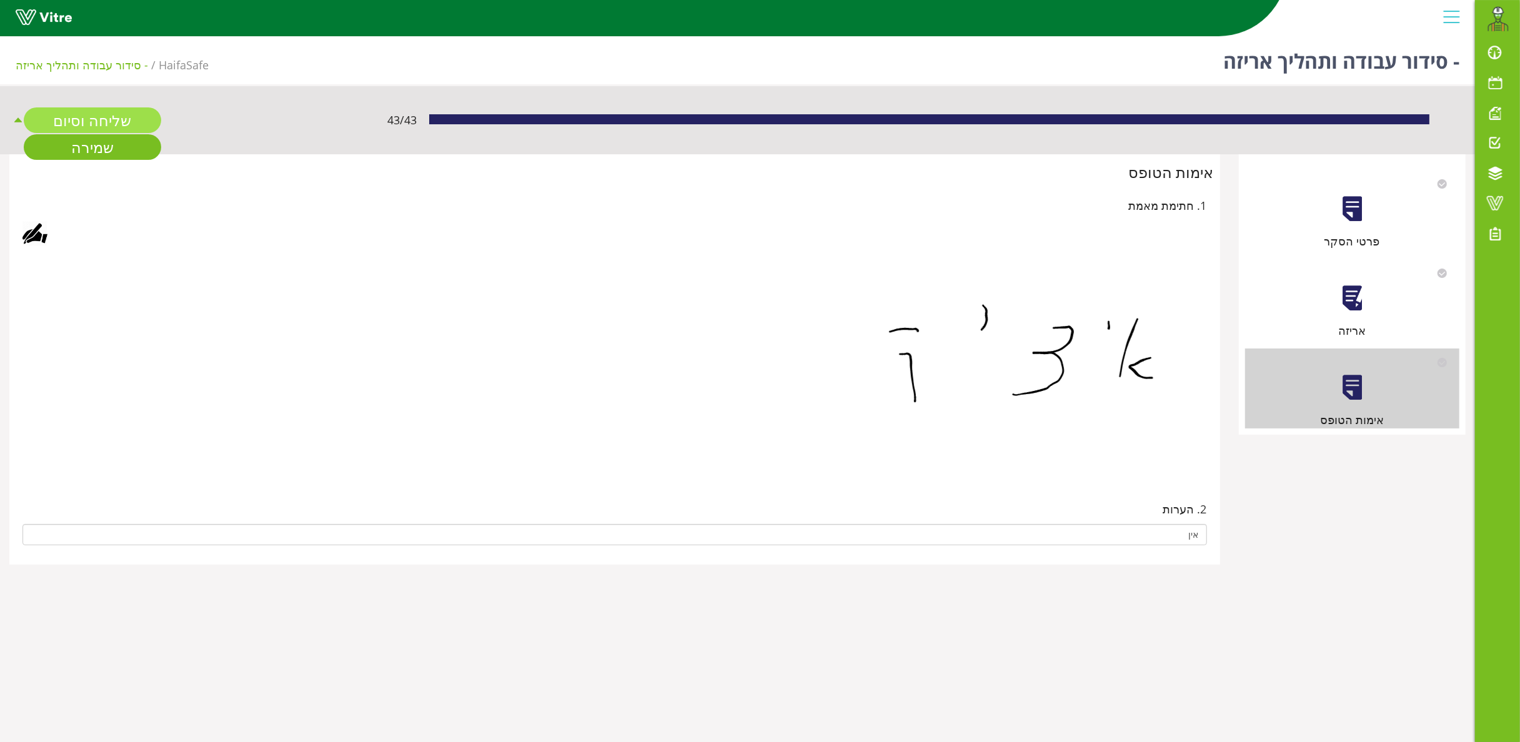
click at [106, 114] on link "שליחה וסיום" at bounding box center [92, 120] width 137 height 26
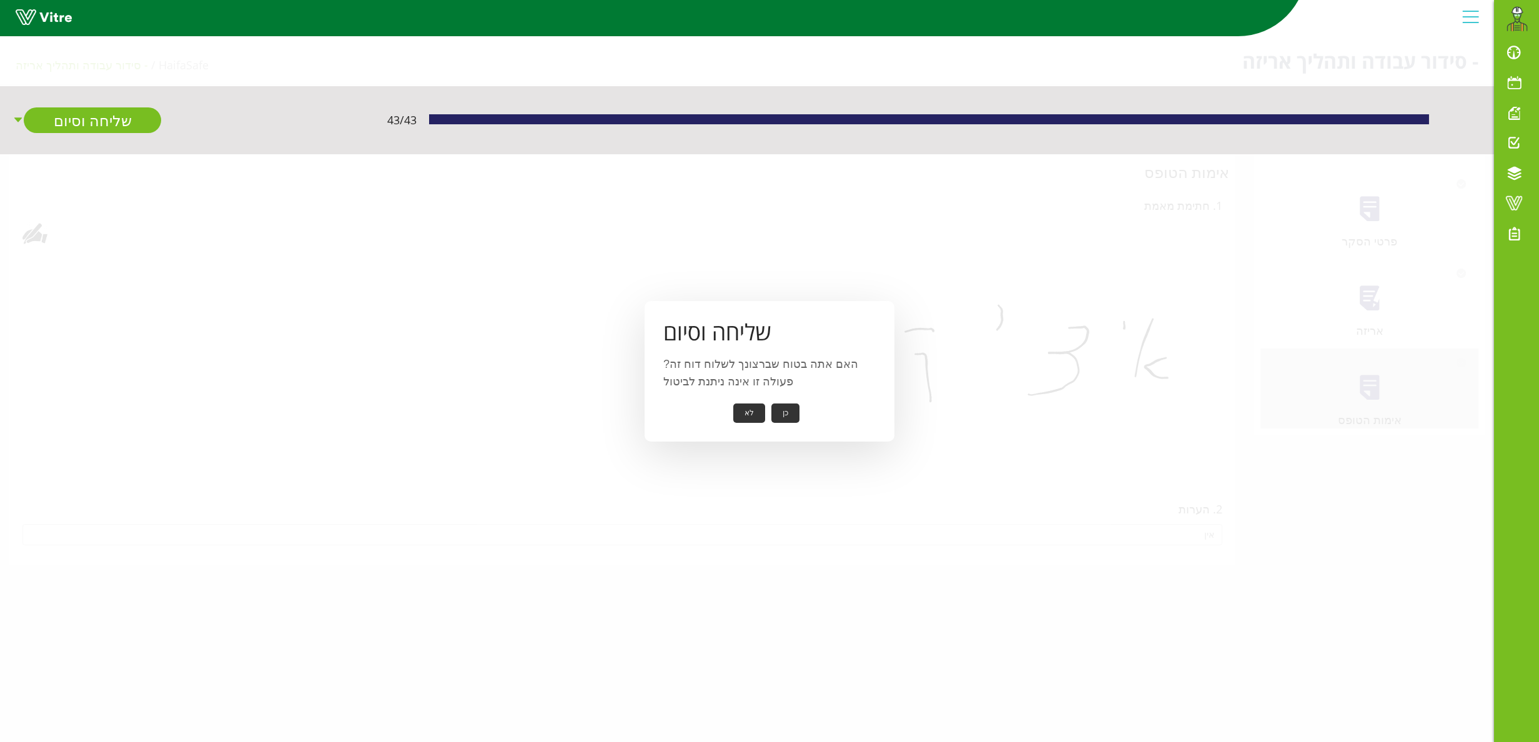
click at [788, 416] on button "כן" at bounding box center [786, 413] width 28 height 19
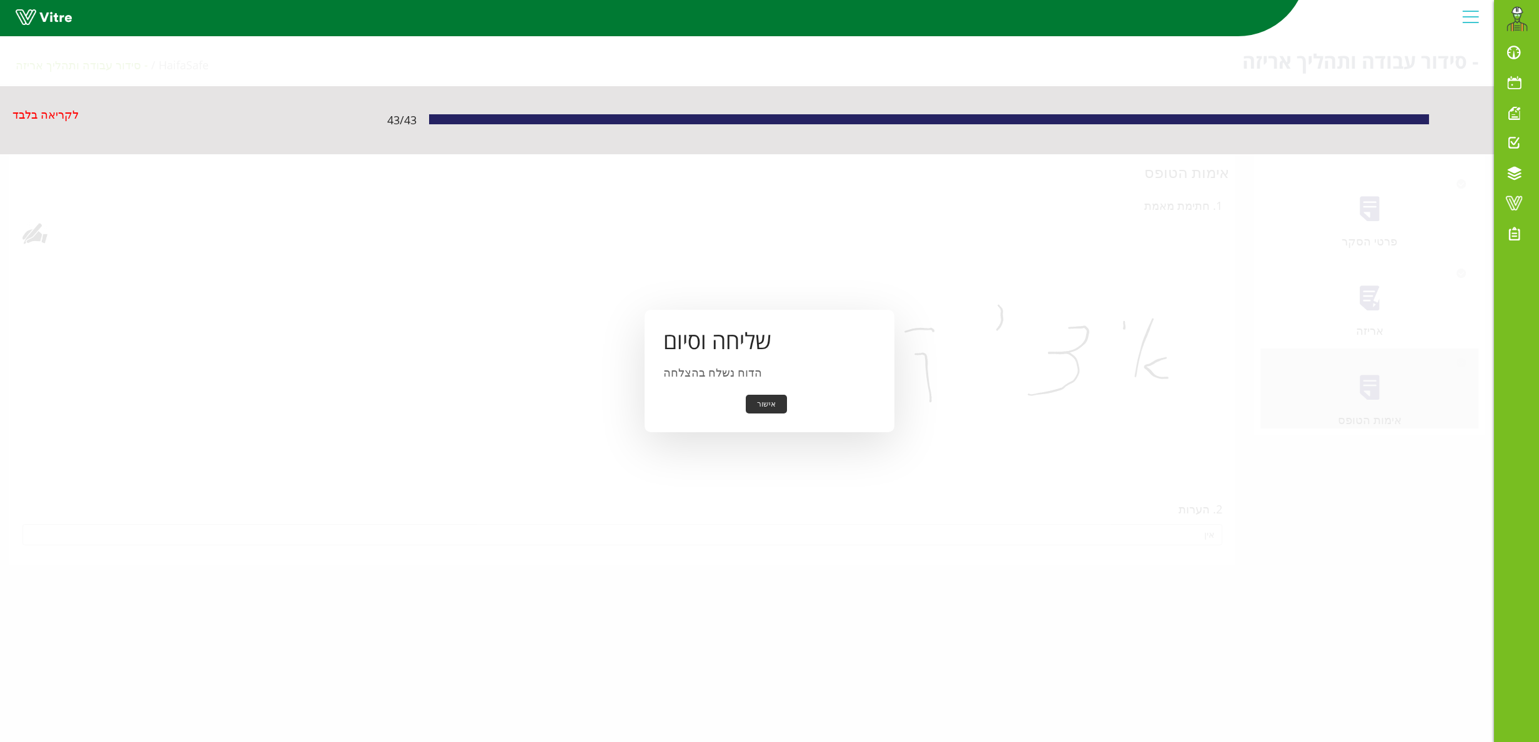
click at [770, 403] on button "אישור" at bounding box center [766, 404] width 41 height 19
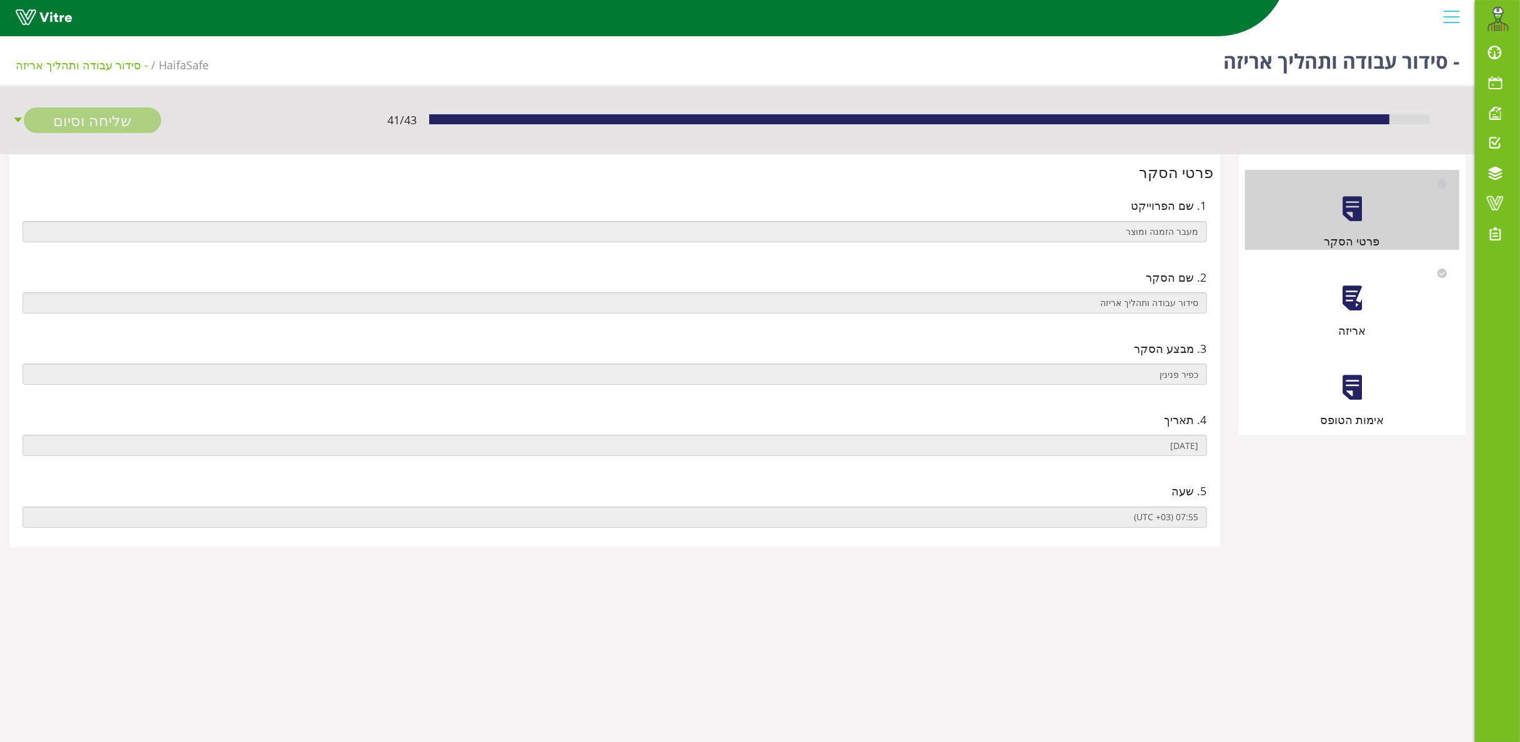
click at [1343, 302] on div at bounding box center [1352, 298] width 28 height 28
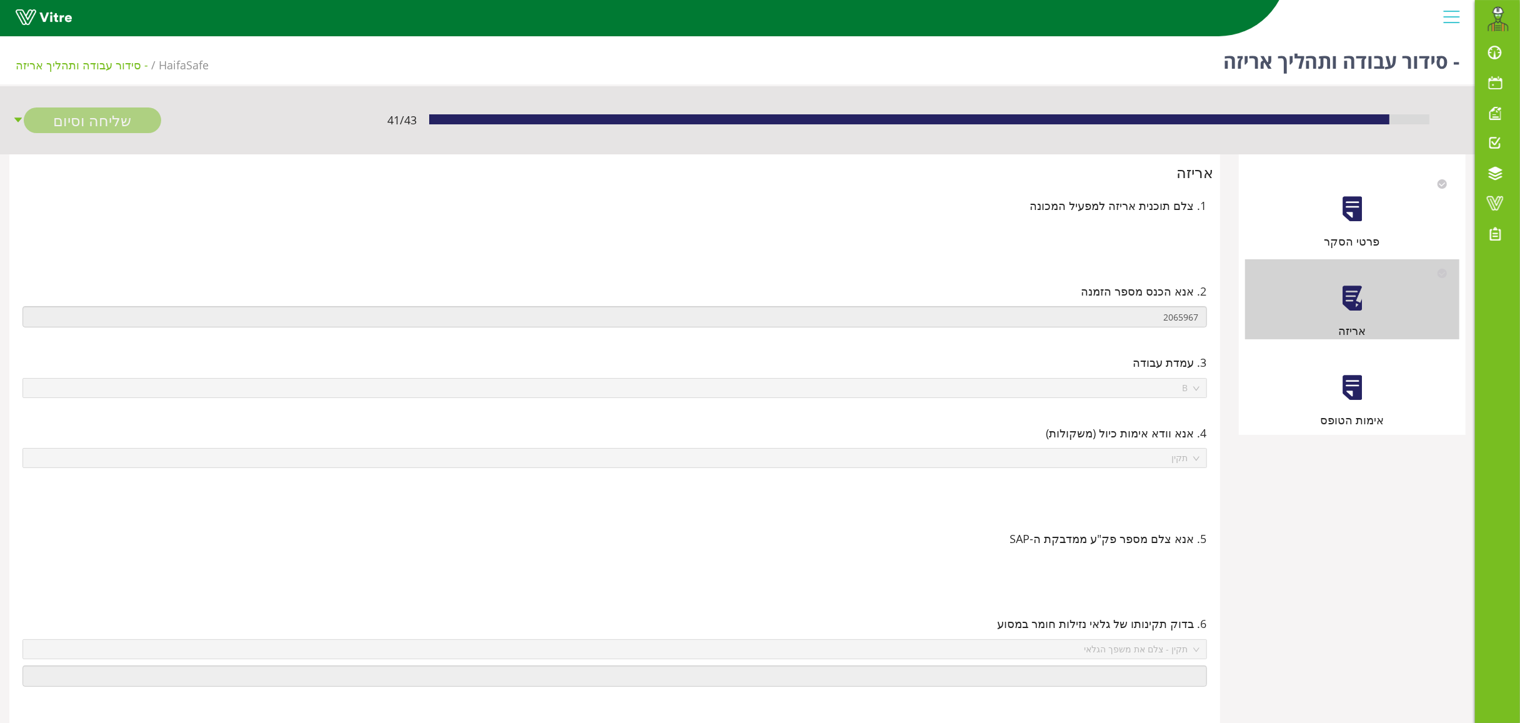
click at [1350, 381] on div at bounding box center [1352, 388] width 28 height 28
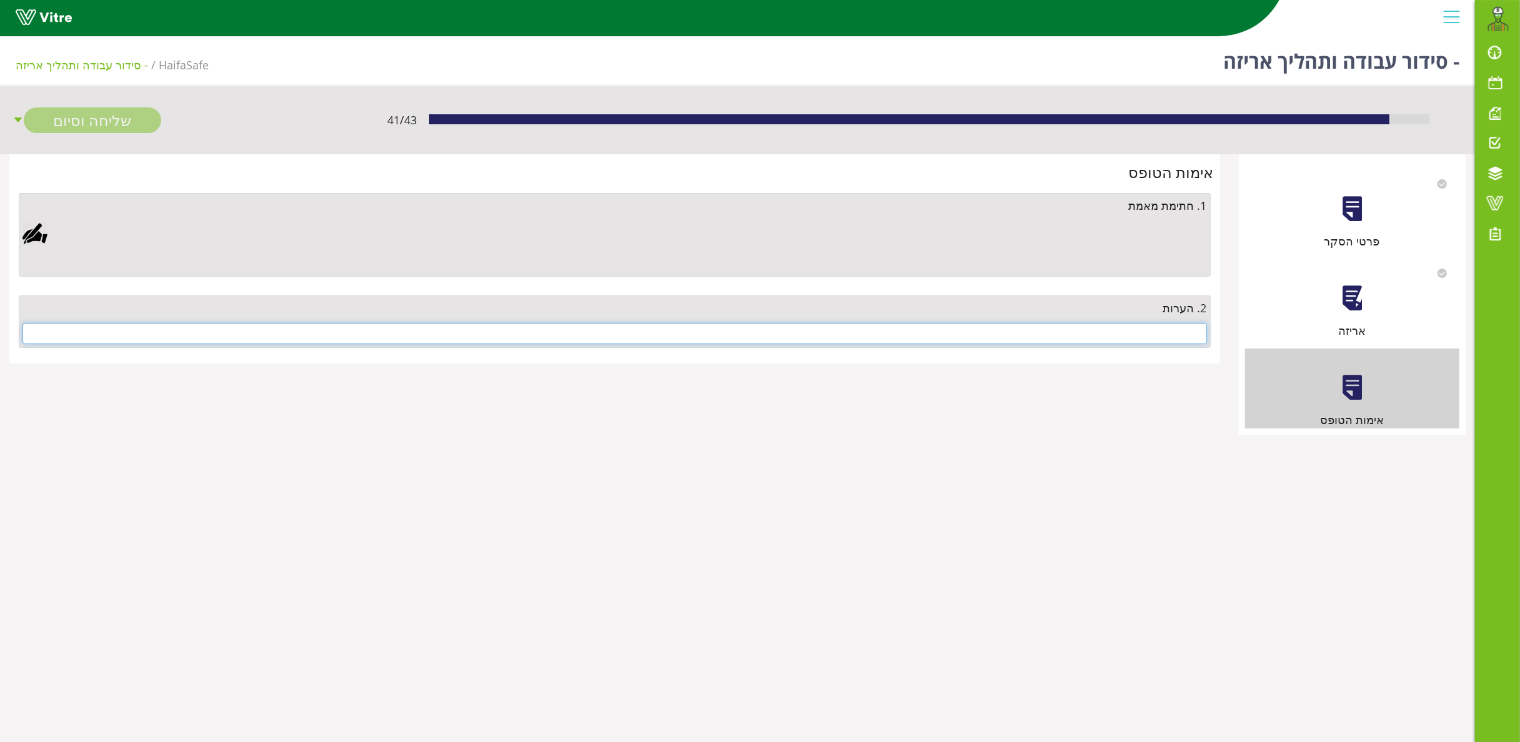
click at [1136, 333] on input "text" at bounding box center [614, 333] width 1185 height 21
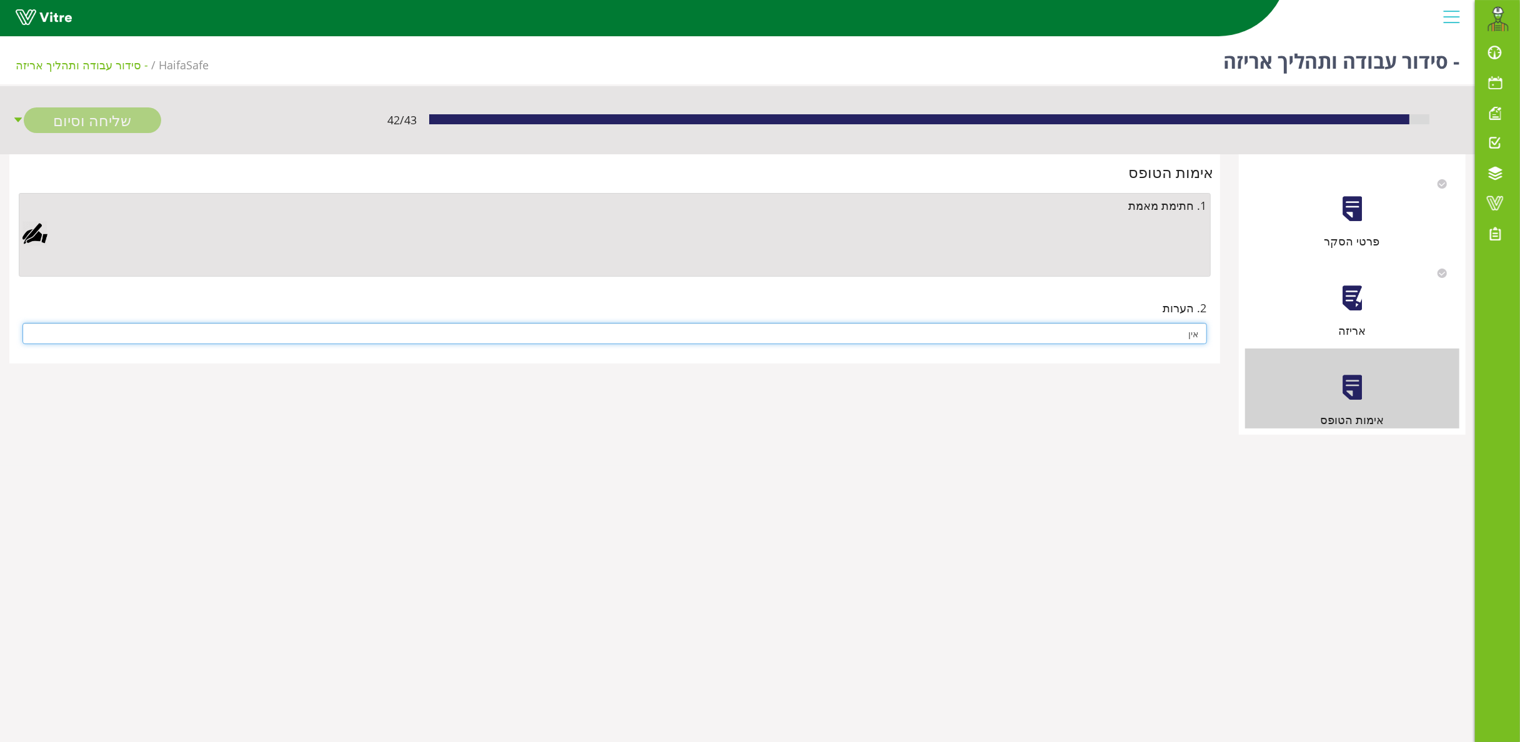
type input "אין"
click at [34, 231] on div at bounding box center [34, 233] width 25 height 25
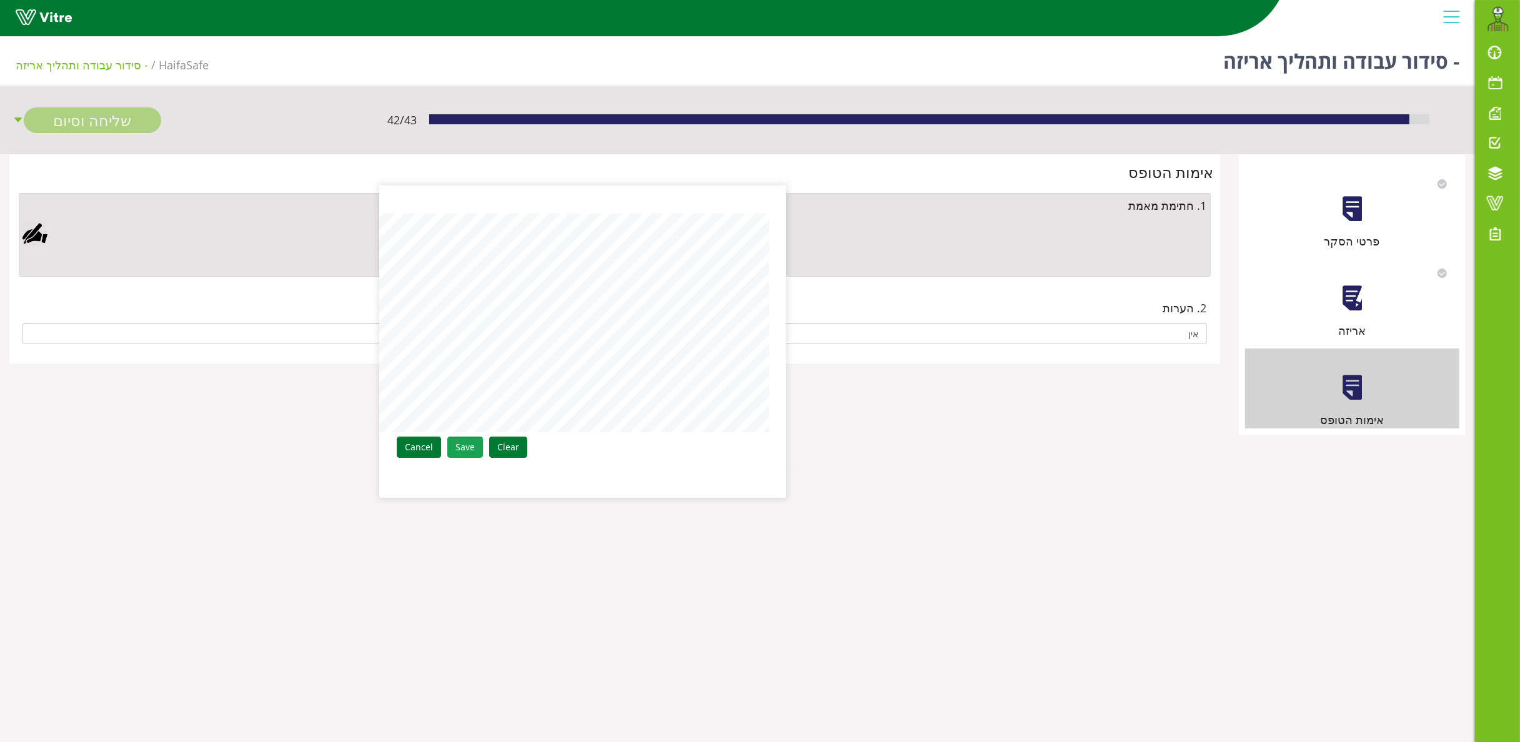
click at [472, 441] on link "Save" at bounding box center [465, 447] width 36 height 21
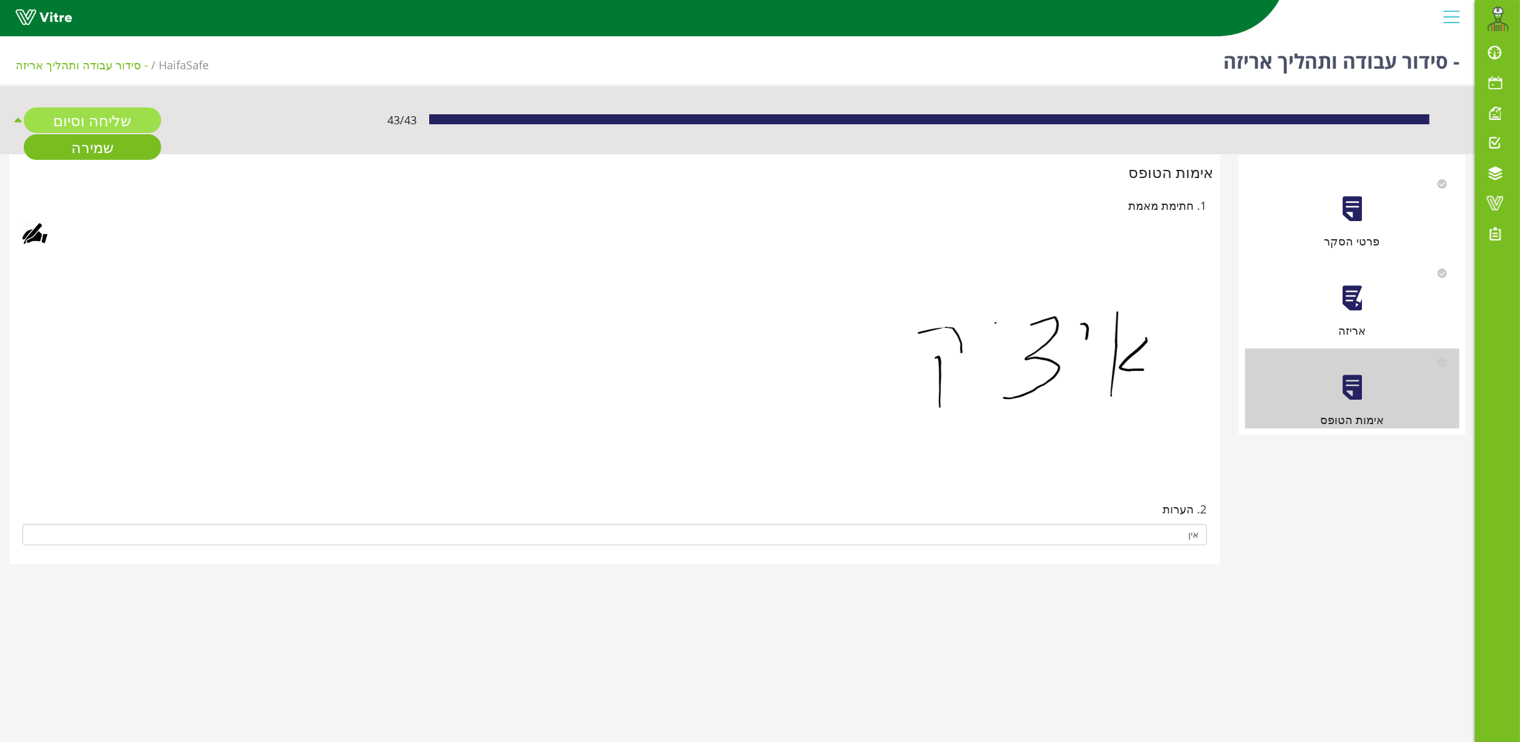
click at [94, 119] on link "שליחה וסיום" at bounding box center [92, 120] width 137 height 26
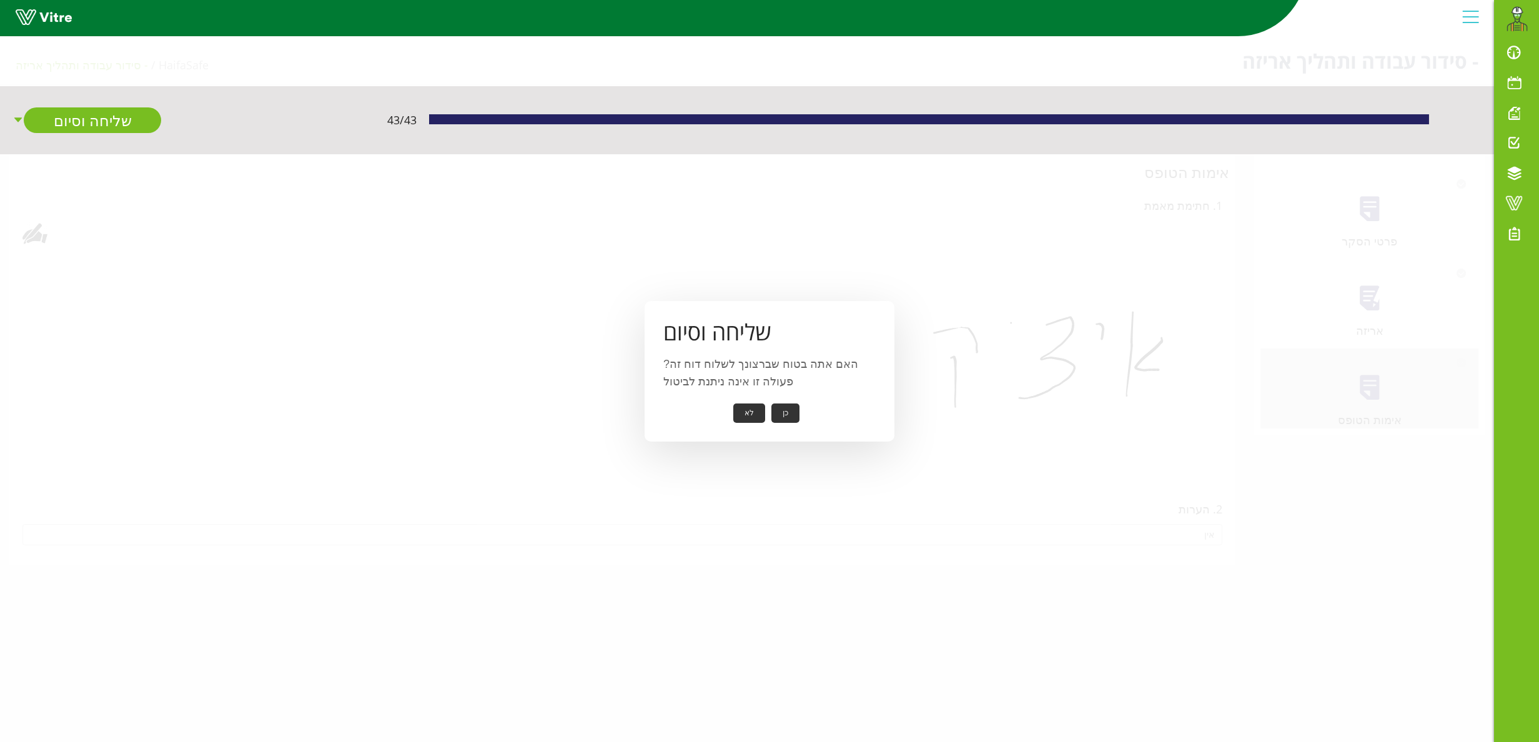
click at [788, 406] on button "כן" at bounding box center [786, 413] width 28 height 19
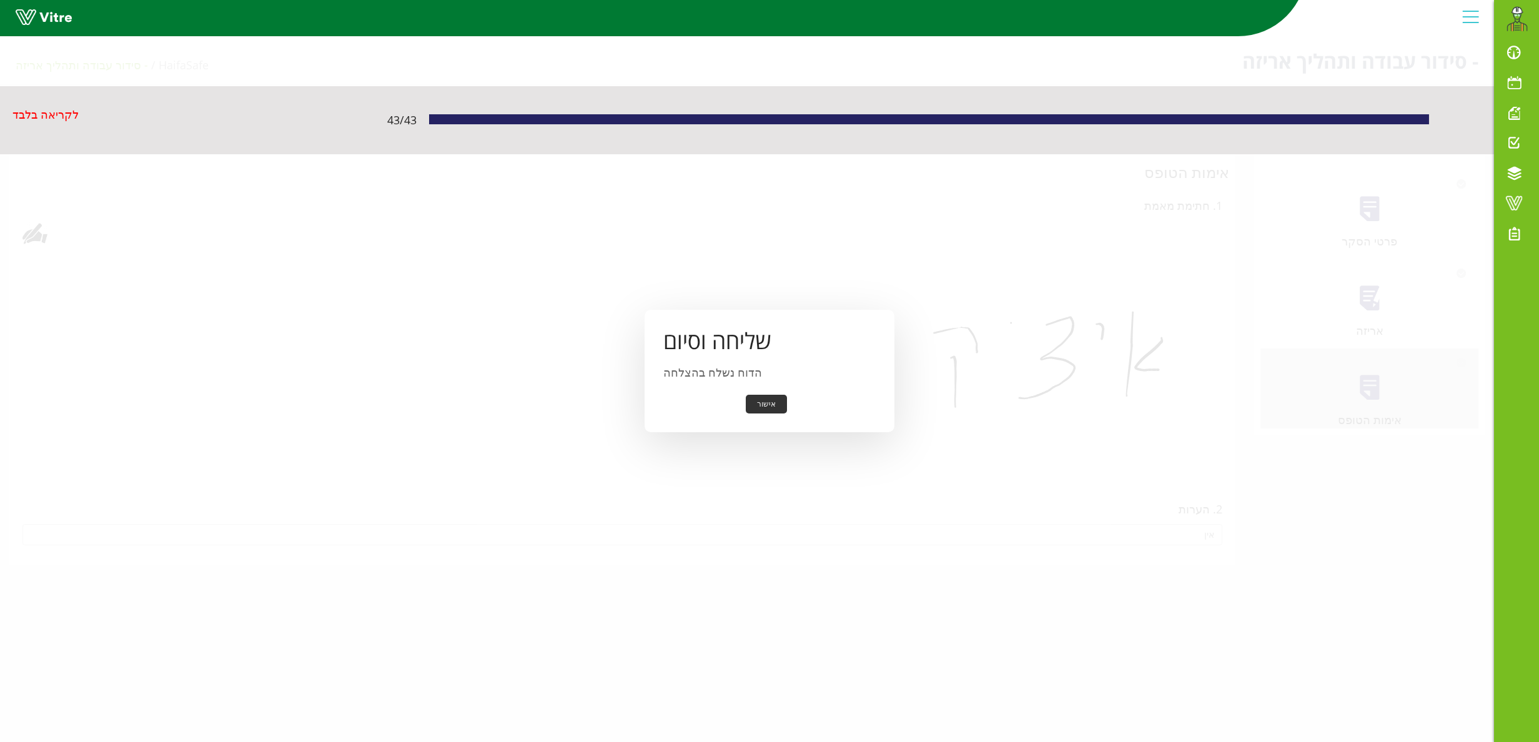
click at [776, 404] on button "אישור" at bounding box center [766, 404] width 41 height 19
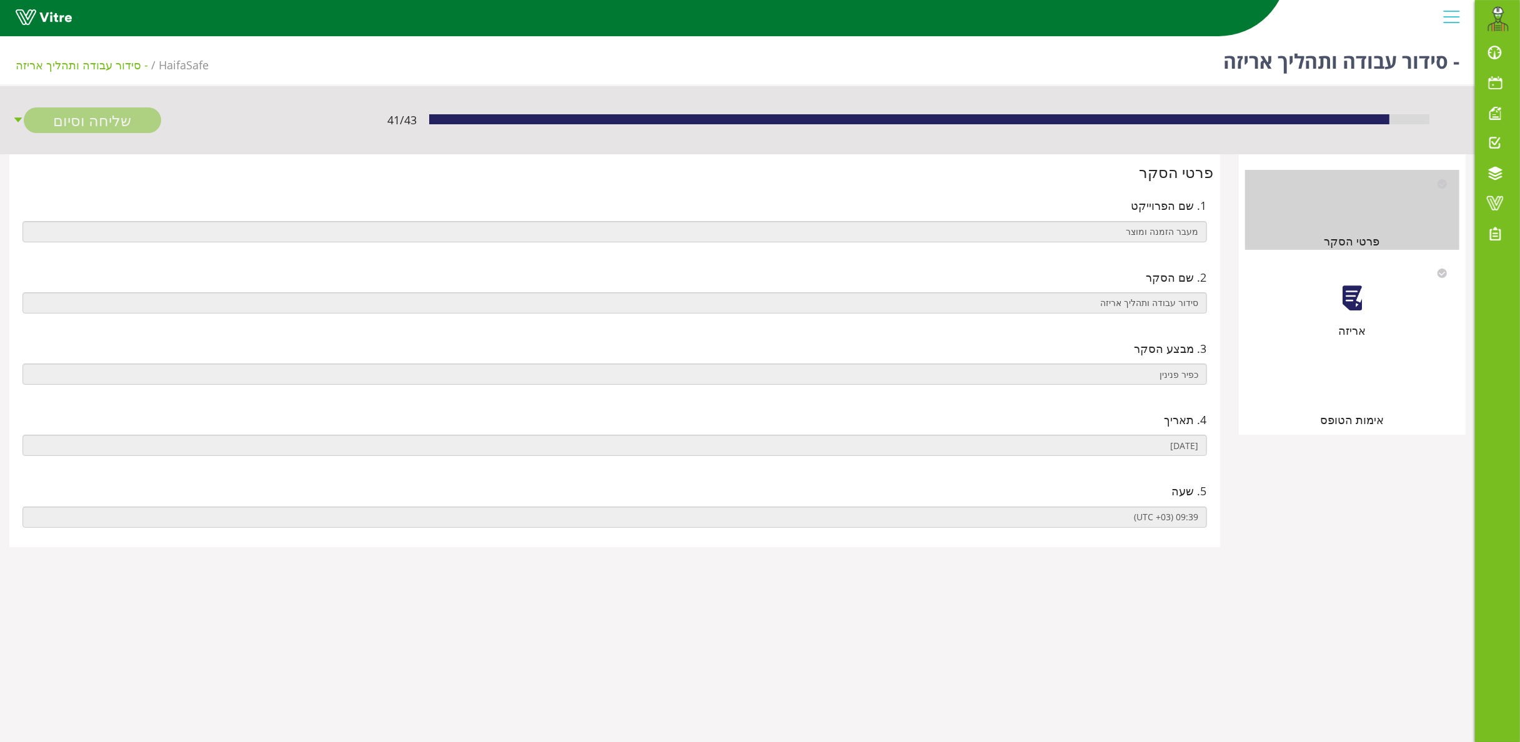
click at [1348, 285] on div at bounding box center [1352, 298] width 28 height 28
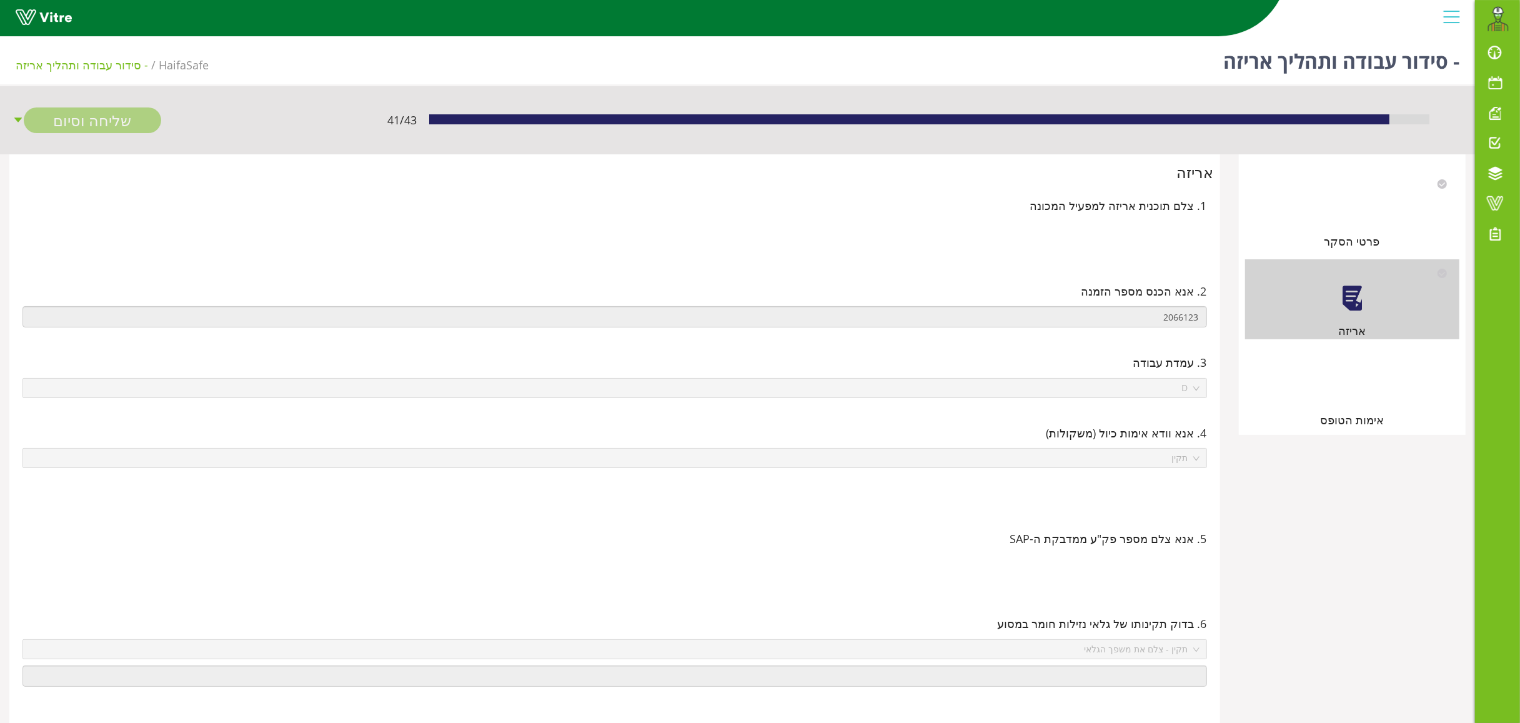
click at [1341, 386] on div at bounding box center [1352, 388] width 28 height 28
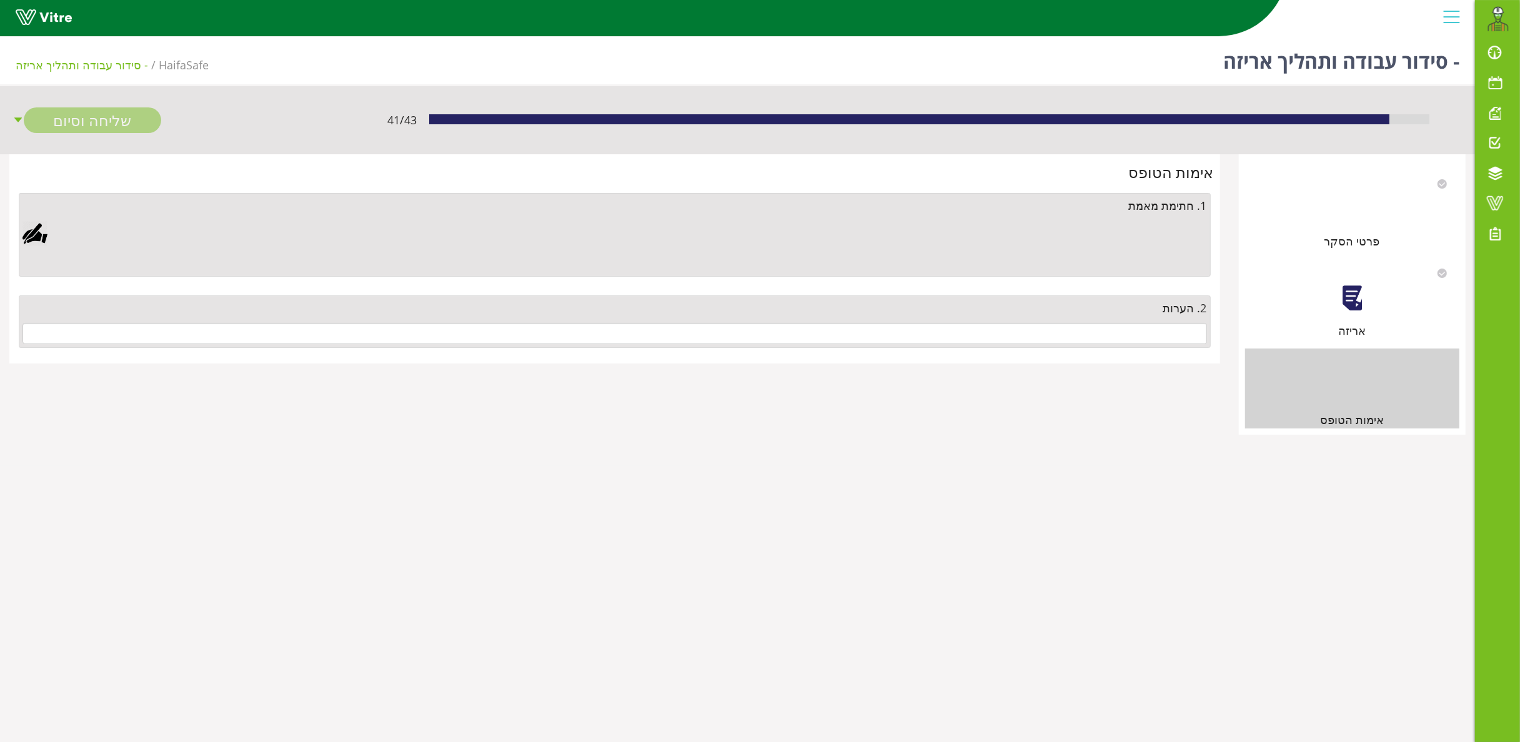
click at [35, 237] on div at bounding box center [34, 233] width 25 height 25
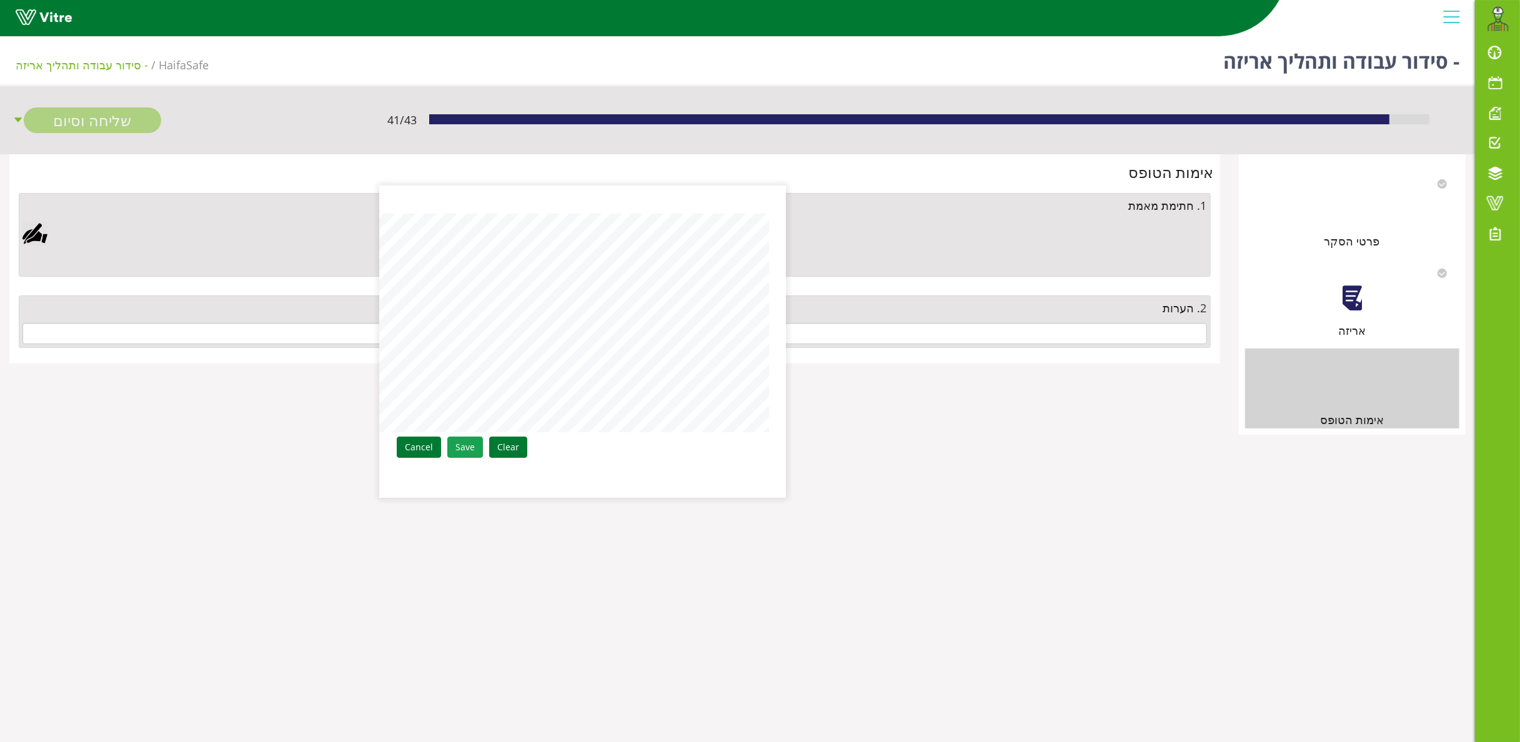
click at [472, 445] on link "Save" at bounding box center [465, 447] width 36 height 21
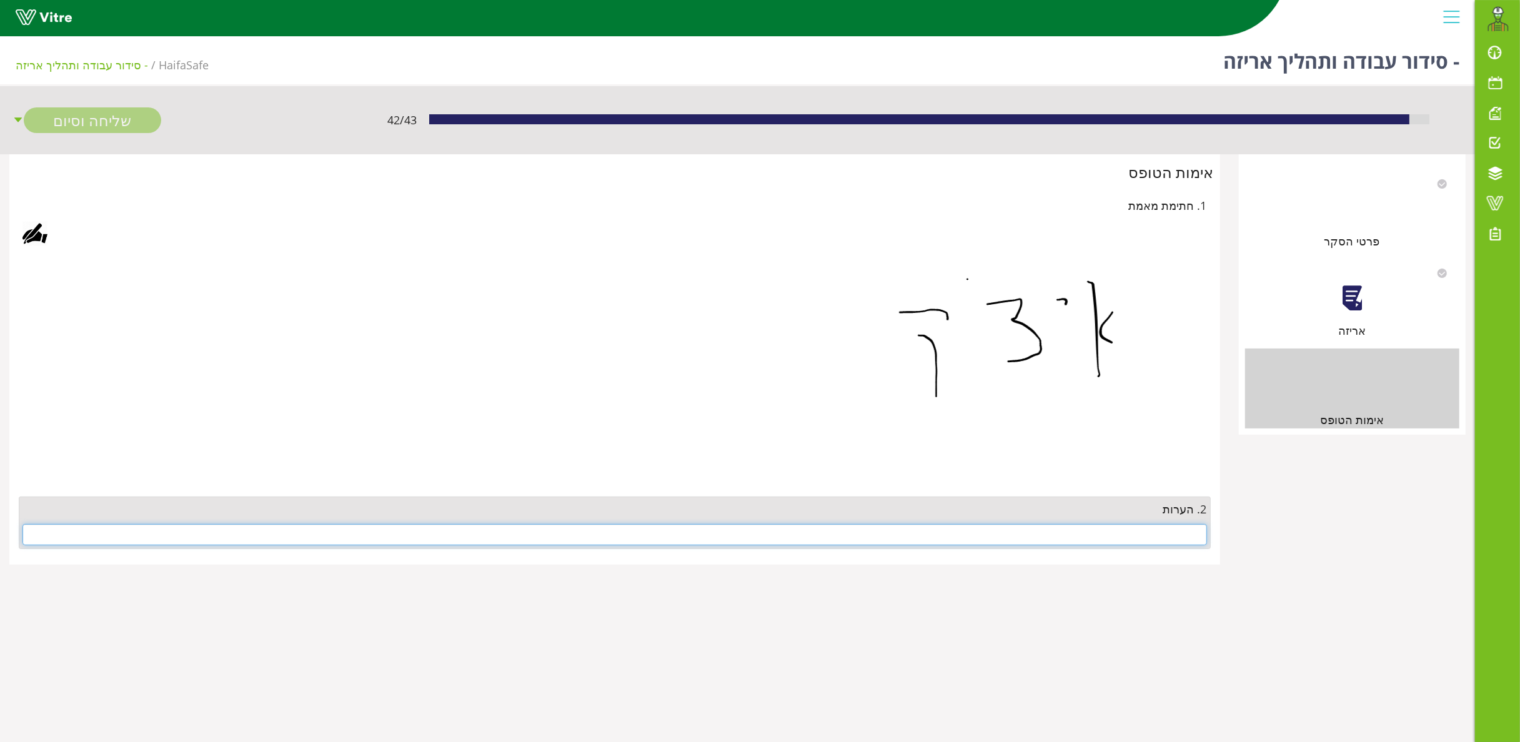
click at [1010, 525] on input "text" at bounding box center [614, 534] width 1185 height 21
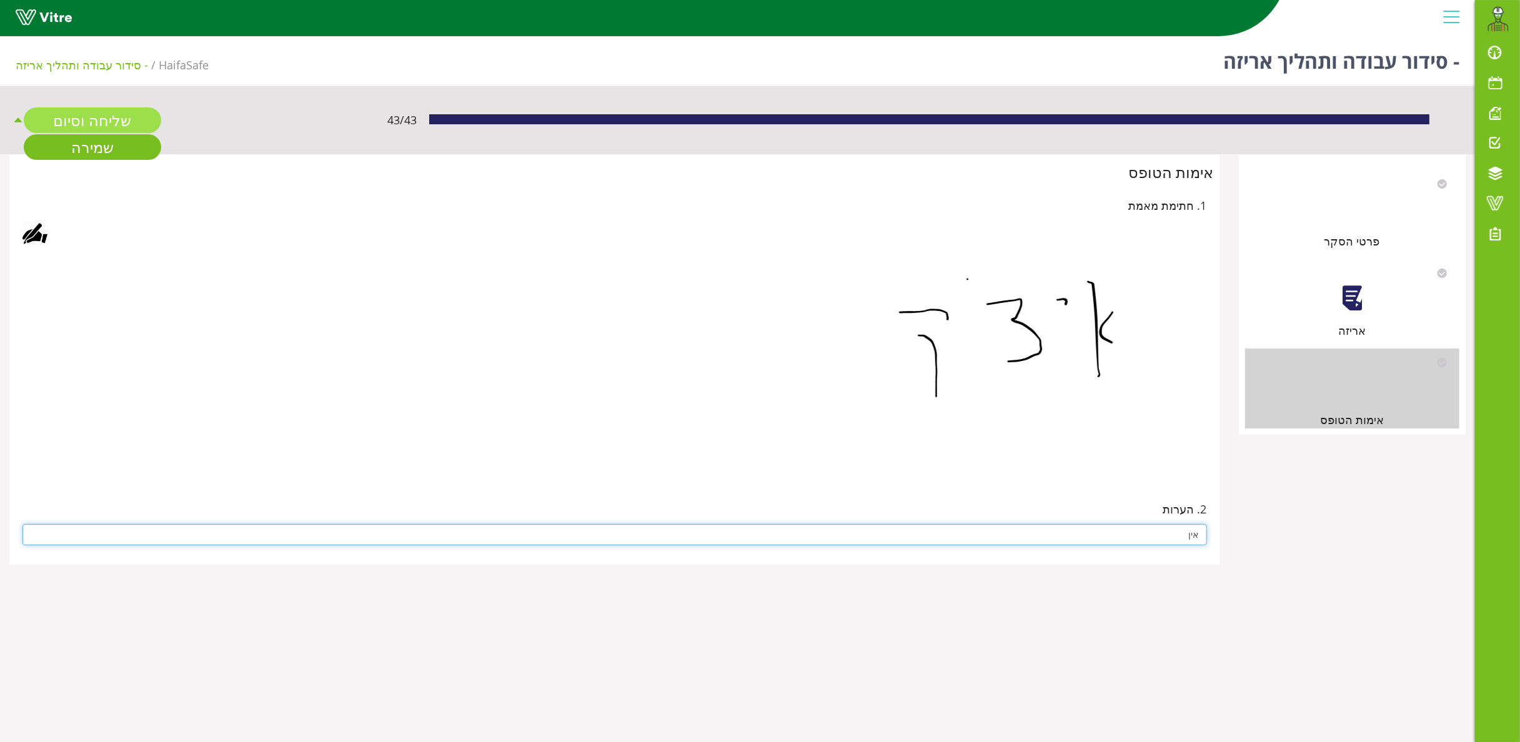
type input "אין"
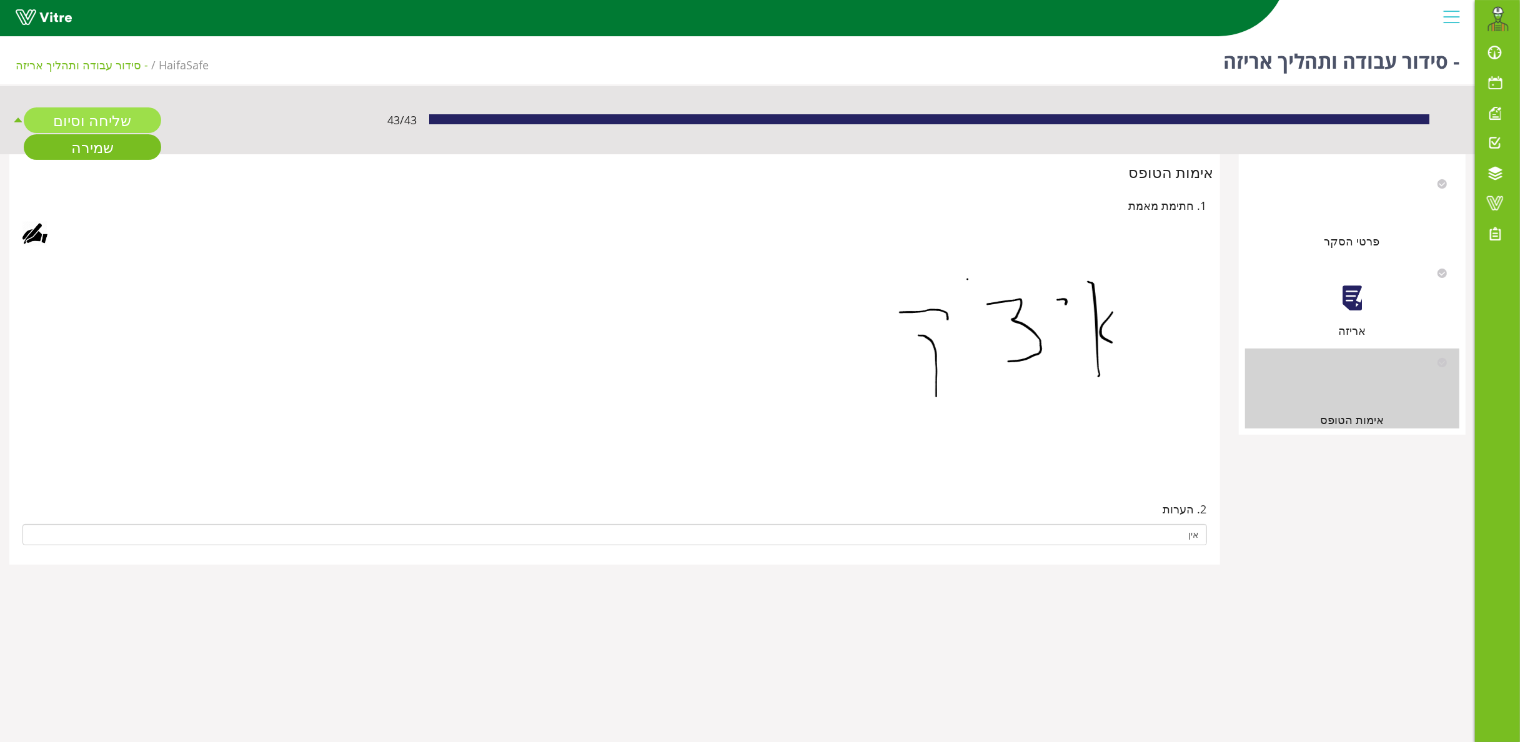
click at [98, 114] on link "שליחה וסיום" at bounding box center [92, 120] width 137 height 26
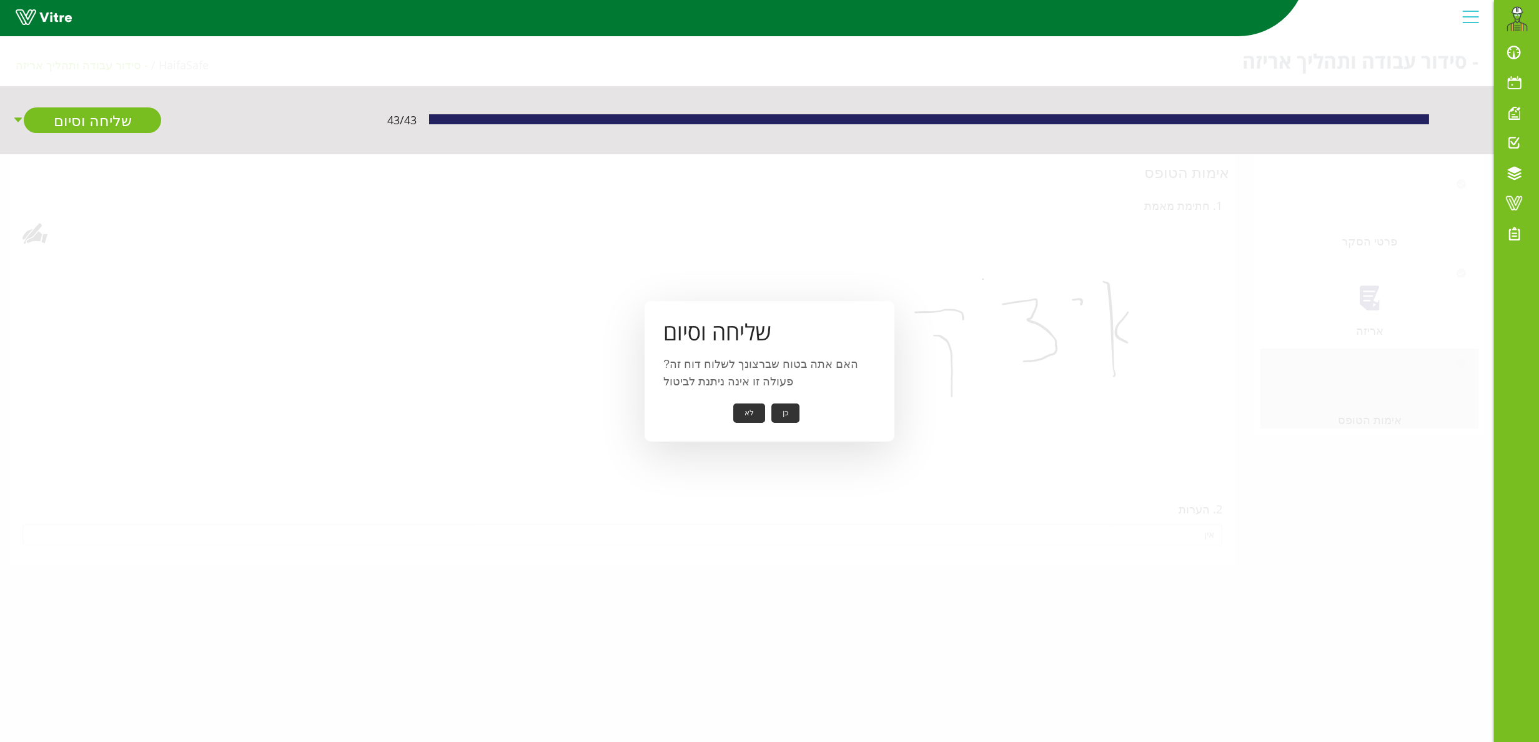
click at [786, 406] on button "כן" at bounding box center [786, 413] width 28 height 19
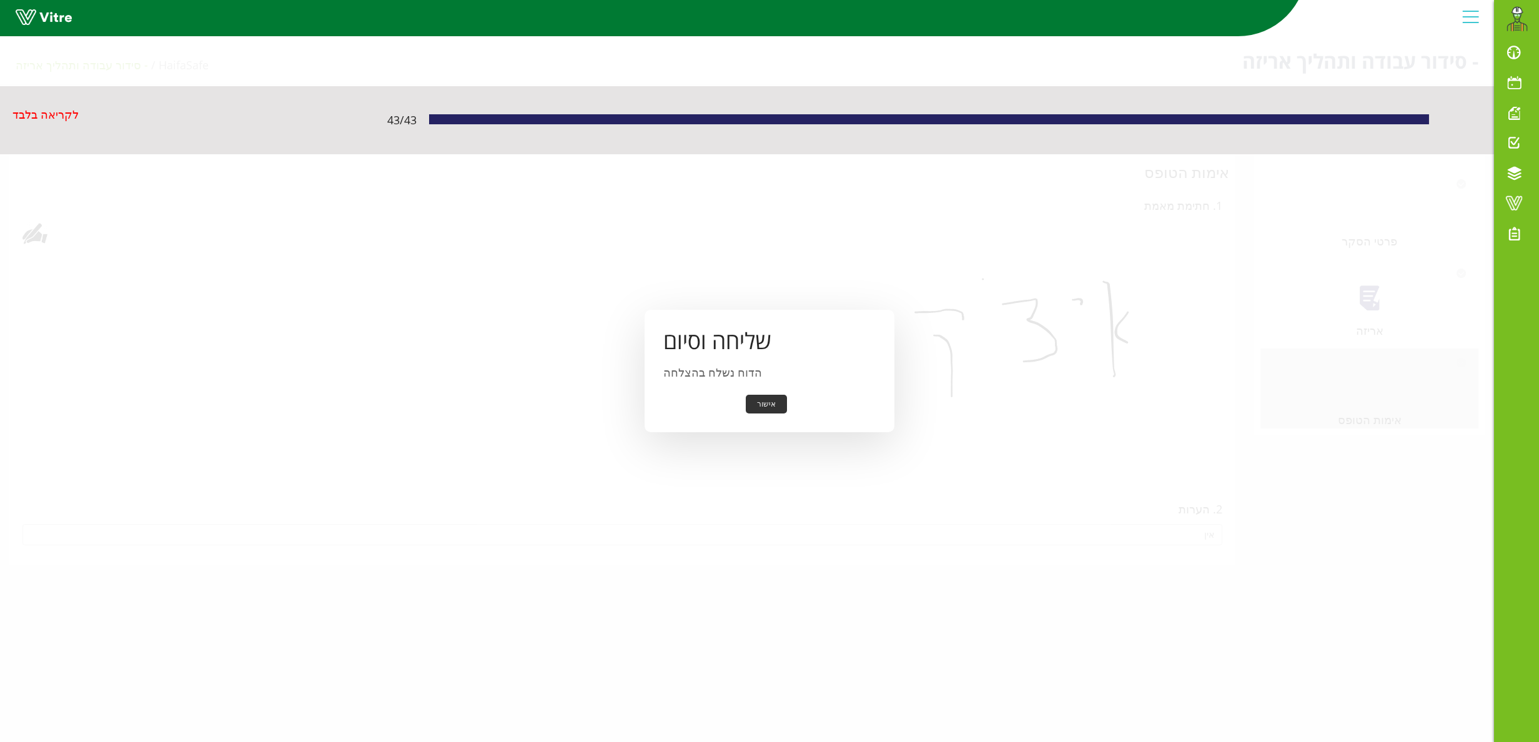
click at [767, 407] on button "אישור" at bounding box center [766, 404] width 41 height 19
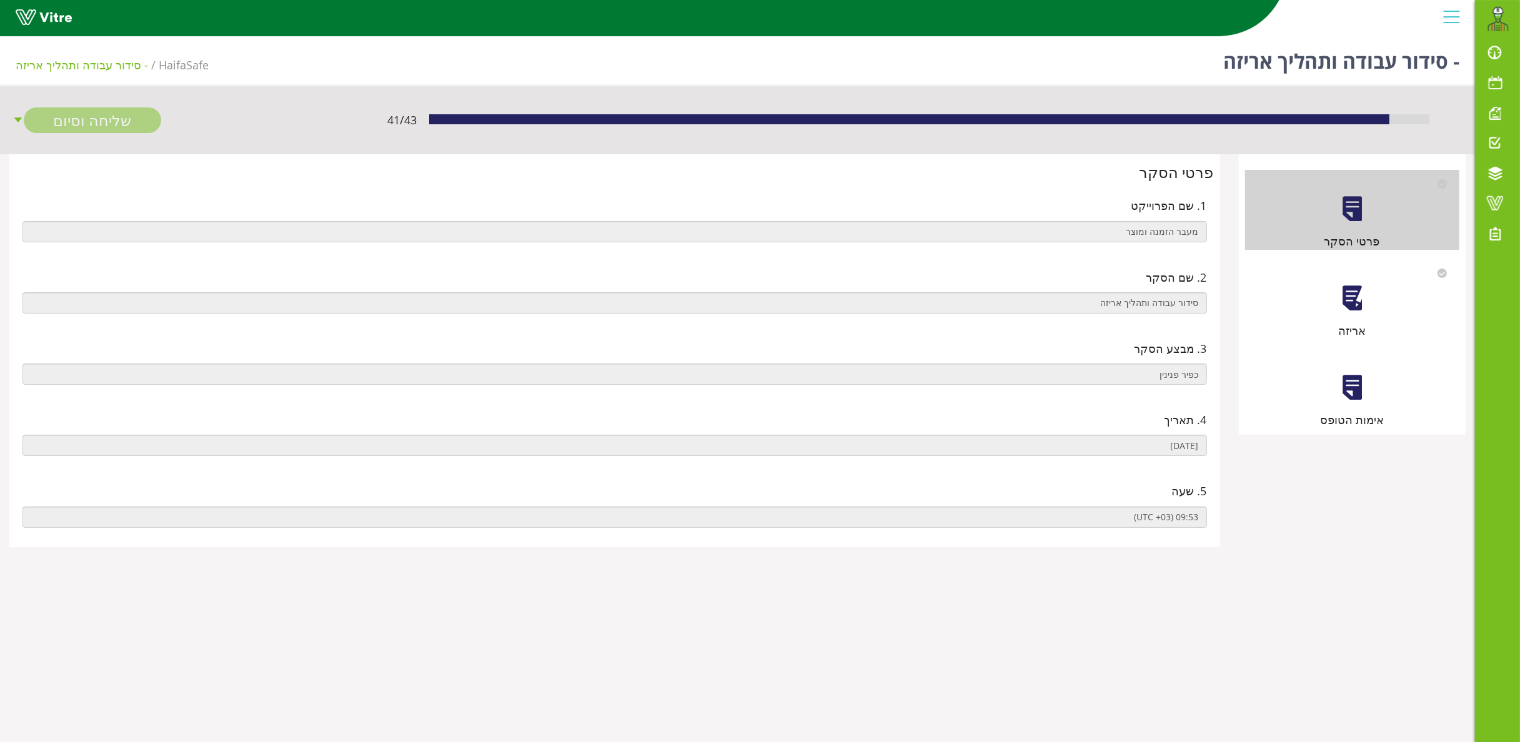
click at [1353, 290] on div at bounding box center [1352, 298] width 28 height 28
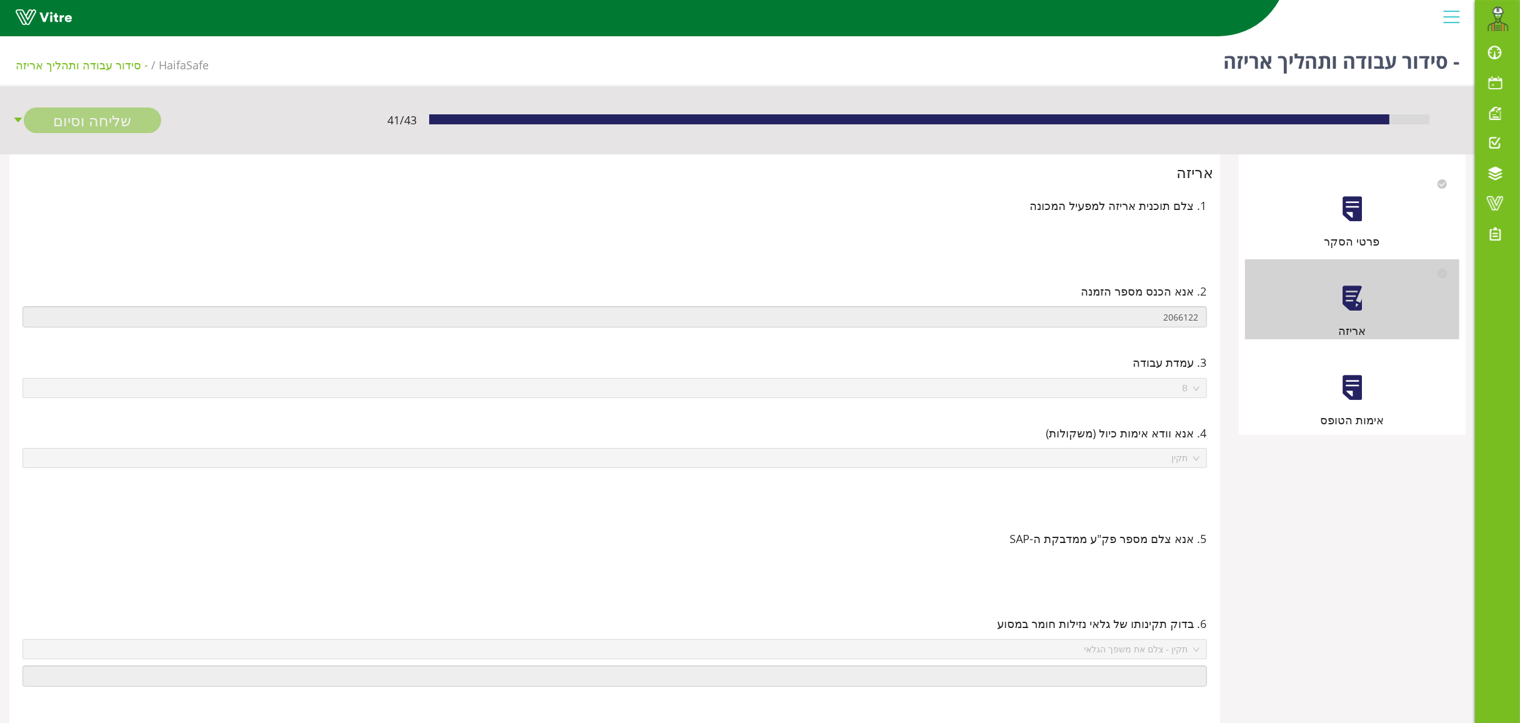
click at [1355, 395] on div at bounding box center [1352, 388] width 28 height 28
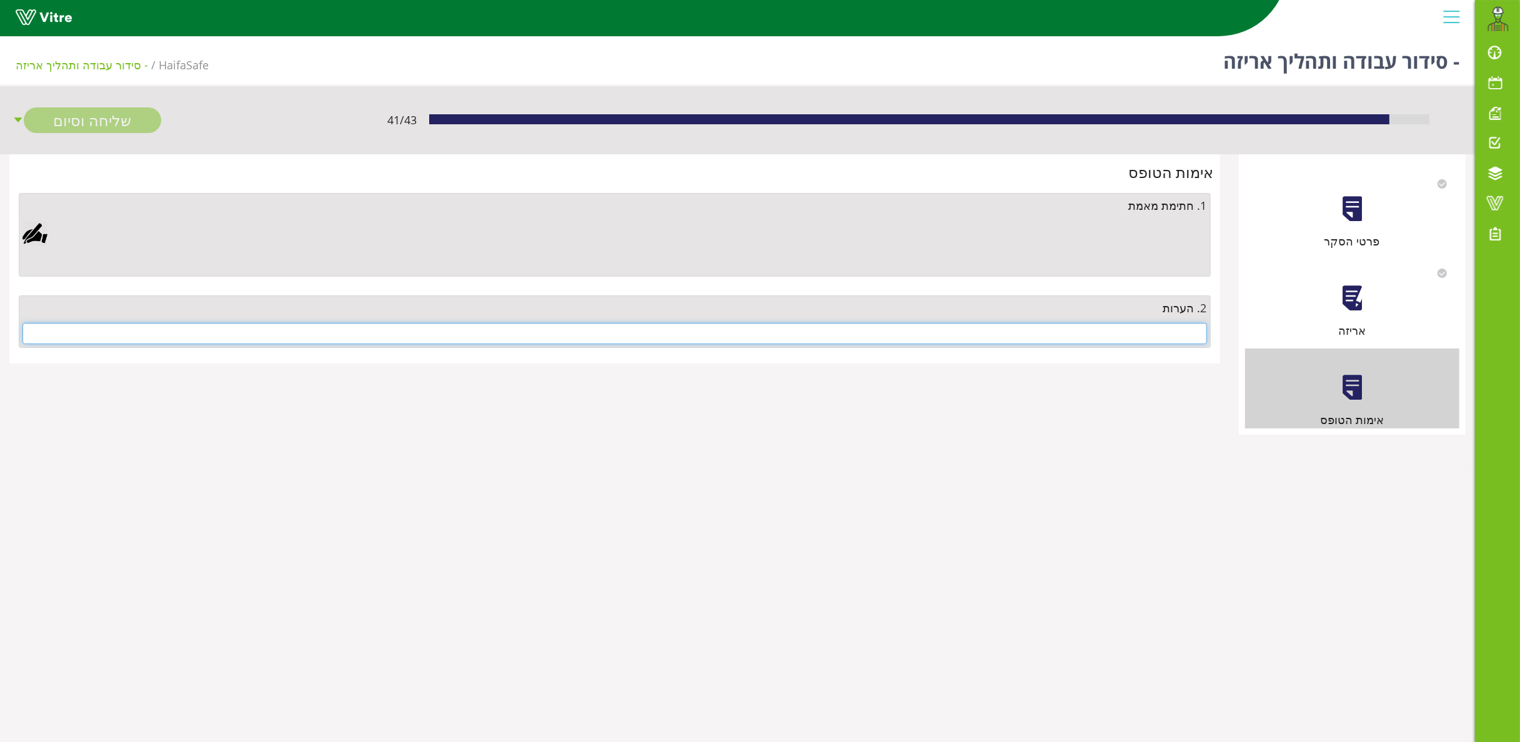
click at [1055, 338] on input "text" at bounding box center [614, 333] width 1185 height 21
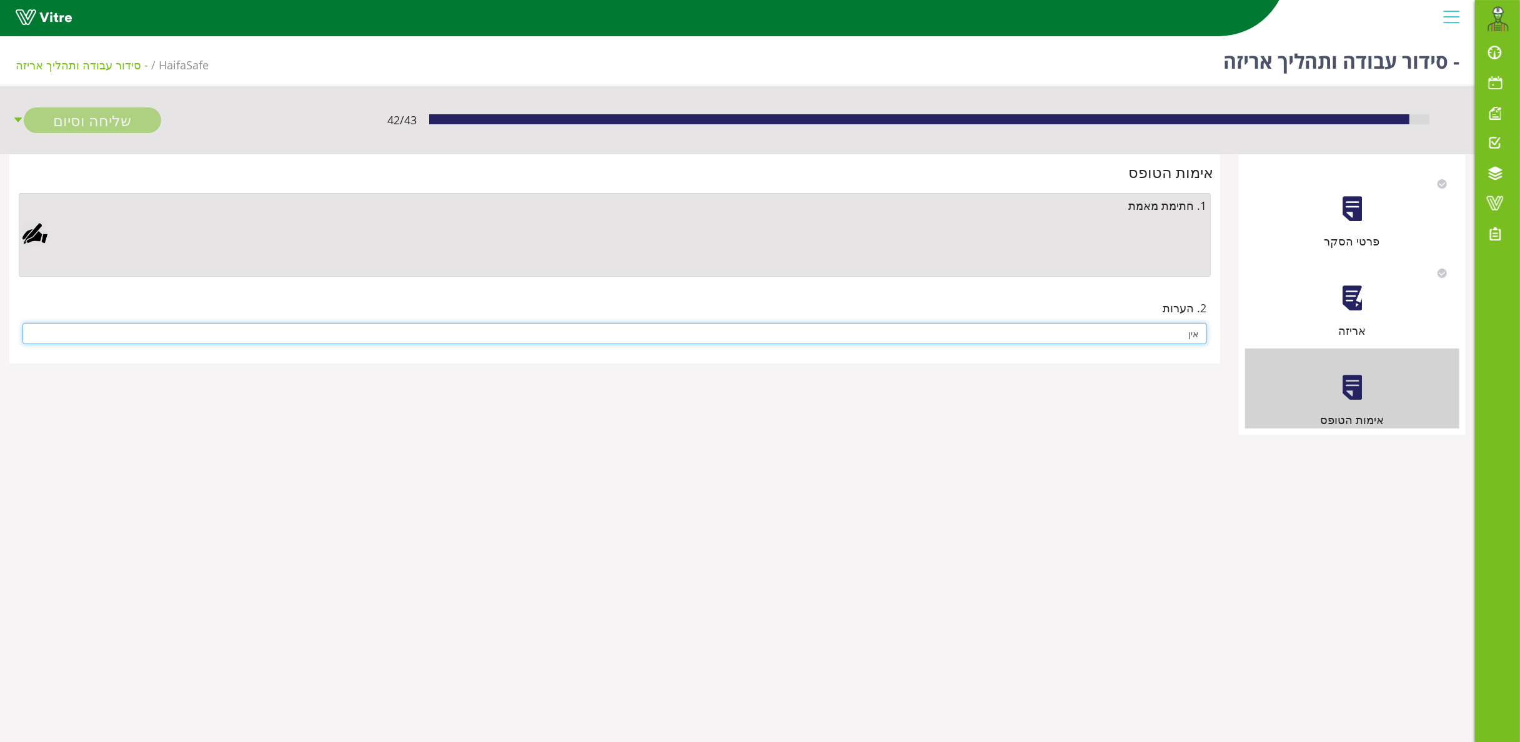
type input "אין"
click at [36, 227] on div at bounding box center [34, 233] width 25 height 25
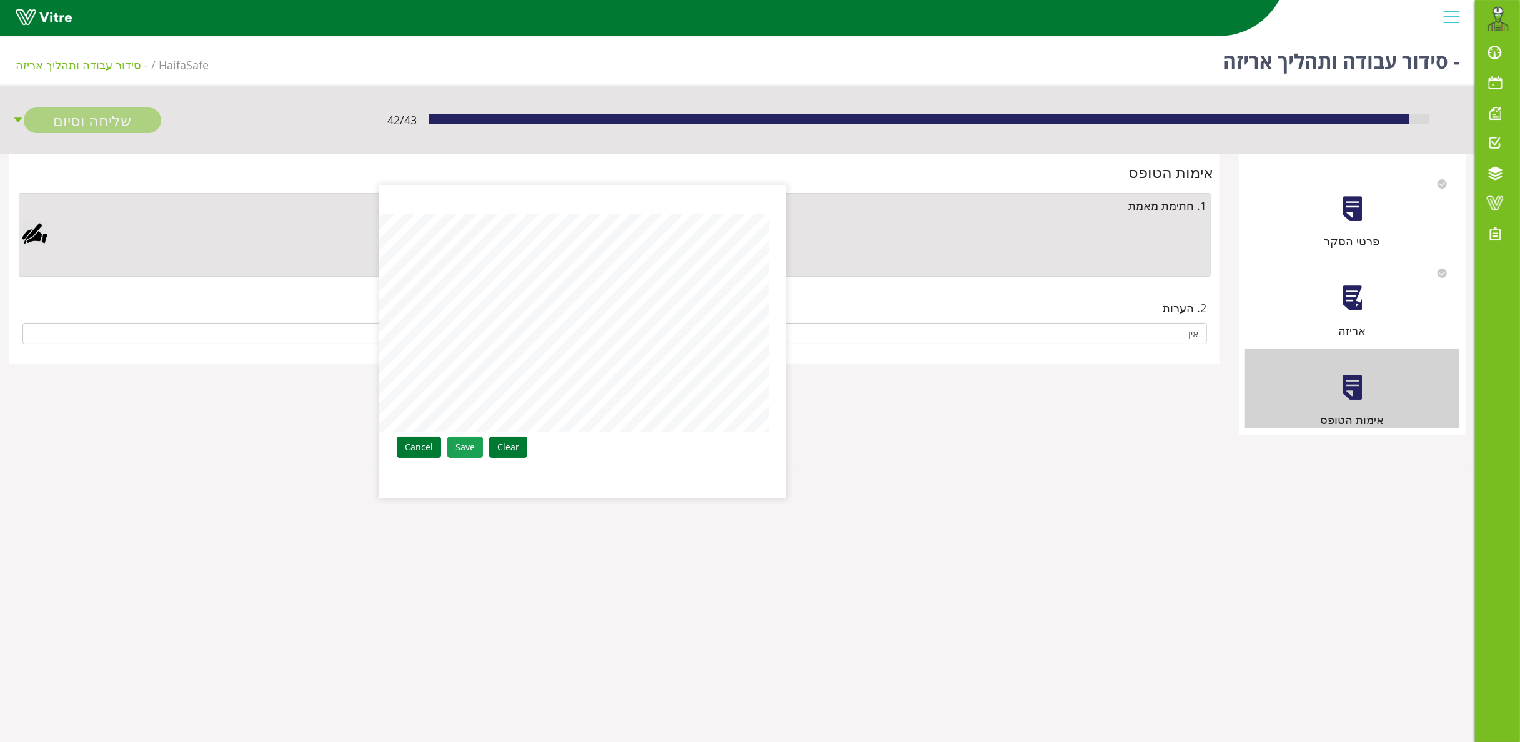
drag, startPoint x: 465, startPoint y: 457, endPoint x: 457, endPoint y: 455, distance: 8.3
click at [459, 457] on link "Save" at bounding box center [465, 447] width 36 height 21
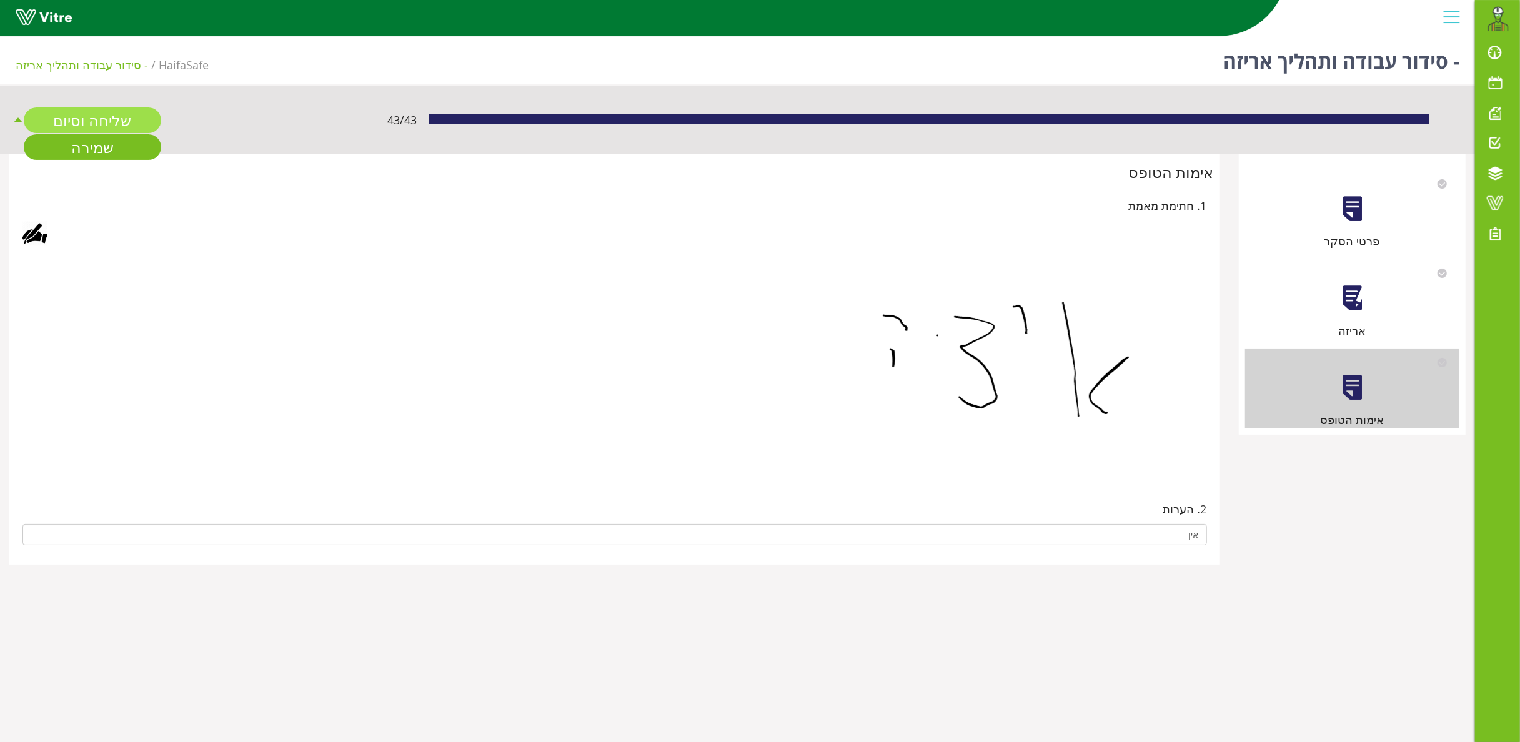
click at [110, 121] on link "שליחה וסיום" at bounding box center [92, 120] width 137 height 26
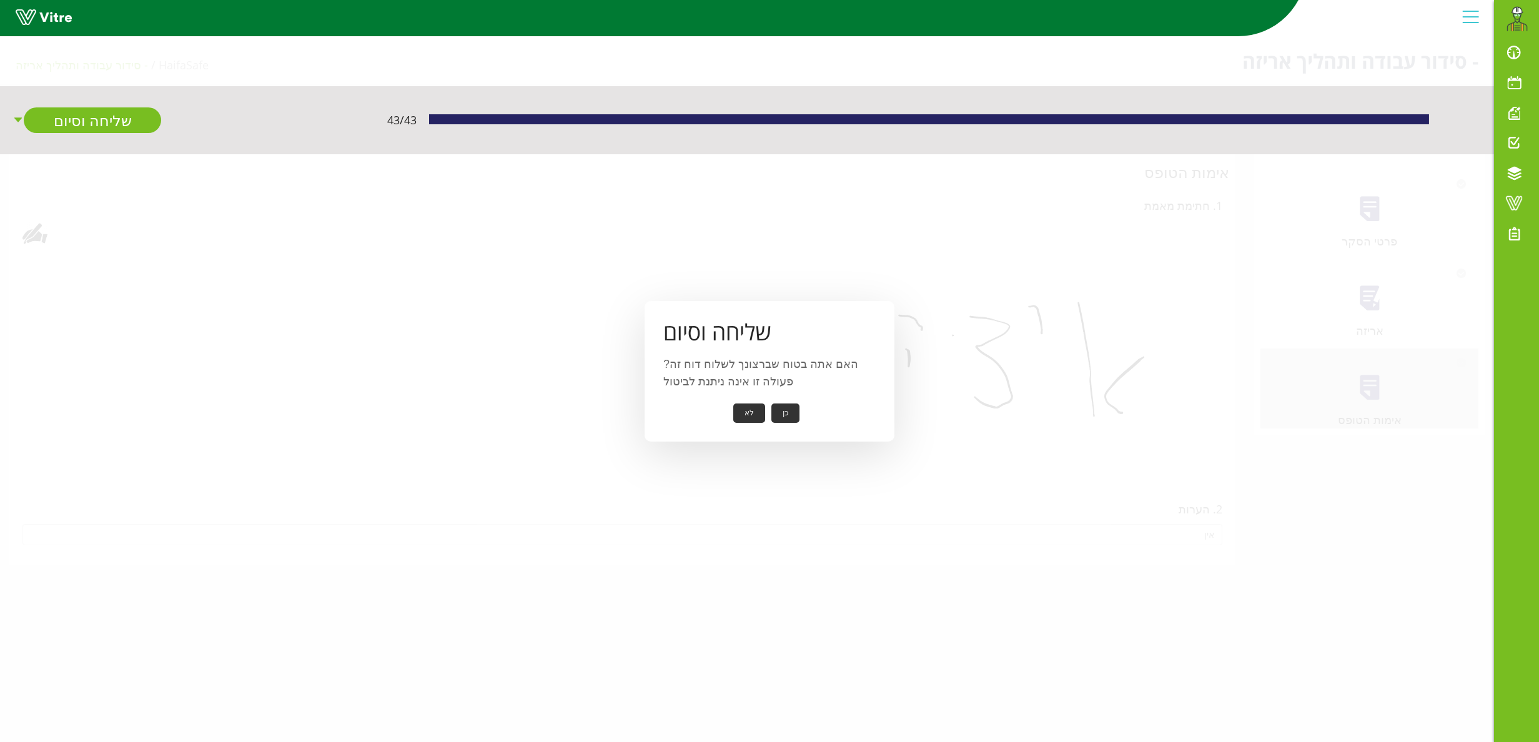
click at [790, 415] on button "כן" at bounding box center [786, 413] width 28 height 19
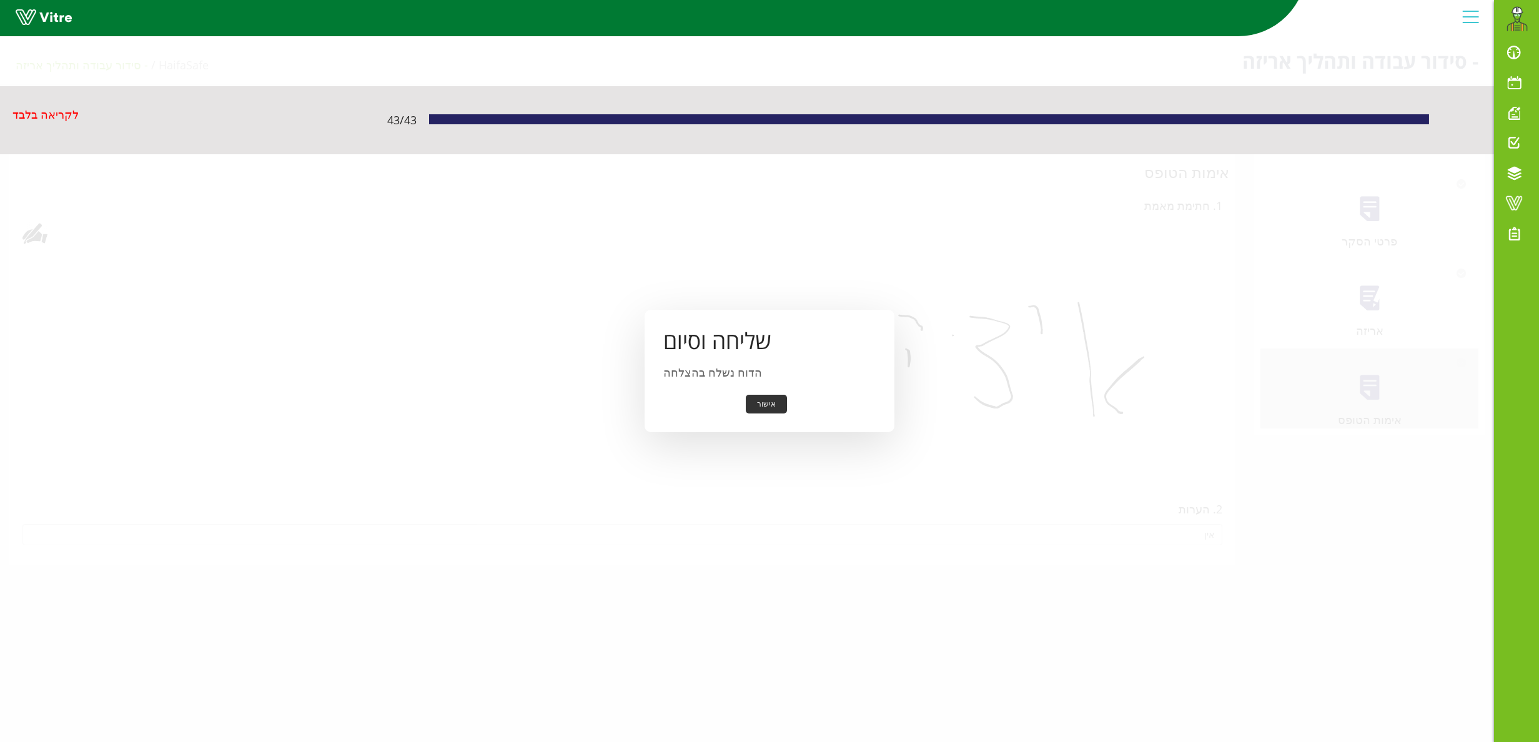
click at [768, 401] on button "אישור" at bounding box center [766, 404] width 41 height 19
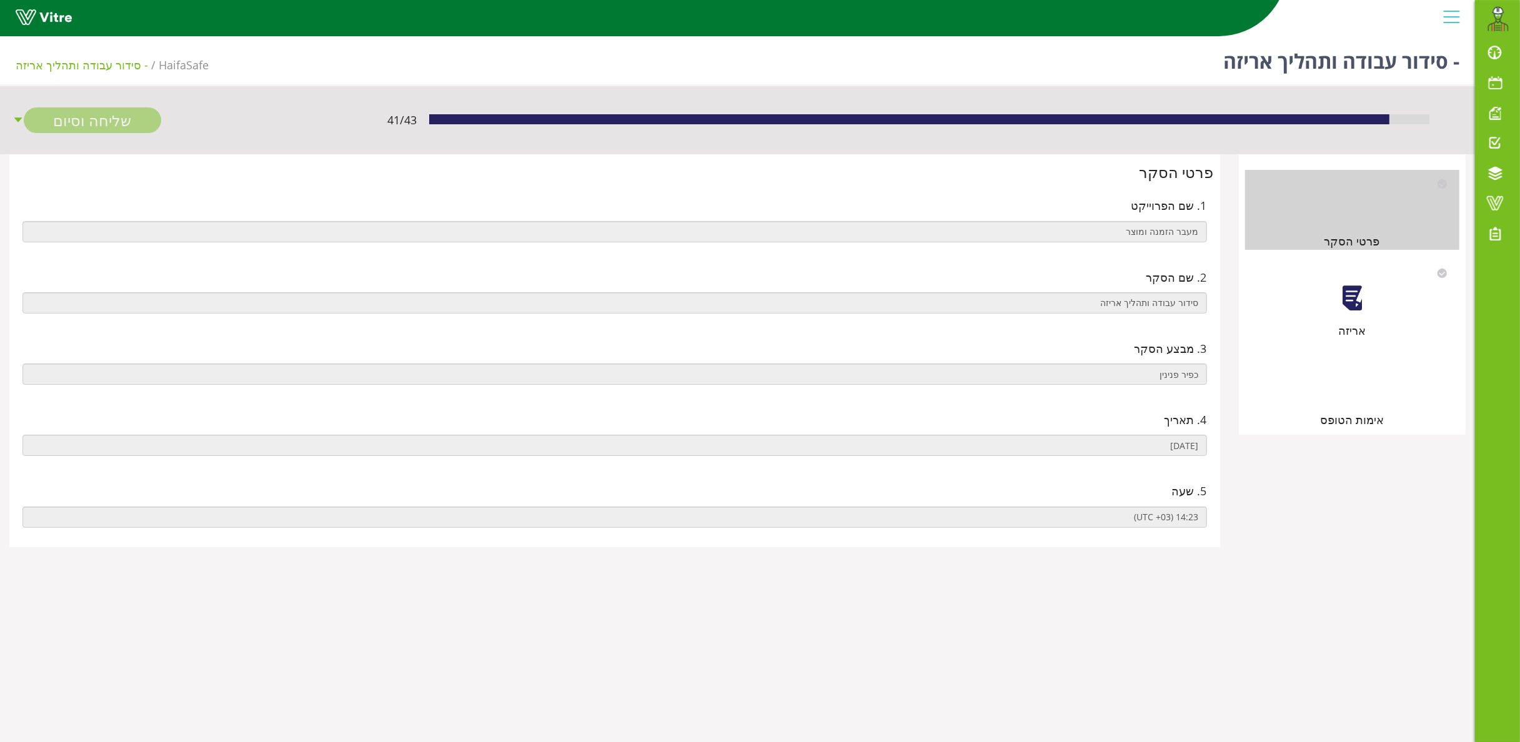
click at [1360, 295] on div at bounding box center [1352, 298] width 28 height 28
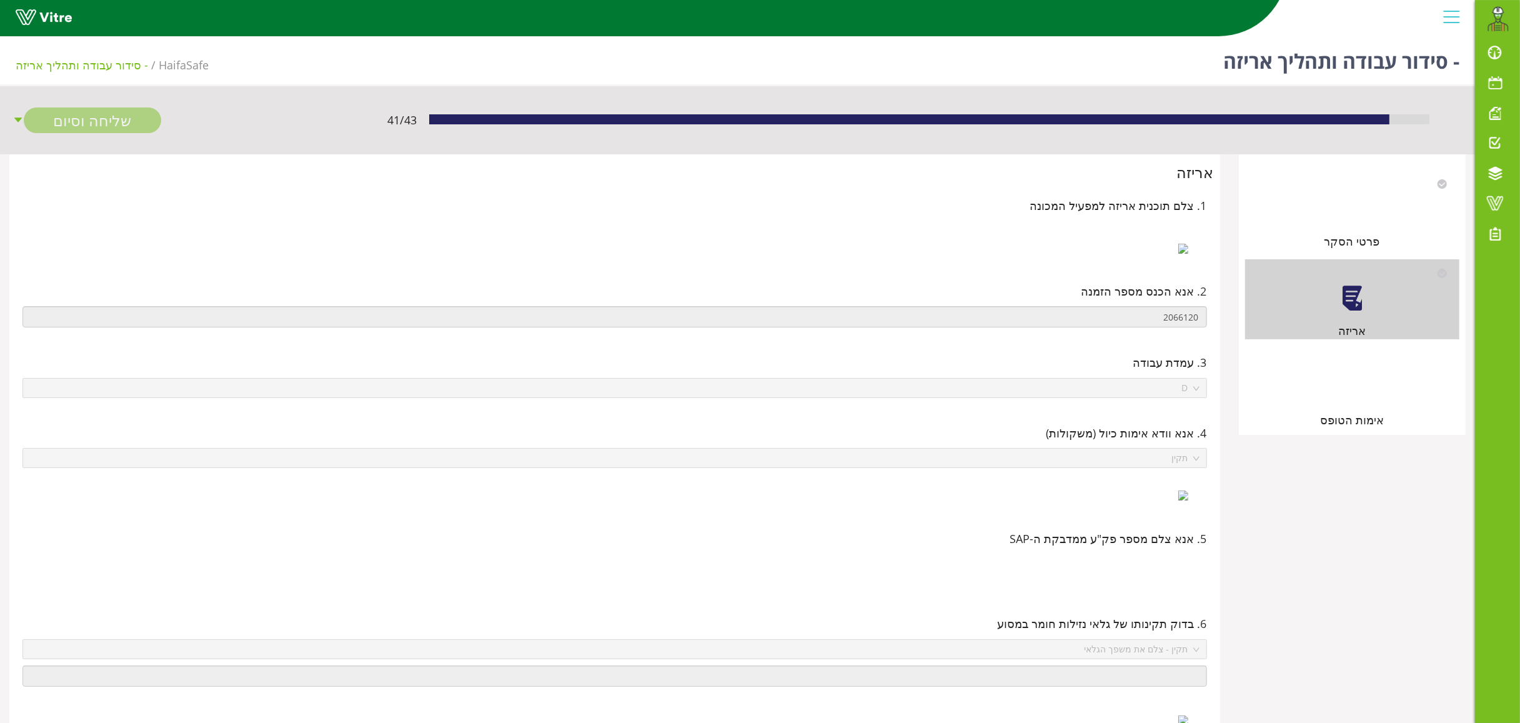
click at [1355, 392] on div at bounding box center [1352, 388] width 28 height 28
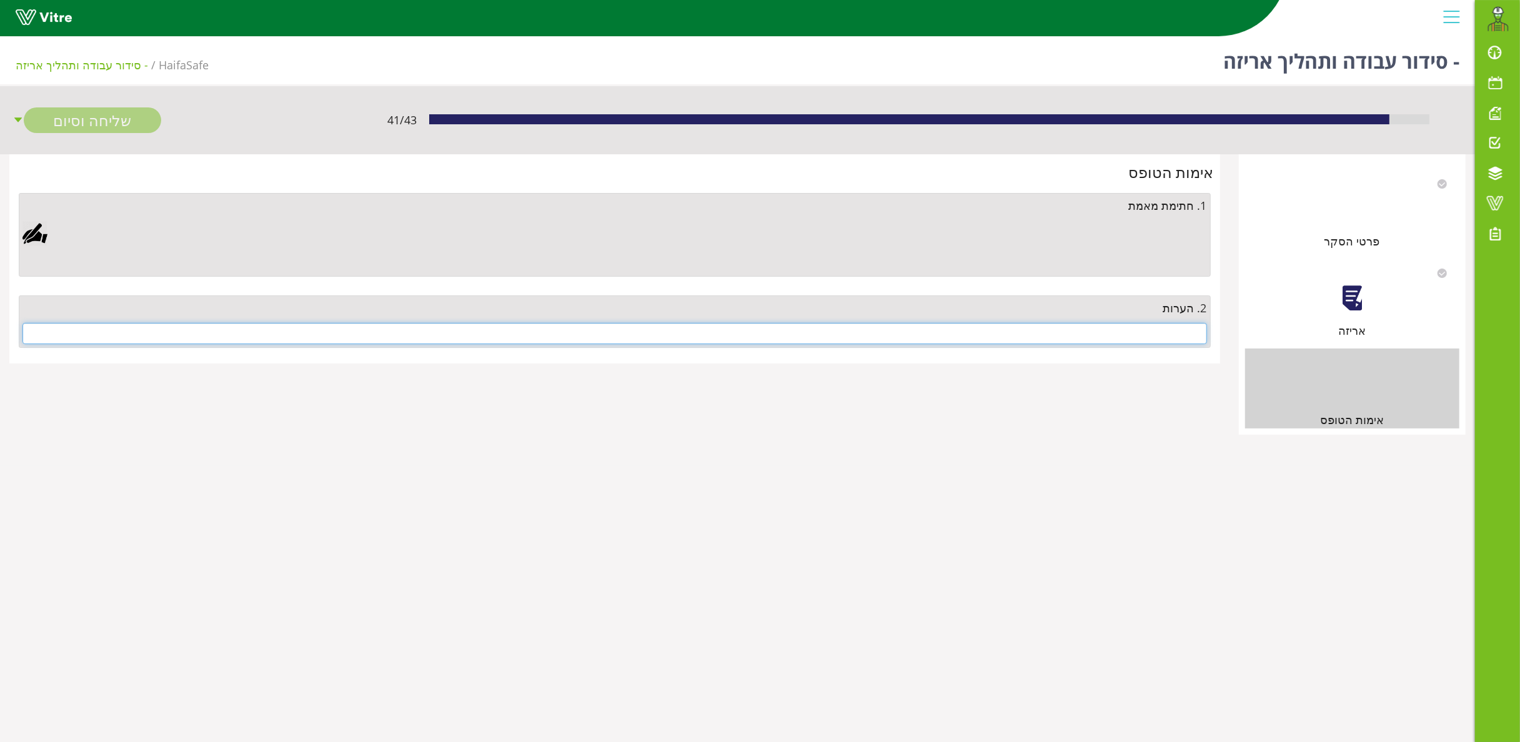
click at [1102, 342] on input "text" at bounding box center [614, 333] width 1185 height 21
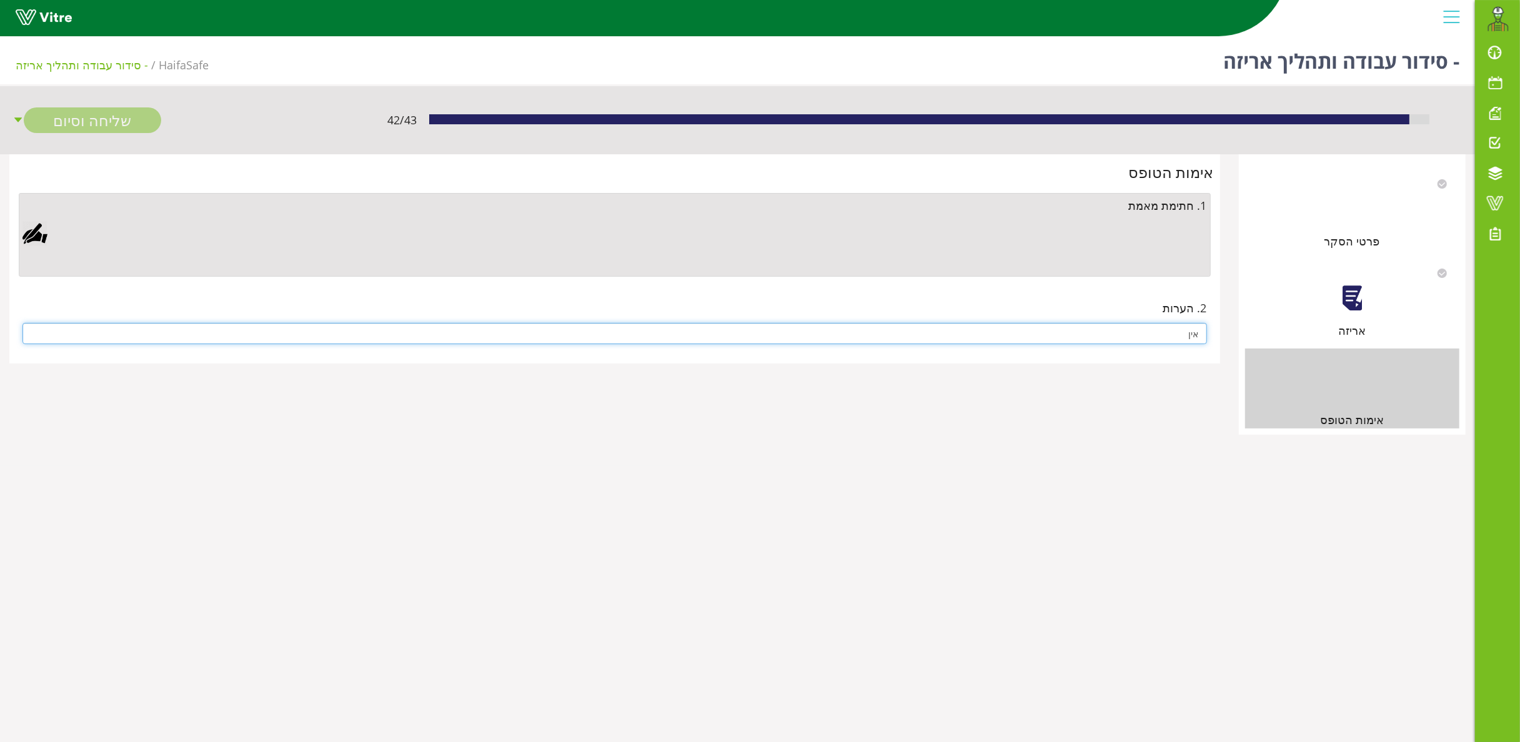
type input "אין"
drag, startPoint x: 50, startPoint y: 225, endPoint x: 42, endPoint y: 227, distance: 7.9
click at [45, 226] on div at bounding box center [614, 247] width 1185 height 52
click at [40, 229] on div at bounding box center [34, 233] width 25 height 25
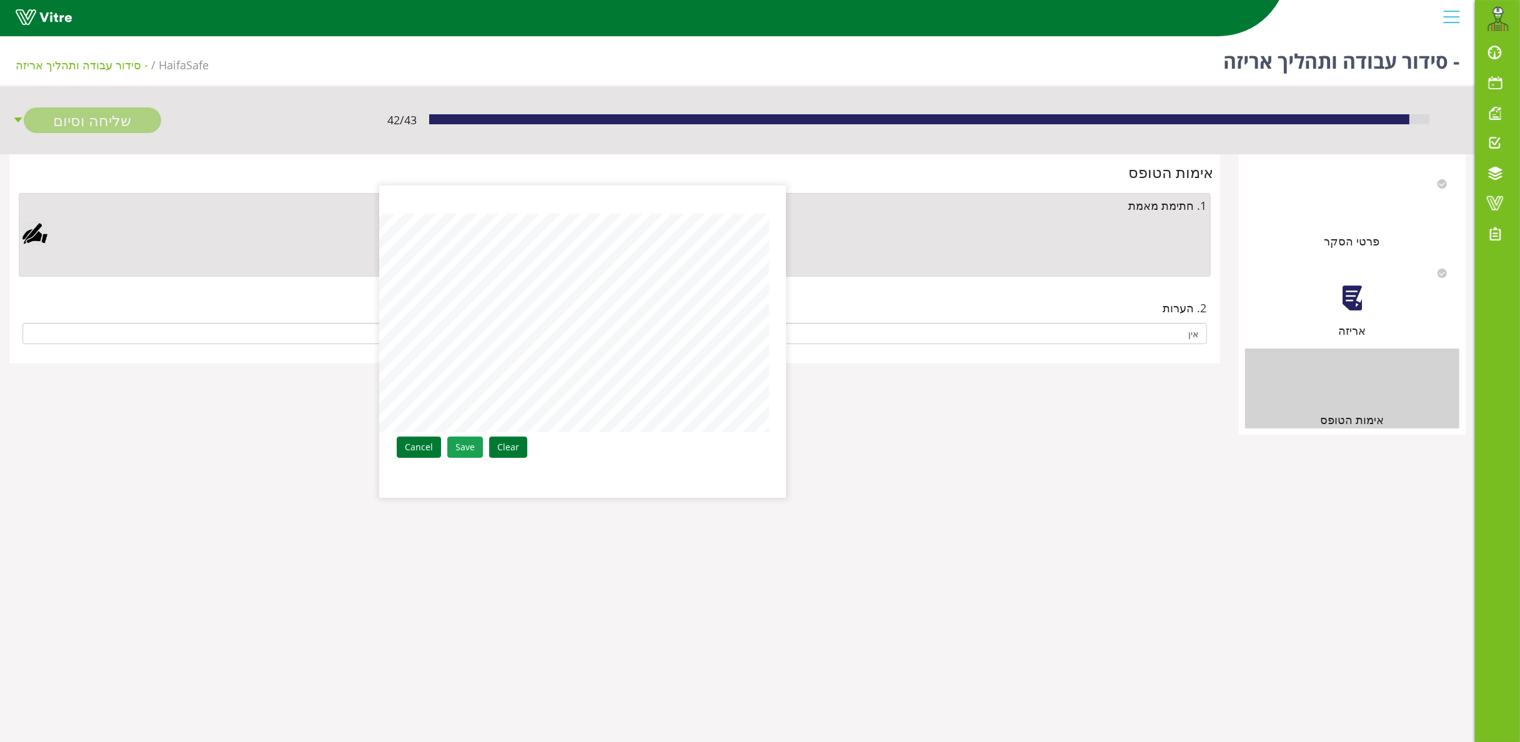
click at [470, 442] on link "Save" at bounding box center [465, 447] width 36 height 21
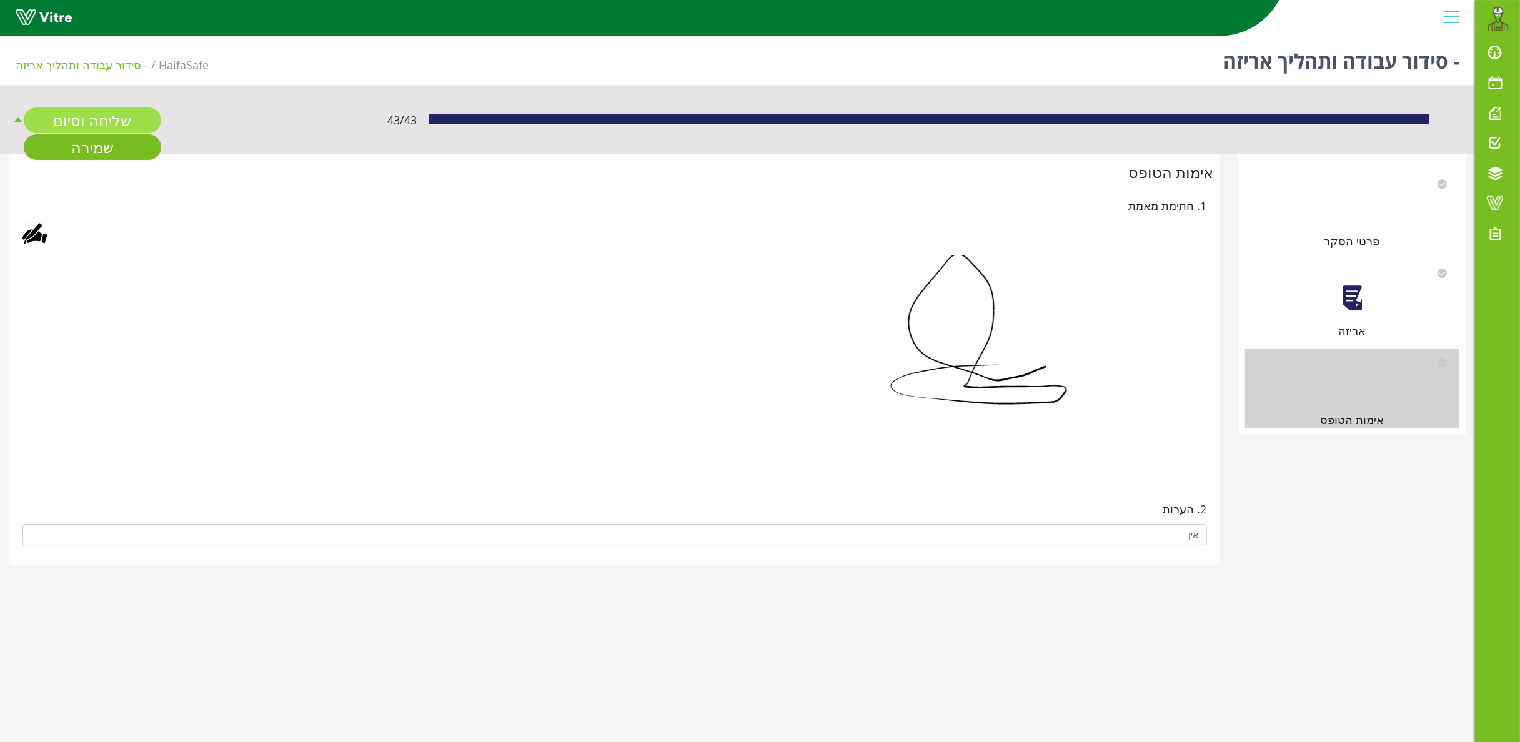
click at [91, 123] on link "שליחה וסיום" at bounding box center [92, 120] width 137 height 26
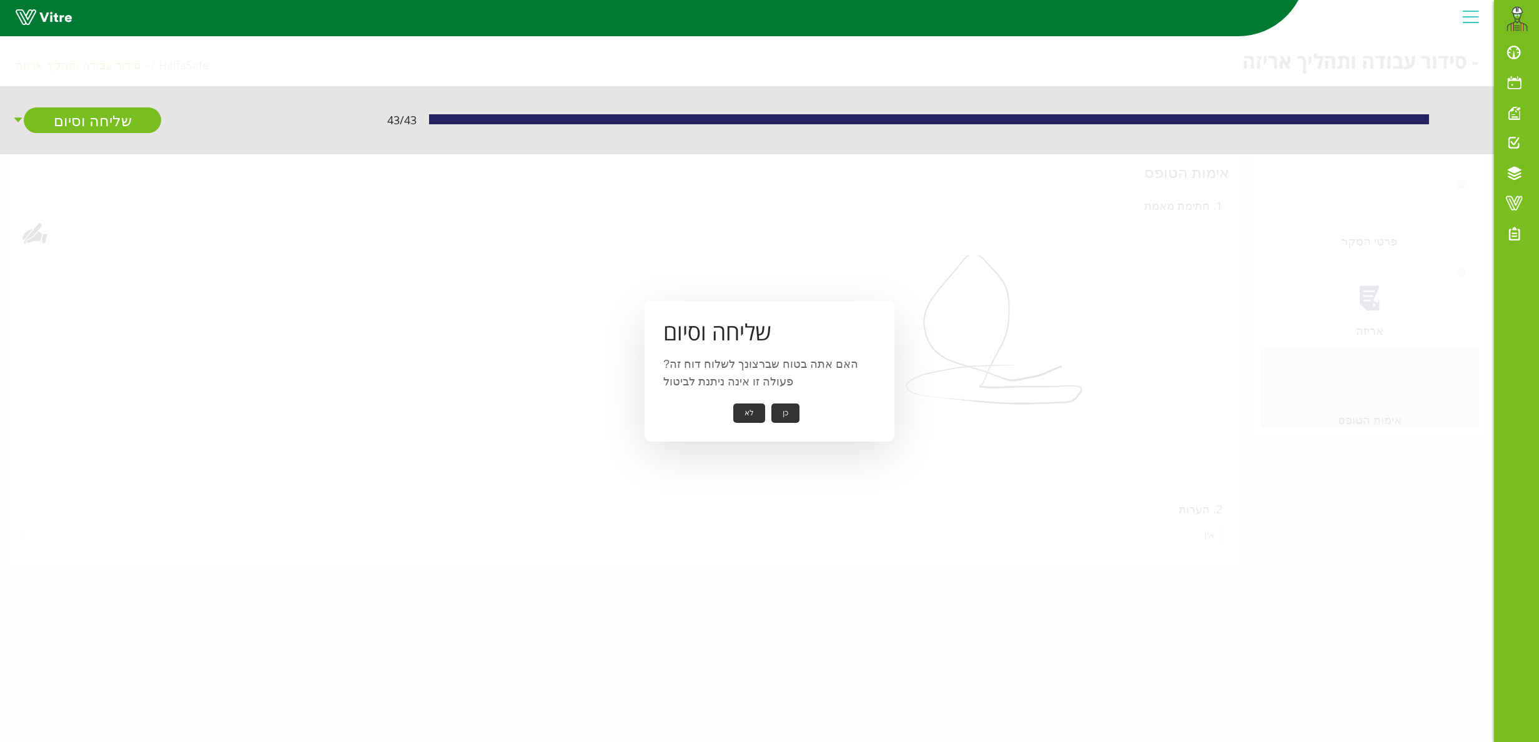
click at [782, 405] on button "כן" at bounding box center [786, 413] width 28 height 19
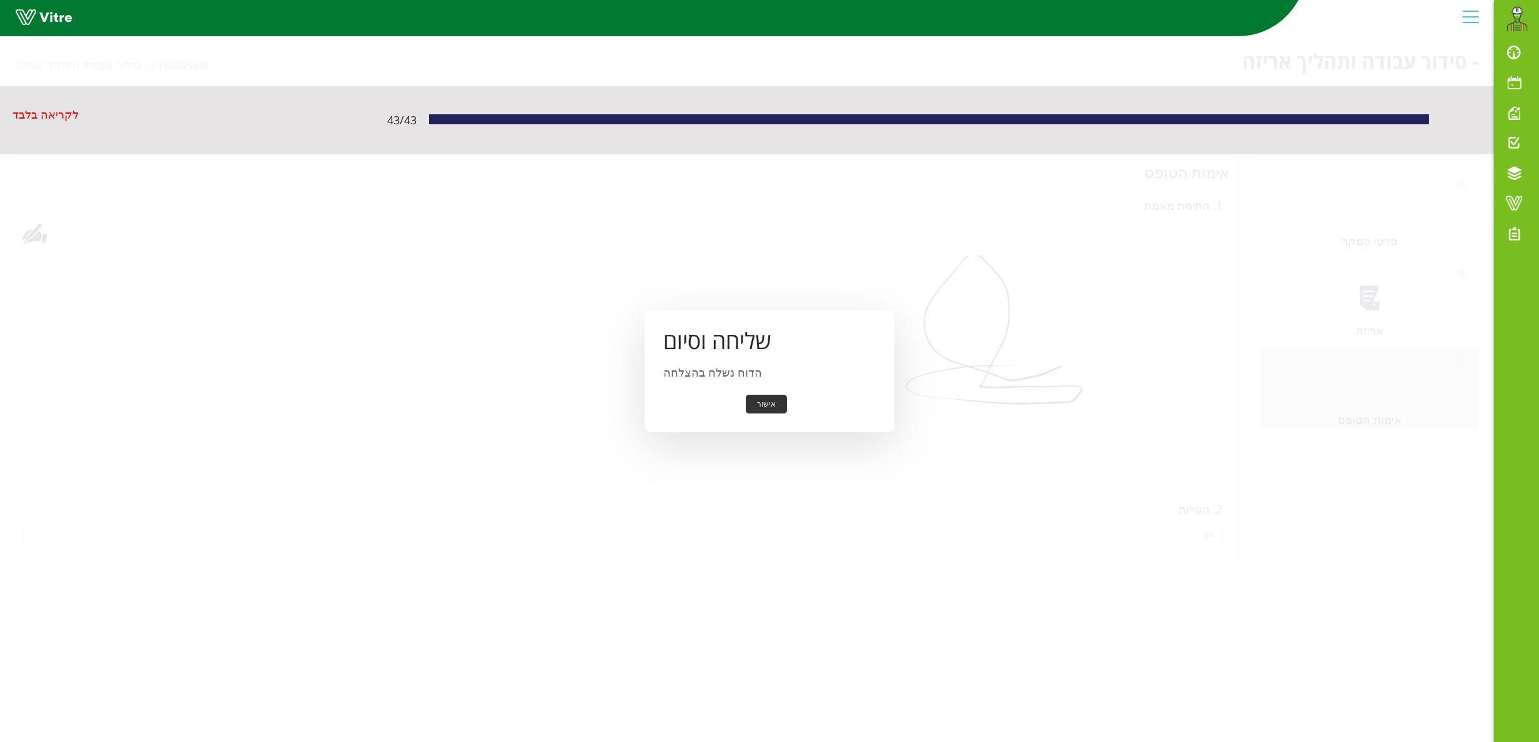
click at [750, 405] on button "אישור" at bounding box center [766, 404] width 41 height 19
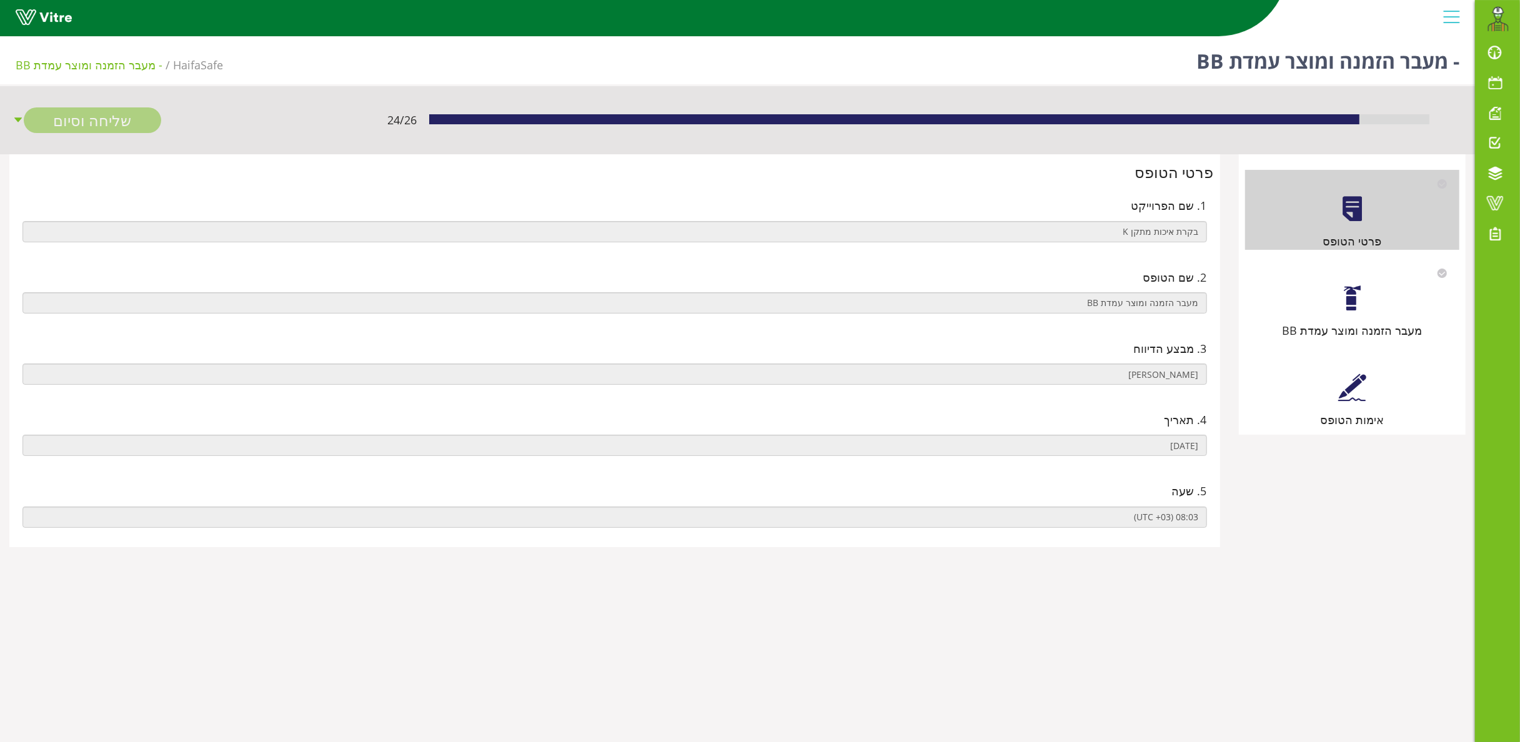
click at [1343, 300] on div at bounding box center [1352, 298] width 28 height 28
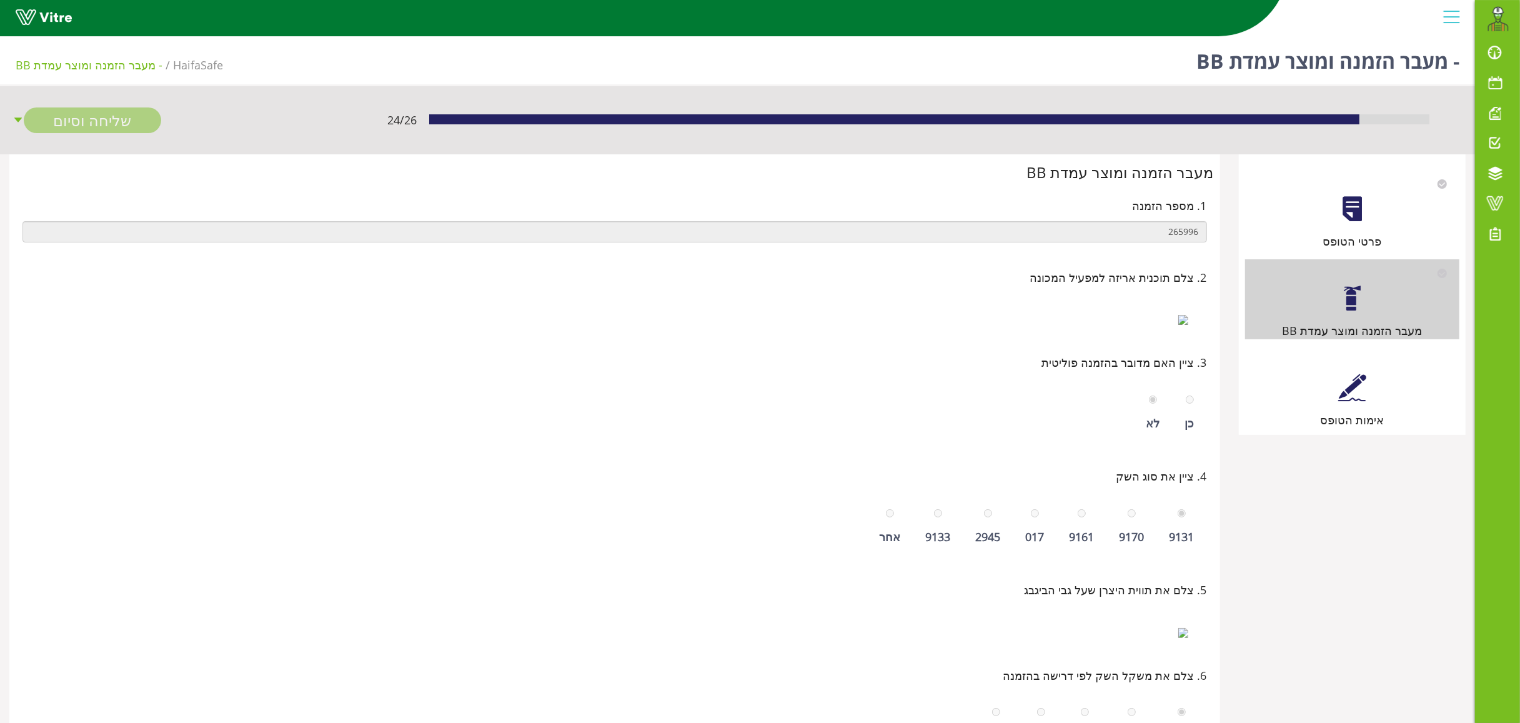
click at [1366, 395] on div at bounding box center [1352, 388] width 28 height 28
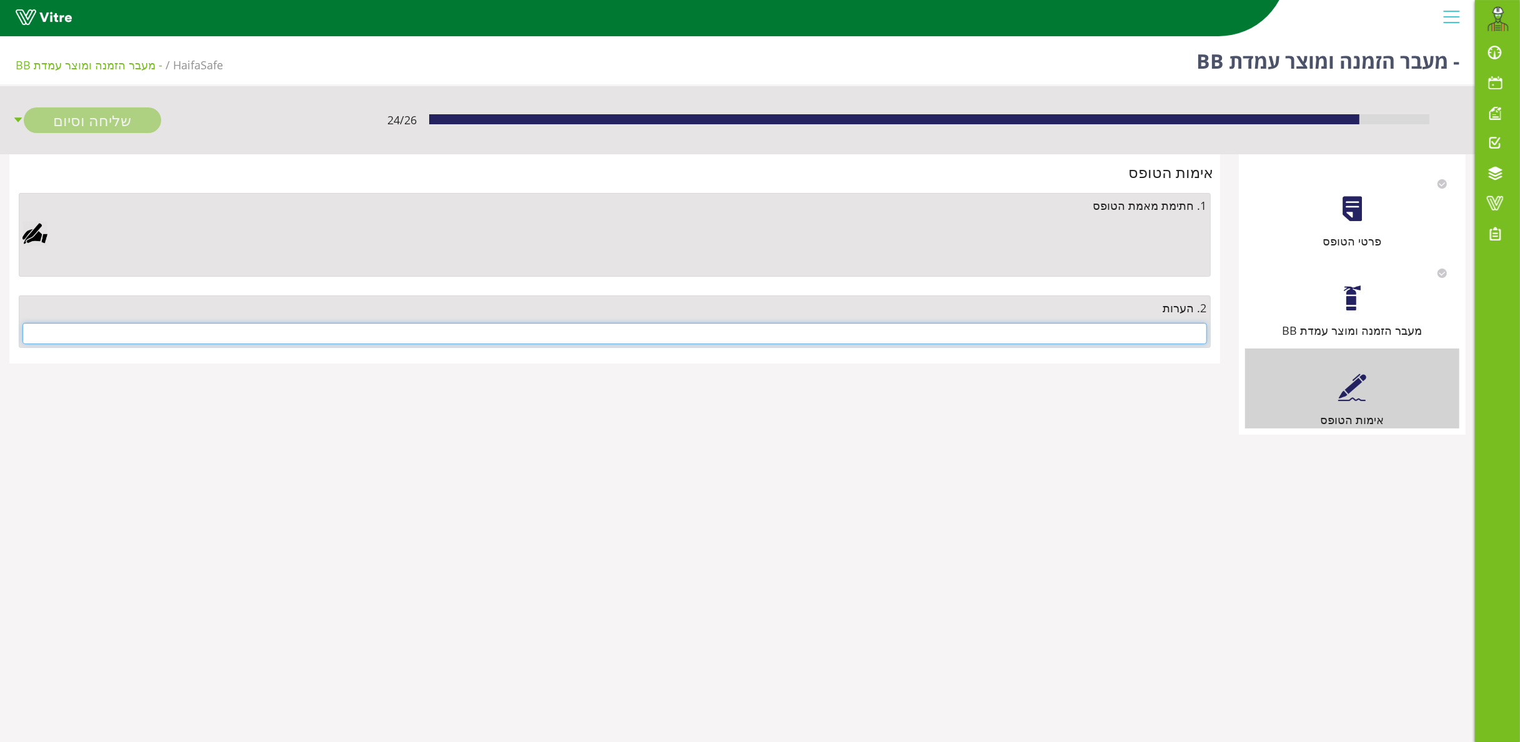
click at [1153, 327] on input "text" at bounding box center [614, 333] width 1185 height 21
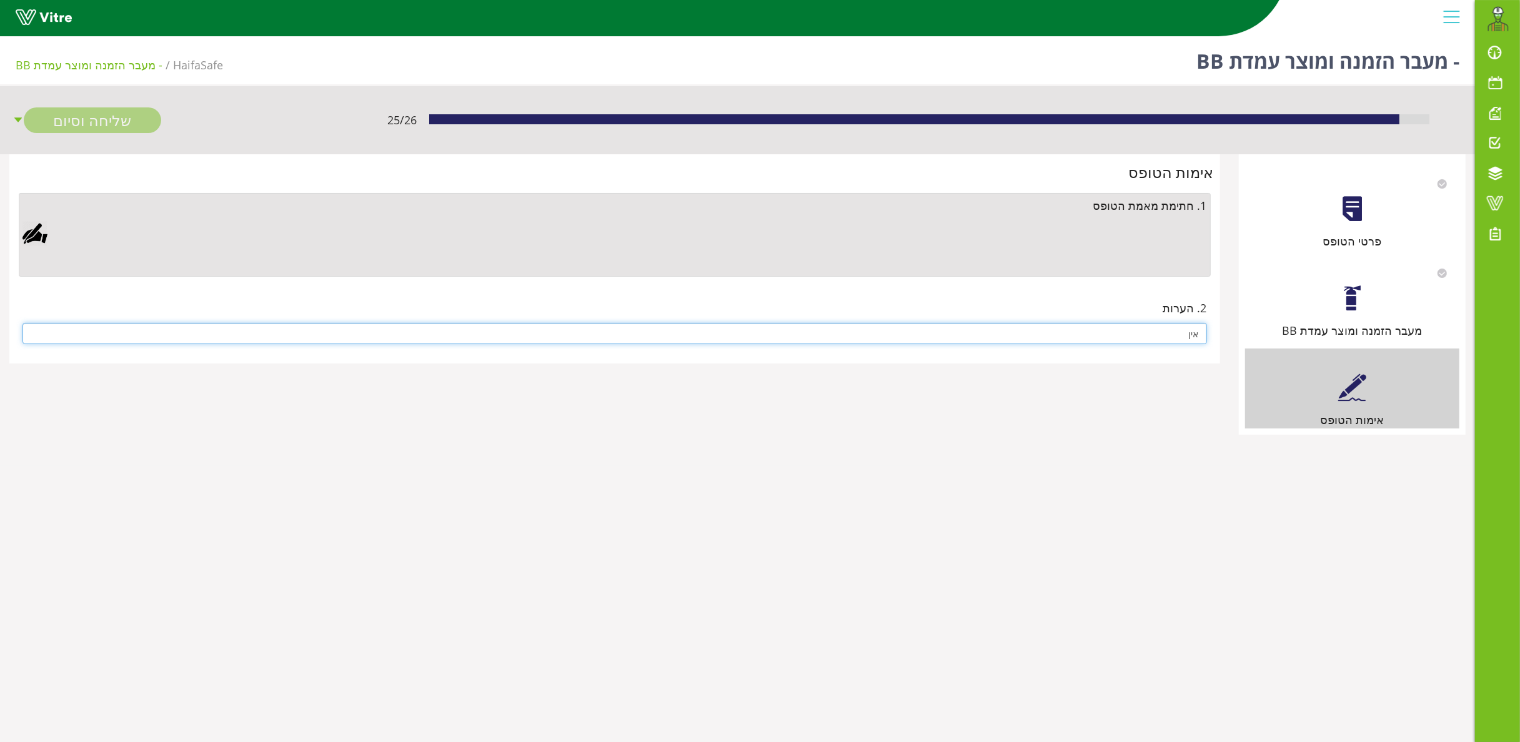
type input "אין"
click at [39, 231] on div at bounding box center [34, 233] width 25 height 25
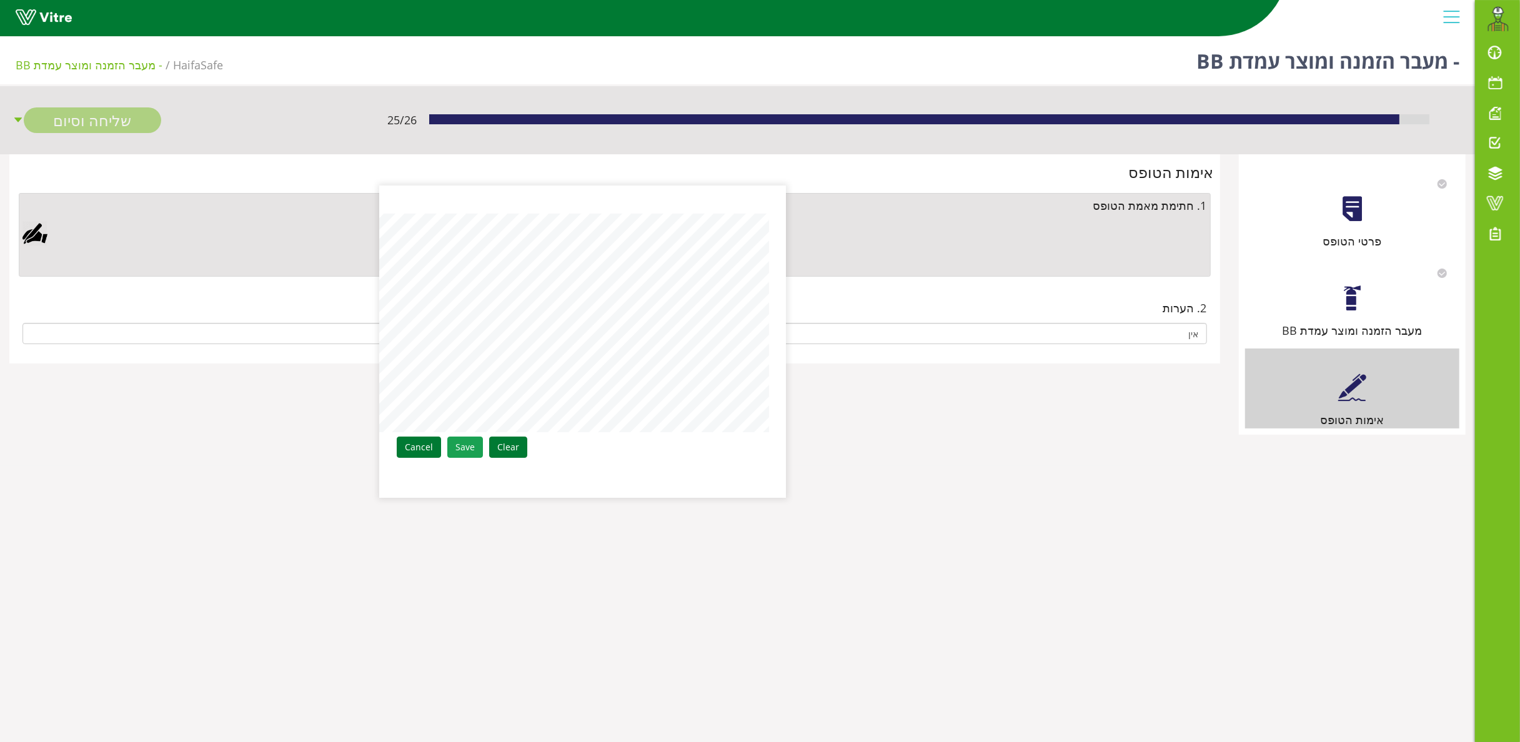
click at [466, 445] on link "Save" at bounding box center [465, 447] width 36 height 21
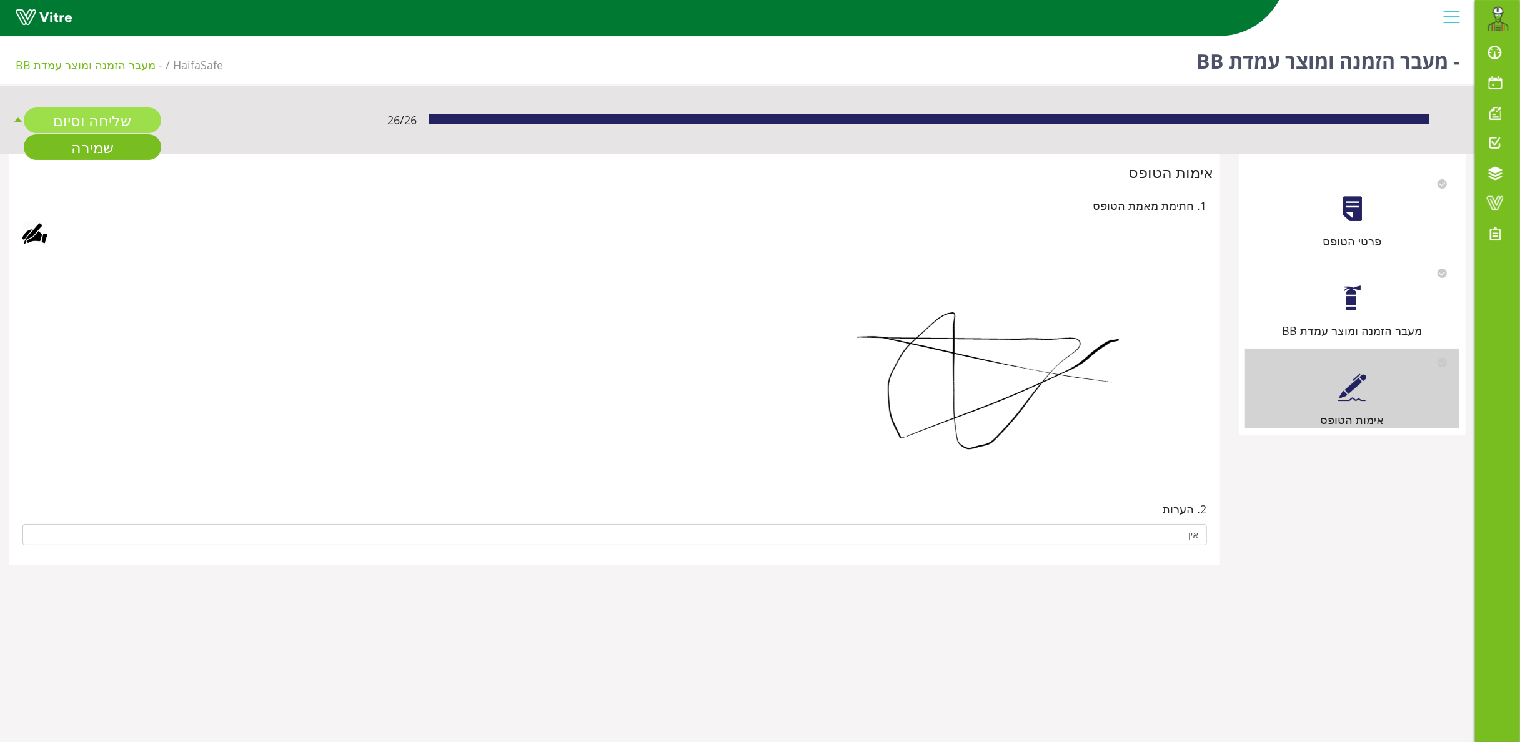
click at [96, 108] on link "שליחה וסיום" at bounding box center [92, 120] width 137 height 26
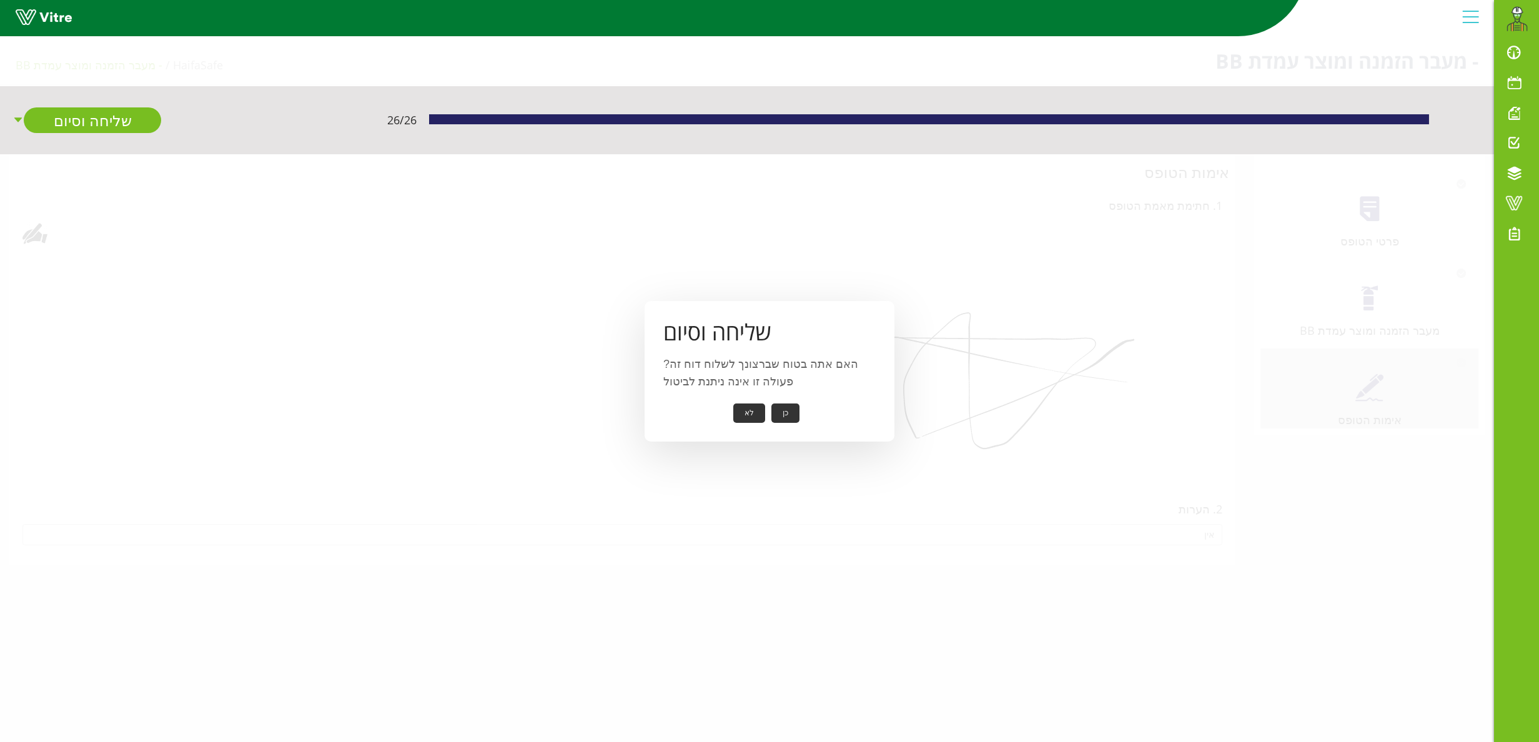
click at [790, 407] on button "כן" at bounding box center [786, 413] width 28 height 19
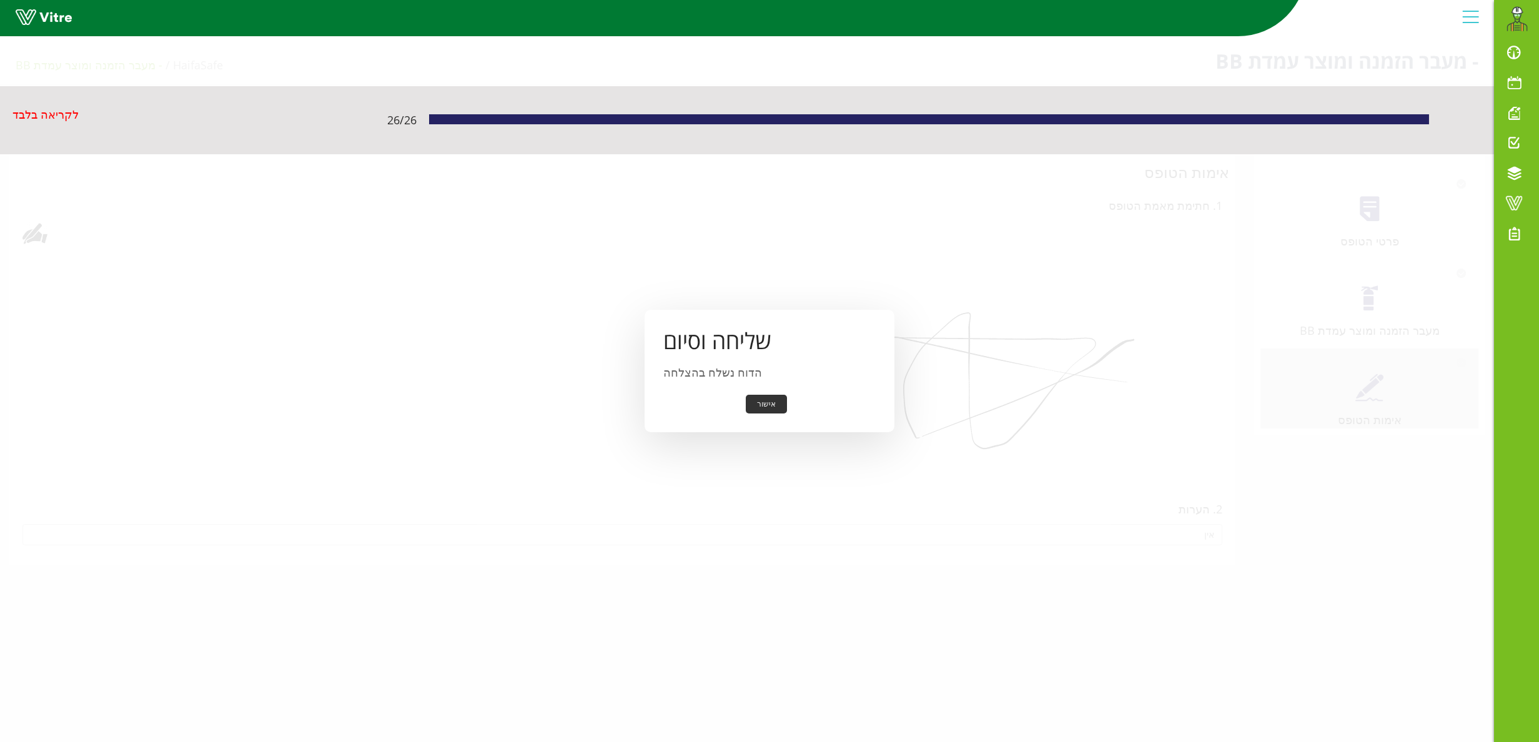
click at [763, 400] on button "אישור" at bounding box center [766, 404] width 41 height 19
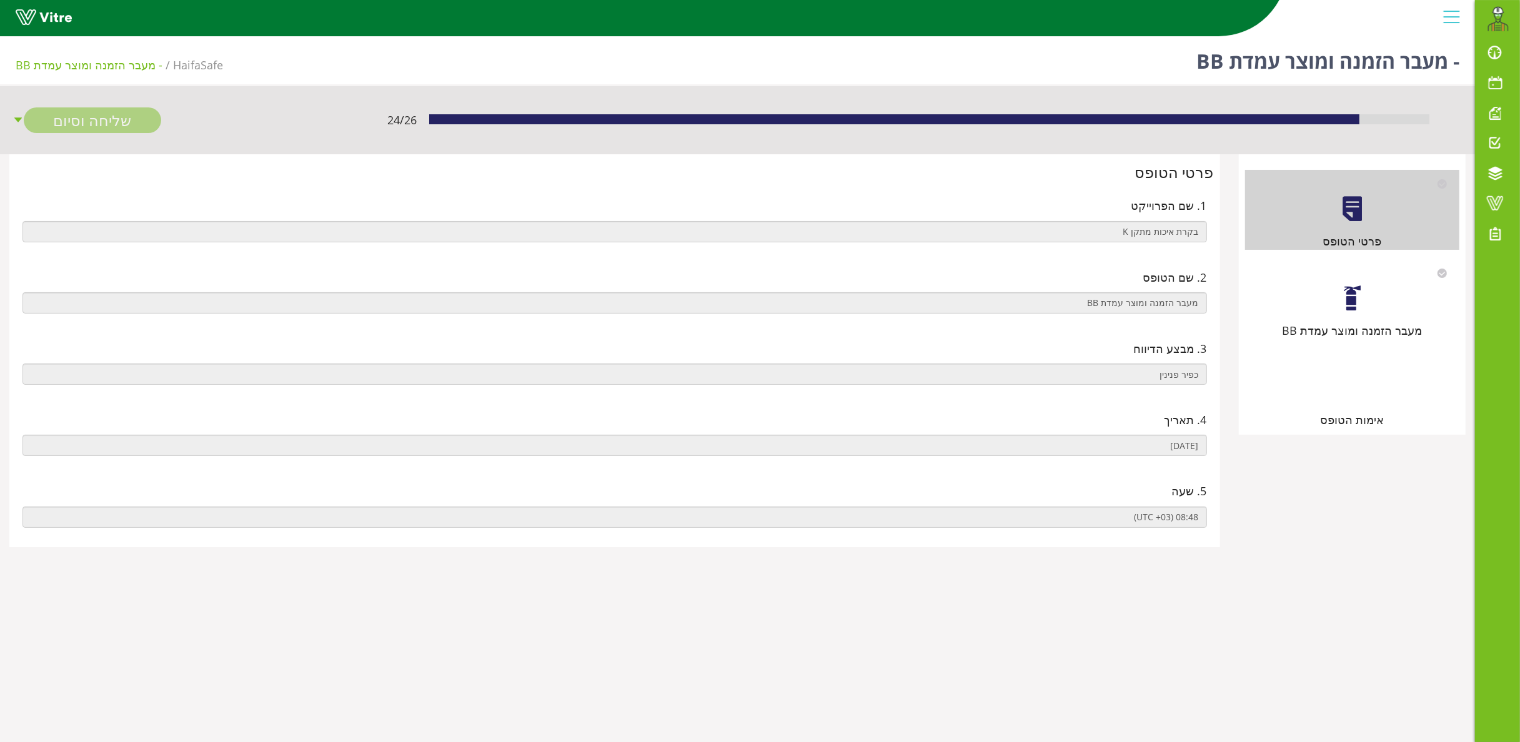
click at [1345, 300] on div at bounding box center [1352, 298] width 28 height 28
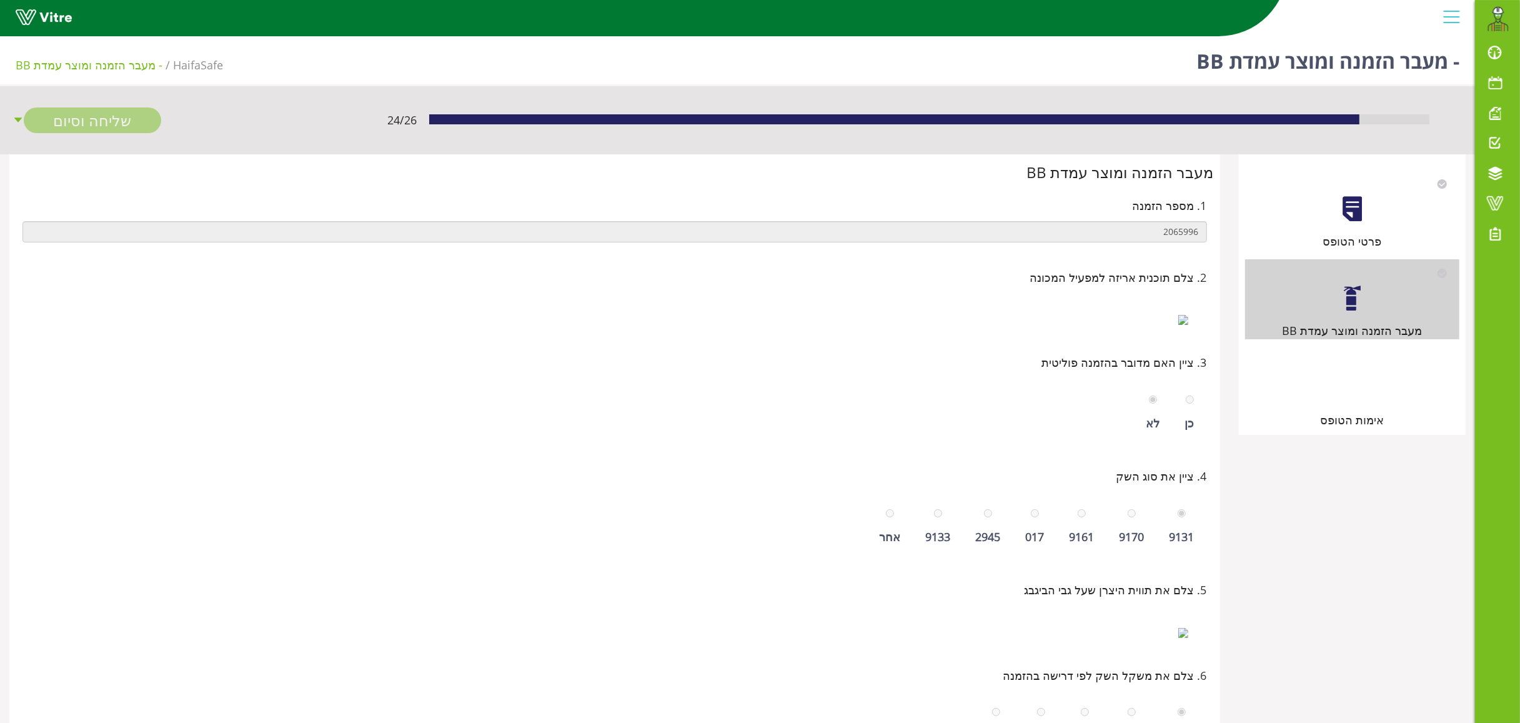
click at [1361, 384] on div at bounding box center [1352, 388] width 28 height 28
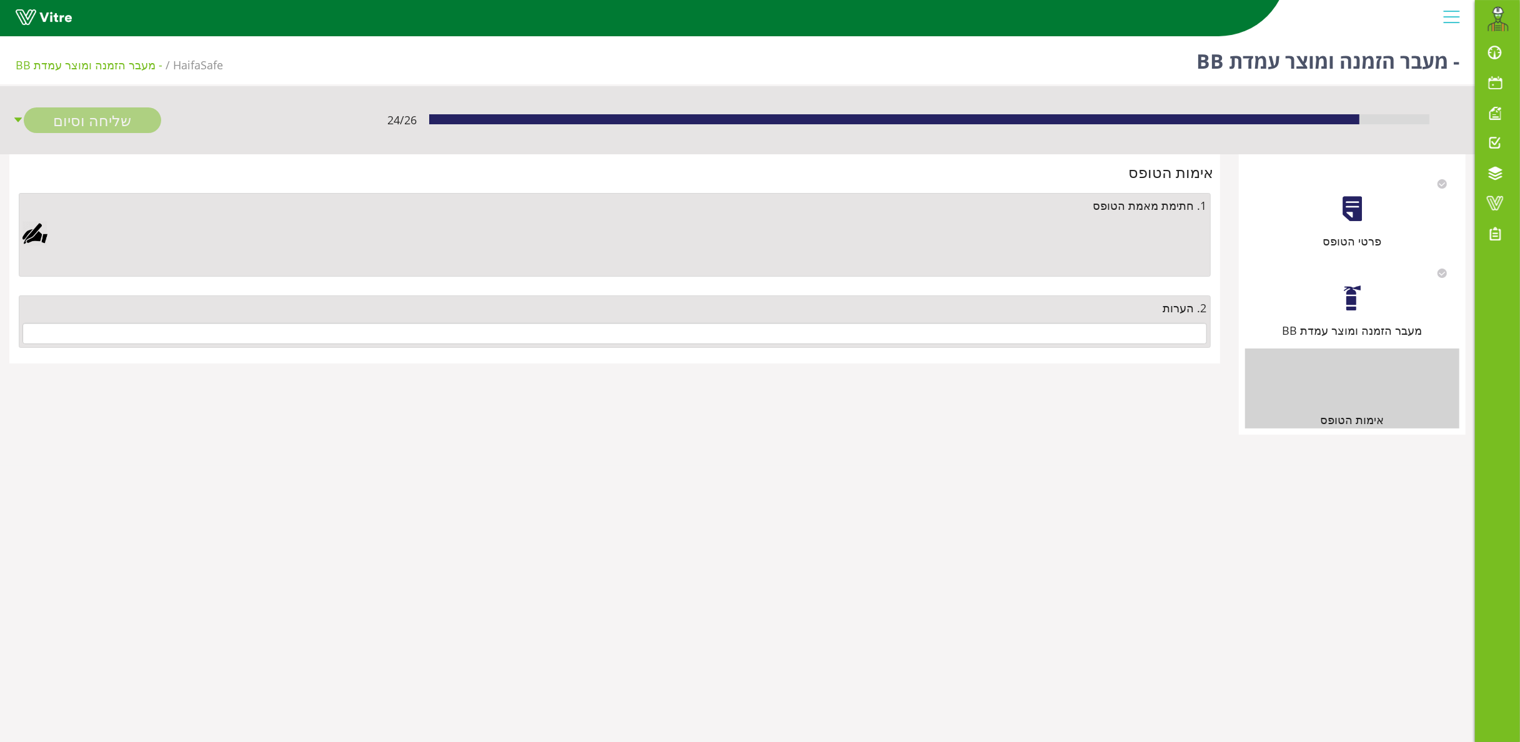
click at [852, 322] on div "2. הערות" at bounding box center [615, 322] width 1192 height 52
click at [853, 336] on input "text" at bounding box center [614, 333] width 1185 height 21
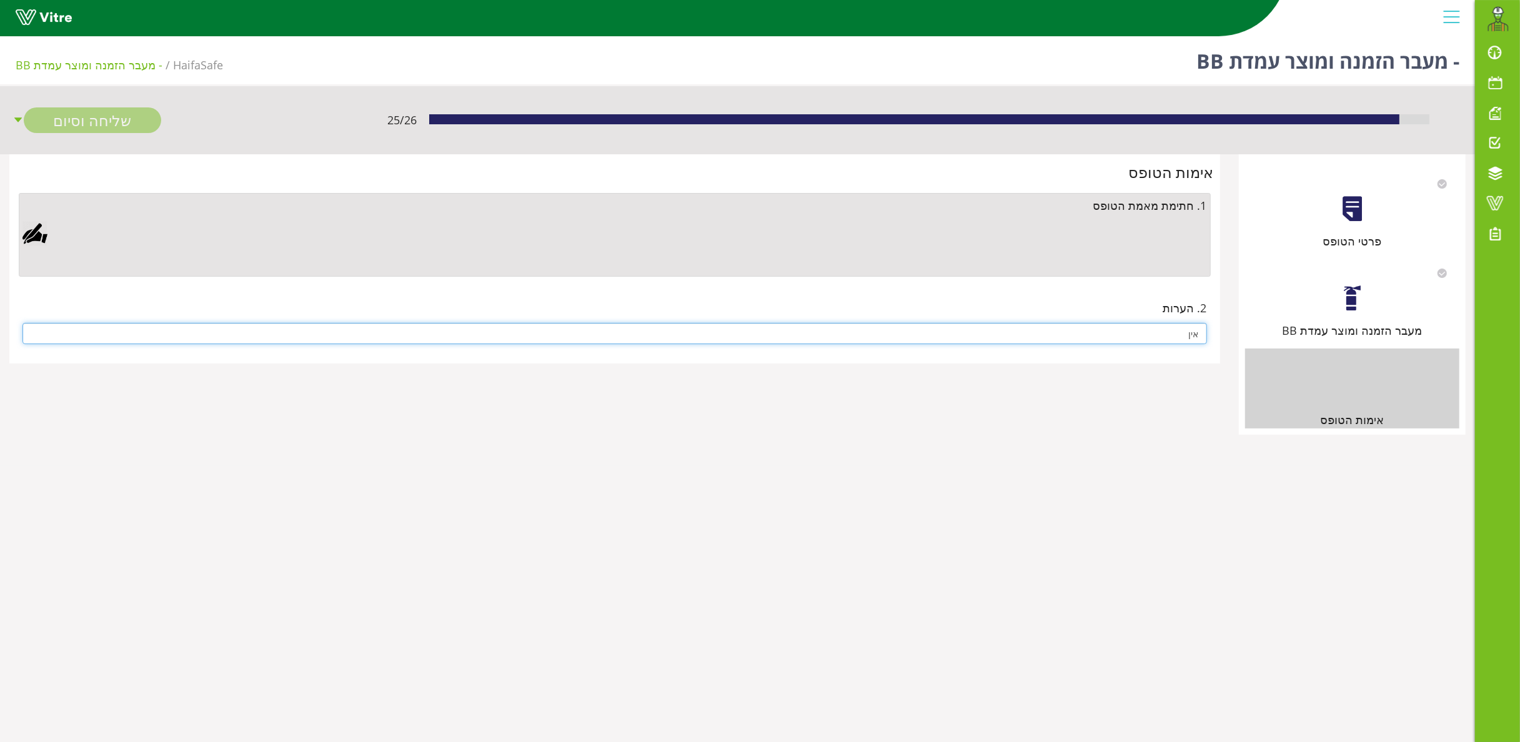
type input "אין"
click at [36, 231] on div at bounding box center [34, 233] width 25 height 25
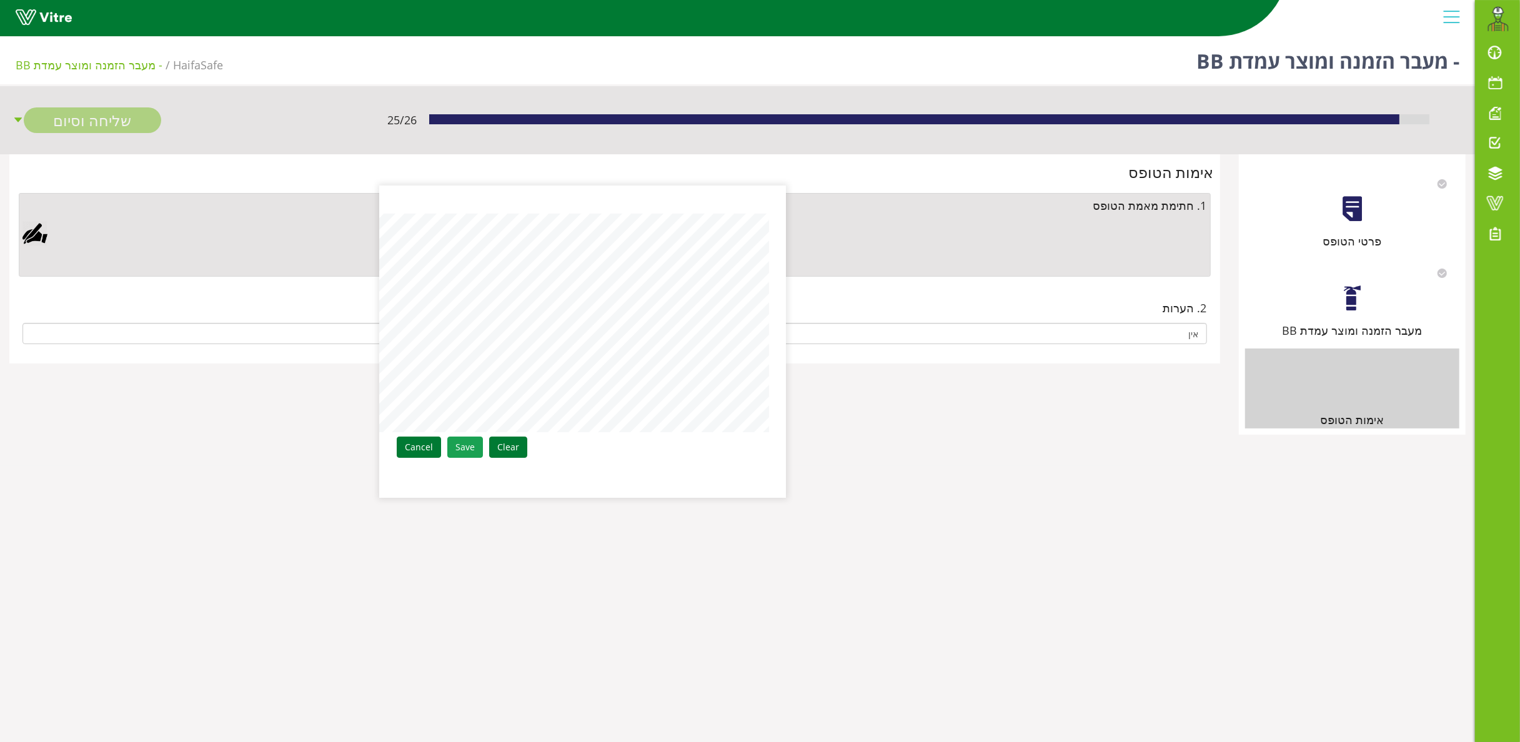
click at [457, 439] on link "Save" at bounding box center [465, 447] width 36 height 21
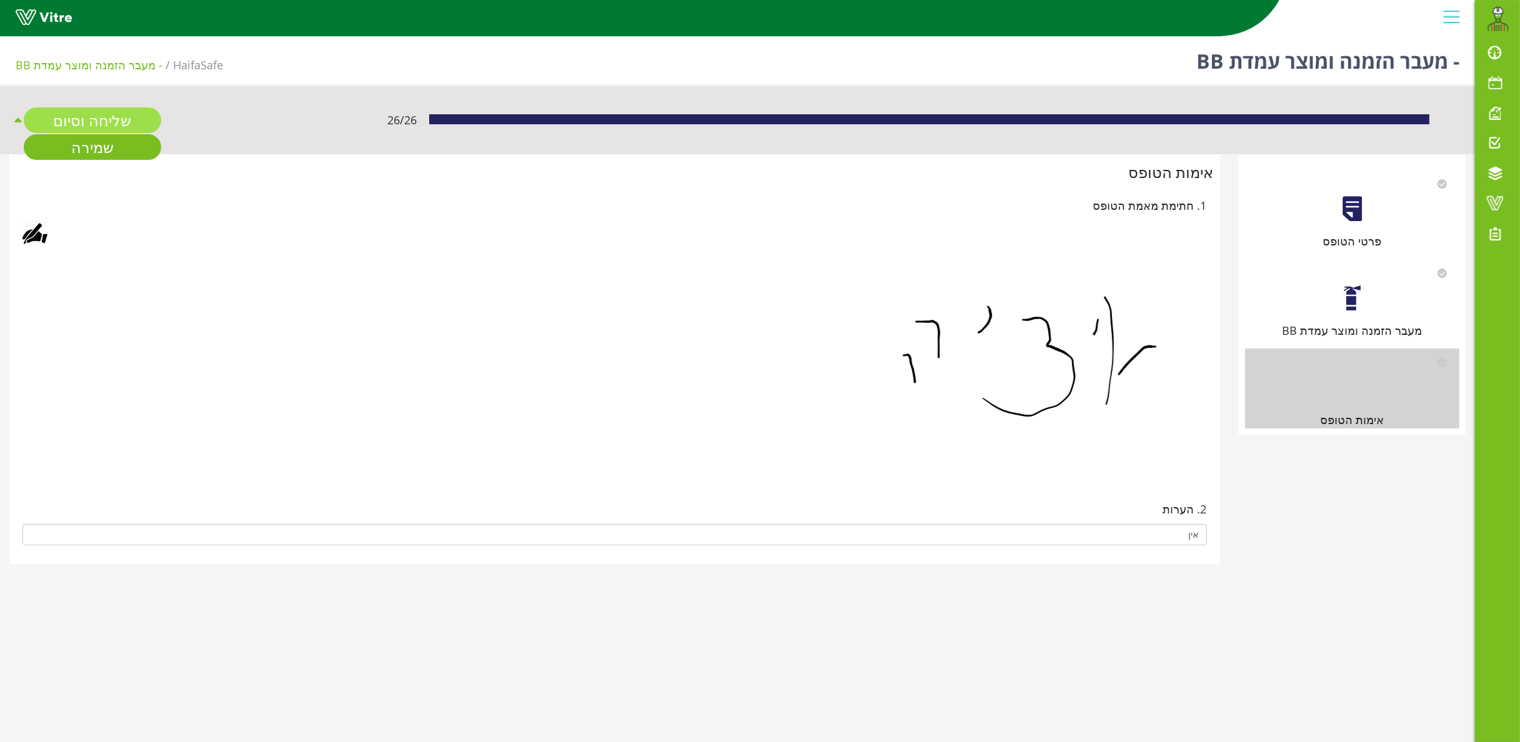
click at [82, 117] on link "שליחה וסיום" at bounding box center [92, 120] width 137 height 26
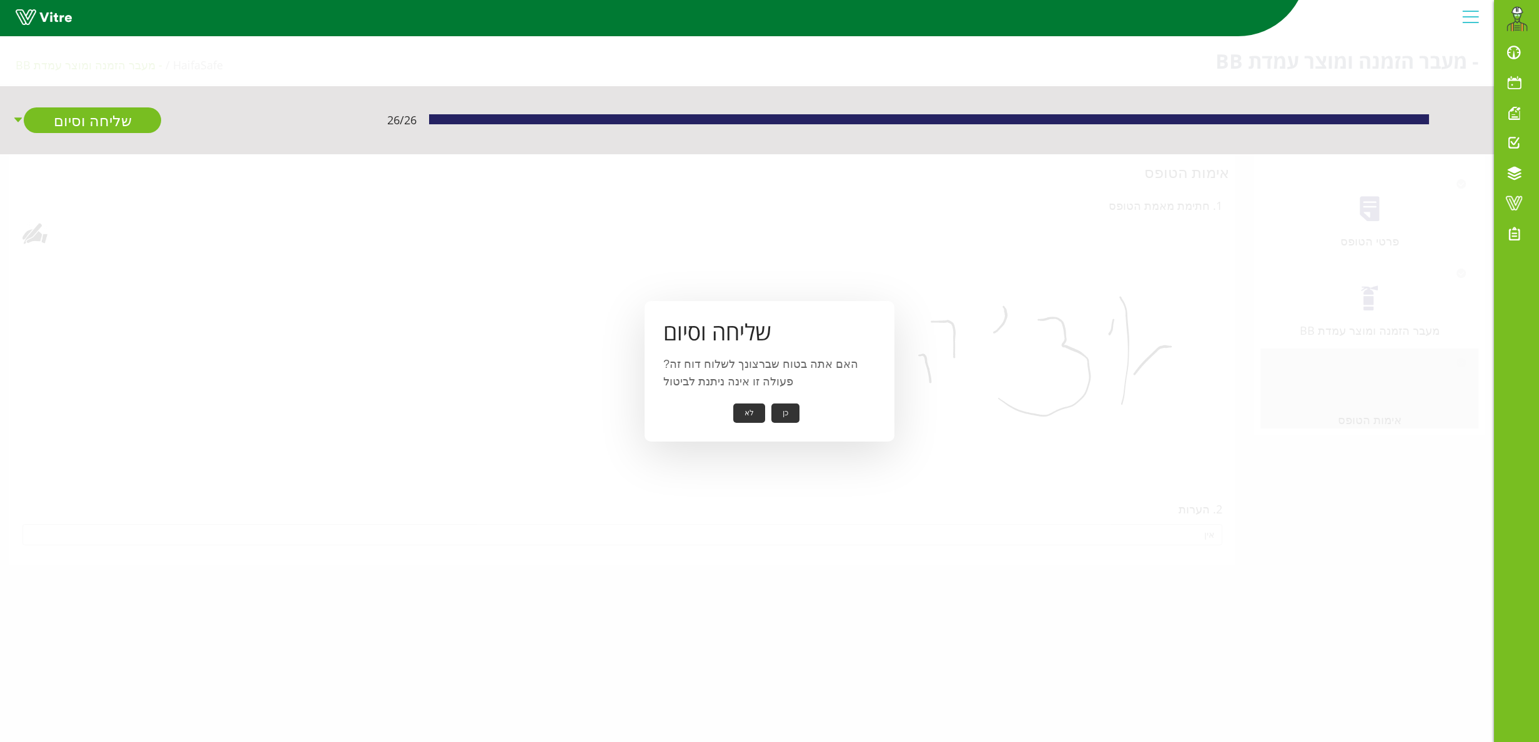
click at [787, 411] on button "כן" at bounding box center [786, 413] width 28 height 19
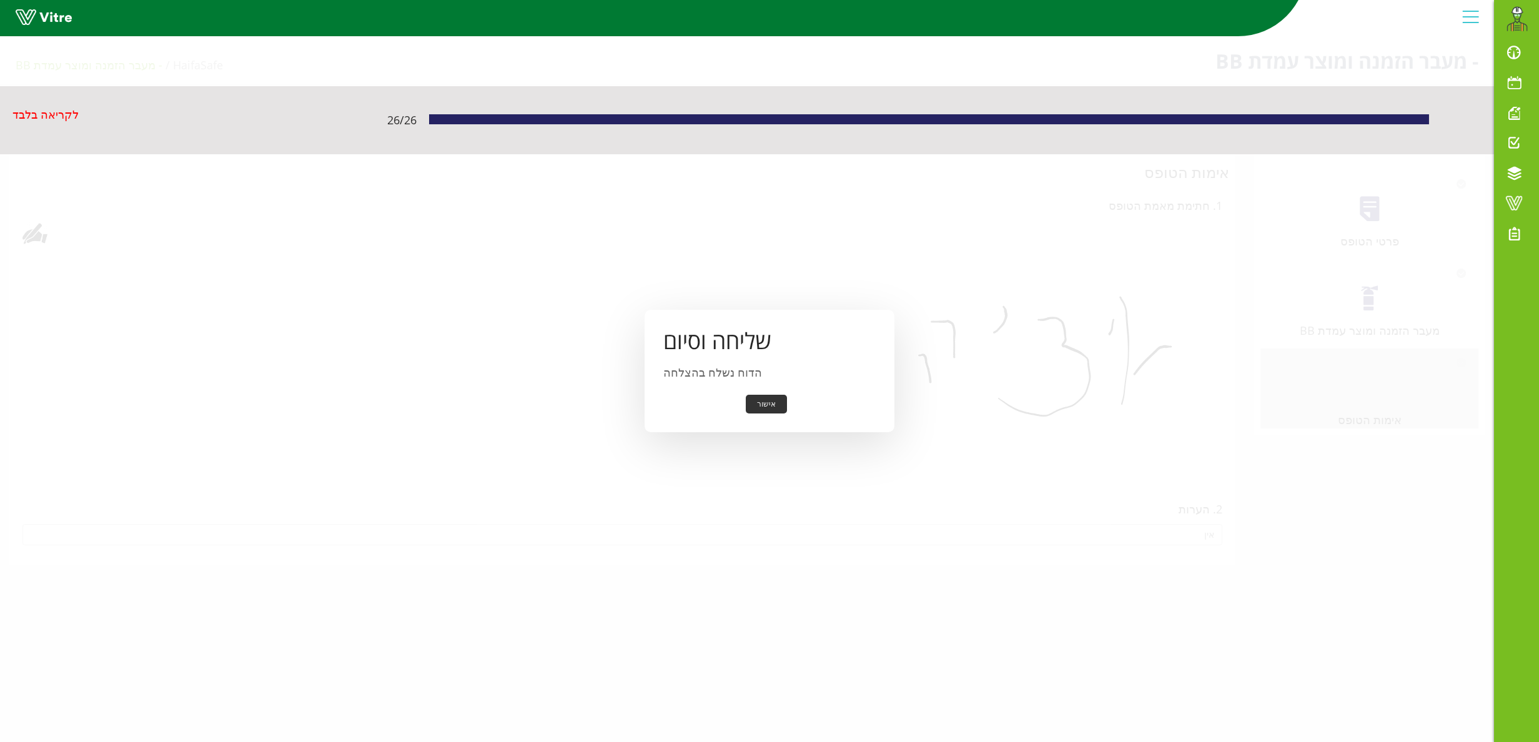
click at [762, 404] on button "אישור" at bounding box center [766, 404] width 41 height 19
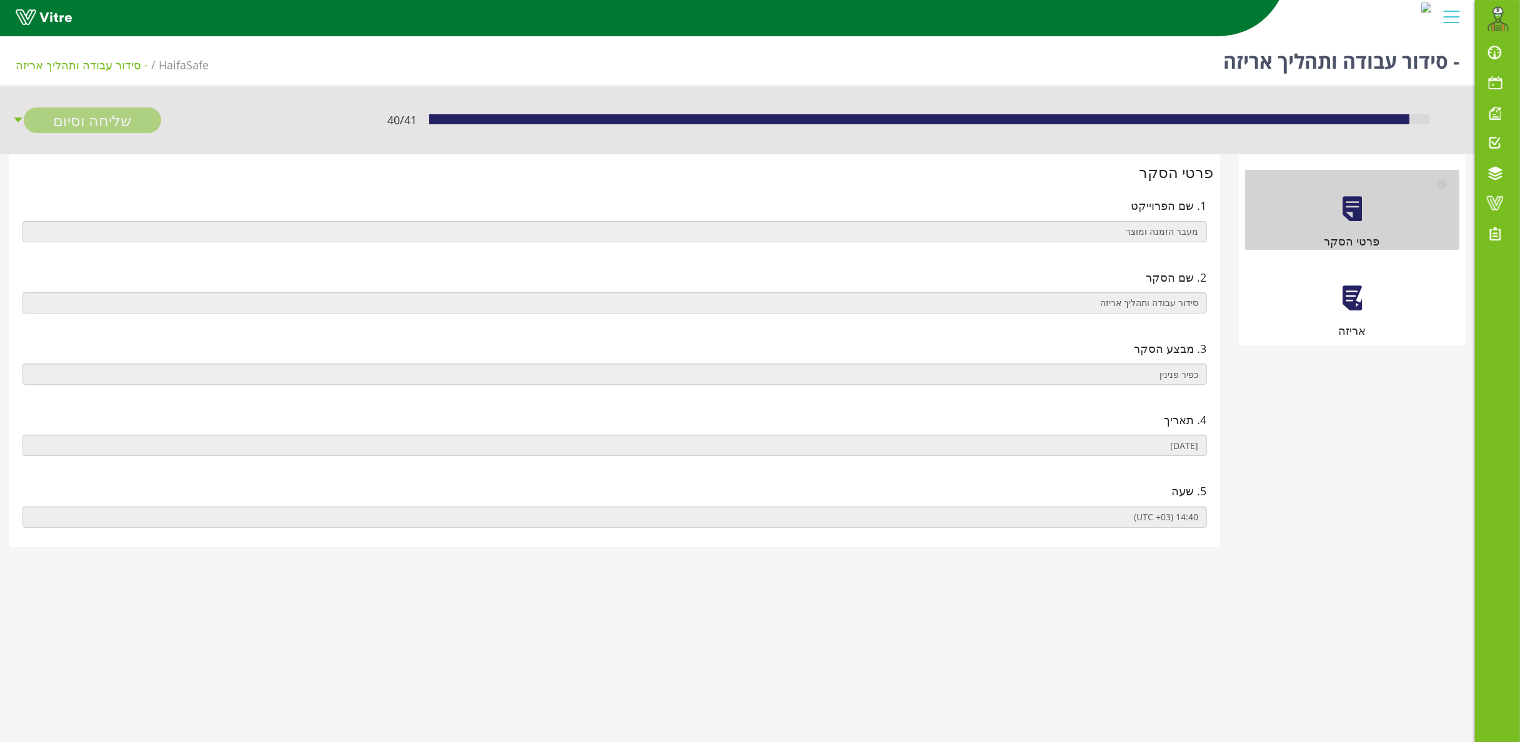
click at [1352, 306] on div at bounding box center [1352, 298] width 28 height 28
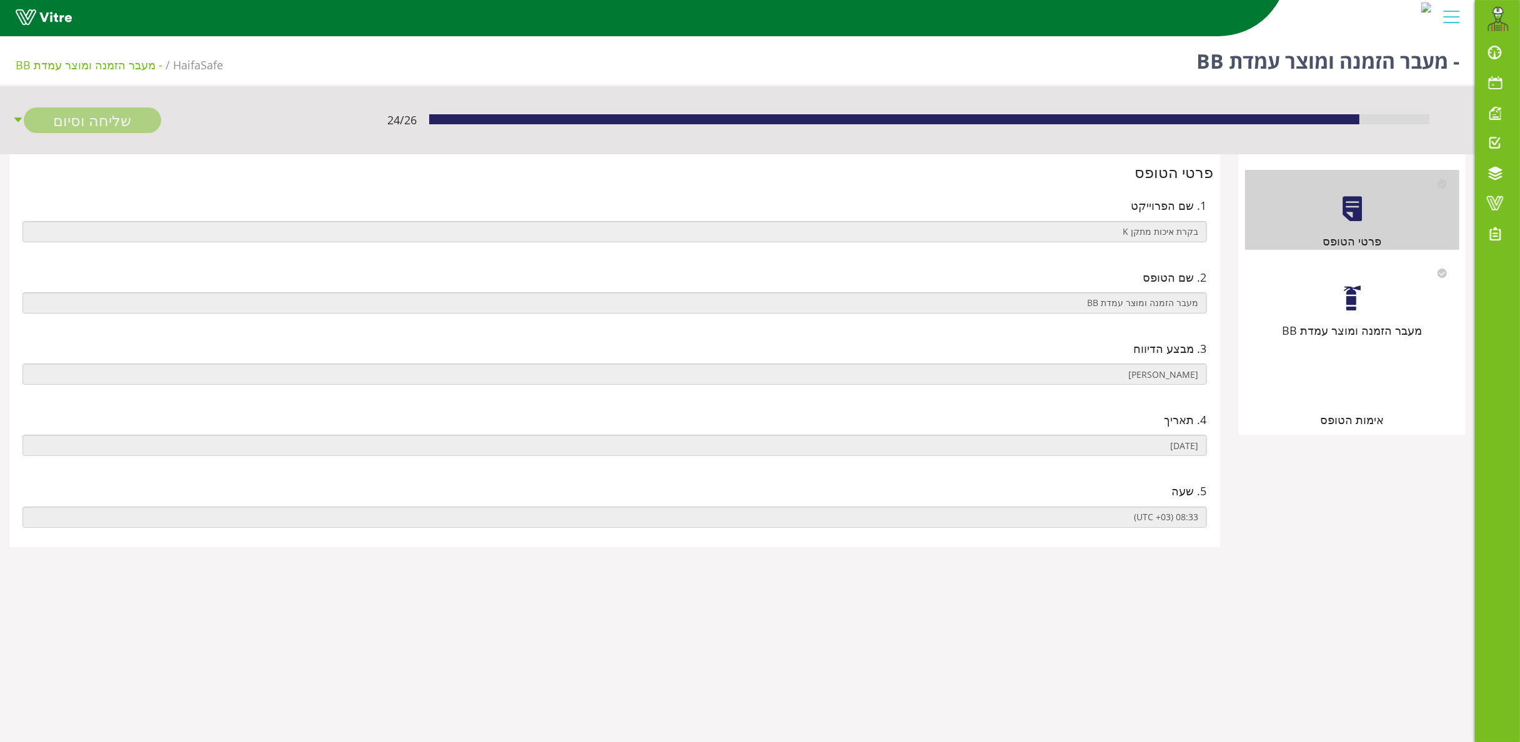
click at [1345, 385] on div at bounding box center [1352, 388] width 28 height 28
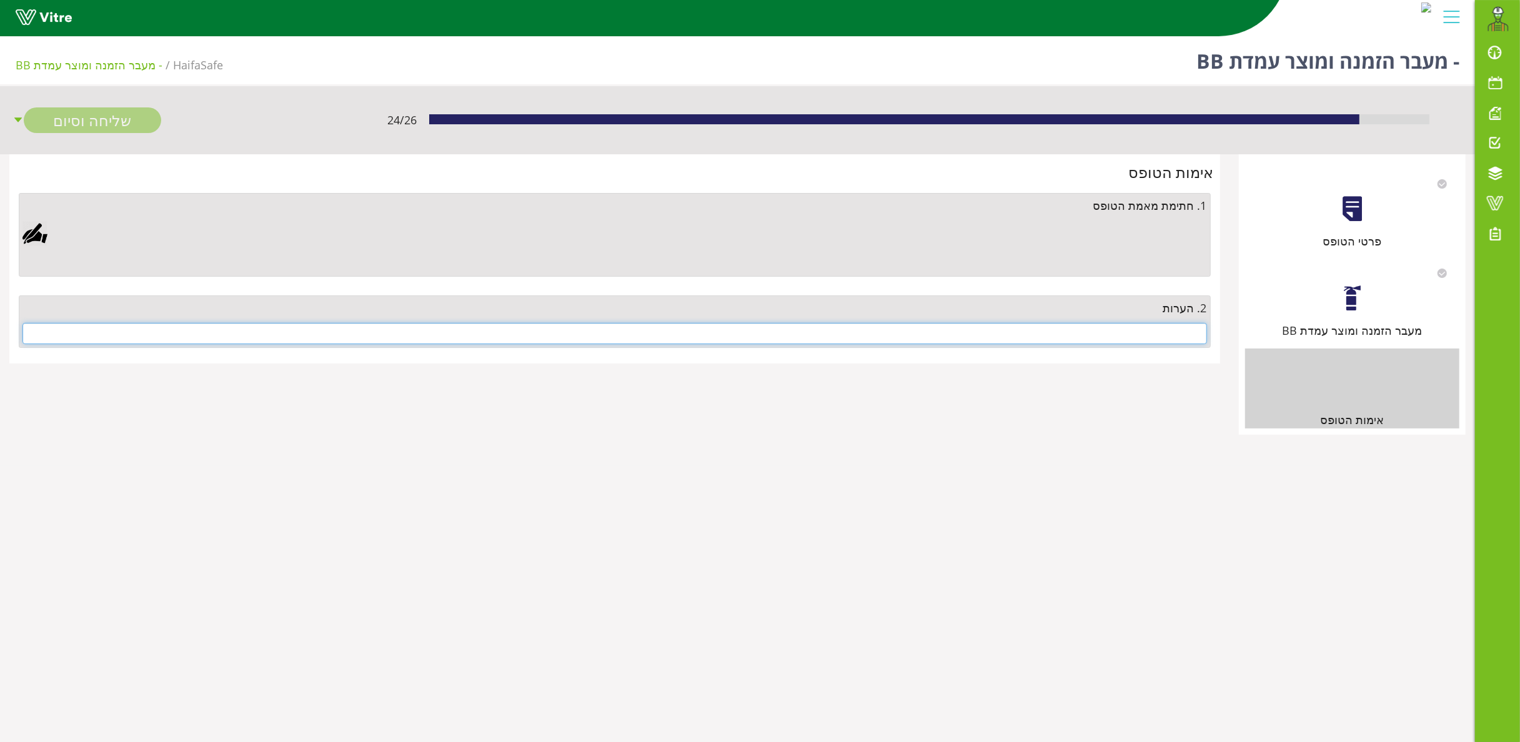
click at [1055, 331] on input "text" at bounding box center [614, 333] width 1185 height 21
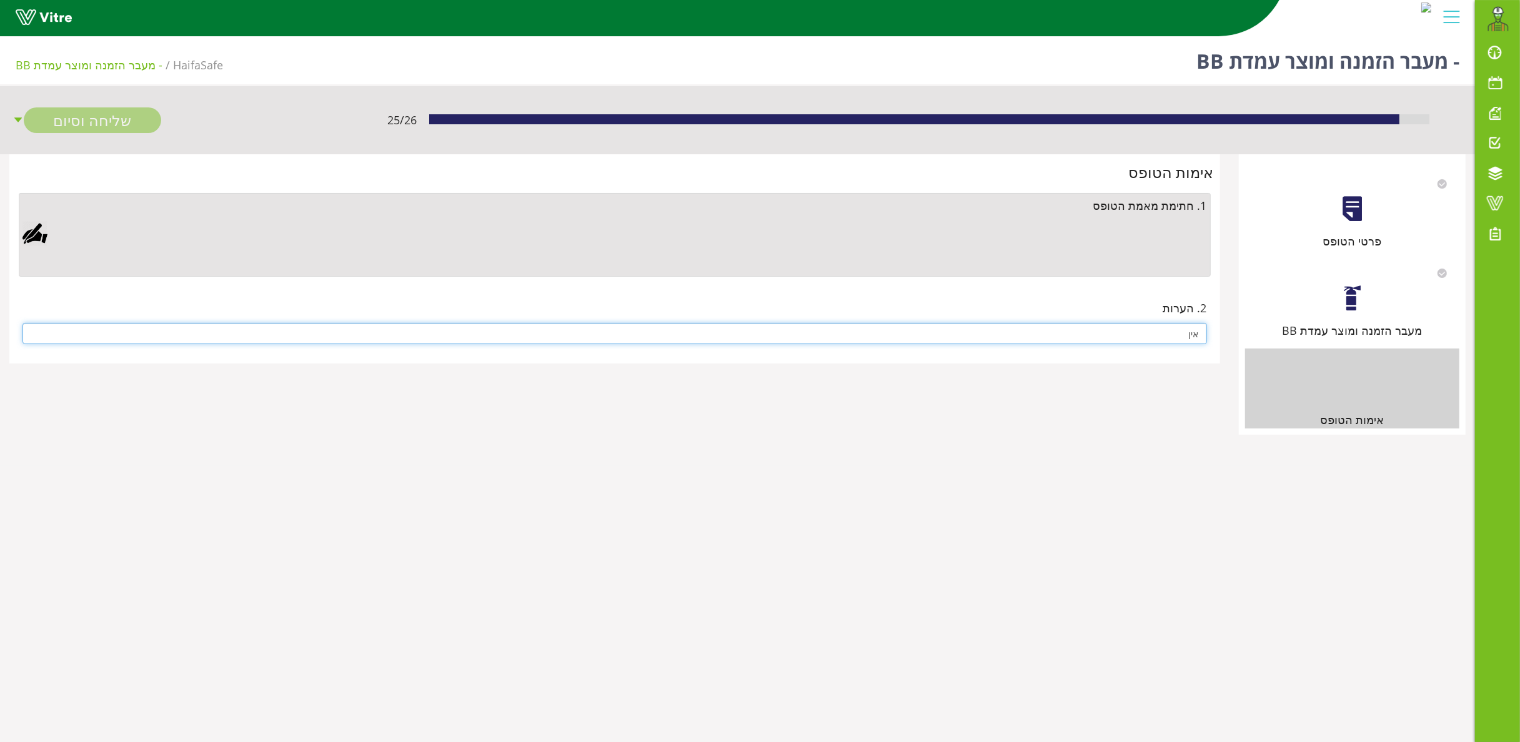
type input "אין"
click at [31, 238] on div at bounding box center [34, 233] width 25 height 25
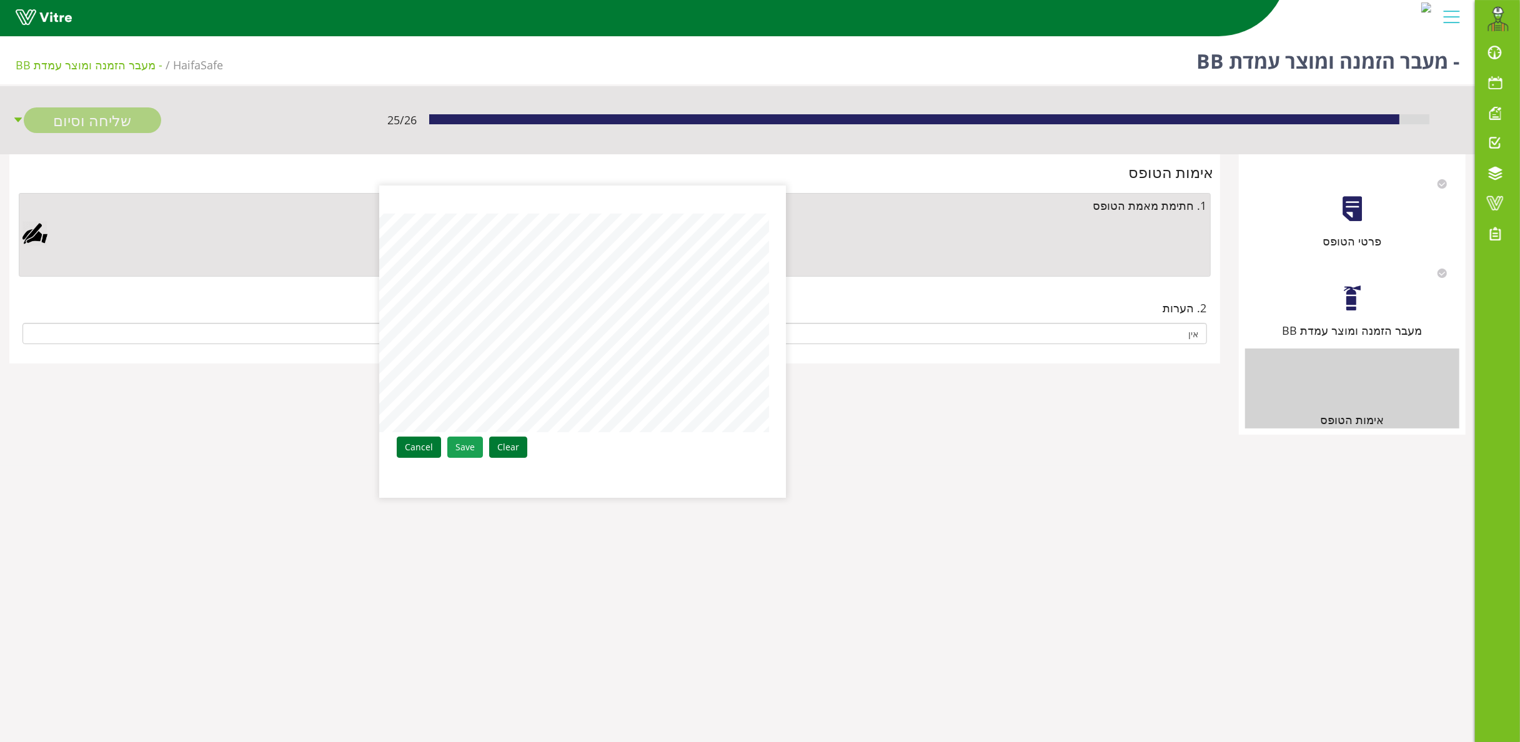
click at [467, 441] on link "Save" at bounding box center [465, 447] width 36 height 21
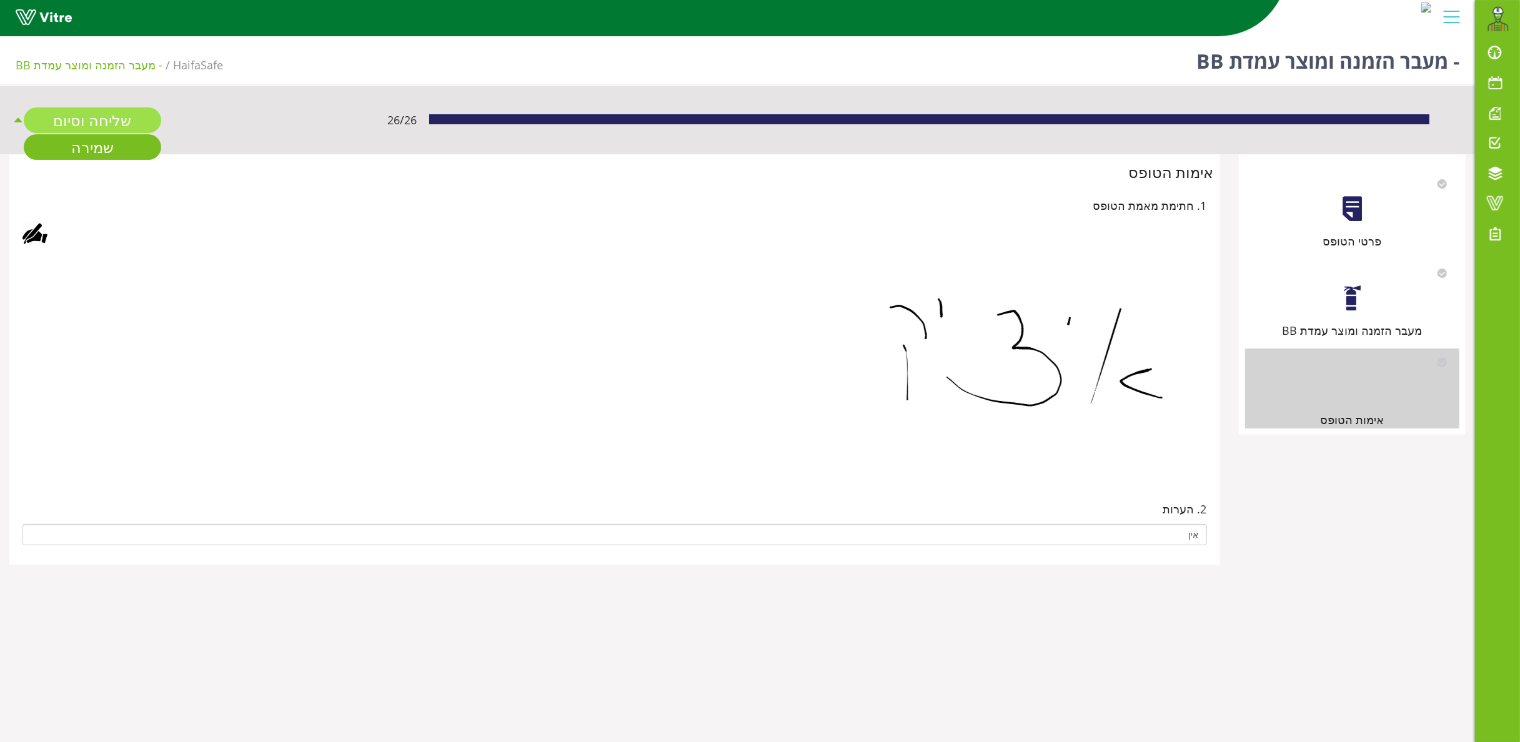
click at [107, 115] on link "שליחה וסיום" at bounding box center [92, 120] width 137 height 26
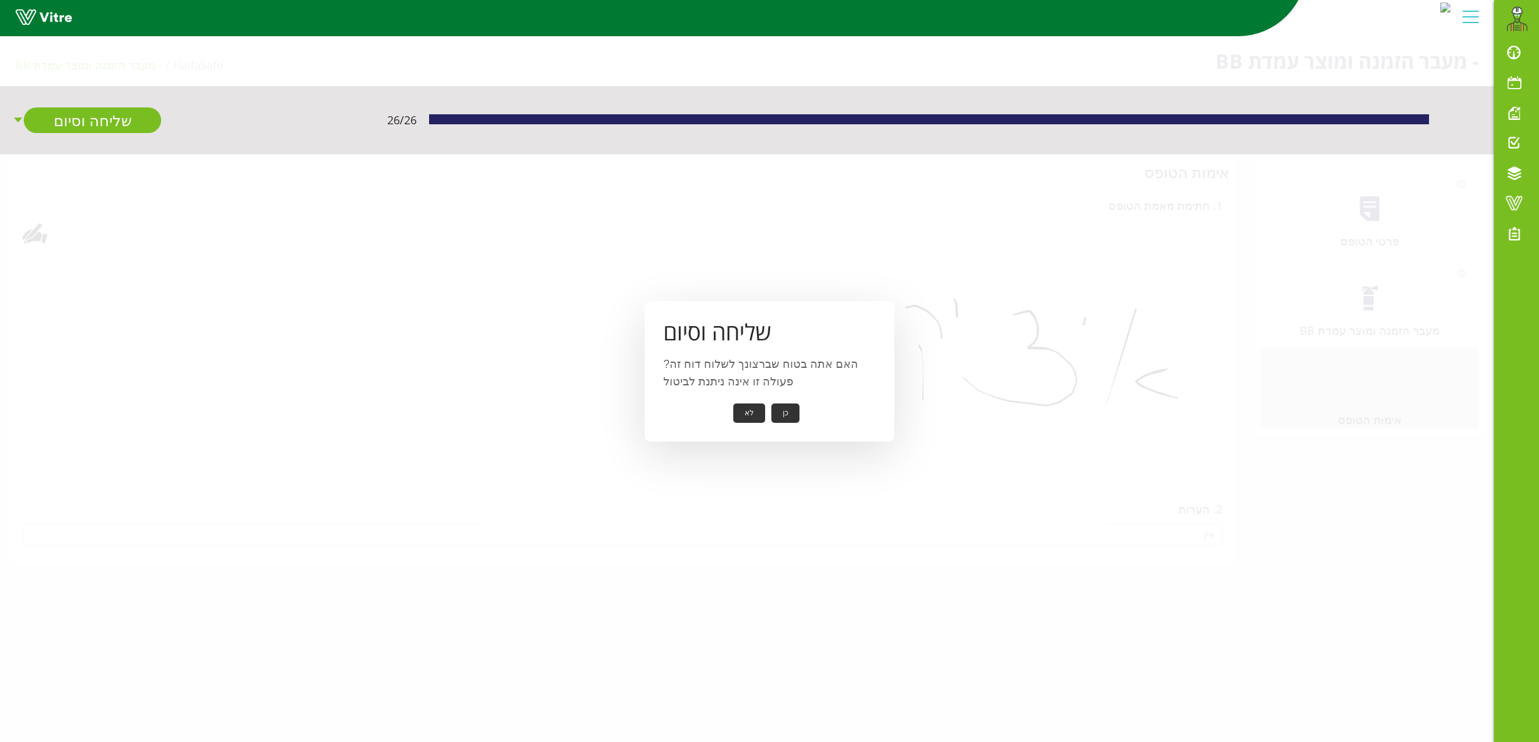
click at [785, 411] on button "כן" at bounding box center [786, 413] width 28 height 19
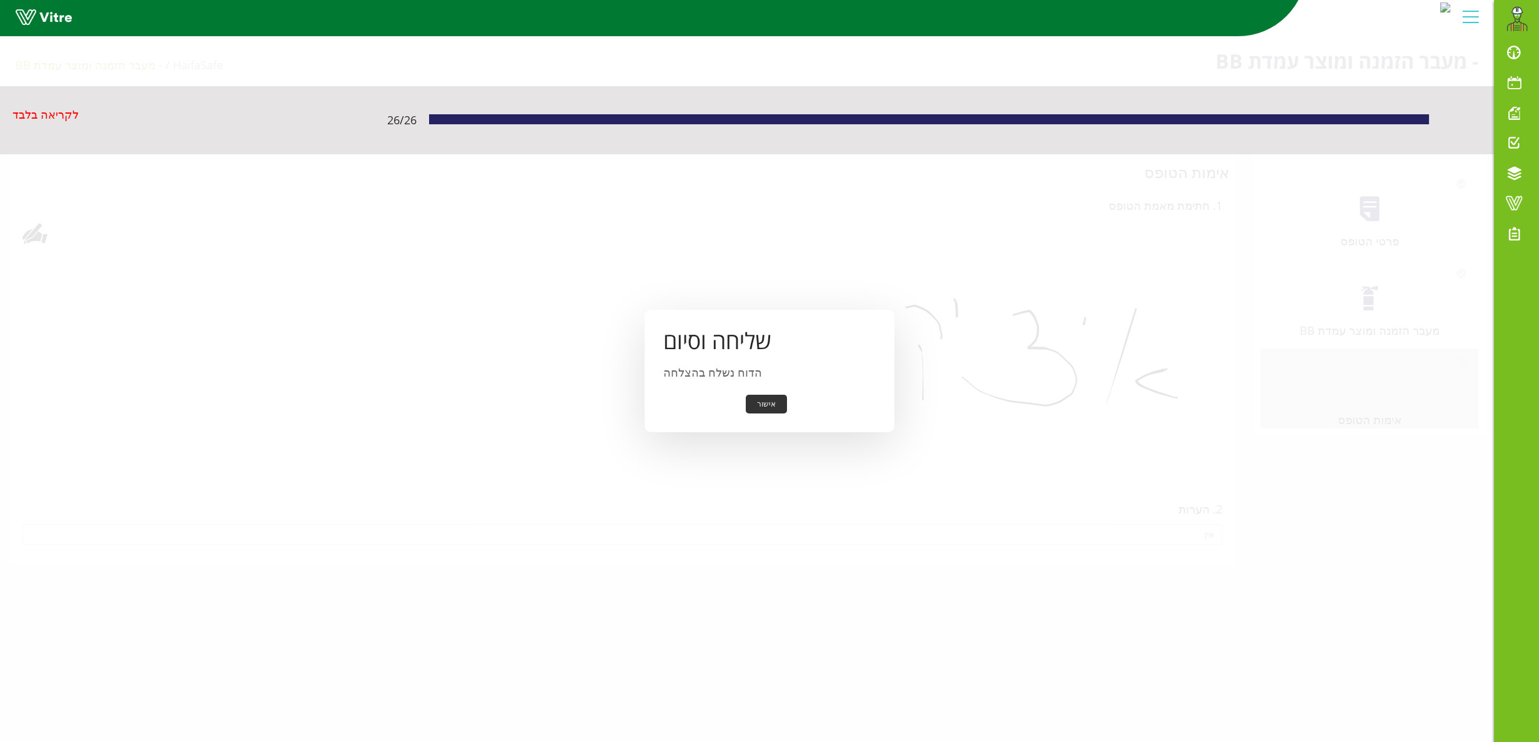
click at [768, 396] on button "אישור" at bounding box center [766, 404] width 41 height 19
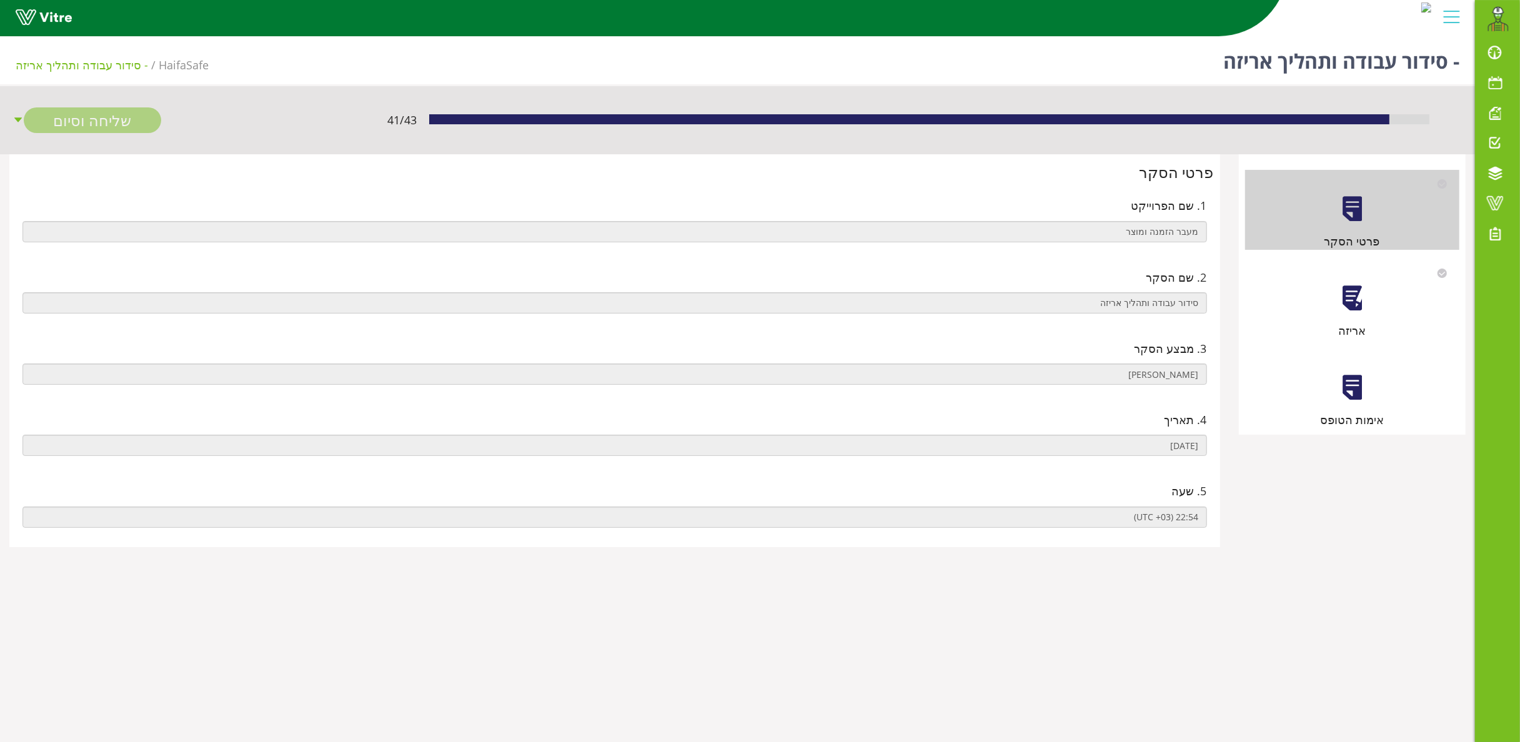
click at [1330, 306] on div "אריזה" at bounding box center [1352, 299] width 215 height 80
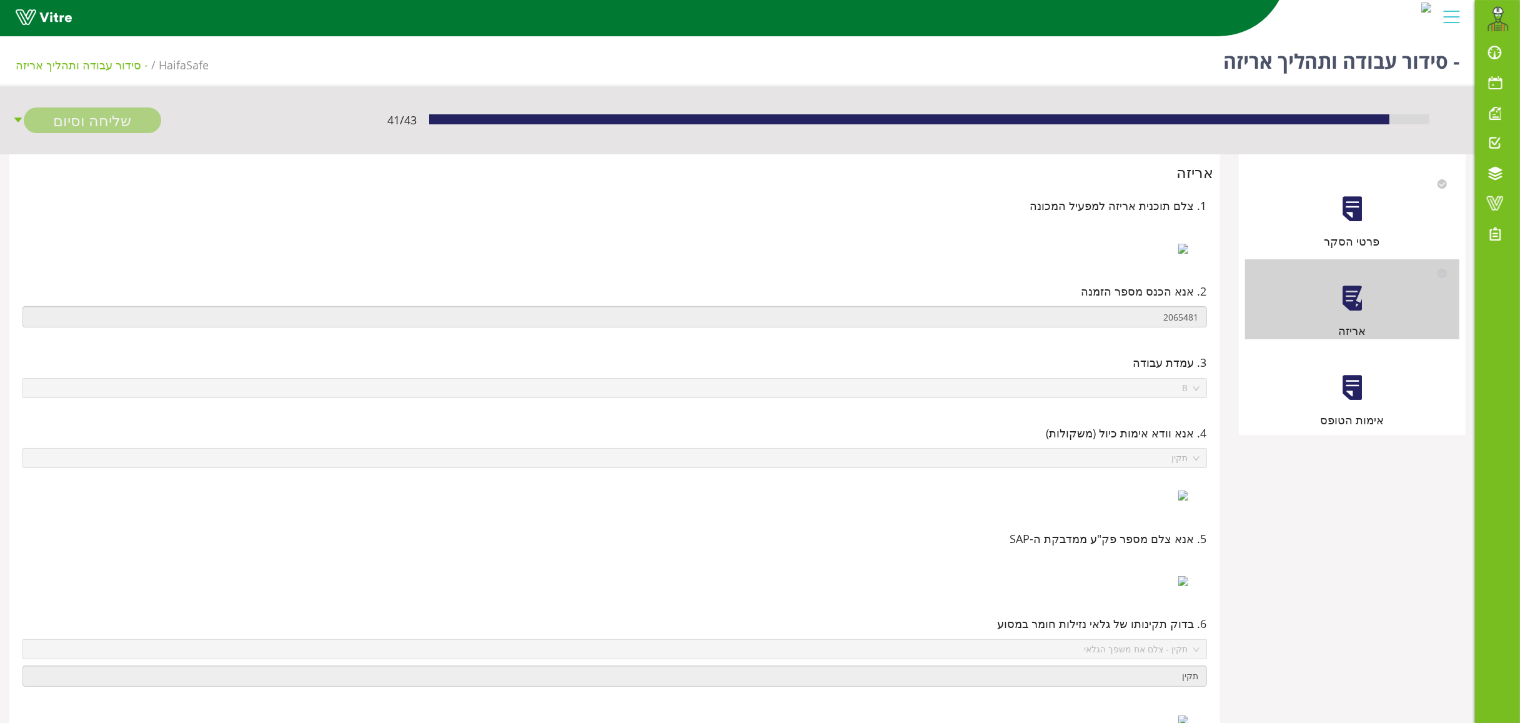
click at [1350, 392] on div at bounding box center [1352, 388] width 28 height 28
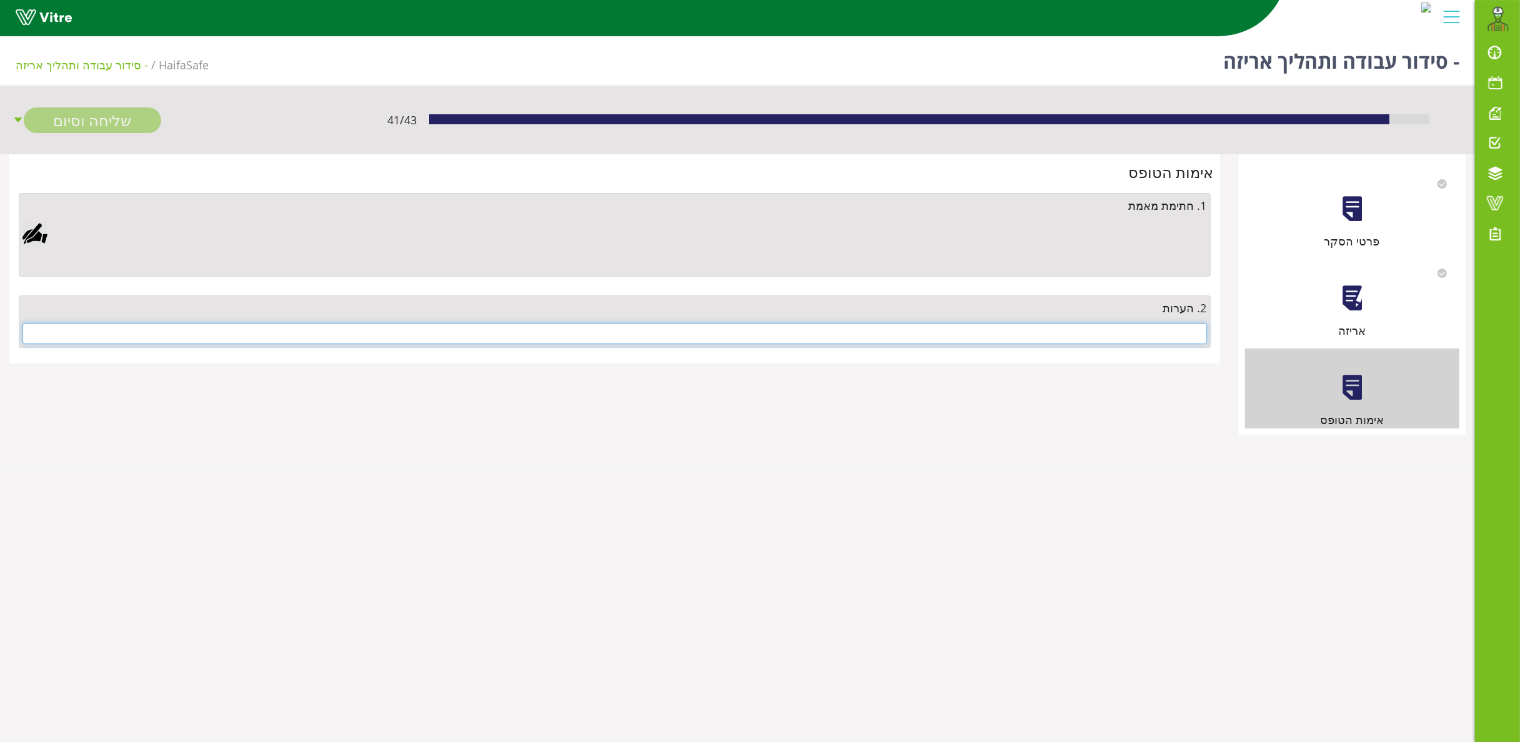
click at [1068, 327] on input "text" at bounding box center [614, 333] width 1185 height 21
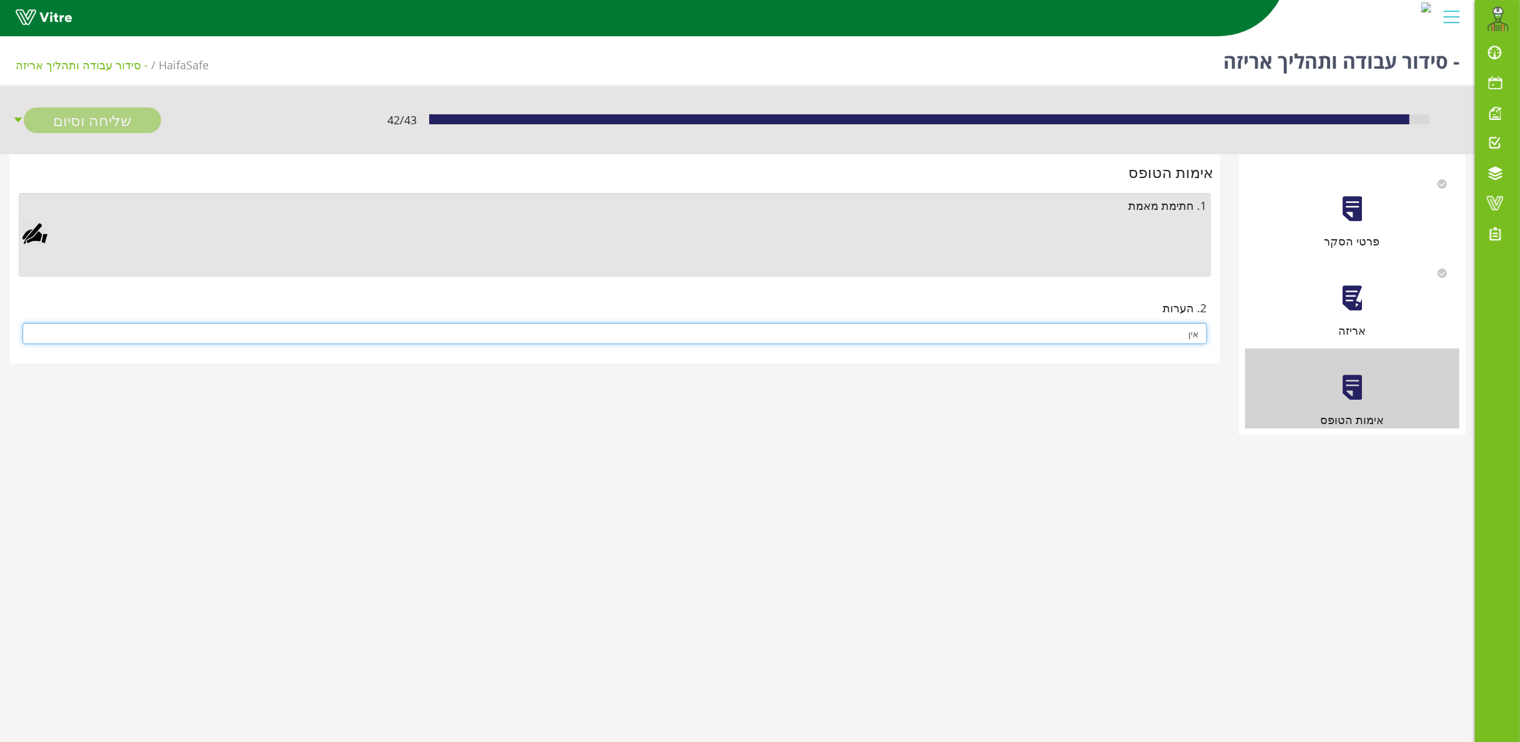
type input "אין"
click at [40, 227] on div at bounding box center [34, 233] width 25 height 25
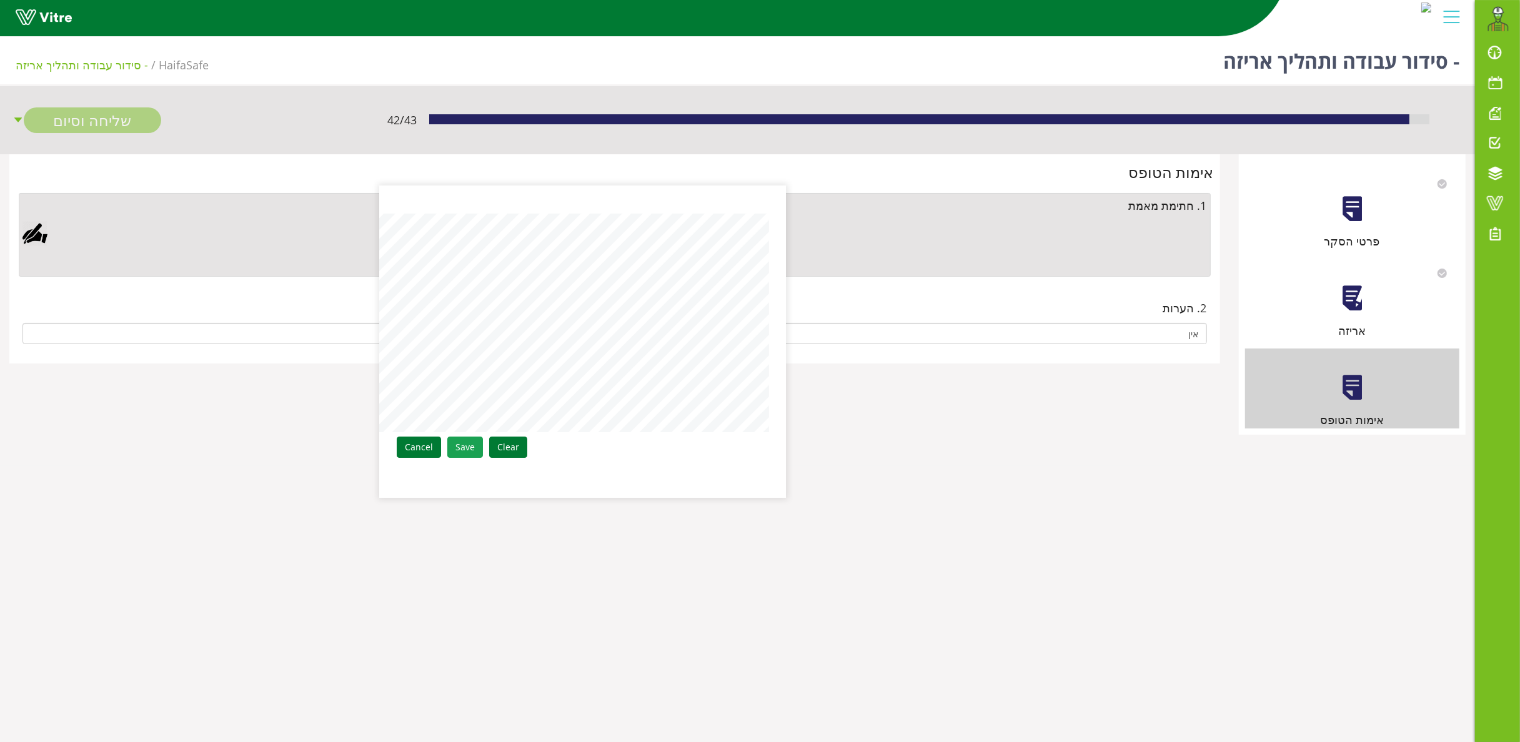
click at [467, 445] on link "Save" at bounding box center [465, 447] width 36 height 21
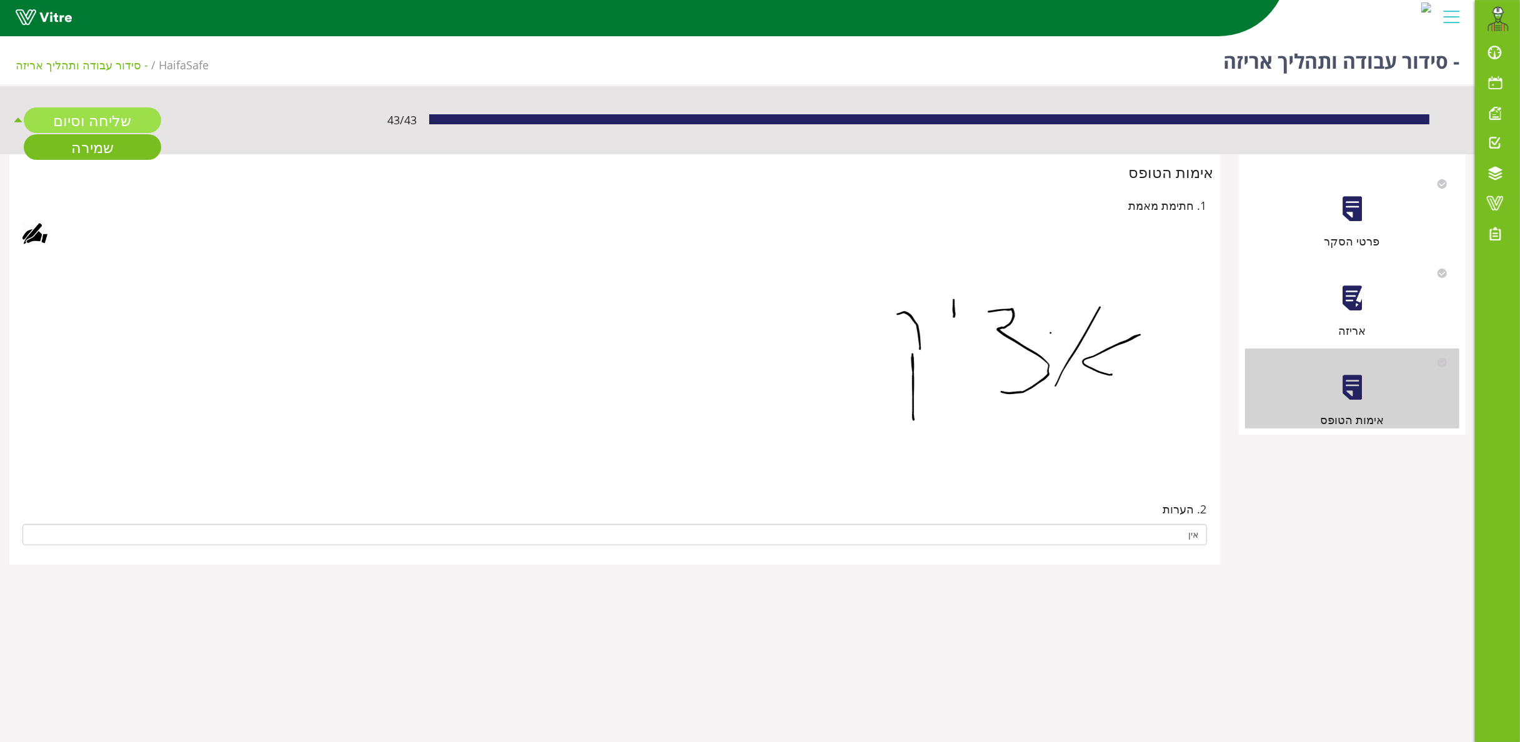
click at [122, 121] on link "שליחה וסיום" at bounding box center [92, 120] width 137 height 26
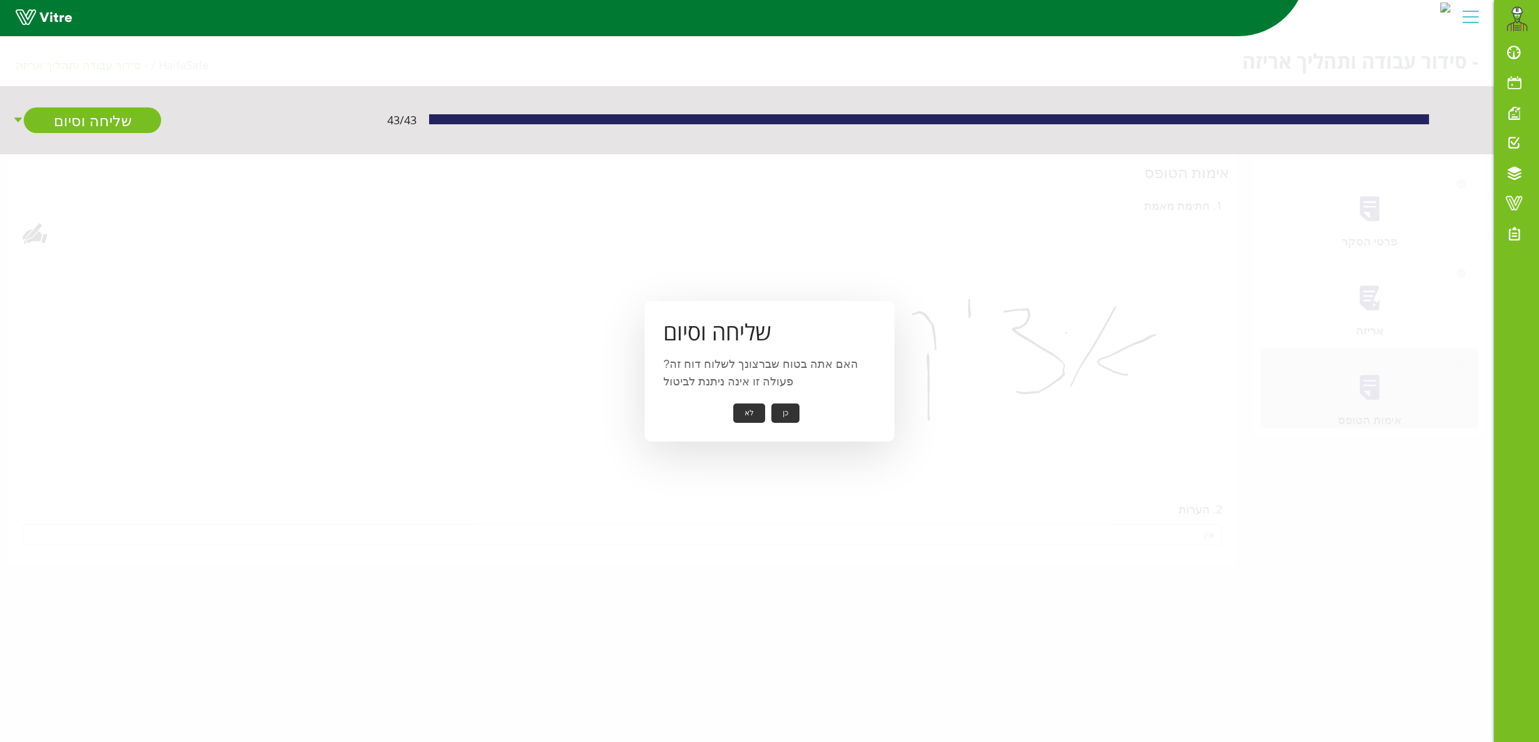
click at [790, 413] on button "כן" at bounding box center [786, 413] width 28 height 19
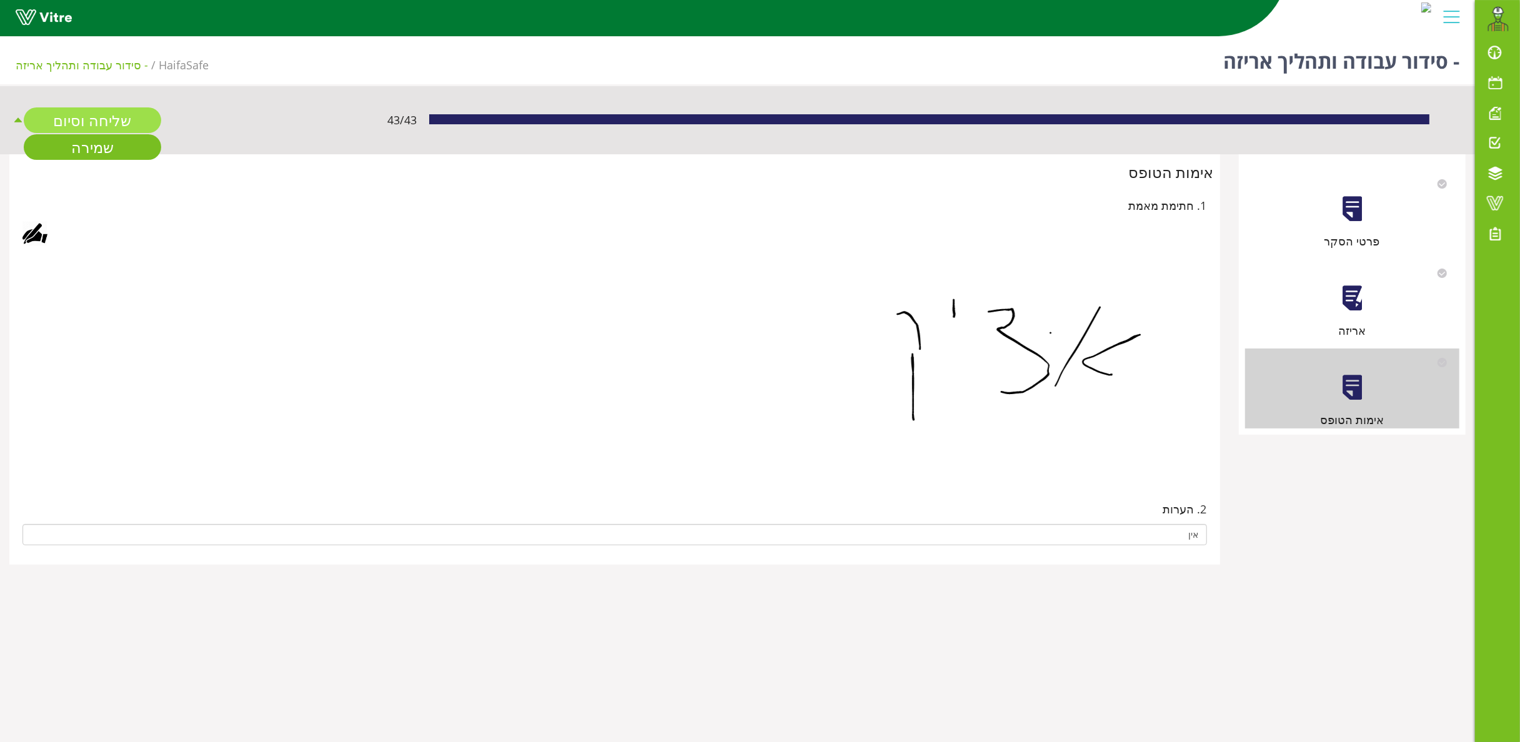
click at [81, 121] on link "שליחה וסיום" at bounding box center [92, 120] width 137 height 26
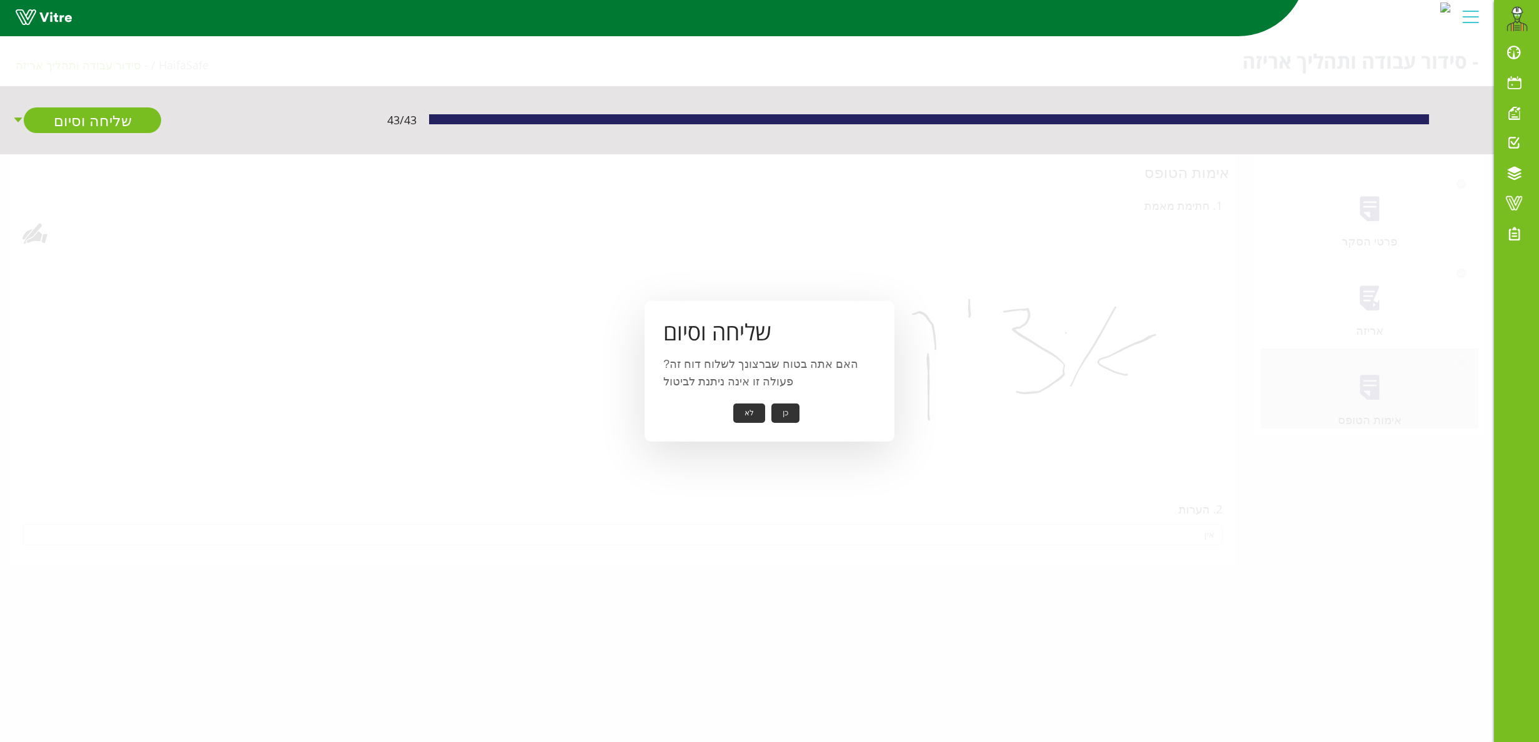
click at [781, 410] on button "כן" at bounding box center [786, 413] width 28 height 19
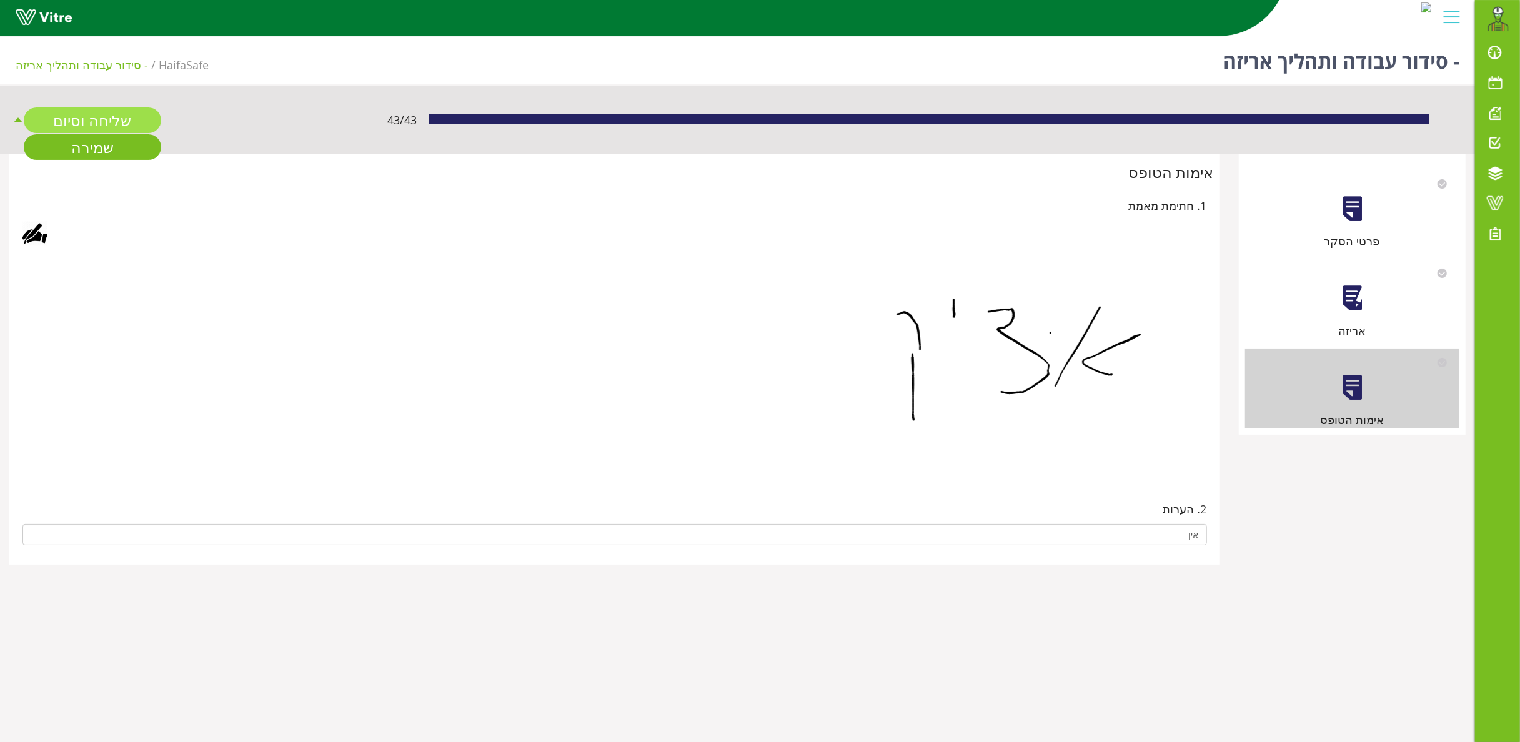
click at [91, 111] on link "שליחה וסיום" at bounding box center [92, 120] width 137 height 26
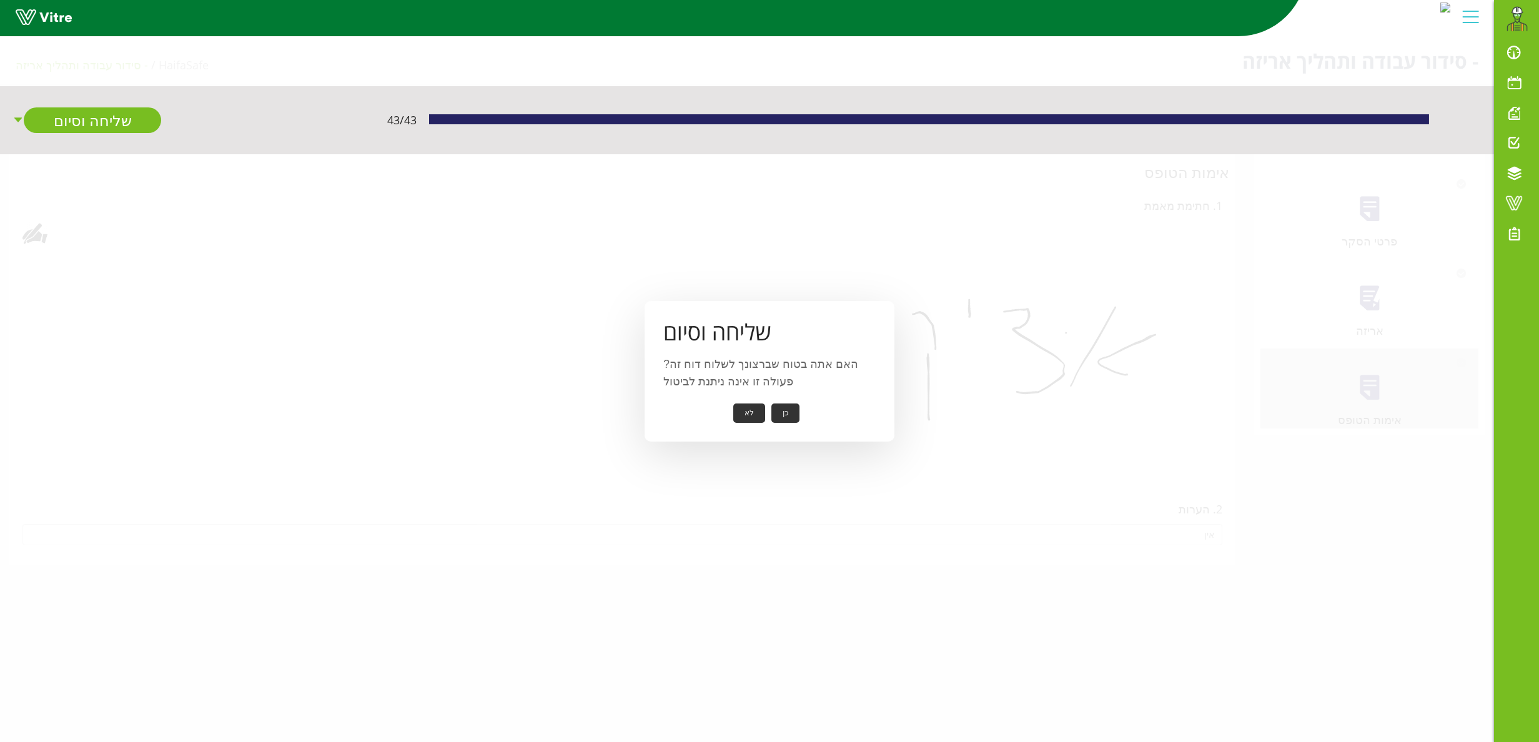
click at [780, 417] on button "כן" at bounding box center [786, 413] width 28 height 19
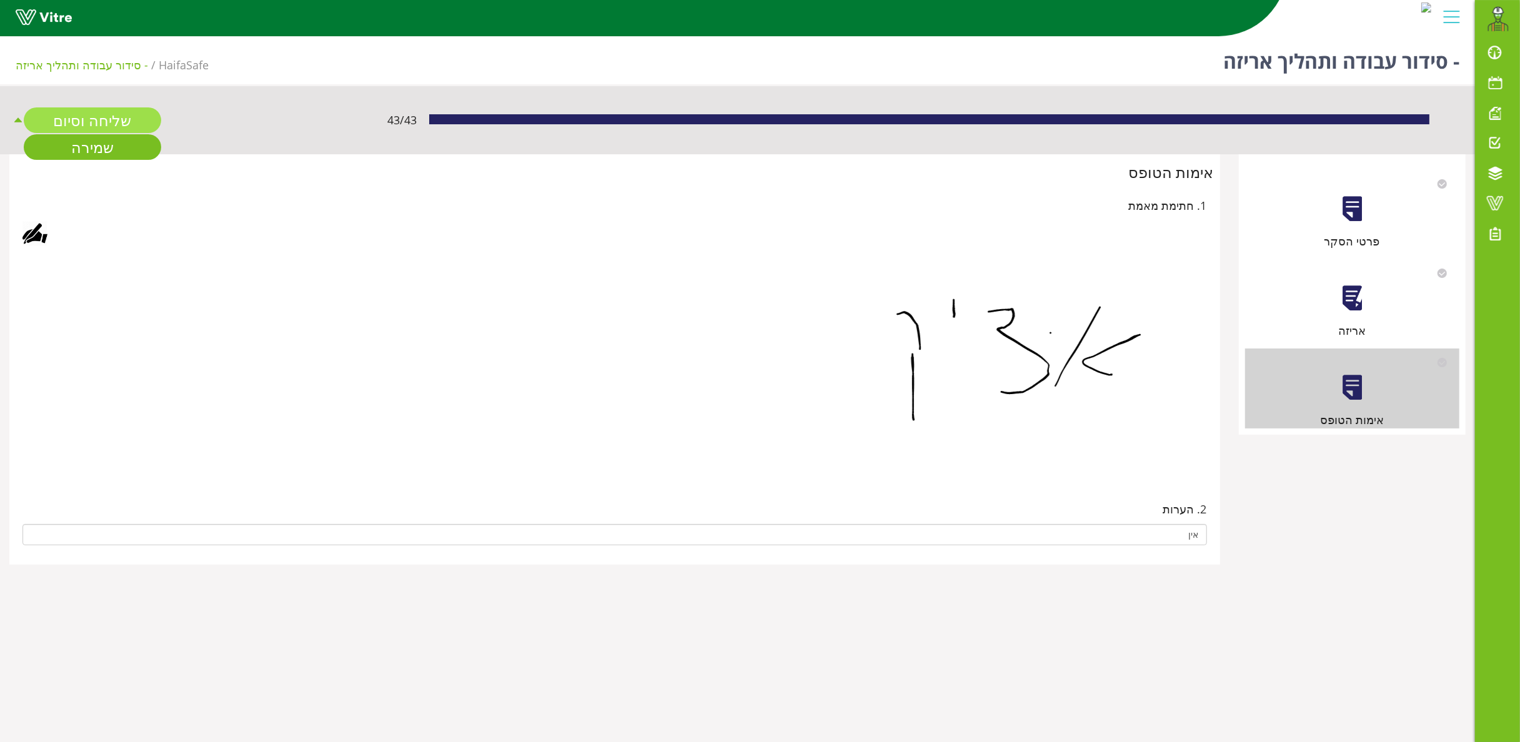
click at [90, 117] on link "שליחה וסיום" at bounding box center [92, 120] width 137 height 26
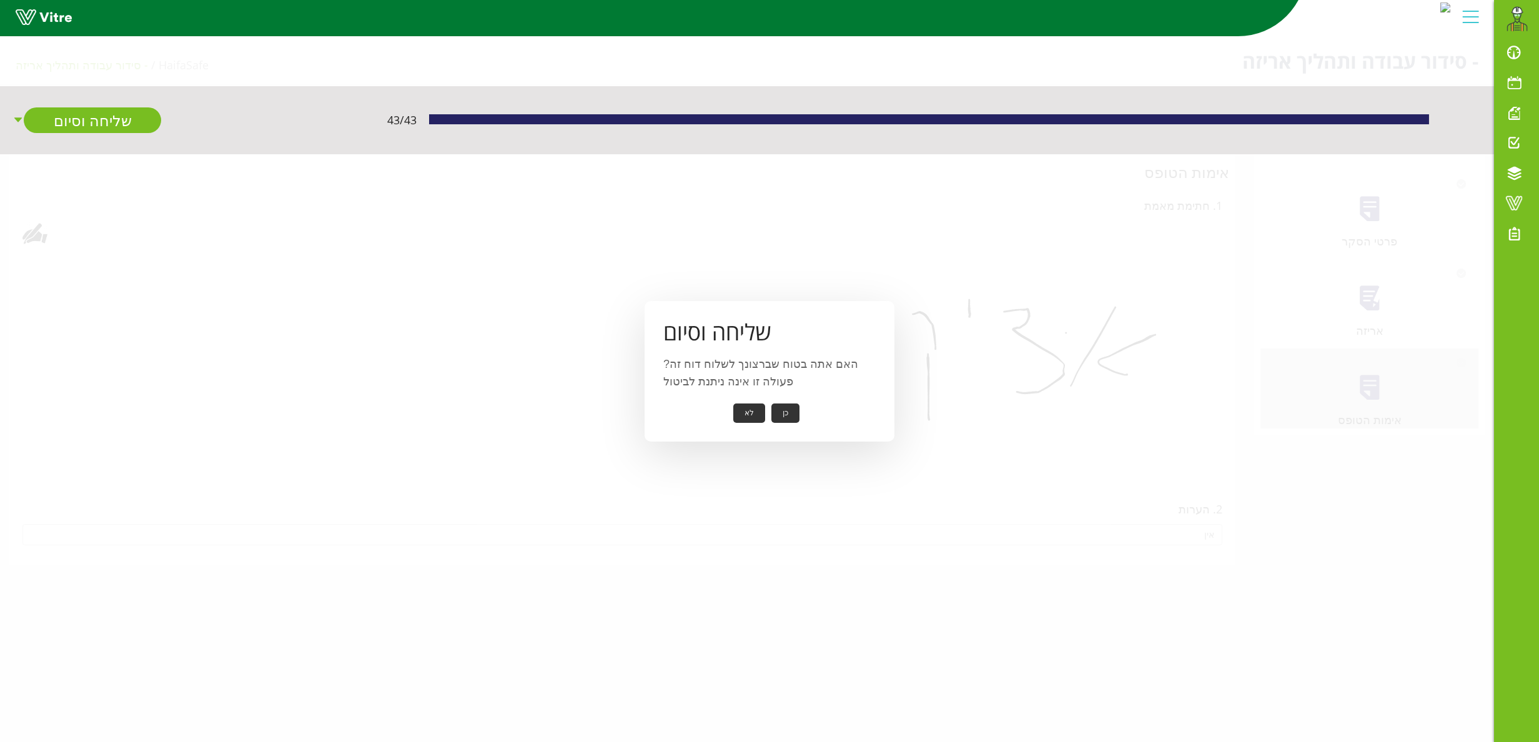
click at [785, 409] on button "כן" at bounding box center [786, 413] width 28 height 19
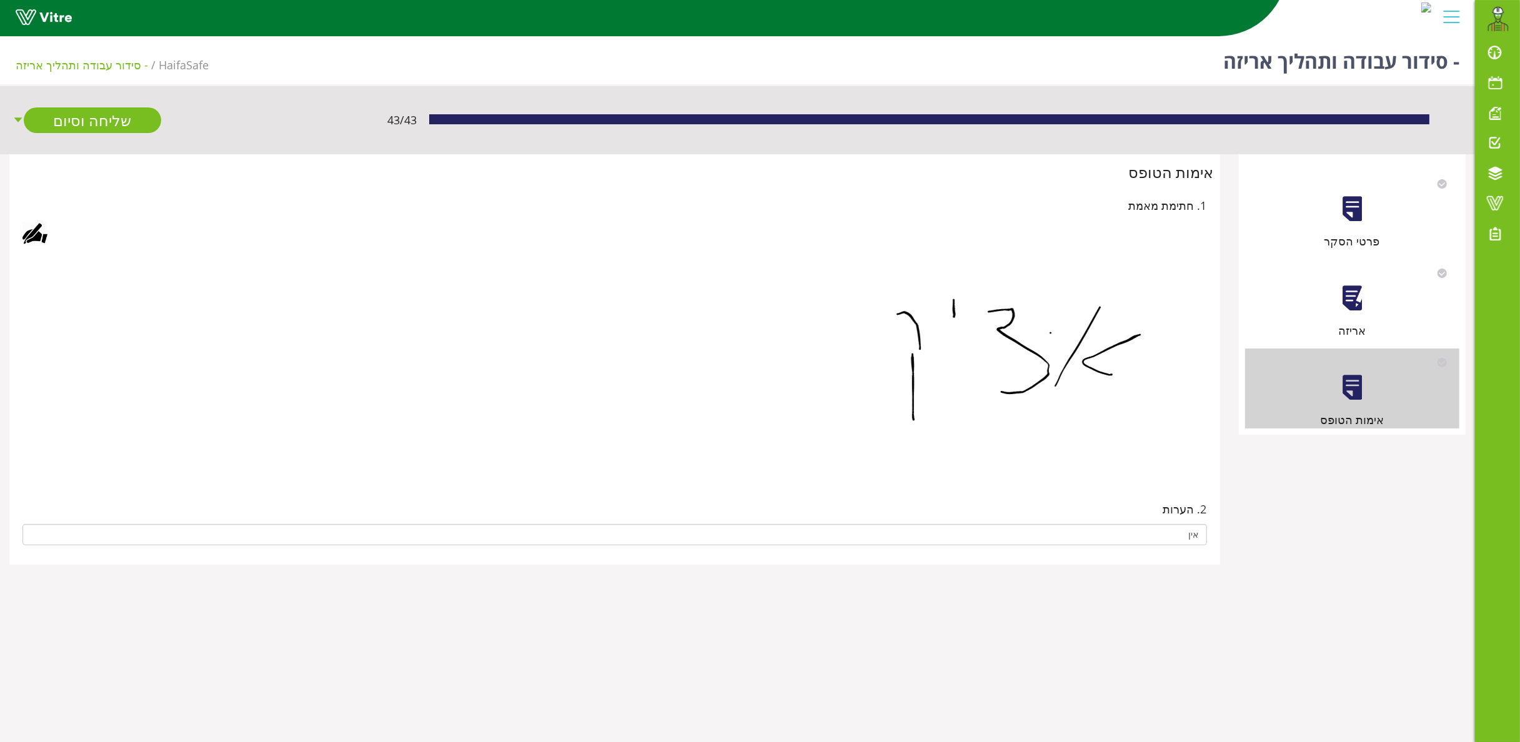
click at [1350, 297] on div at bounding box center [1352, 298] width 28 height 28
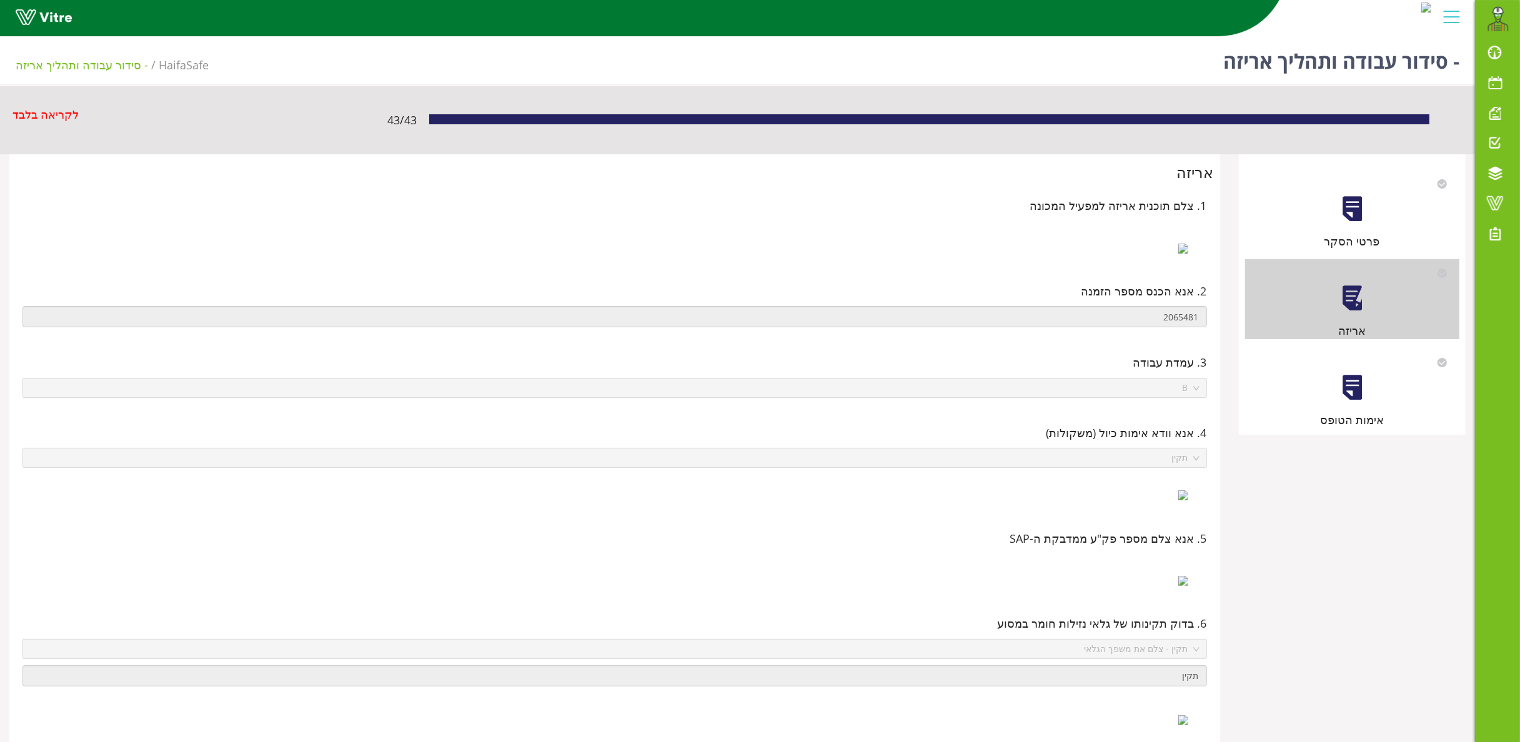
click at [1340, 384] on div at bounding box center [1352, 388] width 28 height 28
